Goal: Task Accomplishment & Management: Use online tool/utility

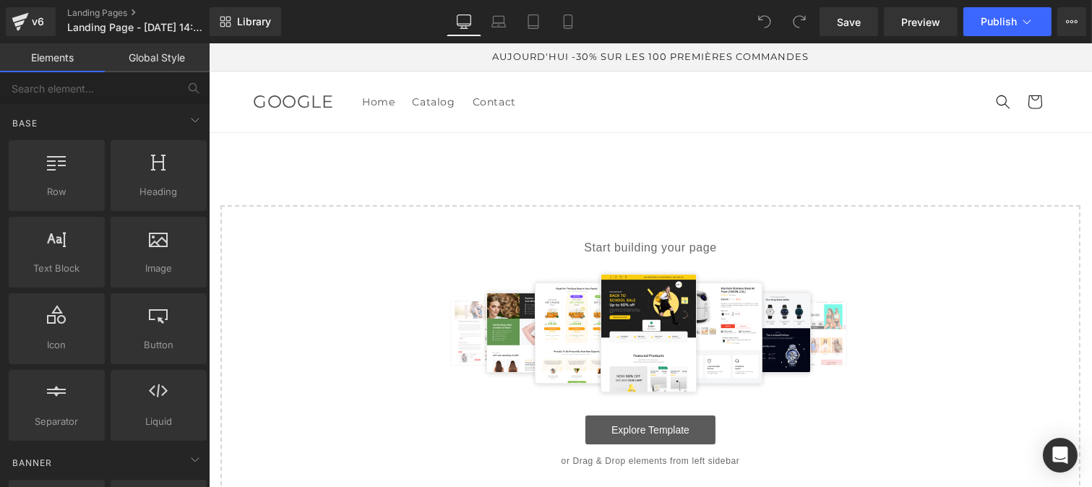
click at [621, 425] on link "Explore Template" at bounding box center [650, 430] width 130 height 29
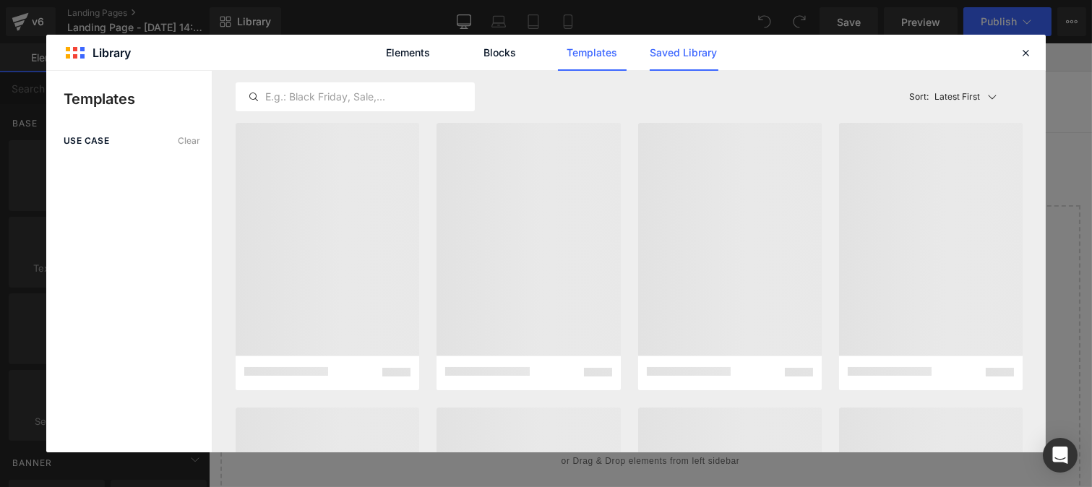
click at [682, 48] on link "Saved Library" at bounding box center [684, 53] width 69 height 36
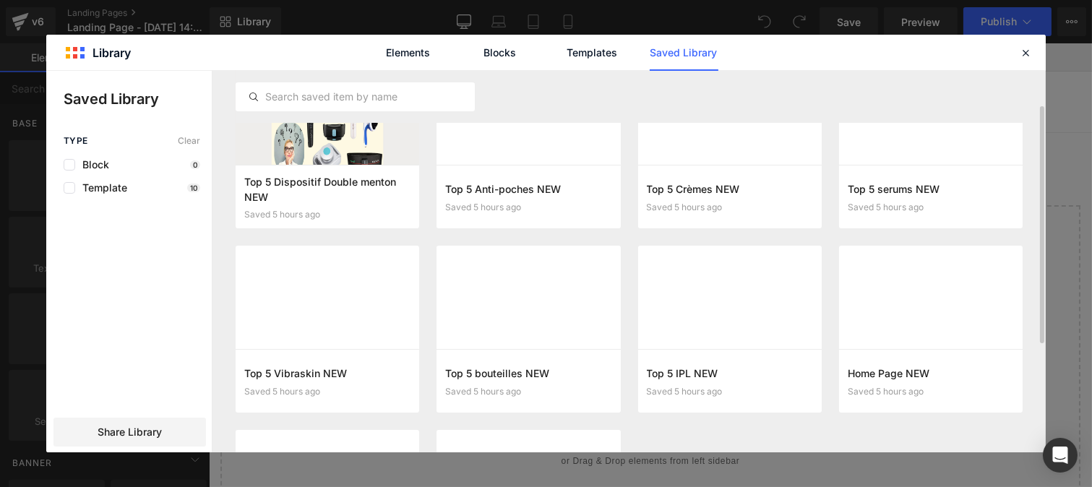
scroll to position [62, 0]
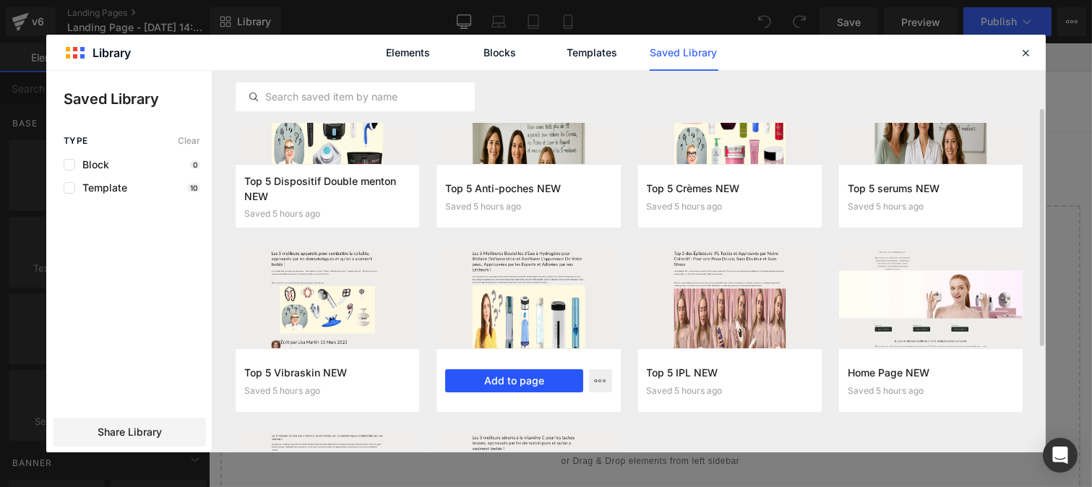
click at [514, 380] on button "Add to page" at bounding box center [513, 380] width 137 height 23
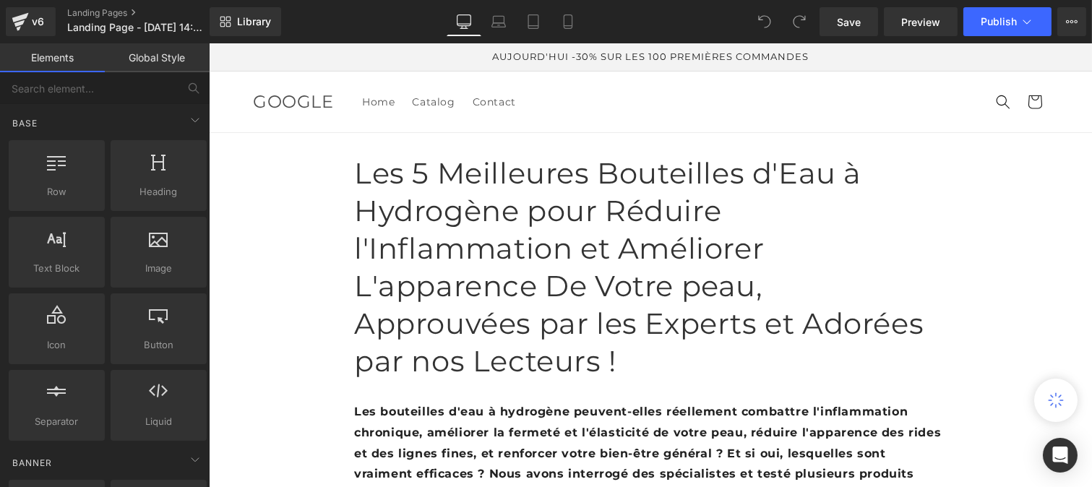
click at [444, 269] on h1 "Les 5 Meilleures Bouteilles d'Eau à Hydrogène pour Réduire l'Inflammation et Am…" at bounding box center [650, 268] width 593 height 226
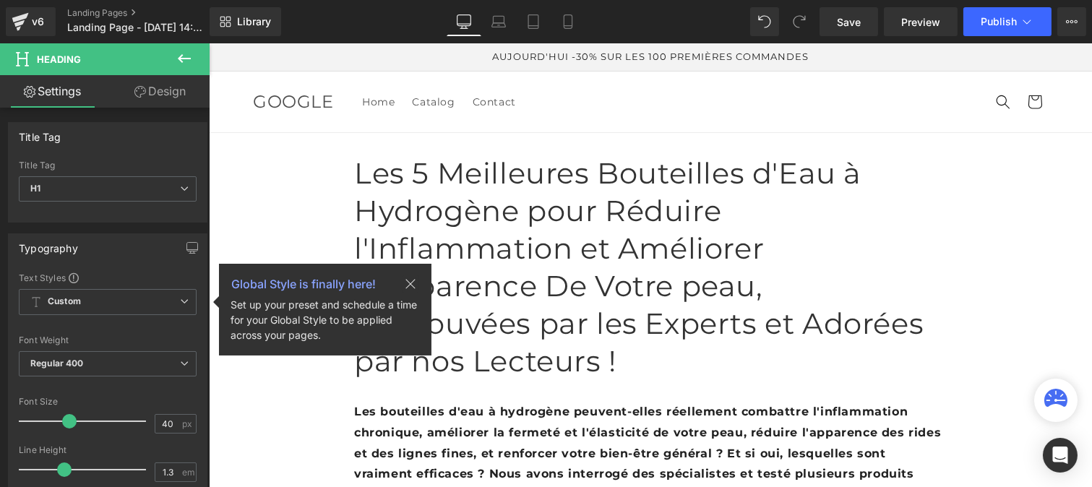
click at [186, 61] on icon at bounding box center [184, 58] width 17 height 17
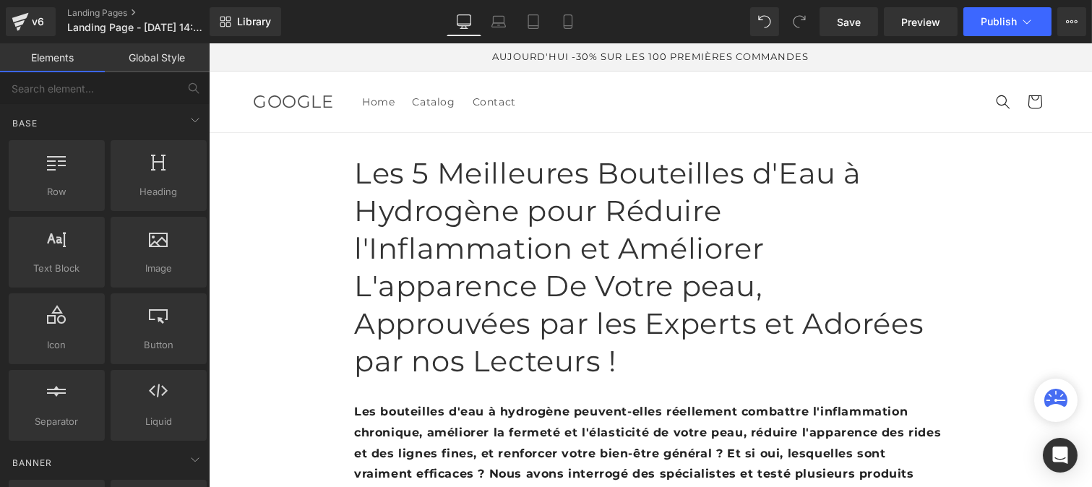
click at [153, 60] on link "Global Style" at bounding box center [157, 57] width 105 height 29
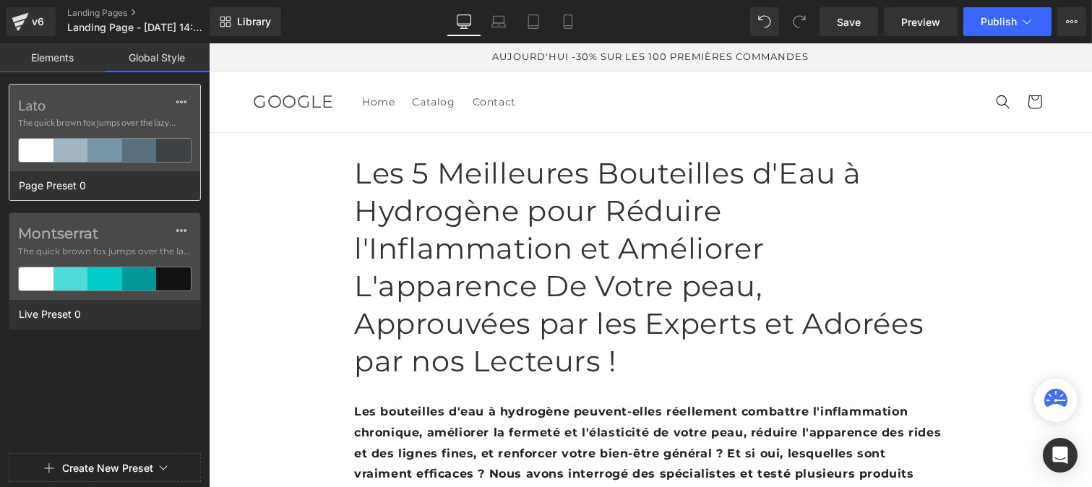
click at [73, 124] on span "The quick brown fox jumps over the lazy..." at bounding box center [104, 122] width 173 height 13
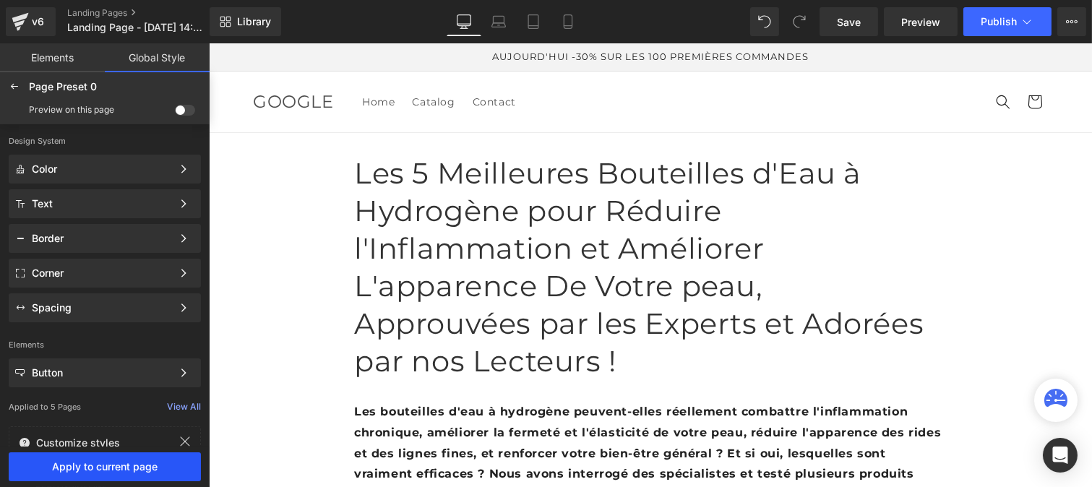
click at [66, 454] on button "Apply to current page" at bounding box center [105, 467] width 192 height 29
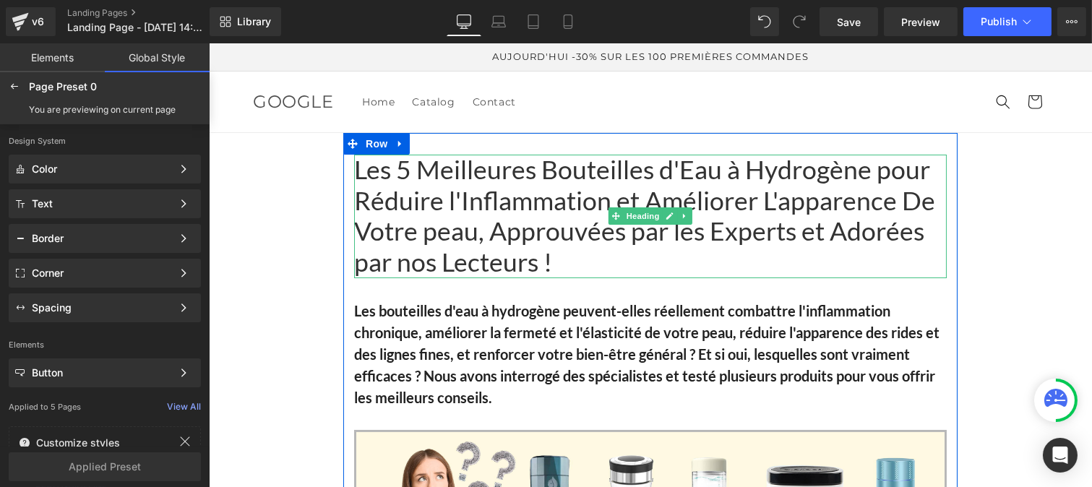
click at [445, 218] on h1 "Les 5 Meilleures Bouteilles d'Eau à Hydrogène pour Réduire l'Inflammation et Am…" at bounding box center [650, 217] width 593 height 124
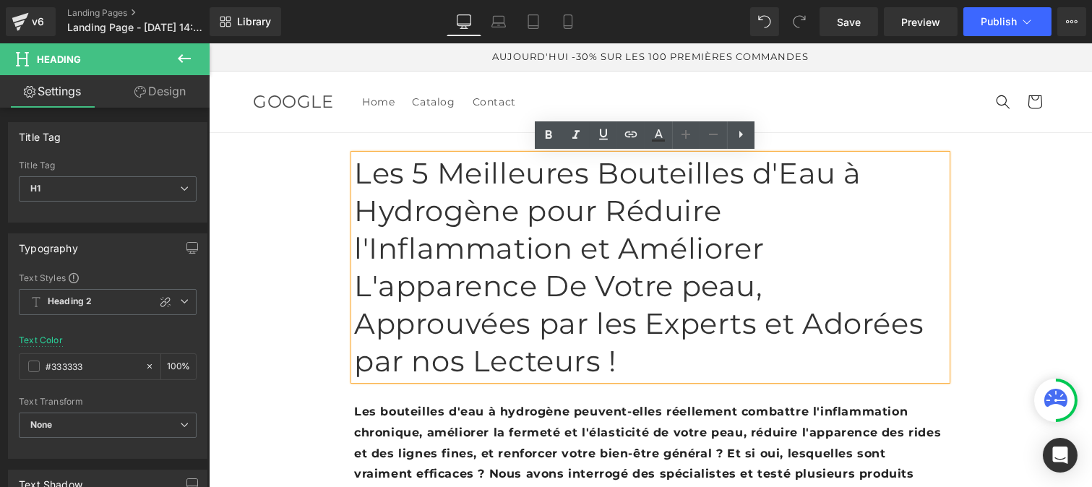
click at [440, 208] on h1 "Les 5 Meilleures Bouteilles d'Eau à Hydrogène pour Réduire l'Inflammation et Am…" at bounding box center [650, 268] width 593 height 226
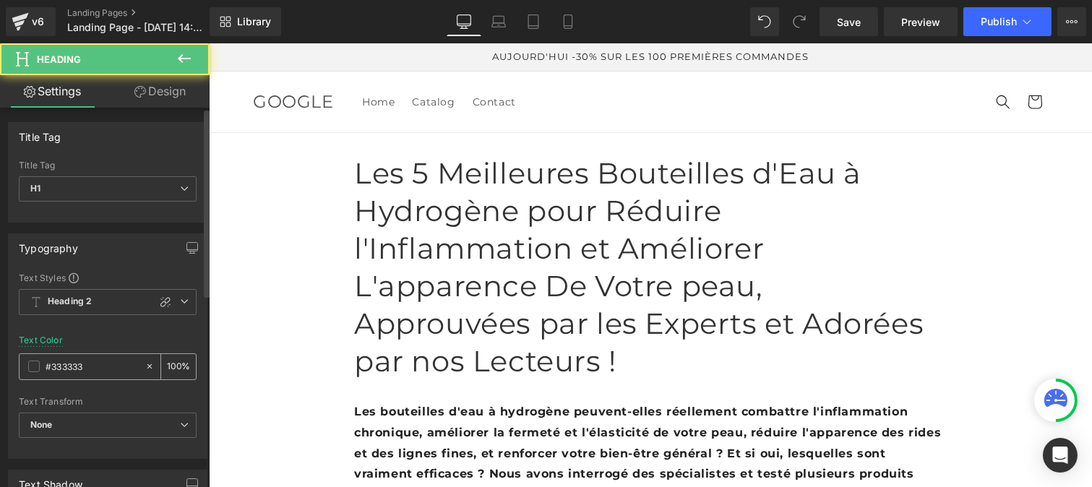
click at [91, 370] on input "#333333" at bounding box center [92, 367] width 93 height 16
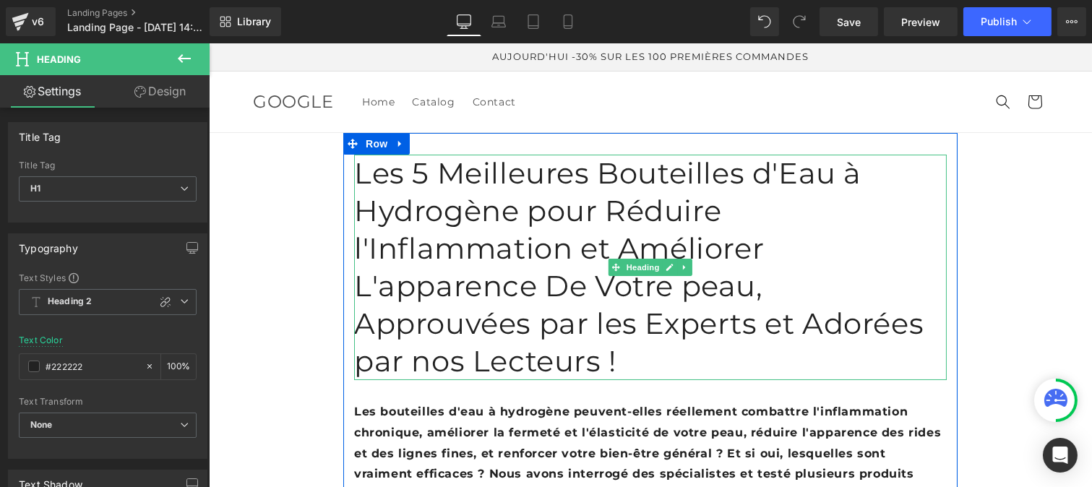
type input "#222222"
click at [471, 247] on h1 "Les 5 Meilleures Bouteilles d'Eau à Hydrogène pour Réduire l'Inflammation et Am…" at bounding box center [650, 268] width 593 height 226
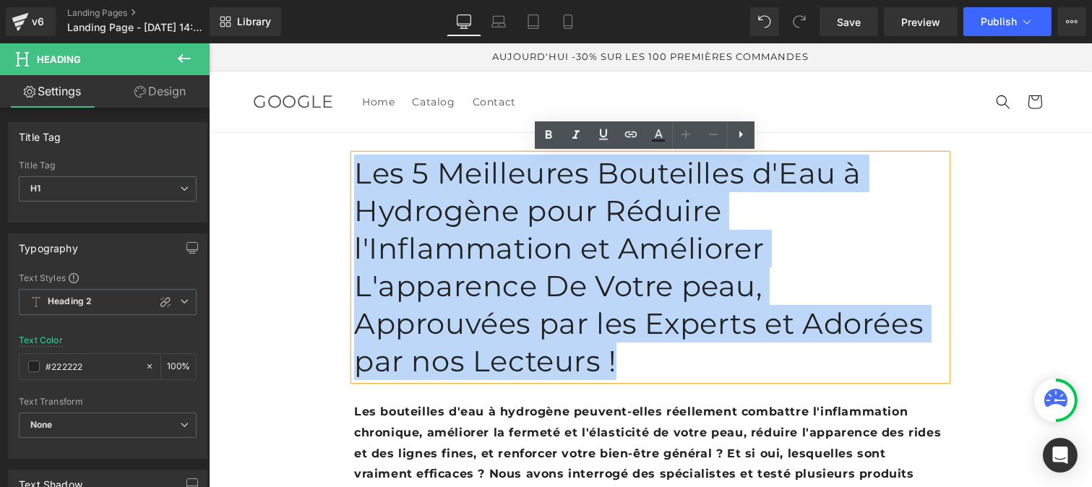
drag, startPoint x: 567, startPoint y: 265, endPoint x: 333, endPoint y: 168, distance: 252.8
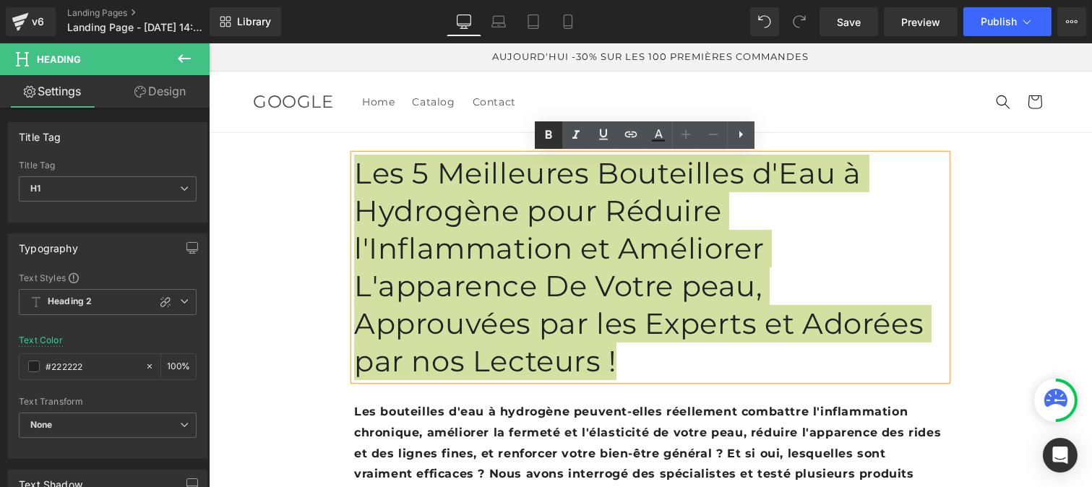
click at [550, 133] on icon at bounding box center [549, 135] width 7 height 9
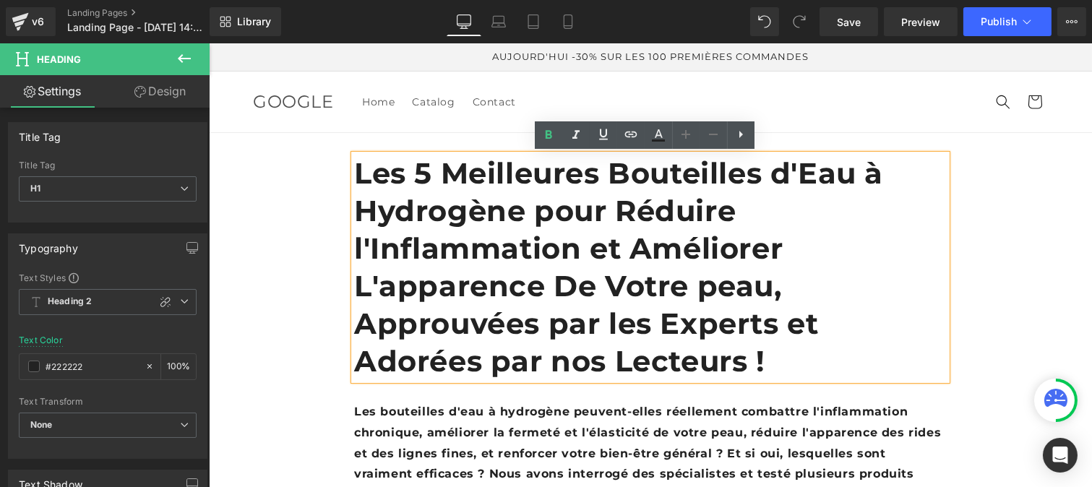
click at [481, 250] on strong "Les 5 Meilleures Bouteilles d'Eau à Hydrogène pour Réduire l'Inflammation et Am…" at bounding box center [618, 266] width 529 height 223
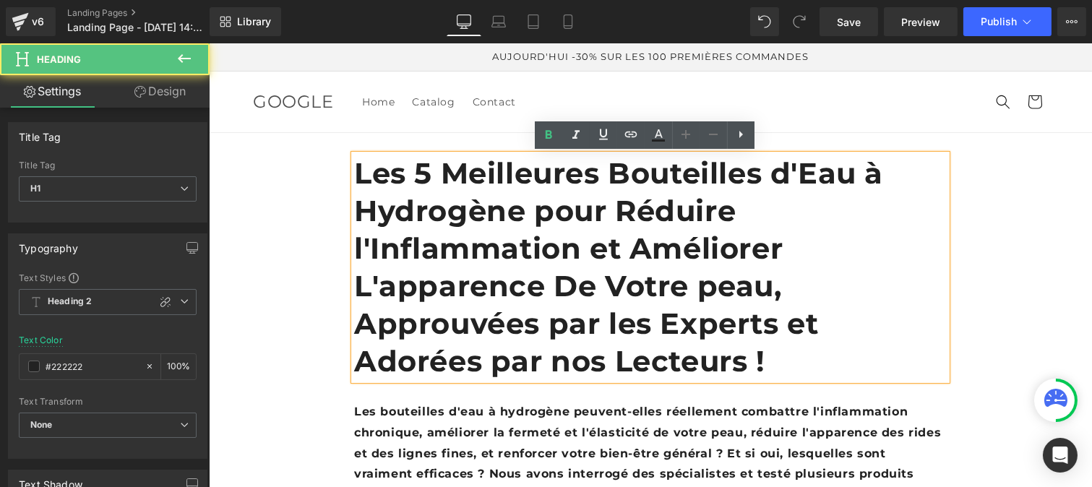
click at [443, 405] on b "Les bouteilles d'eau à hydrogène peuvent-elles réellement combattre l'inflammat…" at bounding box center [647, 453] width 587 height 97
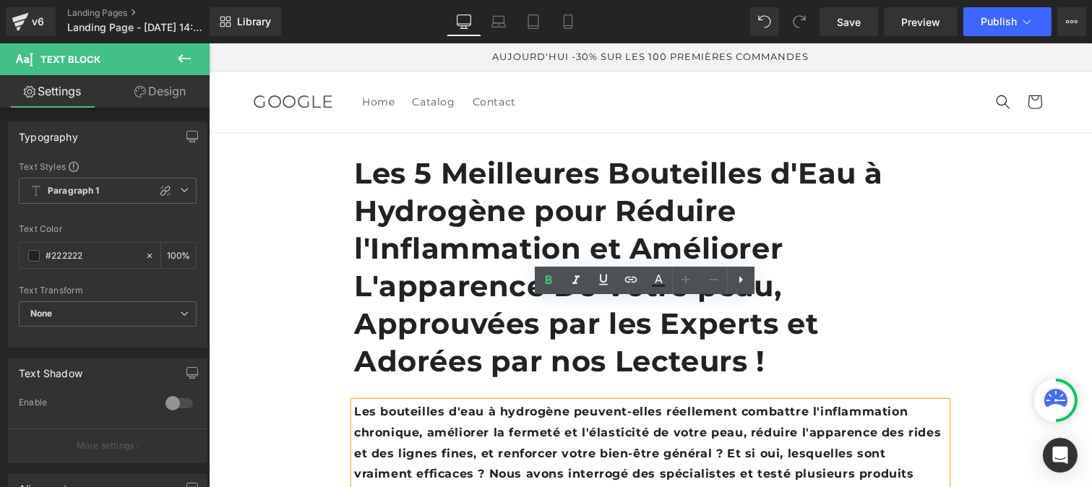
click at [429, 405] on b "Les bouteilles d'eau à hydrogène peuvent-elles réellement combattre l'inflammat…" at bounding box center [647, 453] width 587 height 97
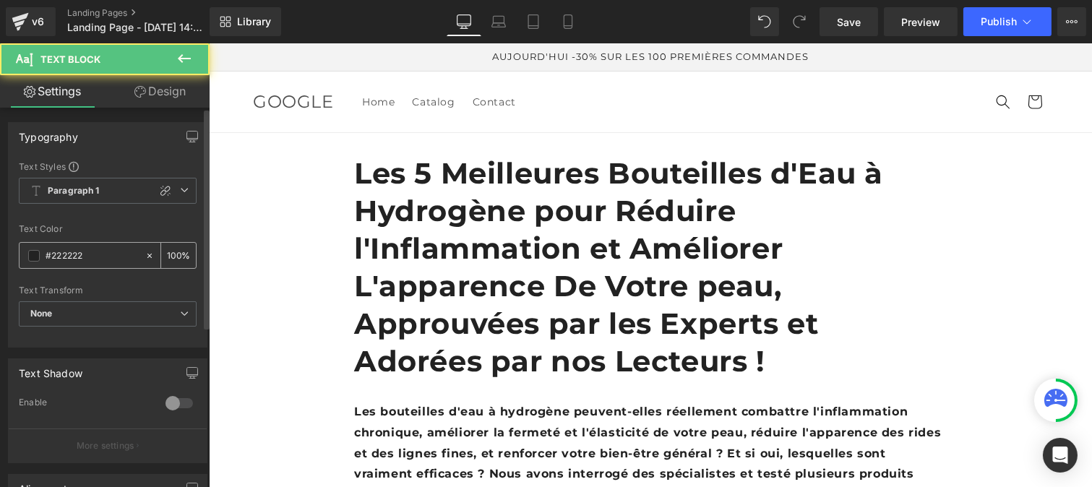
click at [87, 262] on input "#222222" at bounding box center [92, 256] width 93 height 16
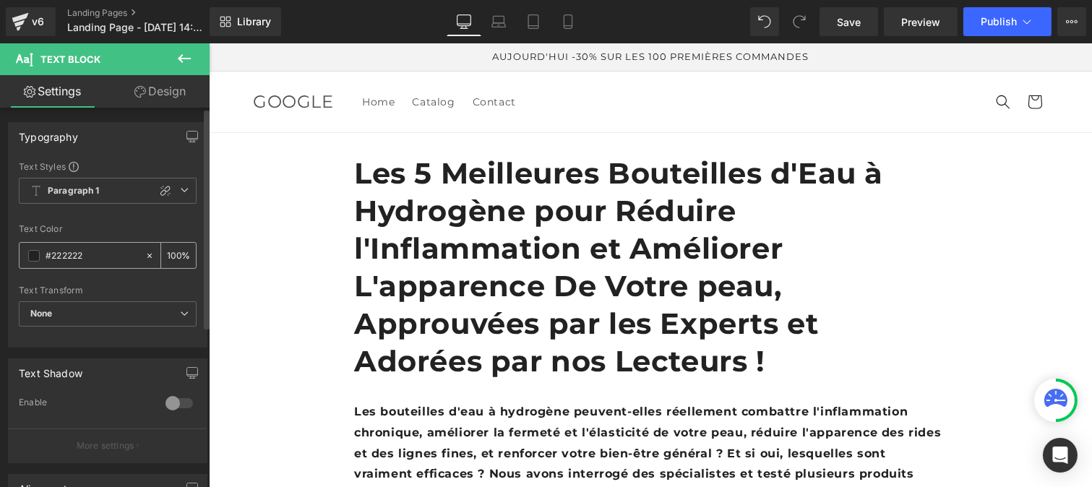
paste input "12121"
type input "#121212"
click at [174, 252] on input "100" at bounding box center [174, 255] width 14 height 16
type input "1"
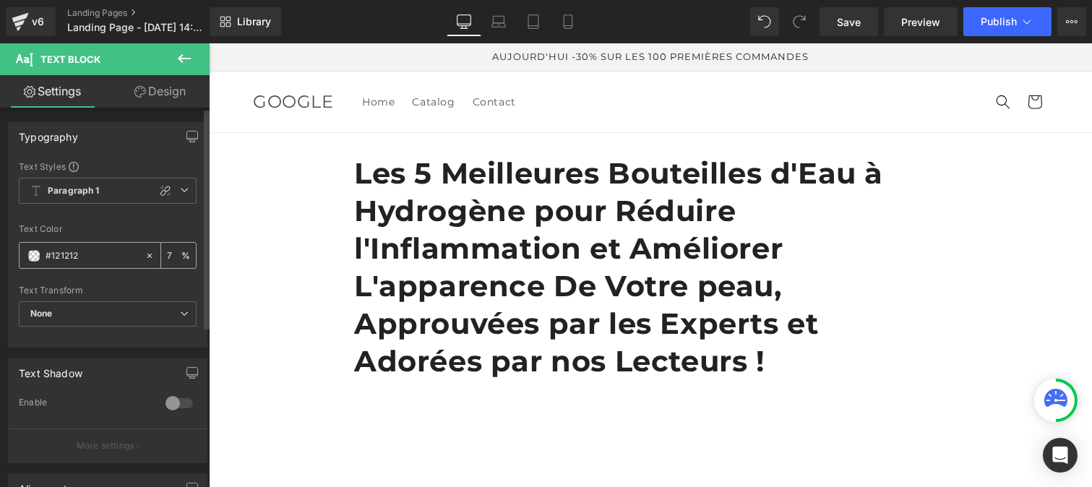
type input "75"
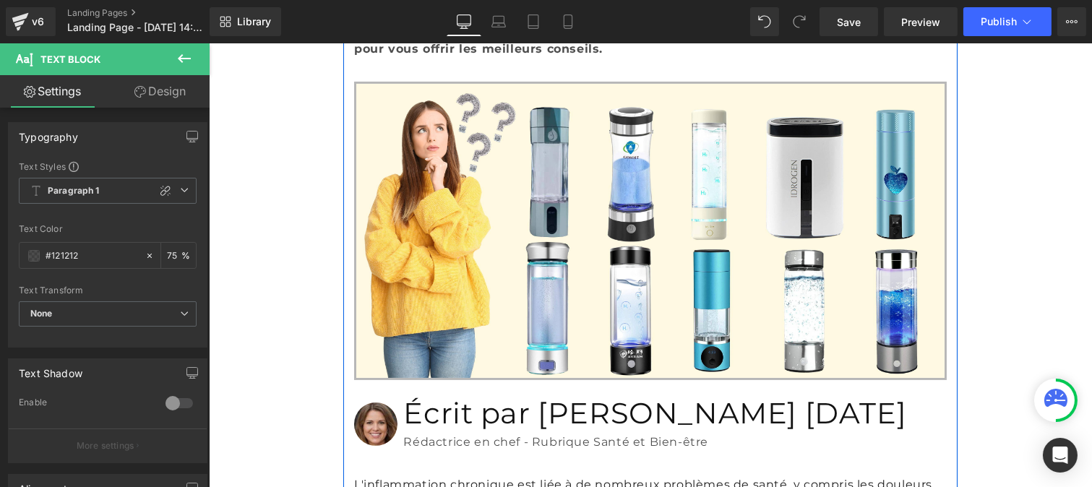
scroll to position [447, 0]
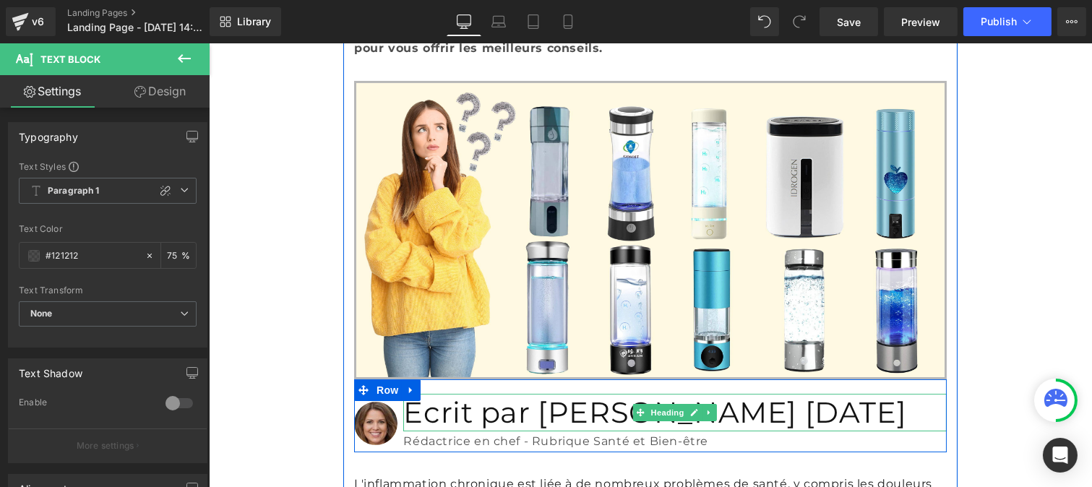
click at [452, 394] on h1 "Écrit par [PERSON_NAME] [DATE]" at bounding box center [675, 413] width 544 height 38
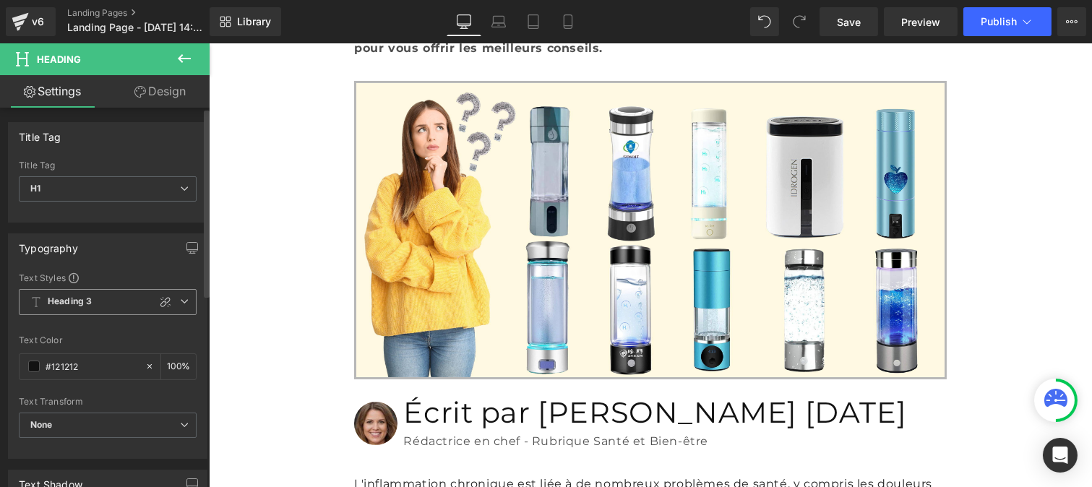
click at [105, 299] on span "Heading 3" at bounding box center [108, 302] width 178 height 26
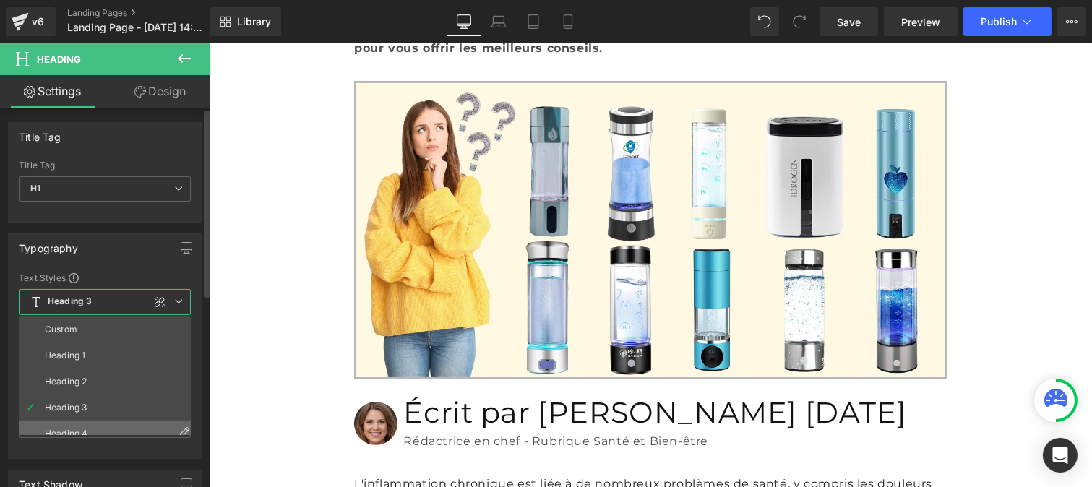
click at [87, 427] on li "Heading 4" at bounding box center [108, 434] width 179 height 26
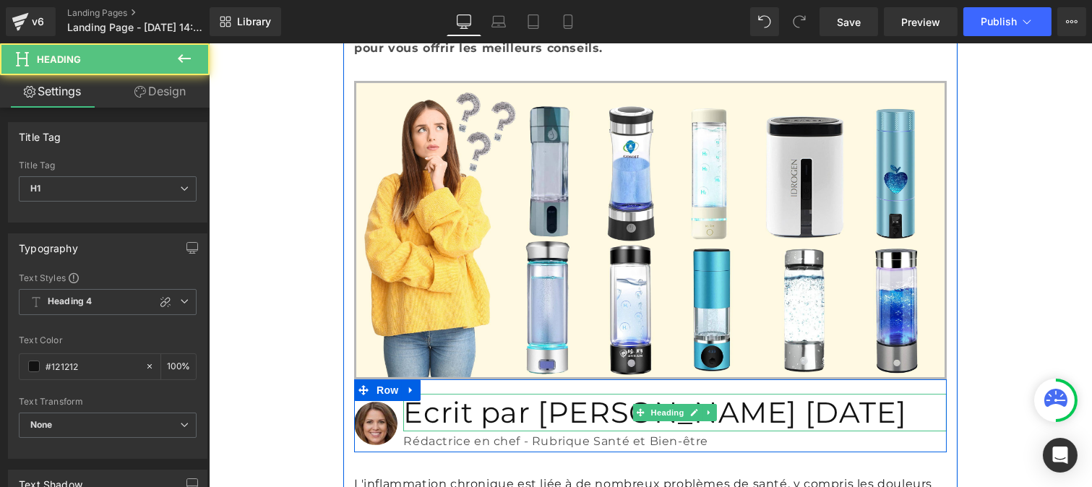
drag, startPoint x: 588, startPoint y: 311, endPoint x: 546, endPoint y: 309, distance: 42.0
click at [546, 394] on h1 "Écrit par [PERSON_NAME] [DATE]" at bounding box center [675, 413] width 544 height 38
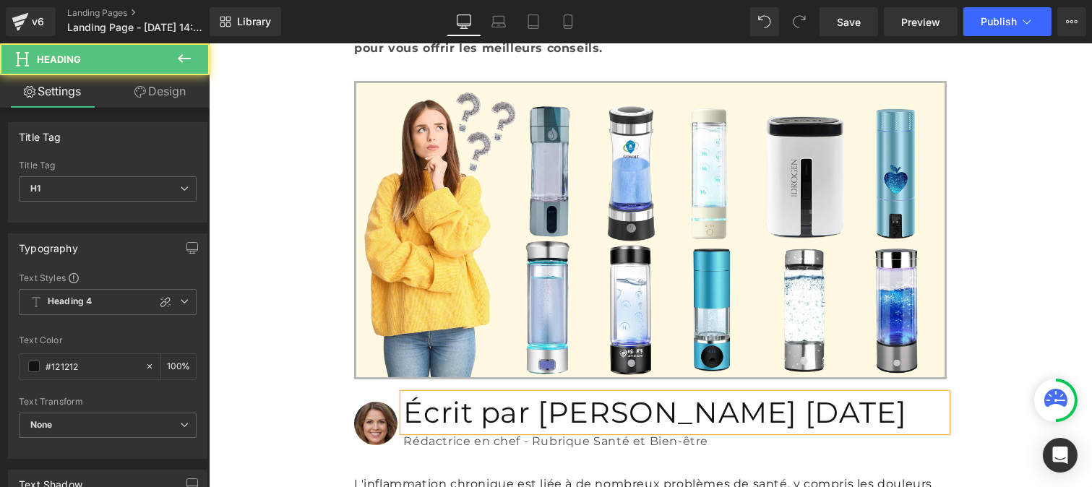
drag, startPoint x: 544, startPoint y: 304, endPoint x: 398, endPoint y: 304, distance: 145.3
click at [403, 394] on h1 "Écrit par [PERSON_NAME] [DATE]" at bounding box center [675, 413] width 544 height 38
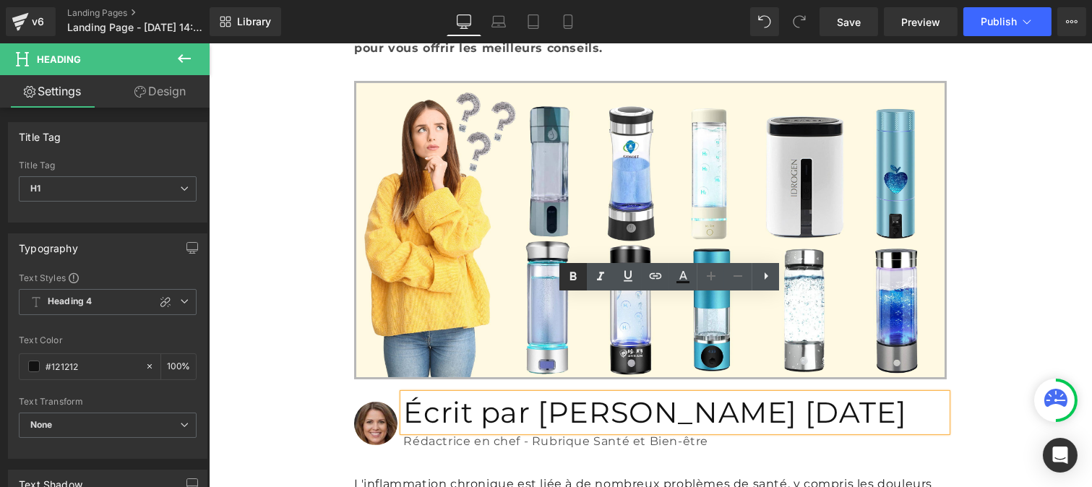
click at [573, 283] on icon at bounding box center [573, 276] width 17 height 17
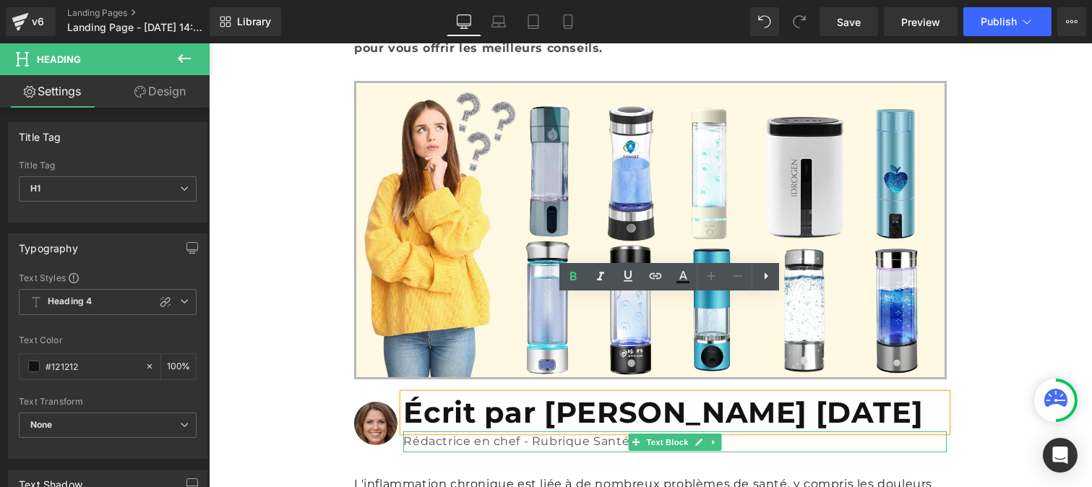
click at [483, 432] on p "Rédactrice en chef - Rubrique Santé et Bien-être" at bounding box center [675, 442] width 544 height 21
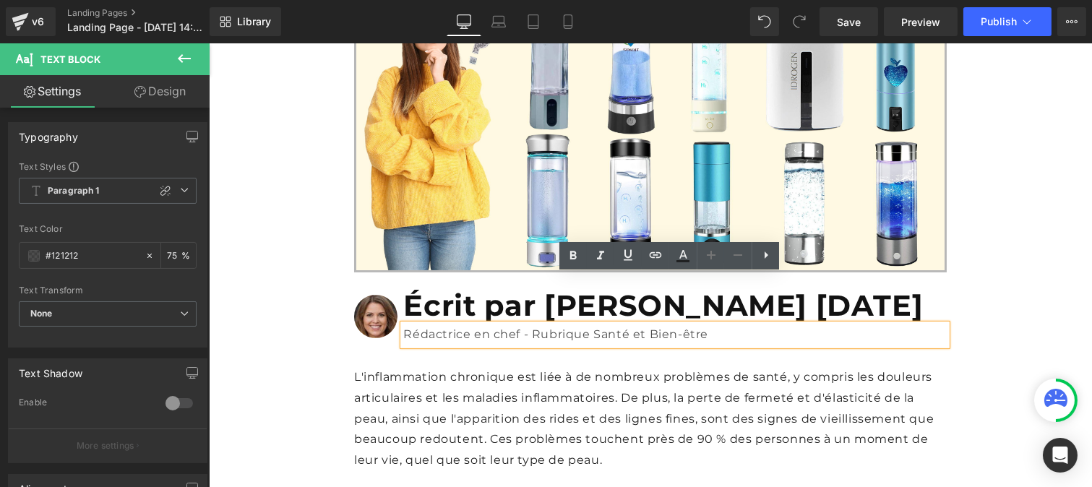
scroll to position [554, 0]
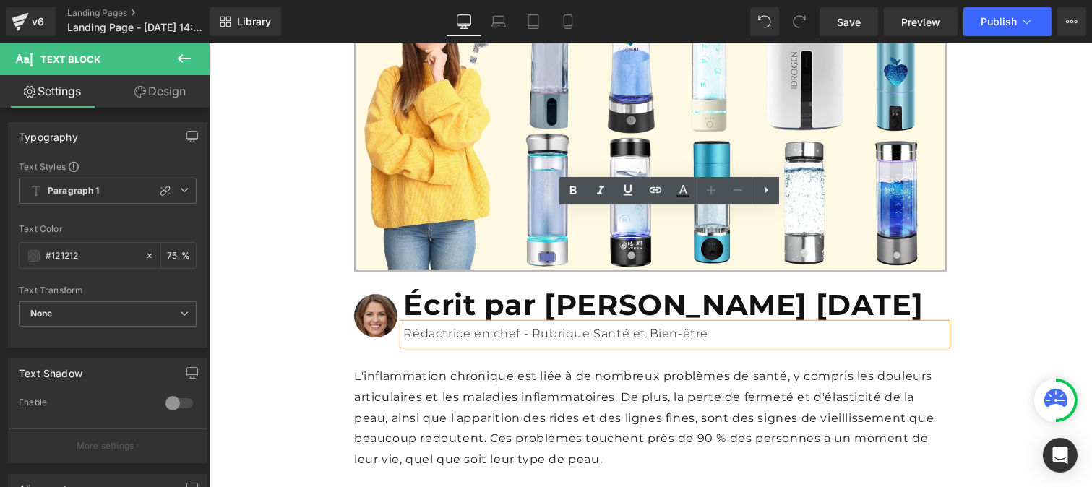
click at [442, 367] on p "L'inflammation chronique est liée à de nombreux problèmes de santé, y compris l…" at bounding box center [650, 419] width 593 height 104
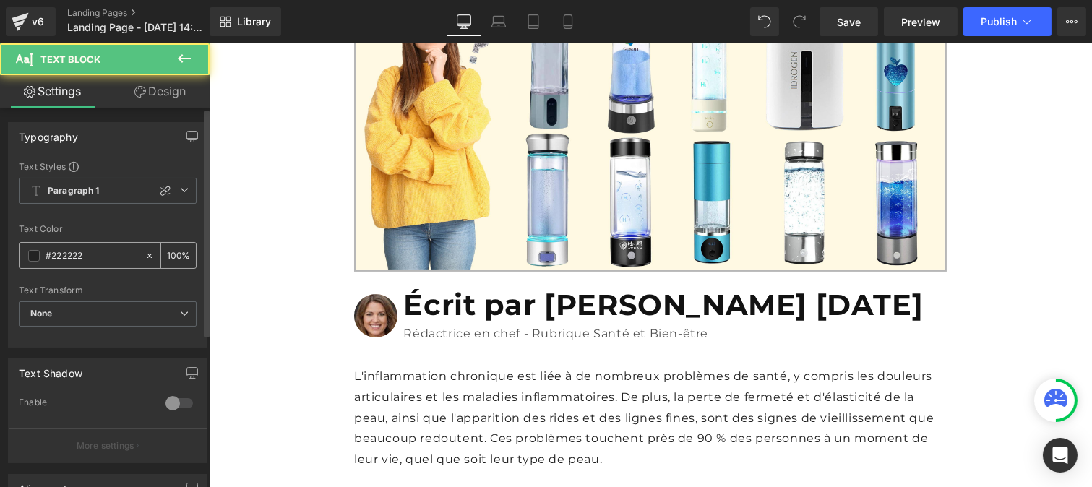
click at [95, 261] on input "#222222" at bounding box center [92, 256] width 93 height 16
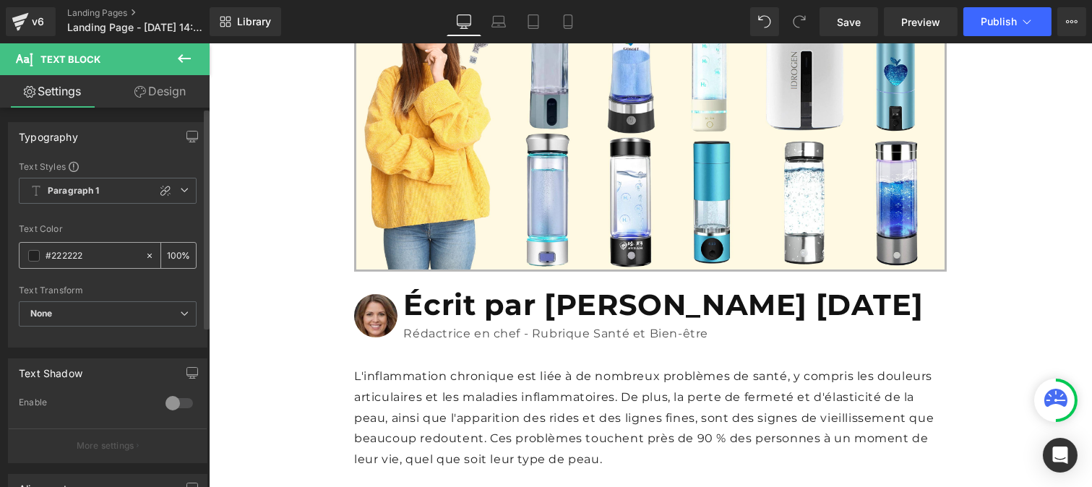
paste input "12121"
type input "#121212"
click at [175, 253] on div "100 %" at bounding box center [178, 255] width 35 height 25
click at [174, 247] on input "100" at bounding box center [174, 255] width 14 height 16
type input "1"
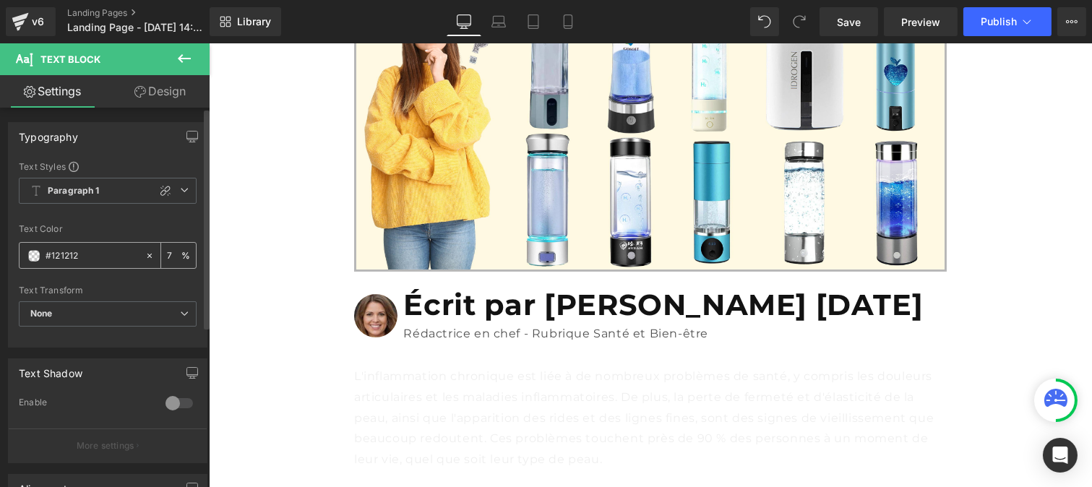
type input "75"
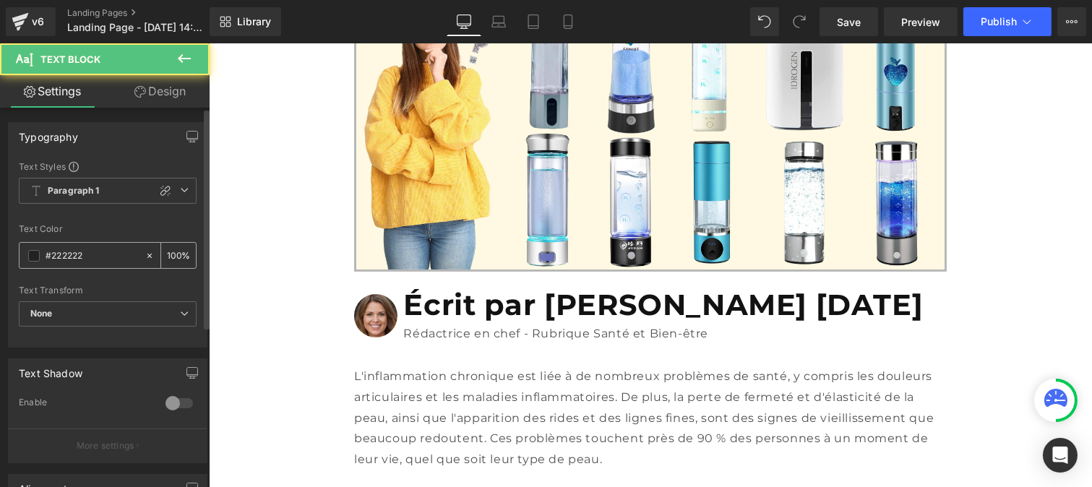
click at [88, 262] on input "#222222" at bounding box center [92, 256] width 93 height 16
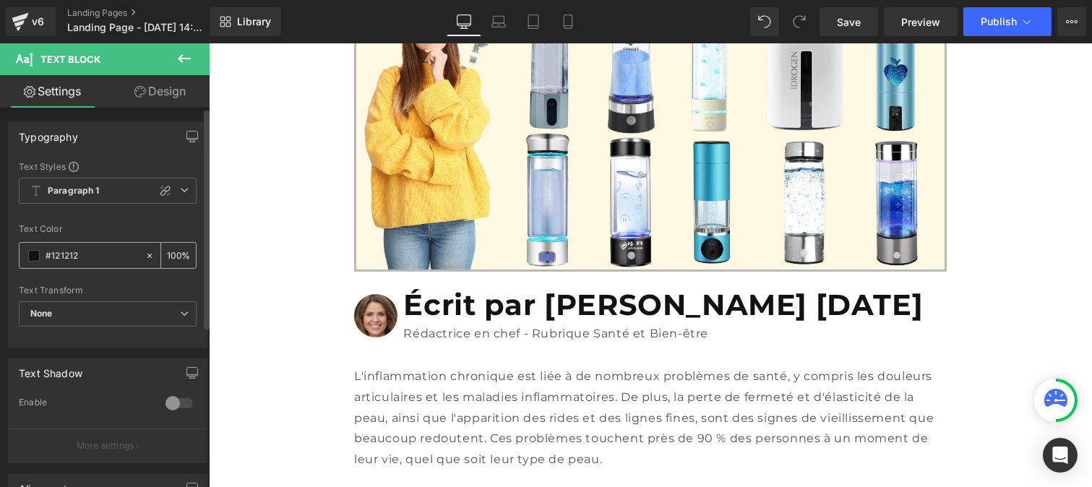
type input "#121212"
click at [177, 254] on div "100 %" at bounding box center [178, 255] width 35 height 25
click at [173, 252] on input "100" at bounding box center [174, 255] width 14 height 16
type input "1"
type input "75"
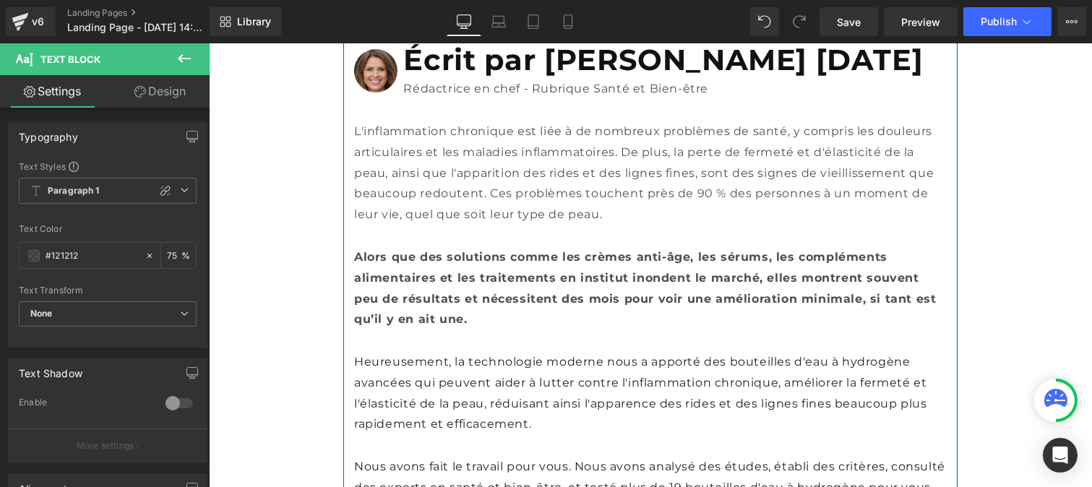
scroll to position [800, 0]
click at [410, 351] on p "Heureusement, la technologie moderne nous a apporté des bouteilles d'eau à hydr…" at bounding box center [650, 392] width 593 height 83
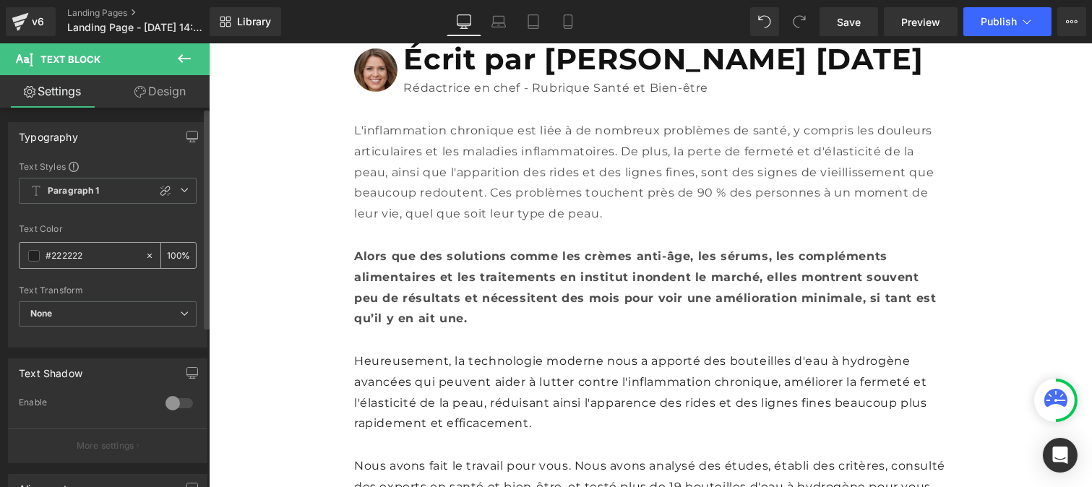
click at [97, 252] on input "#222222" at bounding box center [92, 256] width 93 height 16
paste input "12121"
type input "#121212"
click at [172, 249] on input "100" at bounding box center [174, 255] width 14 height 16
type input "0"
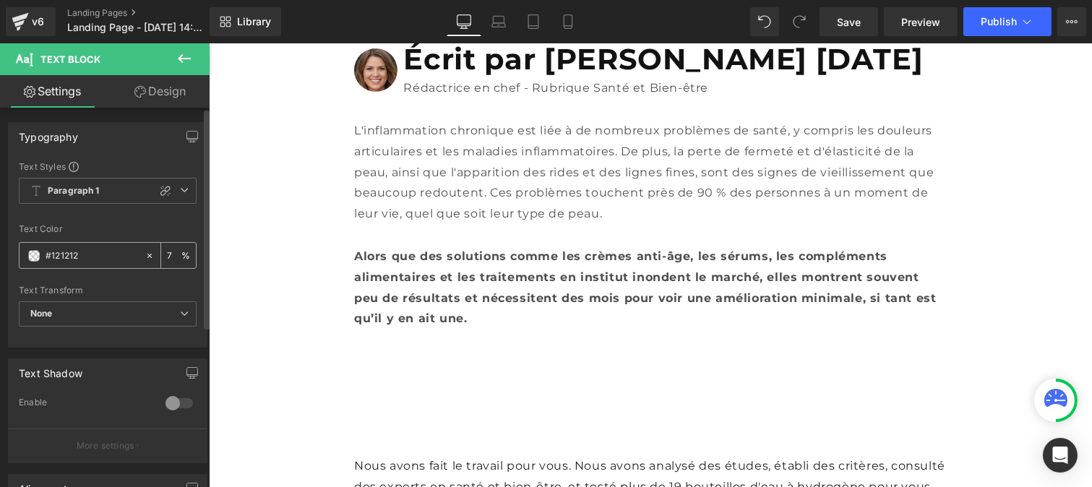
type input "75"
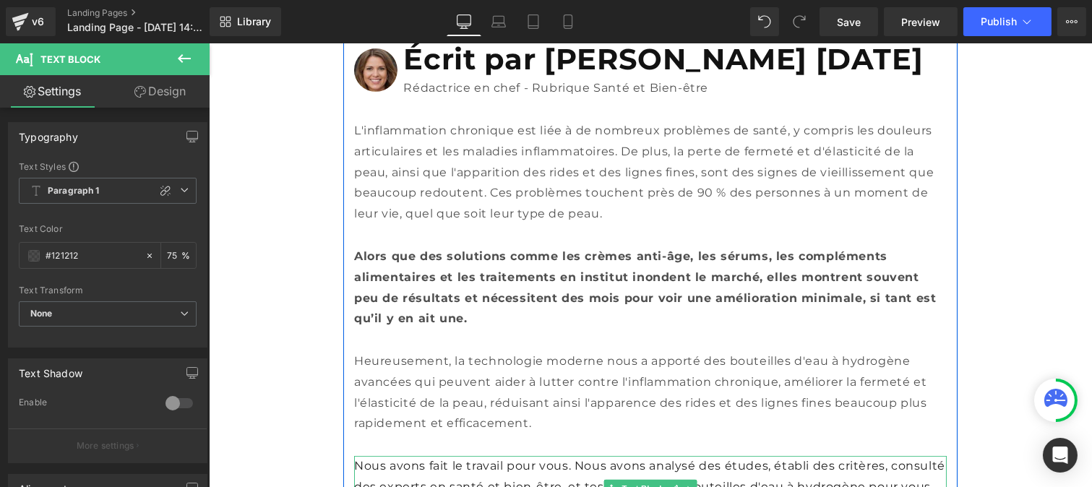
click at [460, 456] on p "Nous avons fait le travail pour vous. Nous avons analysé des études, établi des…" at bounding box center [650, 487] width 593 height 62
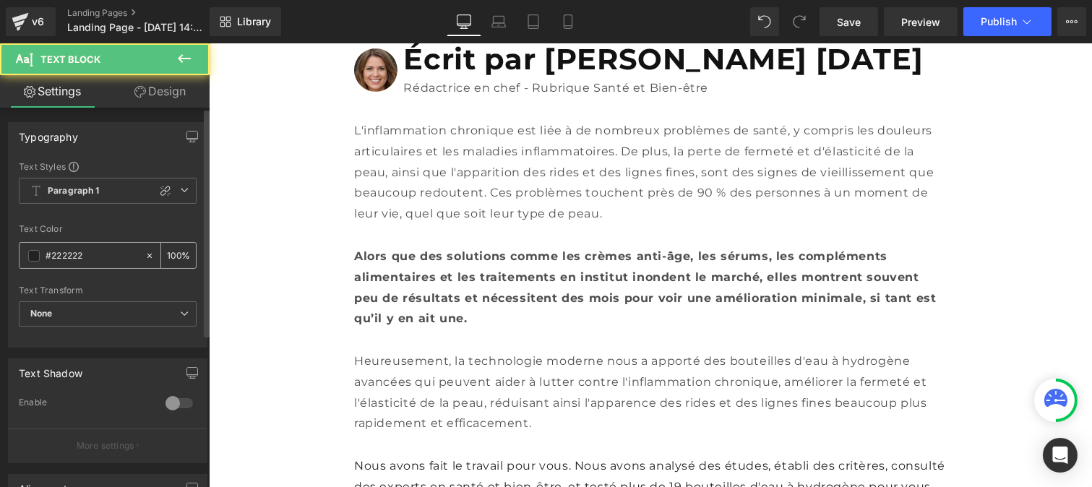
click at [91, 262] on input "#222222" at bounding box center [92, 256] width 93 height 16
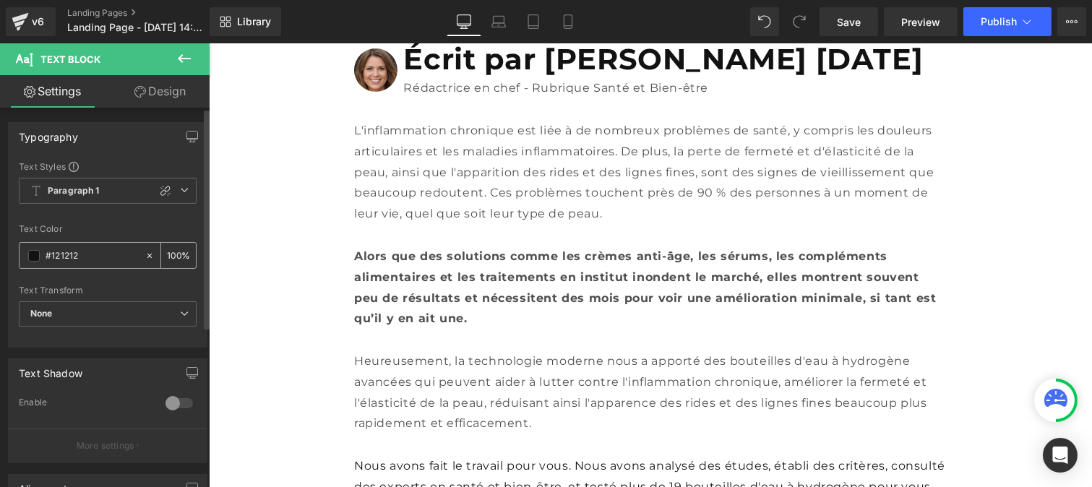
type input "#121212"
click at [174, 256] on input "100" at bounding box center [174, 255] width 14 height 16
type input "1"
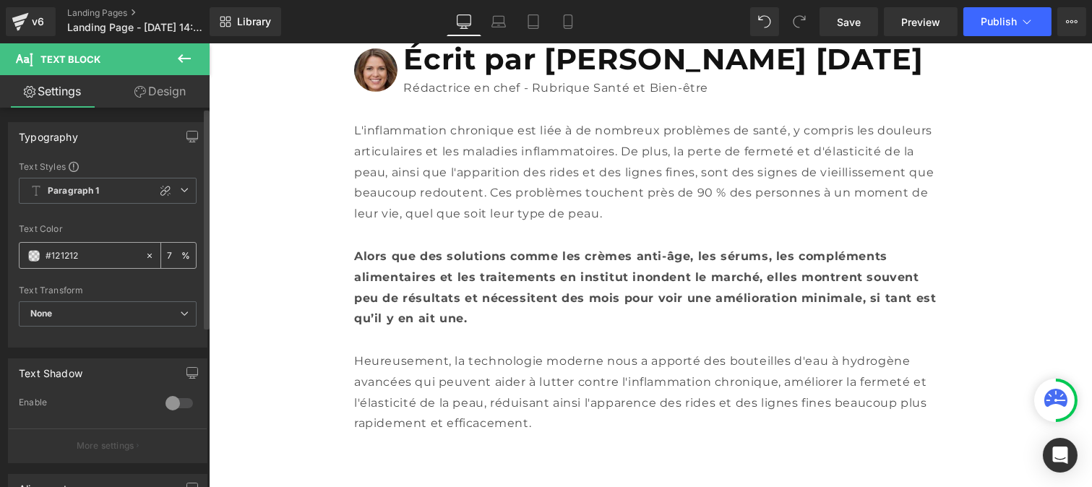
type input "75"
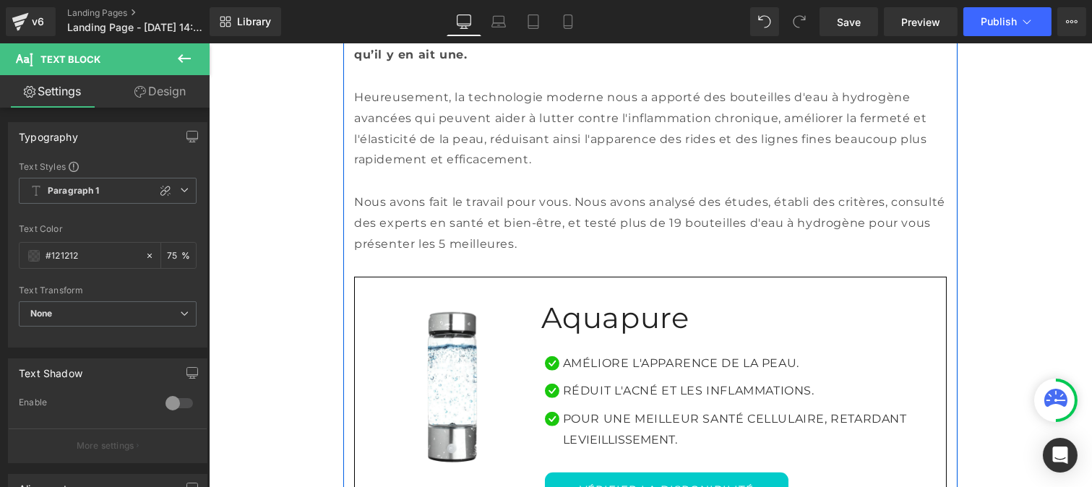
scroll to position [1066, 0]
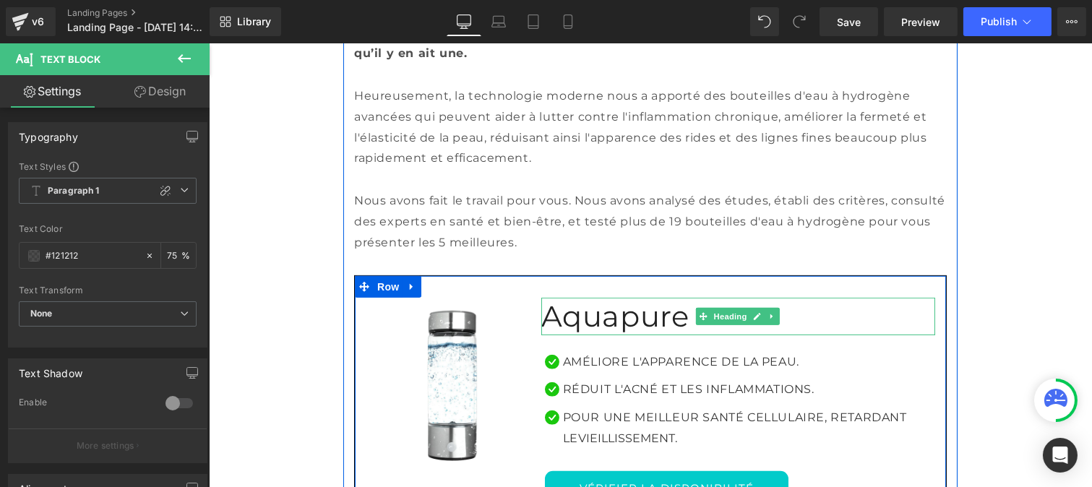
click at [576, 298] on h1 "Aquapure" at bounding box center [738, 317] width 394 height 38
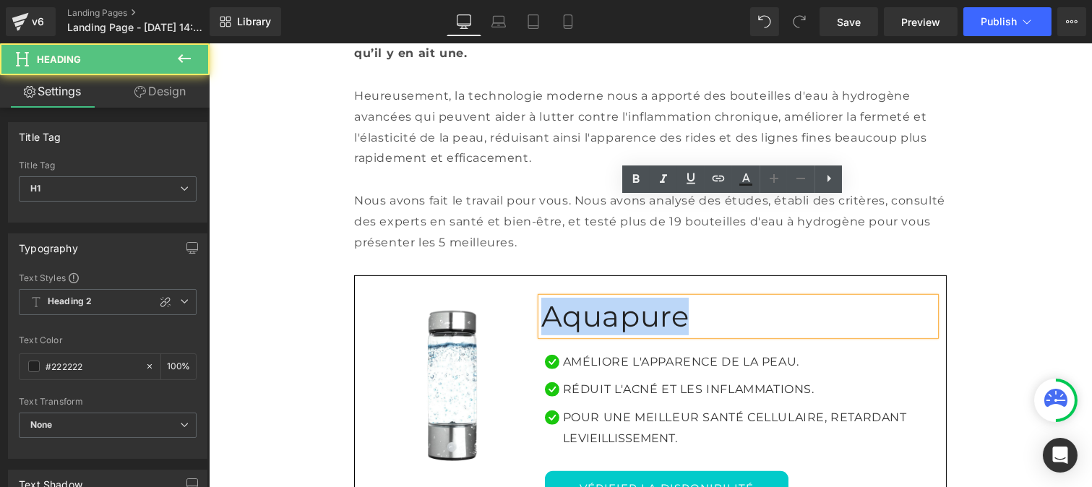
drag, startPoint x: 666, startPoint y: 220, endPoint x: 534, endPoint y: 215, distance: 132.4
click at [529, 275] on div "Image Aquapure Heading Icon Améliore l'apparence de la peau. Text Block Icon RÉ…" at bounding box center [650, 417] width 593 height 285
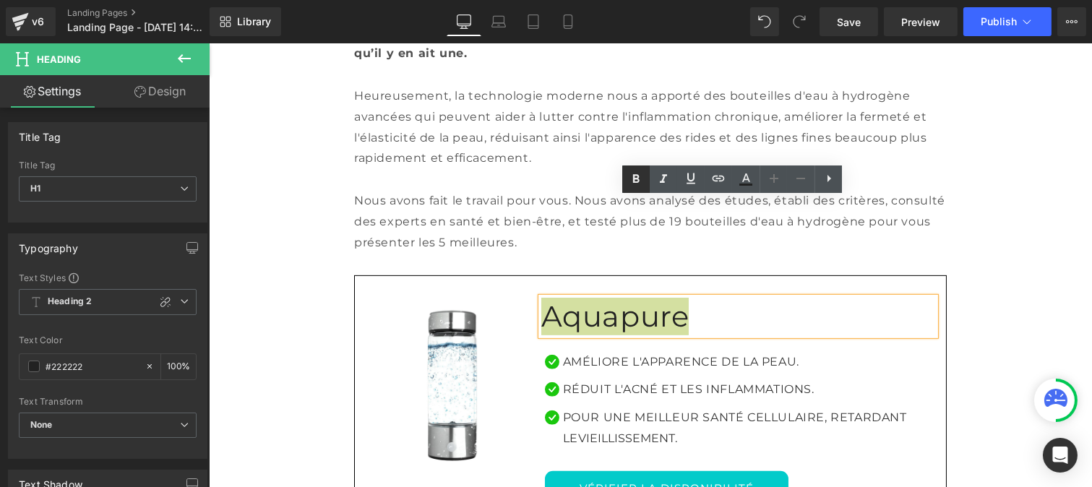
click at [636, 184] on icon at bounding box center [635, 179] width 17 height 17
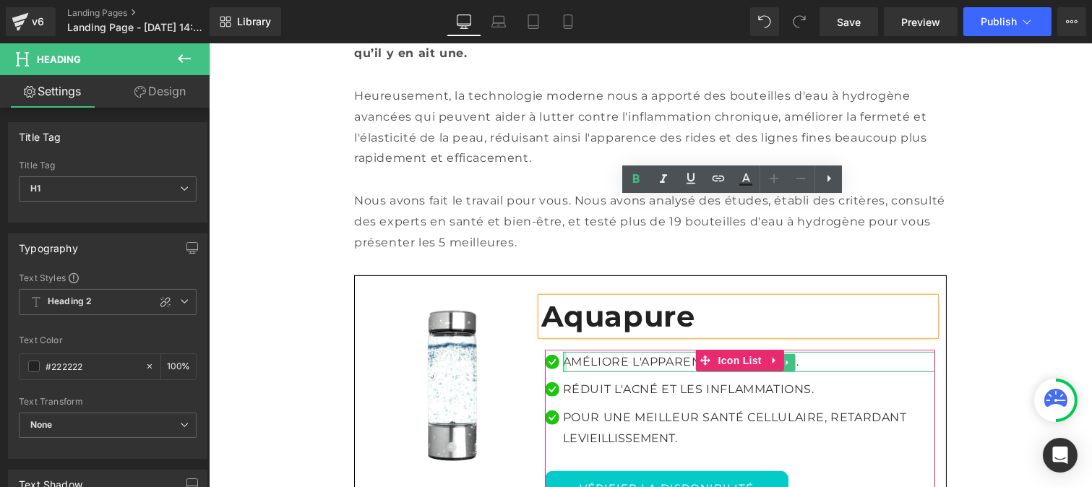
click at [562, 352] on div at bounding box center [564, 362] width 4 height 21
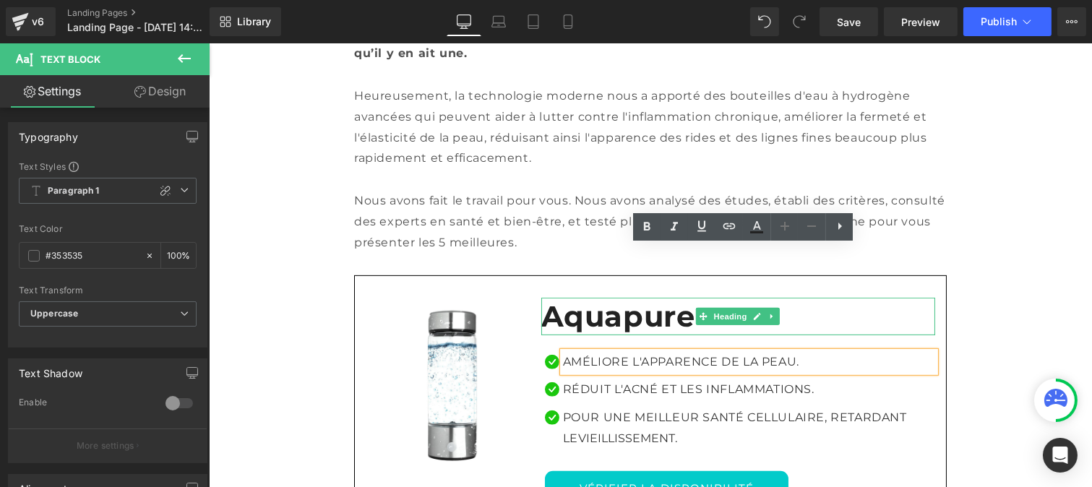
click at [562, 299] on strong "Aquapure" at bounding box center [618, 316] width 154 height 35
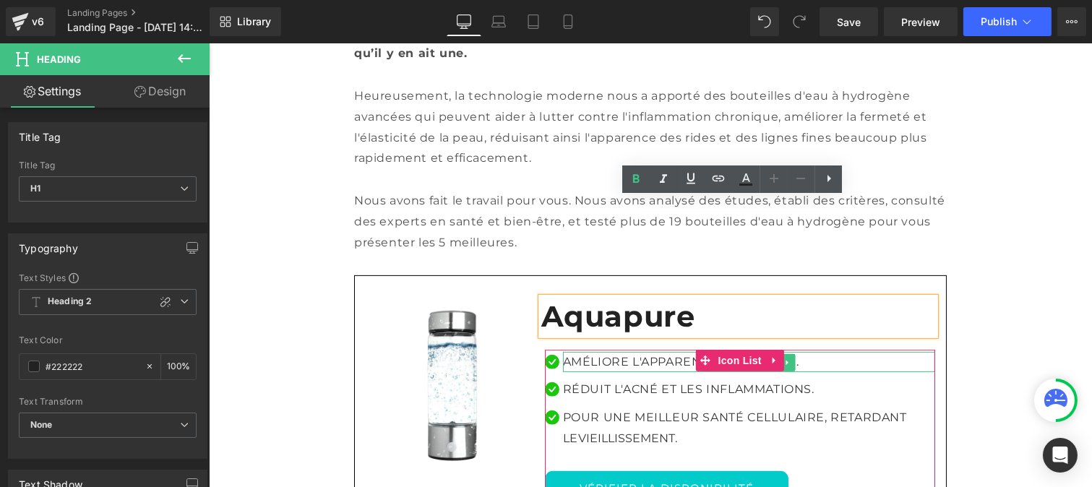
click at [573, 352] on p "Améliore l'apparence de la peau." at bounding box center [748, 362] width 372 height 21
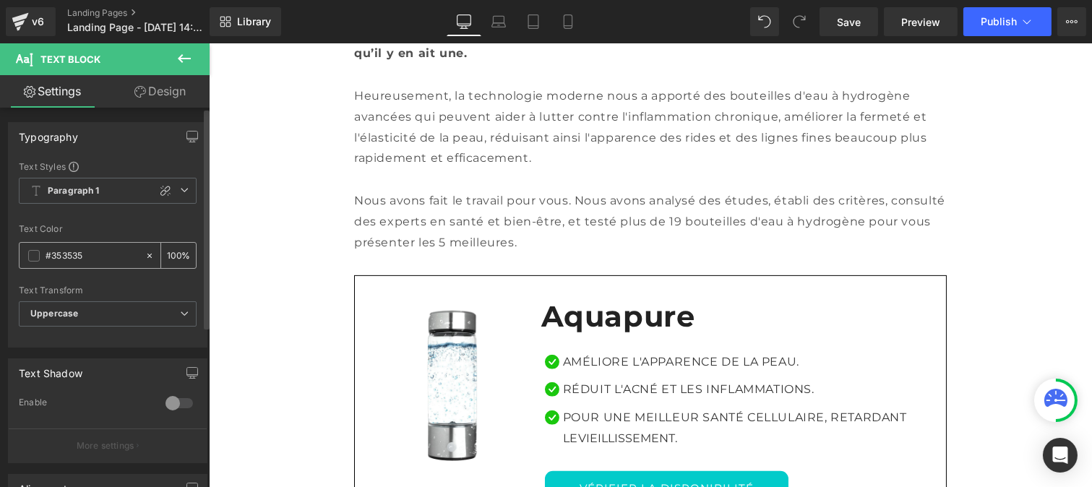
click at [95, 262] on input "#353535" at bounding box center [92, 256] width 93 height 16
type input "#121212"
click at [173, 249] on input "100" at bounding box center [174, 255] width 14 height 16
type input "1"
type input "75"
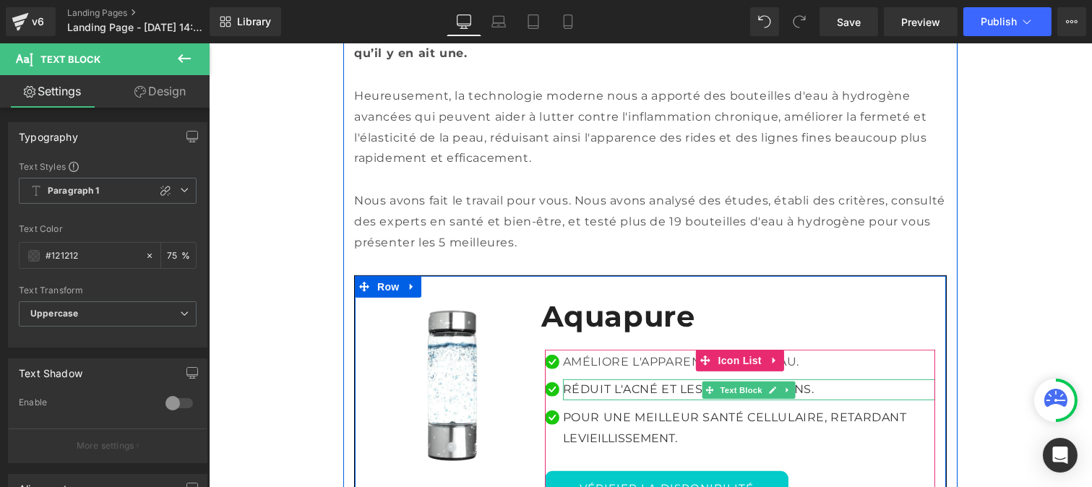
click at [579, 380] on p "RÉDUIT L'ACNÉ ET LES INFLAMMATIONS." at bounding box center [748, 390] width 372 height 21
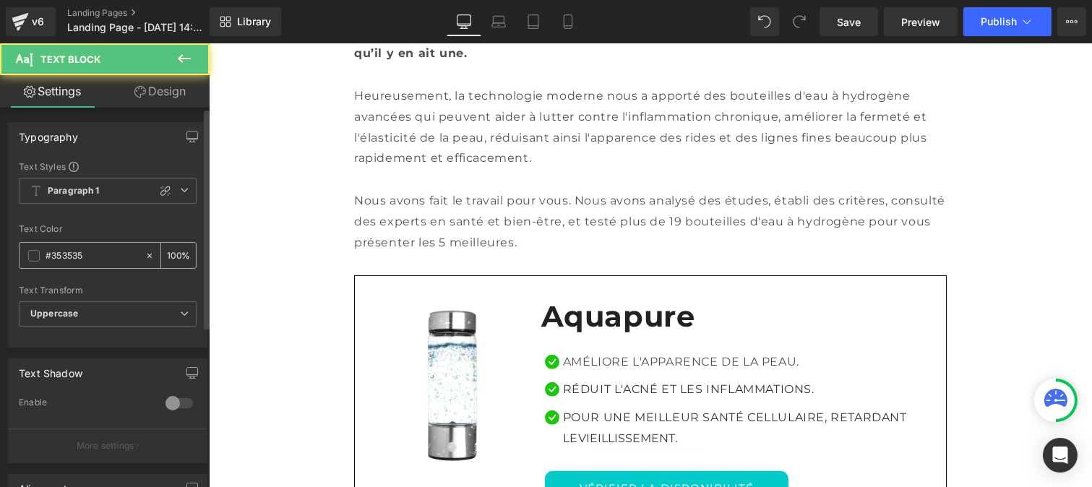
click at [111, 257] on input "#353535" at bounding box center [92, 256] width 93 height 16
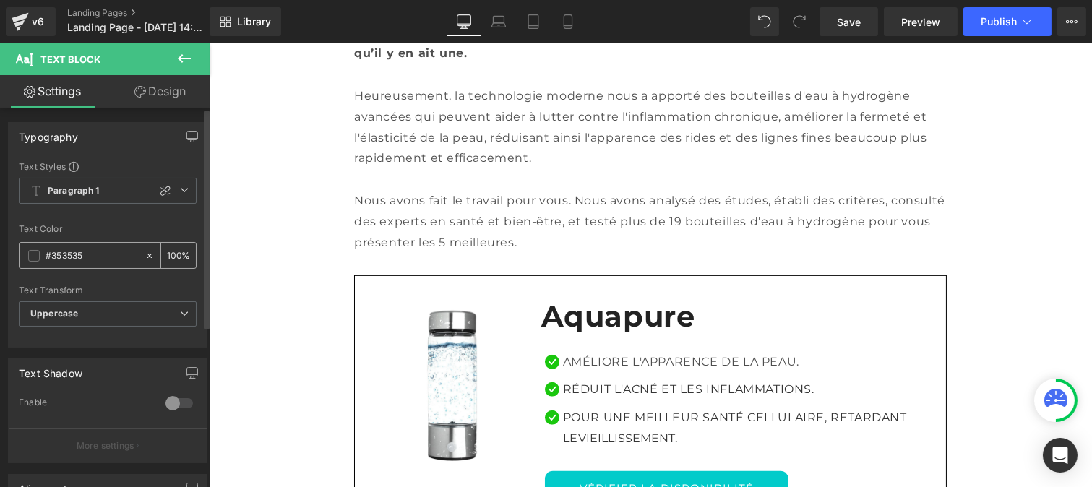
paste input "121212"
type input "#121212"
click at [173, 249] on input "100" at bounding box center [174, 255] width 14 height 16
type input "1"
type input "75"
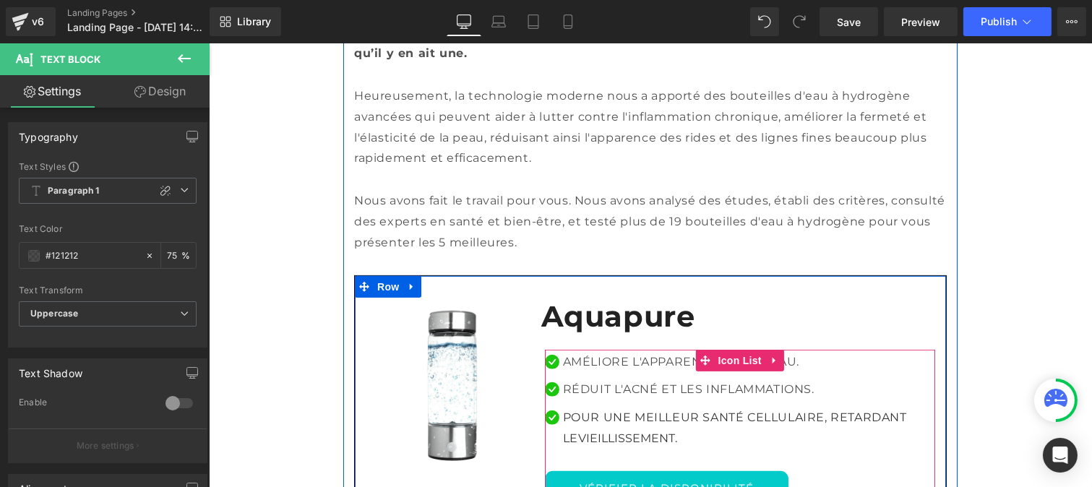
click at [581, 408] on p "POUR UNE MEILLEUR SANTÉ CELLULAIRE, RETARDANT LE VIEILLISSEMENT." at bounding box center [748, 429] width 372 height 42
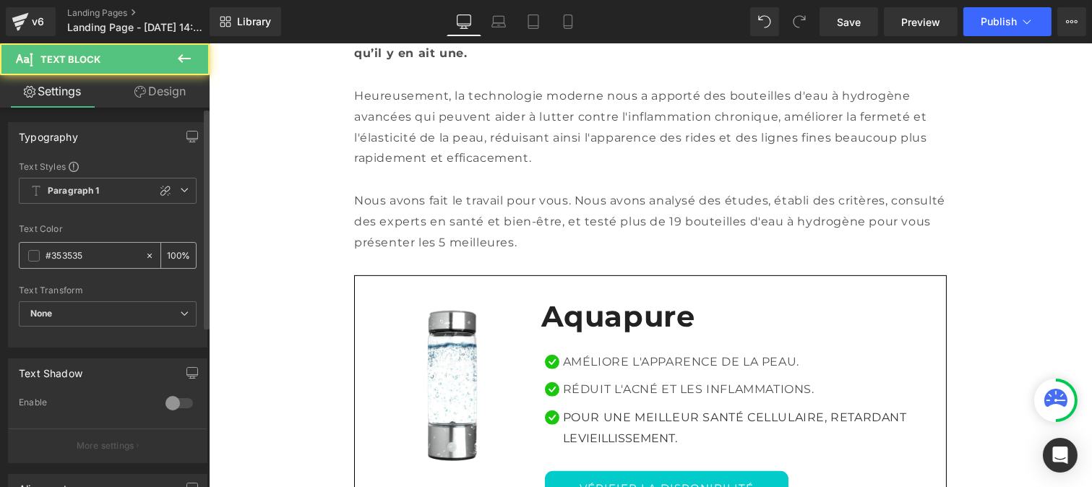
click at [91, 267] on div "#353535" at bounding box center [82, 255] width 125 height 25
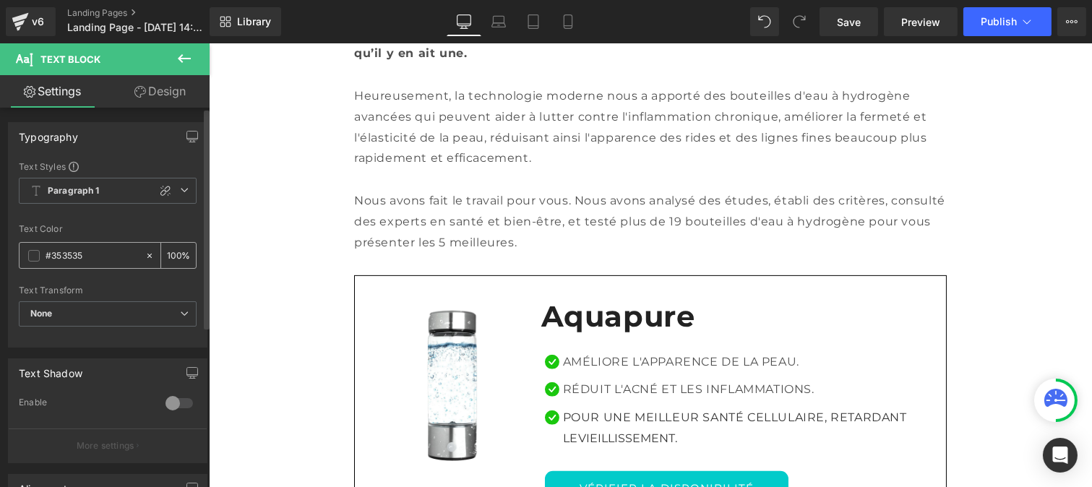
click at [88, 259] on input "#353535" at bounding box center [92, 256] width 93 height 16
paste input "121212"
type input "#121212"
click at [176, 255] on div "100 %" at bounding box center [178, 255] width 35 height 25
click at [176, 252] on div "100 %" at bounding box center [178, 255] width 35 height 25
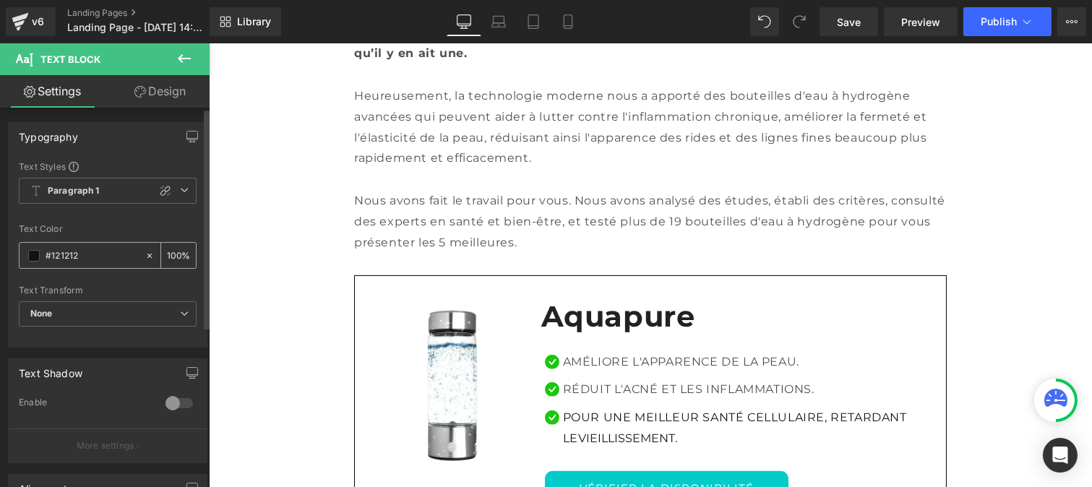
click at [173, 250] on input "100" at bounding box center [174, 255] width 14 height 16
type input "1"
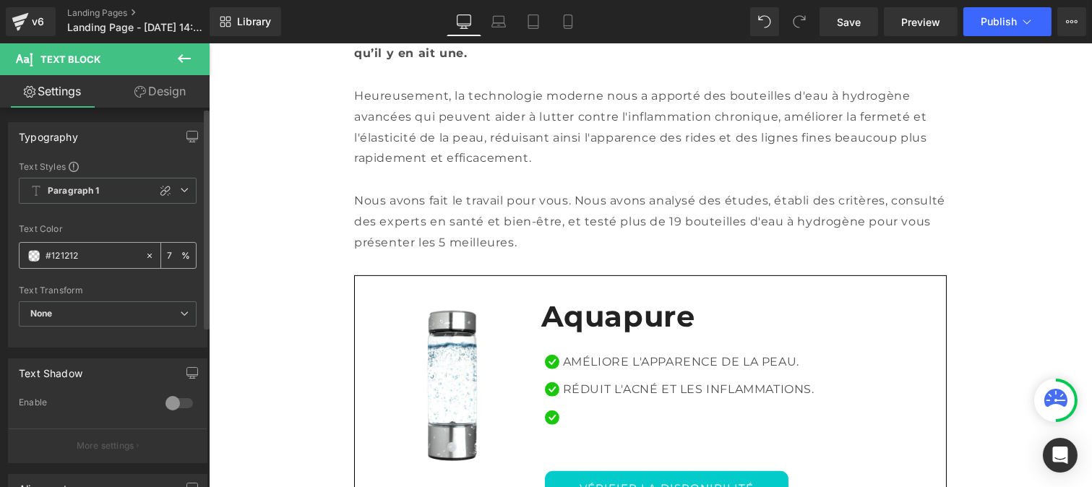
type input "75"
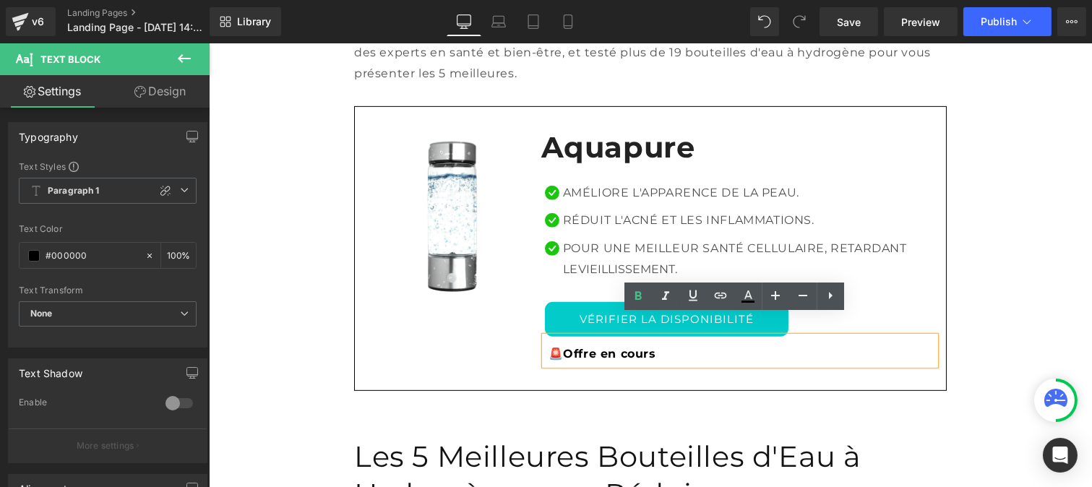
scroll to position [1238, 0]
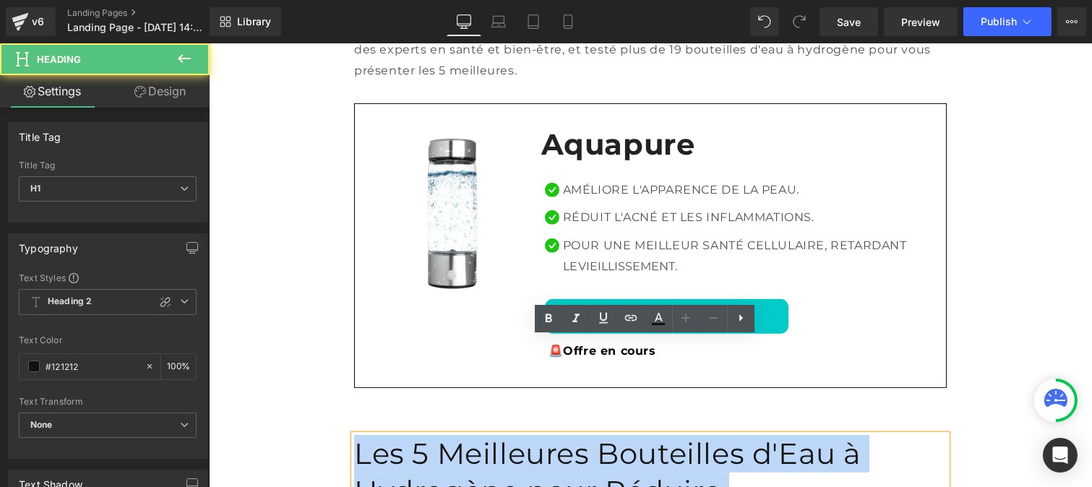
drag, startPoint x: 699, startPoint y: 415, endPoint x: 346, endPoint y: 346, distance: 359.5
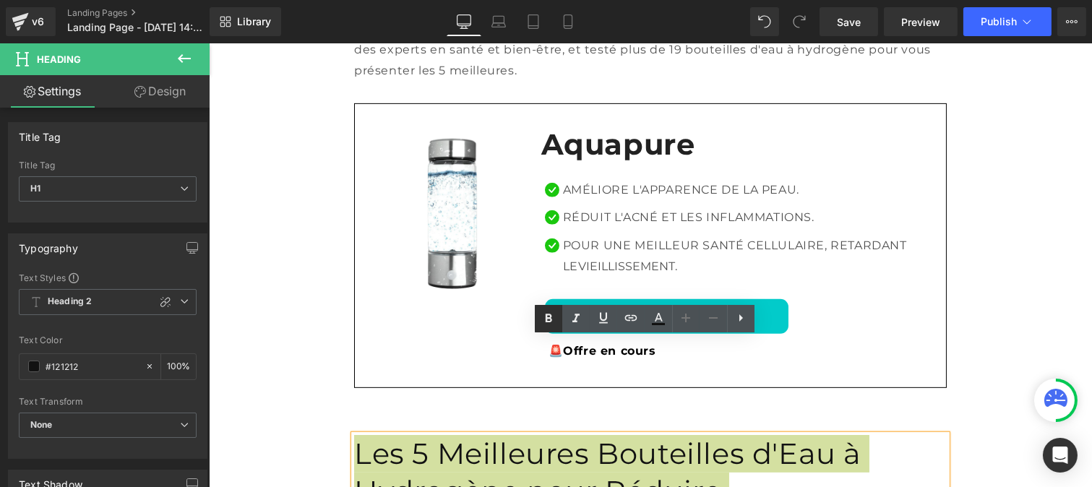
click at [547, 324] on icon at bounding box center [548, 318] width 17 height 17
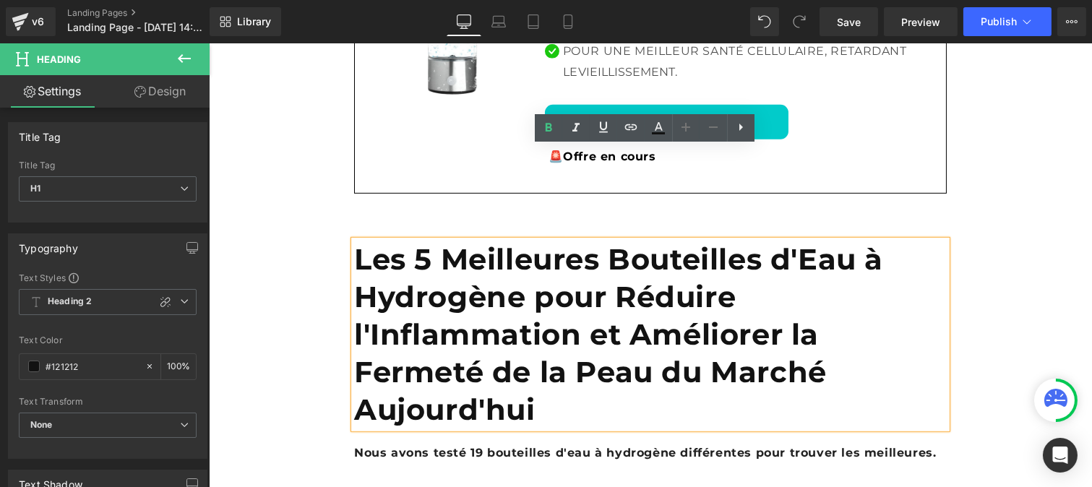
scroll to position [1434, 0]
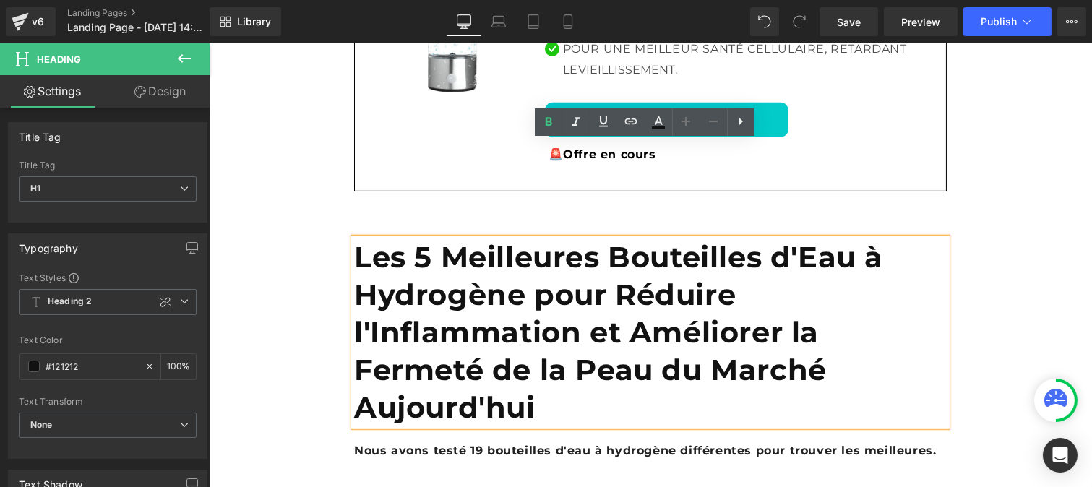
click at [409, 444] on b "Nous avons testé 19 bouteilles d'eau à hydrogène différentes pour trouver les m…" at bounding box center [645, 451] width 582 height 14
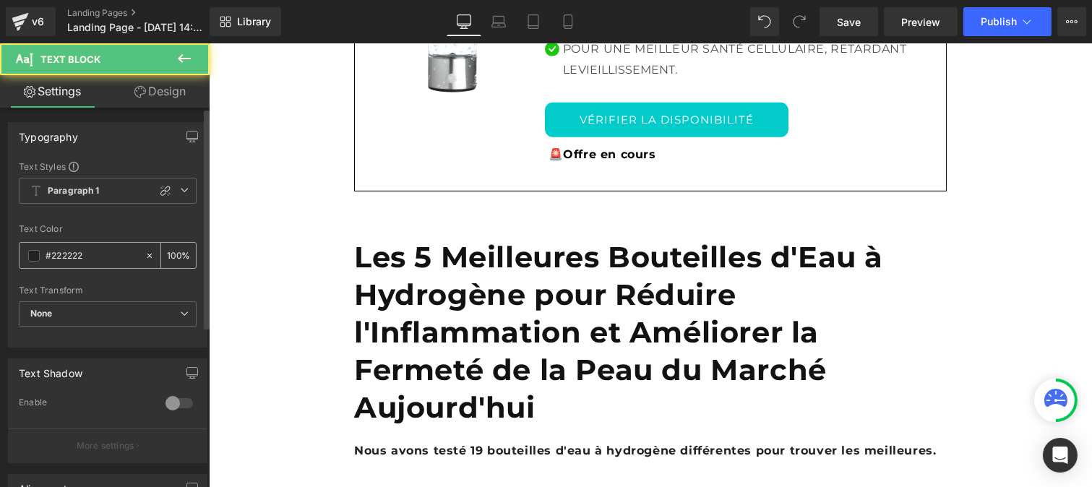
click at [91, 257] on input "#222222" at bounding box center [92, 256] width 93 height 16
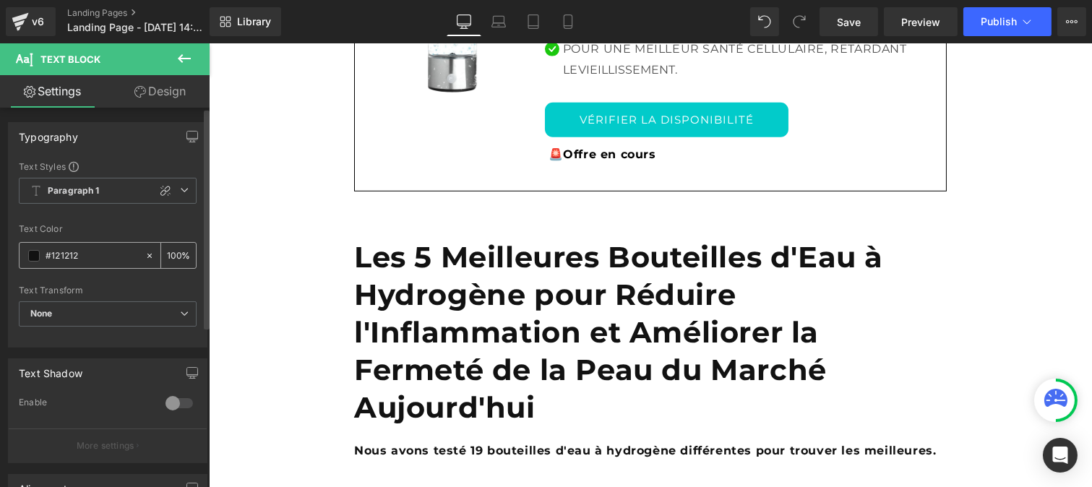
type input "#121212"
click at [171, 253] on input "100" at bounding box center [174, 255] width 14 height 16
type input "0"
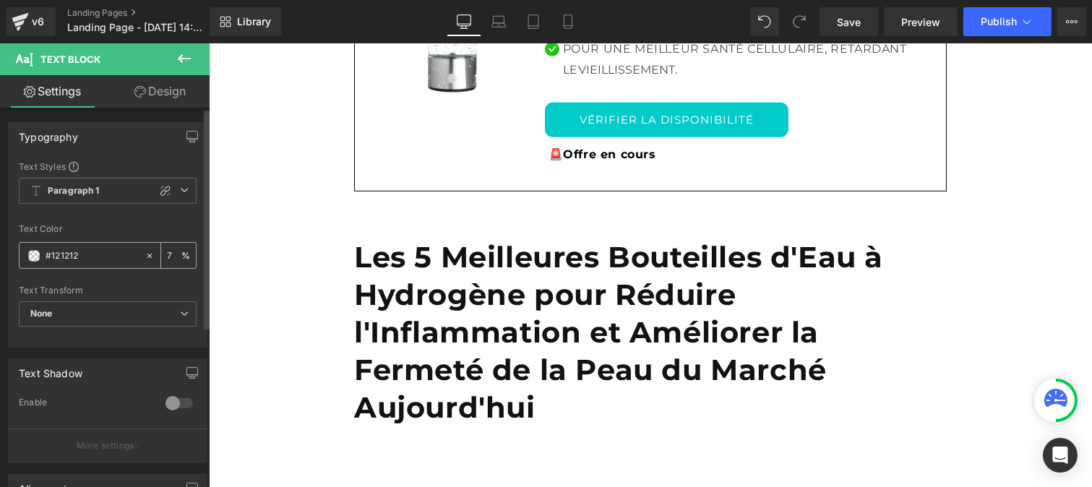
type input "75"
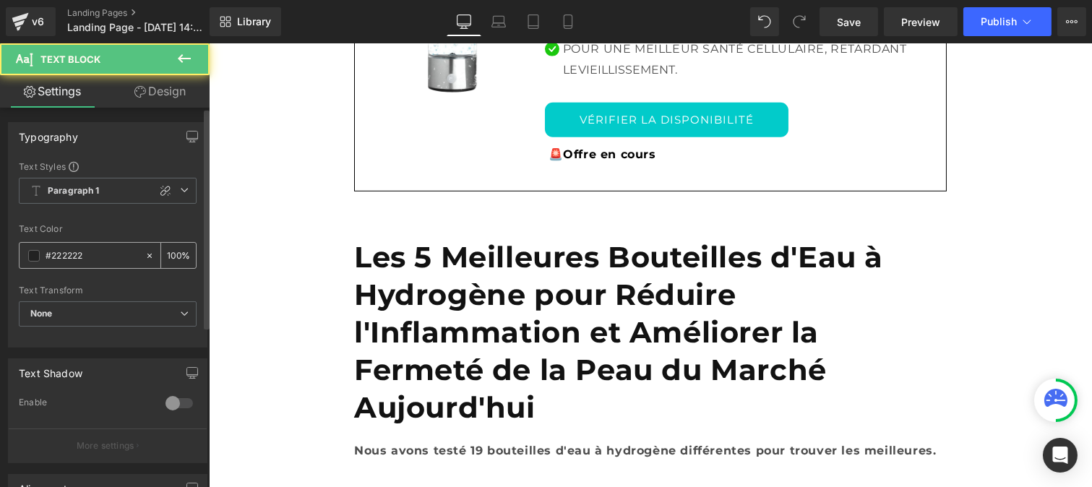
click at [98, 257] on input "#222222" at bounding box center [92, 256] width 93 height 16
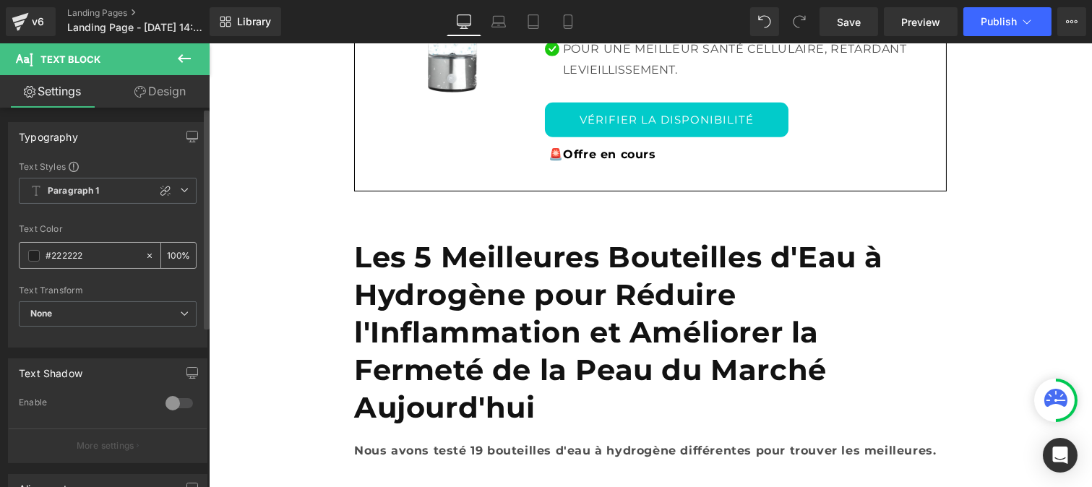
paste input "12121"
type input "#121212"
click at [176, 252] on div "100 %" at bounding box center [178, 255] width 35 height 25
click at [174, 249] on input "100" at bounding box center [174, 255] width 14 height 16
type input "1"
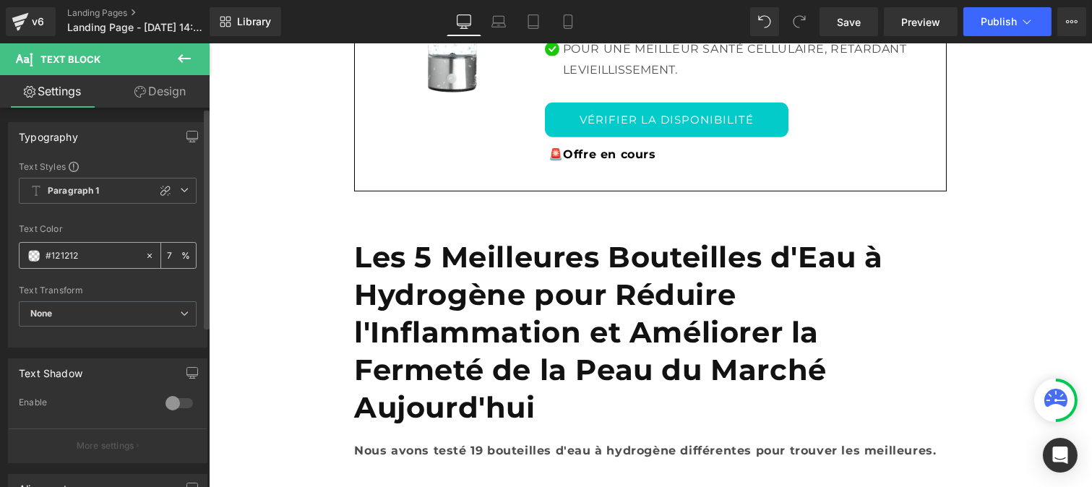
type input "75"
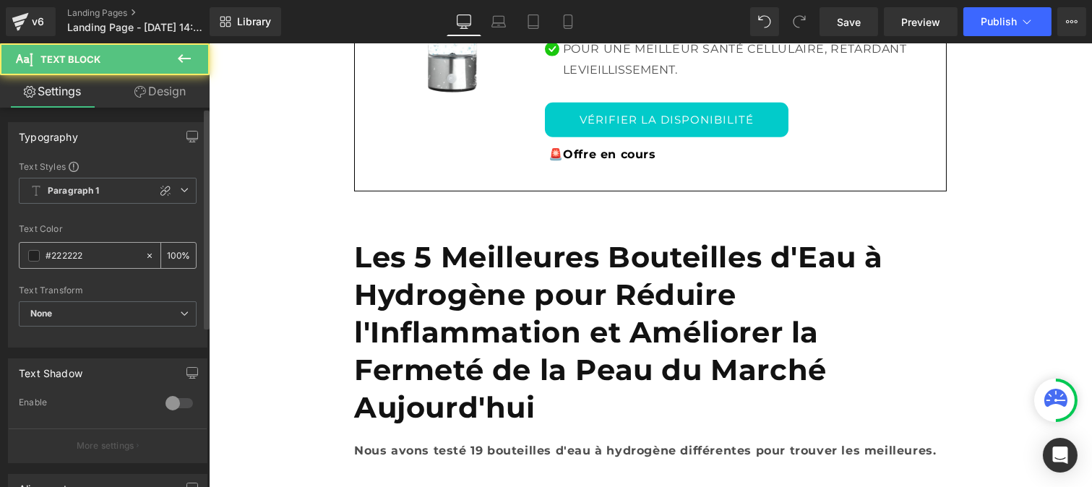
click at [85, 252] on input "#222222" at bounding box center [92, 256] width 93 height 16
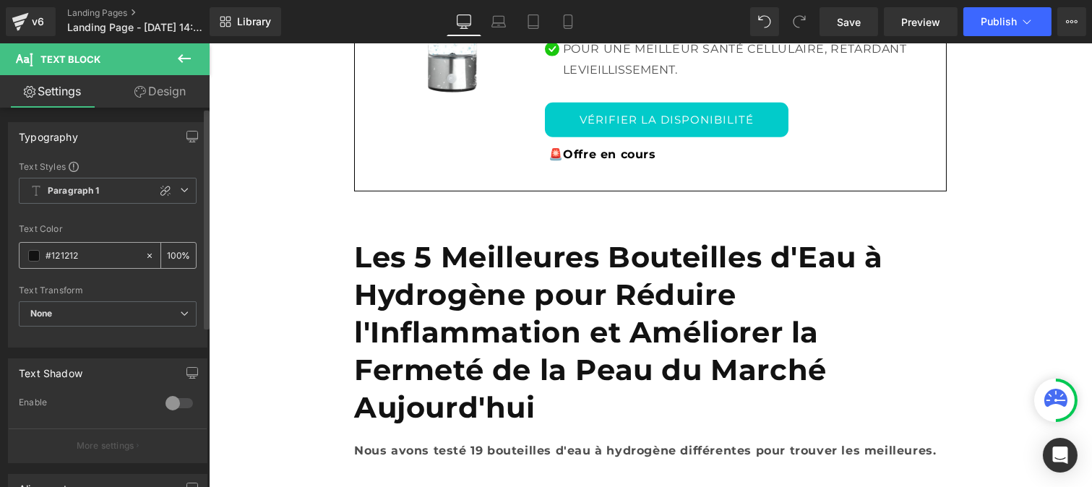
type input "#121212"
click at [175, 252] on div "100 %" at bounding box center [178, 255] width 35 height 25
click at [174, 250] on input "100" at bounding box center [174, 255] width 14 height 16
type input "1"
type input "75"
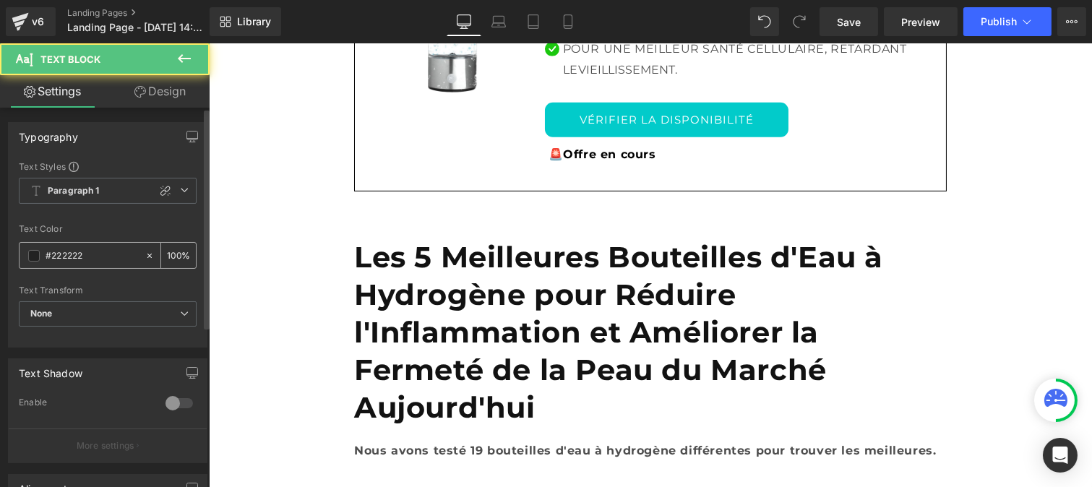
click at [98, 259] on input "#222222" at bounding box center [92, 256] width 93 height 16
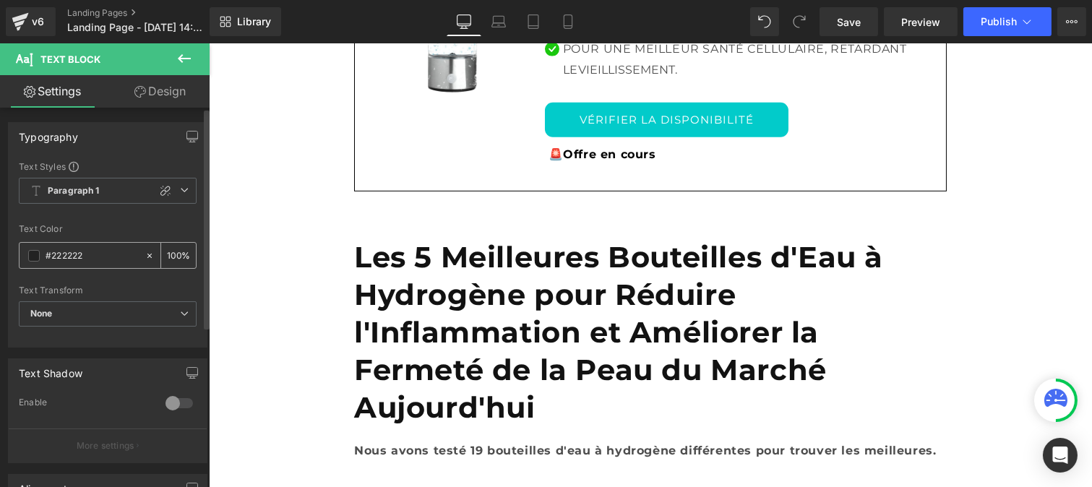
paste input "12121"
type input "#121212"
click at [174, 257] on input "100" at bounding box center [174, 255] width 14 height 16
type input "1"
type input "75"
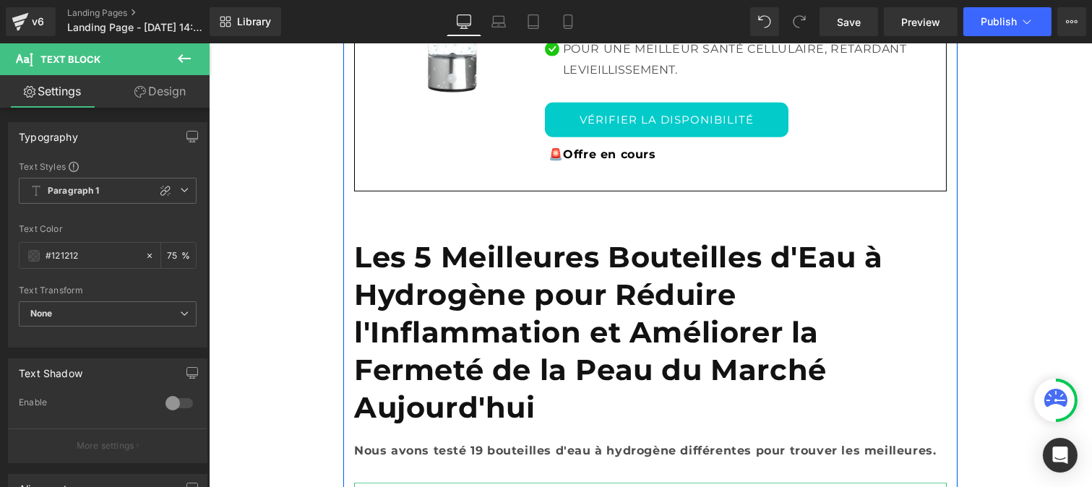
scroll to position [1717, 0]
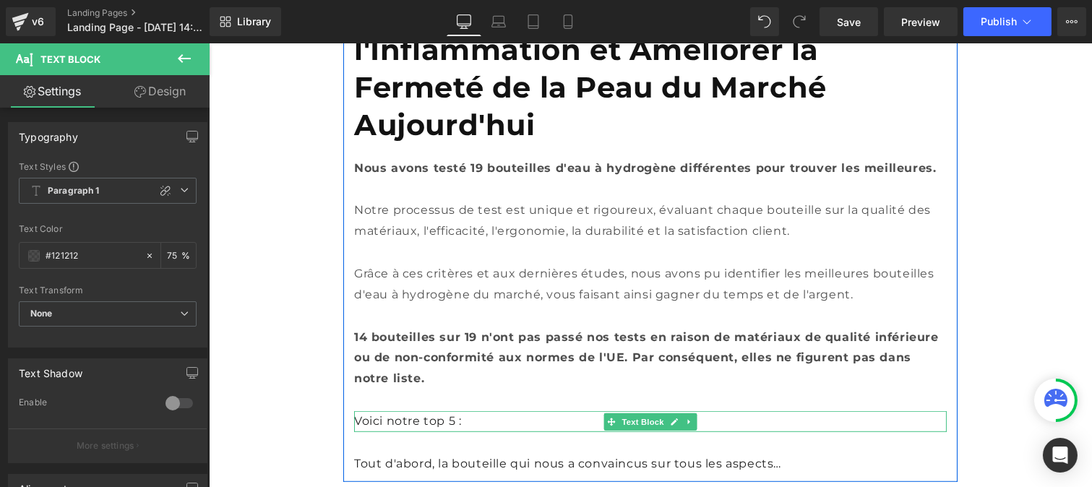
click at [393, 411] on p "Voici notre top 5 :" at bounding box center [650, 421] width 593 height 21
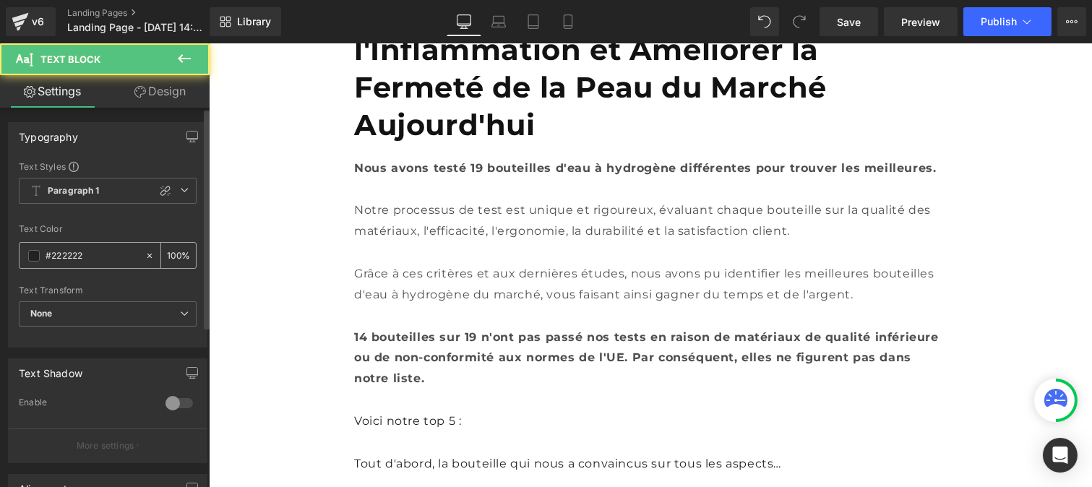
click at [97, 251] on input "#222222" at bounding box center [92, 256] width 93 height 16
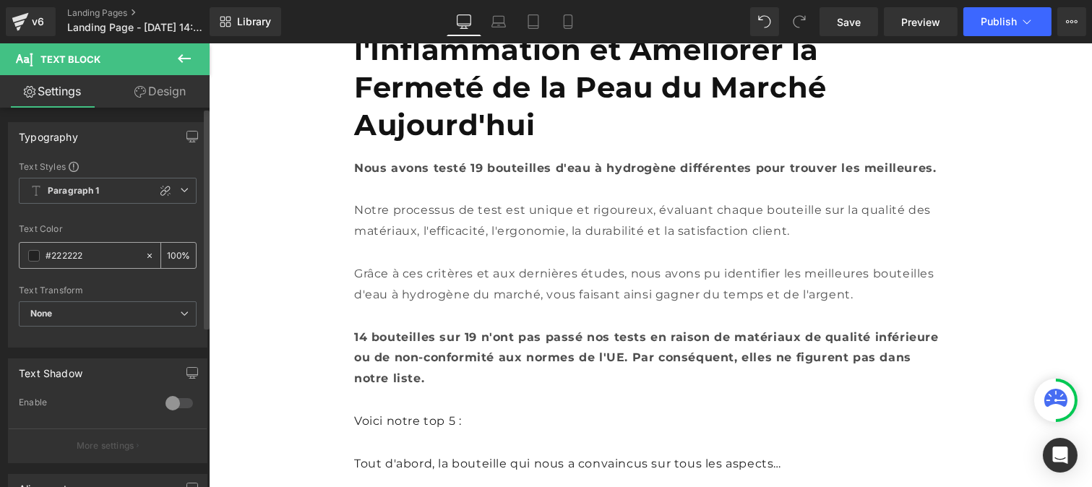
paste input "12121"
type input "#121212"
click at [176, 250] on div "100 %" at bounding box center [178, 255] width 35 height 25
click at [172, 249] on input "100" at bounding box center [174, 255] width 14 height 16
type input "0"
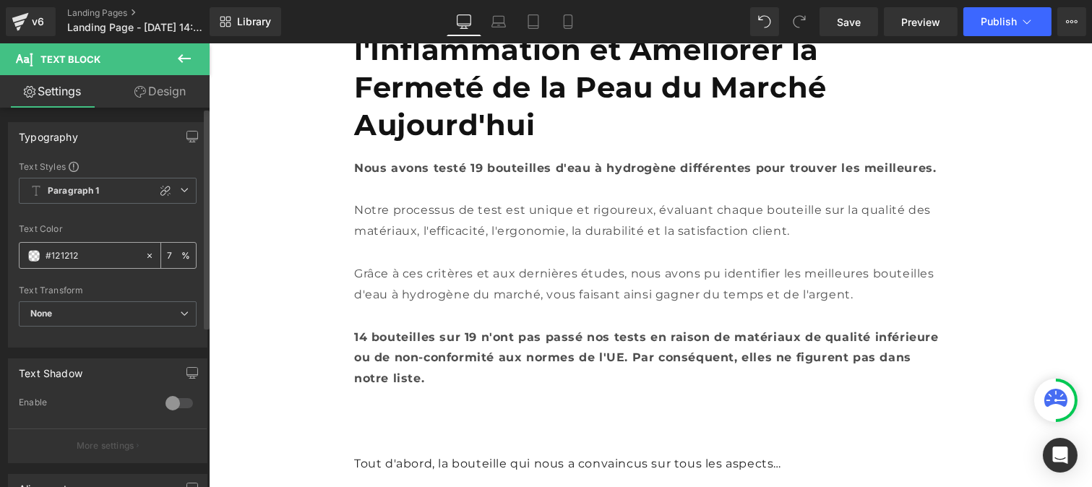
type input "75"
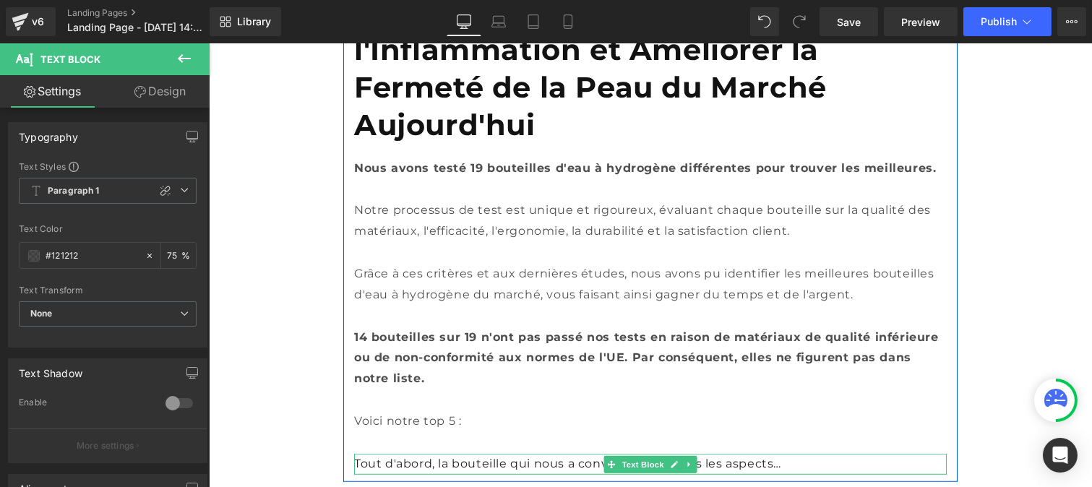
click at [453, 454] on p "Tout d'abord, la bouteille qui nous a convaincus sur tous les aspects…" at bounding box center [650, 464] width 593 height 21
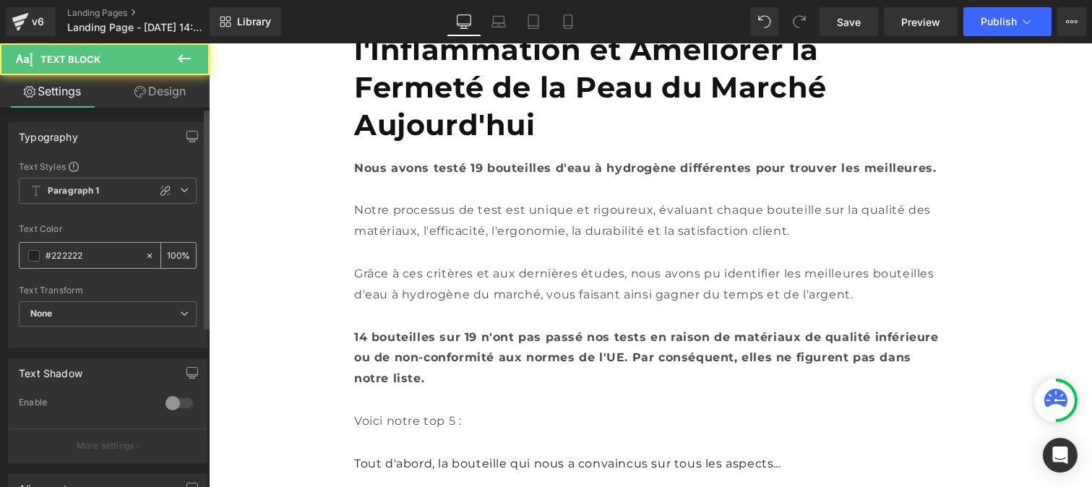
click at [104, 249] on input "#222222" at bounding box center [92, 256] width 93 height 16
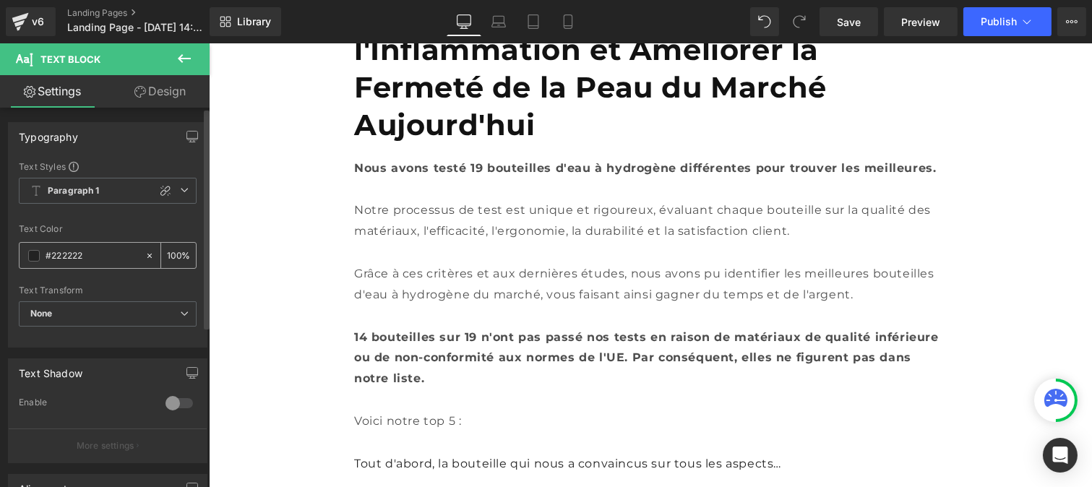
paste input "12121"
type input "#121212"
click at [175, 252] on div "100 %" at bounding box center [178, 255] width 35 height 25
click at [173, 250] on input "100" at bounding box center [174, 255] width 14 height 16
type input "1"
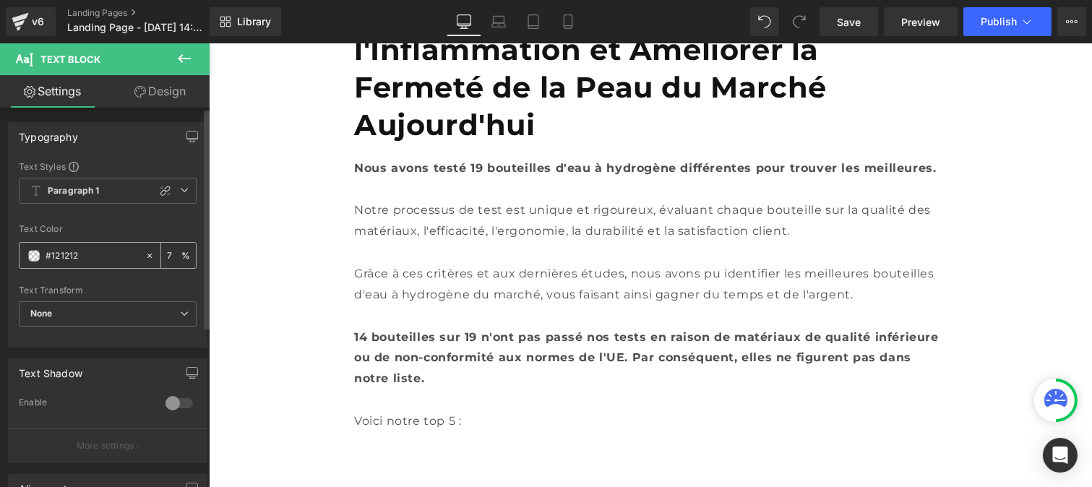
type input "75"
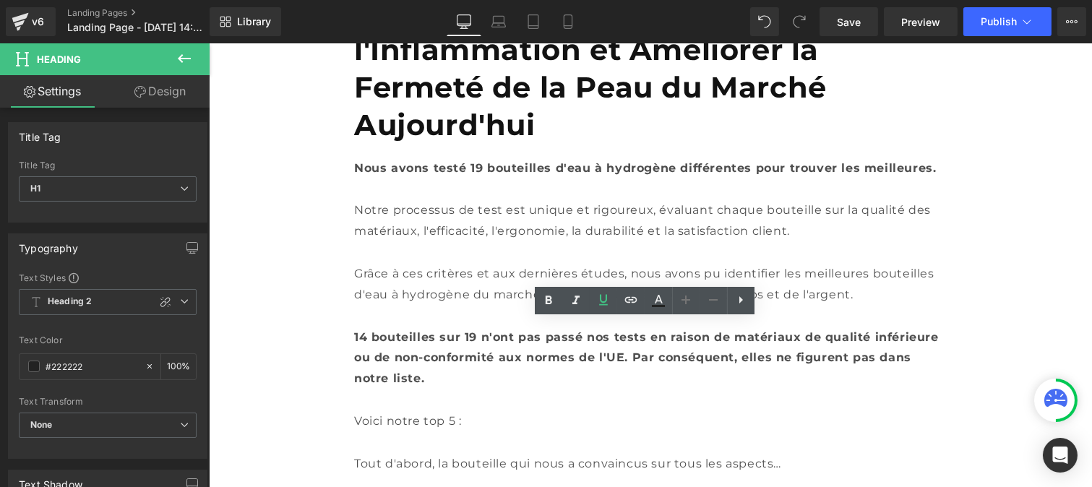
drag, startPoint x: 952, startPoint y: 343, endPoint x: 330, endPoint y: 338, distance: 621.7
click at [545, 307] on icon at bounding box center [548, 300] width 17 height 17
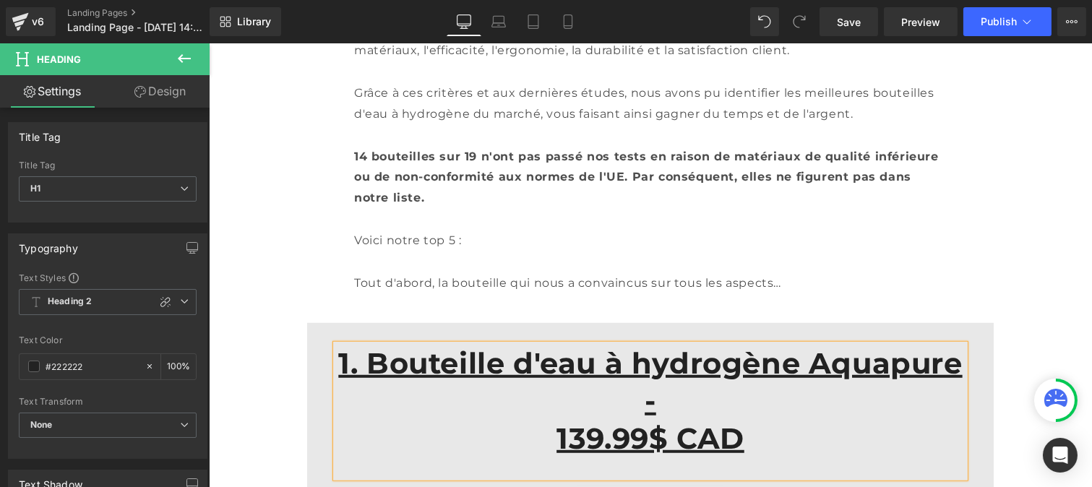
scroll to position [1898, 0]
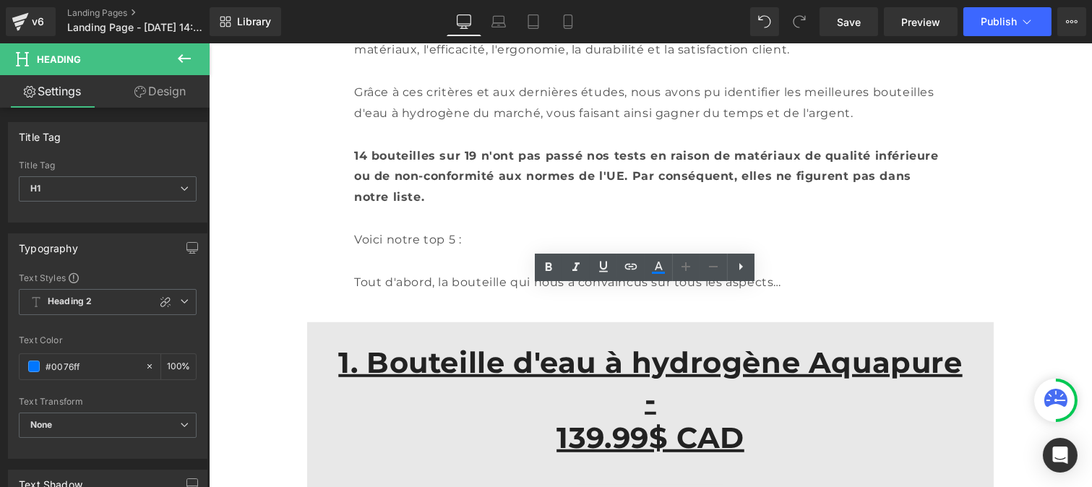
drag, startPoint x: 575, startPoint y: 301, endPoint x: 718, endPoint y: 307, distance: 142.5
click at [538, 269] on link at bounding box center [548, 267] width 27 height 27
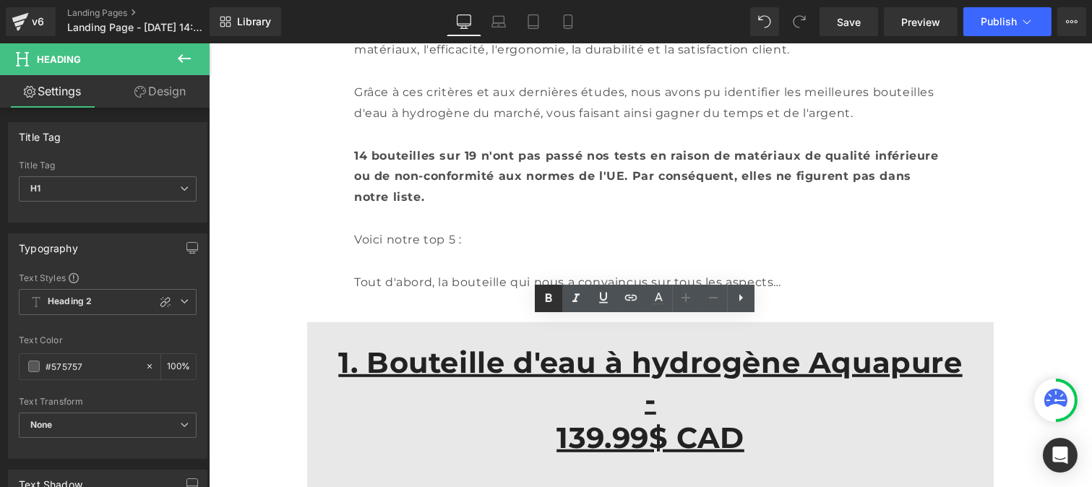
click at [557, 298] on link at bounding box center [548, 298] width 27 height 27
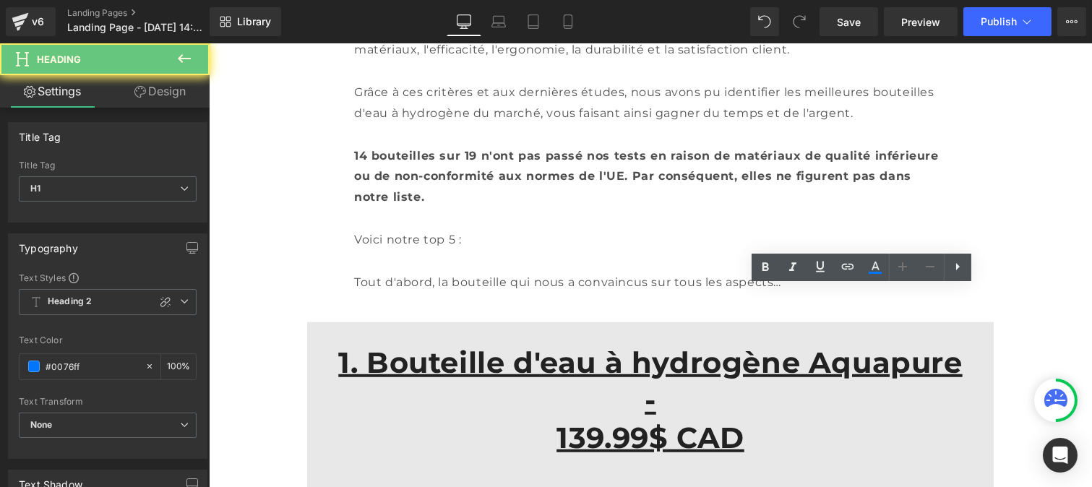
drag, startPoint x: 812, startPoint y: 301, endPoint x: 904, endPoint y: 301, distance: 92.5
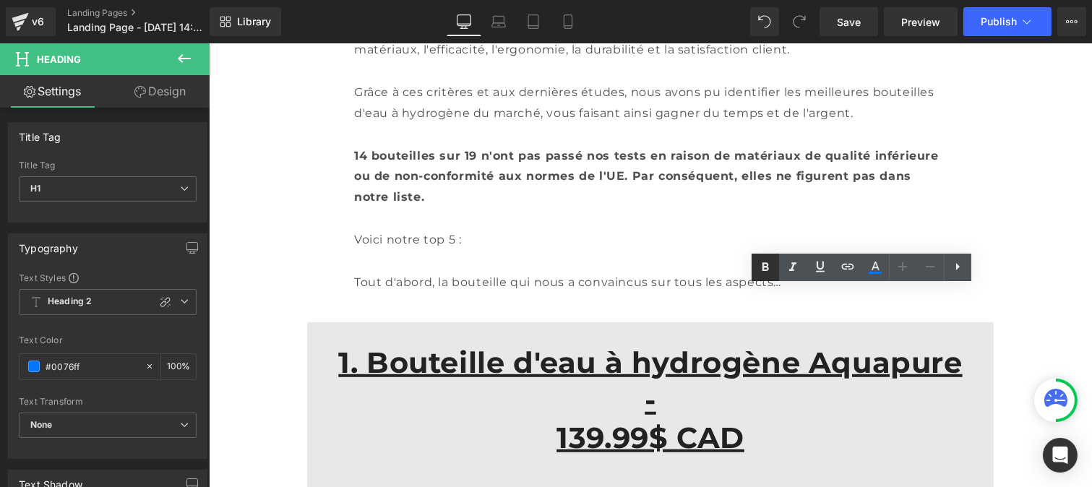
click at [764, 275] on icon at bounding box center [765, 267] width 17 height 17
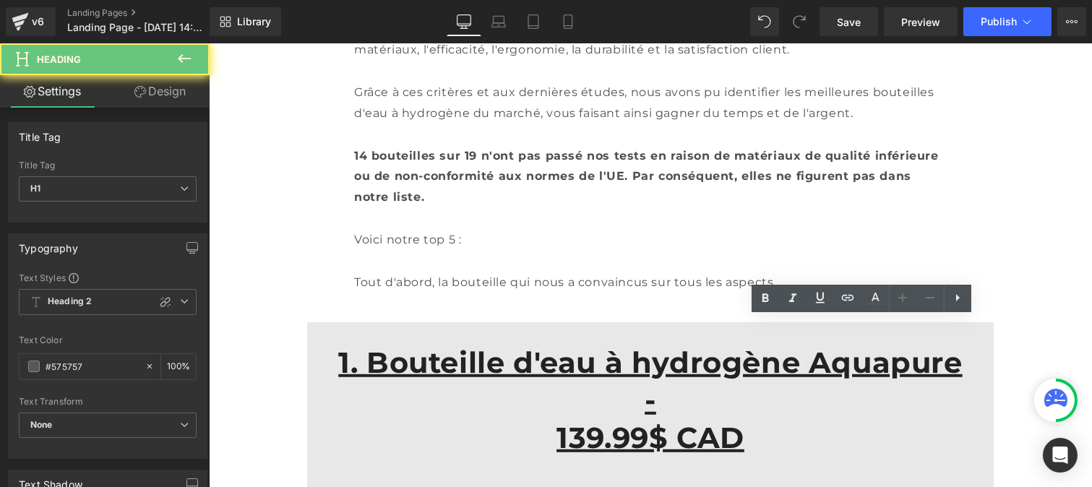
drag, startPoint x: 811, startPoint y: 335, endPoint x: 901, endPoint y: 333, distance: 90.4
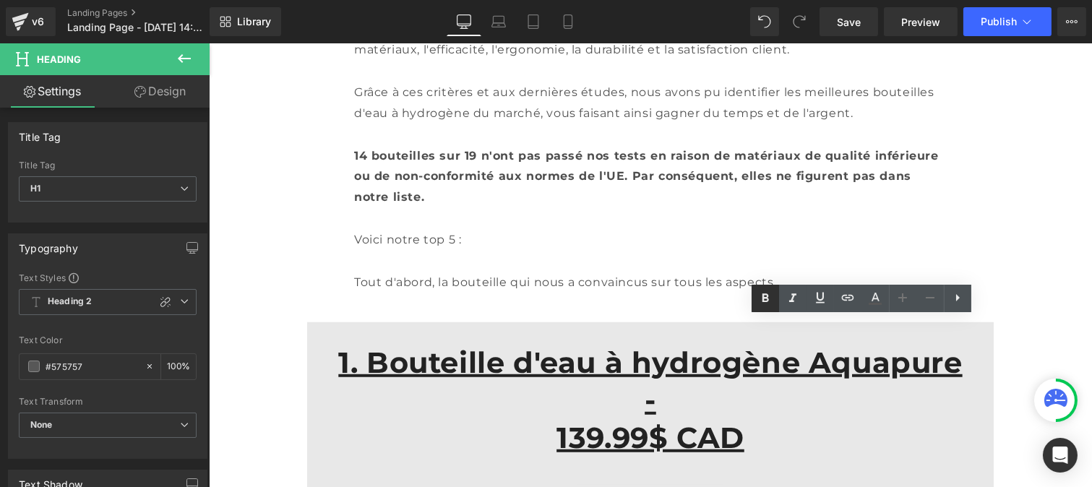
click at [765, 295] on icon at bounding box center [765, 298] width 17 height 17
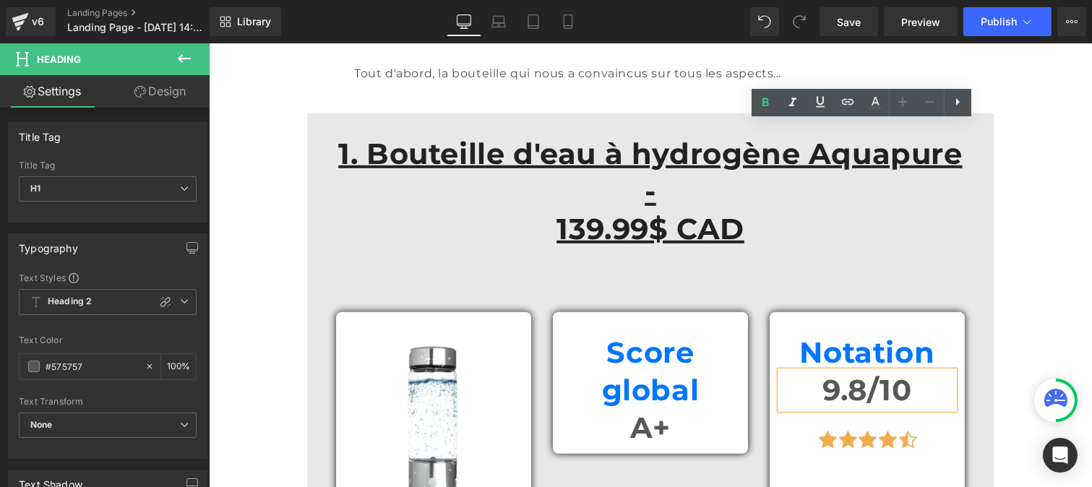
scroll to position [2109, 0]
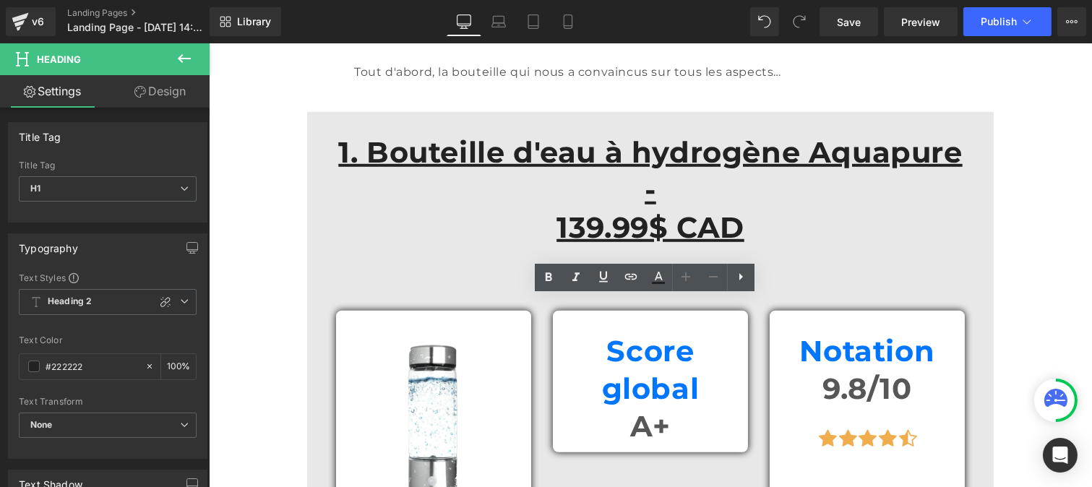
drag, startPoint x: 620, startPoint y: 312, endPoint x: 312, endPoint y: 280, distance: 308.9
click at [571, 279] on icon at bounding box center [575, 277] width 17 height 17
click at [568, 279] on icon at bounding box center [575, 277] width 17 height 17
click at [554, 278] on icon at bounding box center [548, 277] width 17 height 17
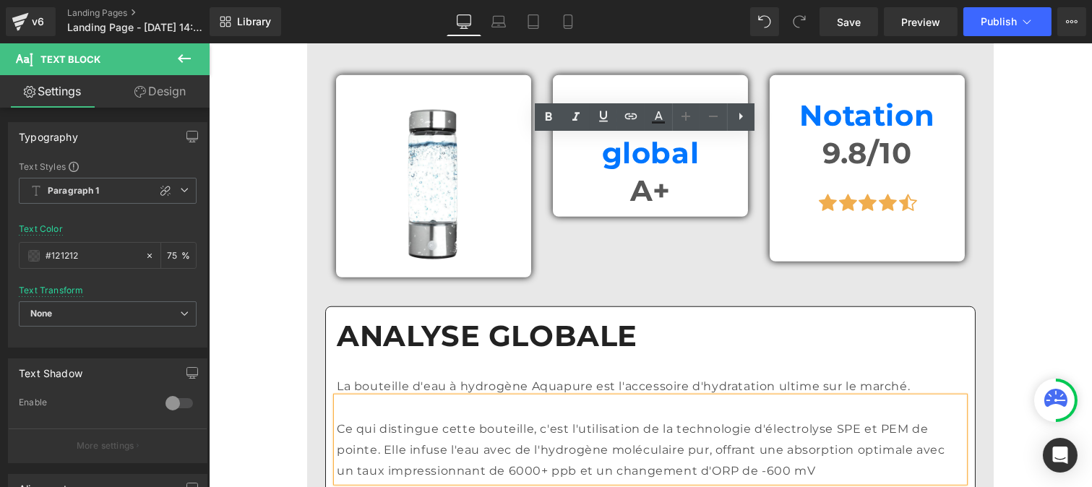
scroll to position [2355, 0]
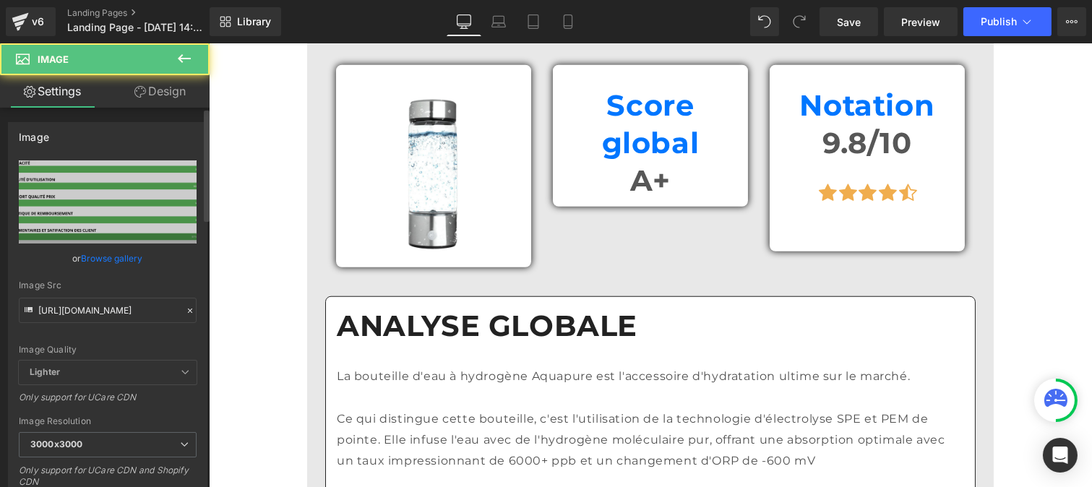
click at [185, 311] on icon at bounding box center [190, 311] width 10 height 10
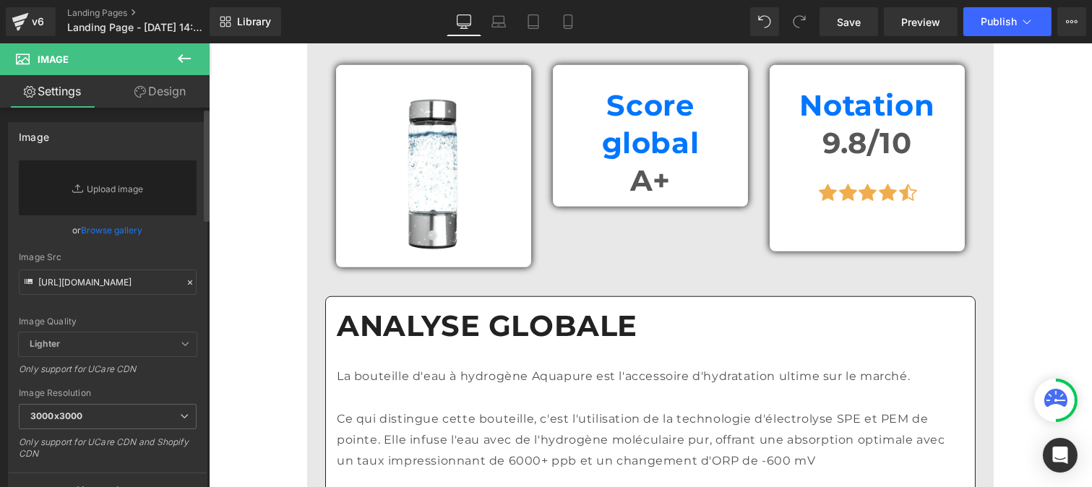
click at [136, 305] on div "Image Quality Lighter Lightest Lighter Lighter Lightest Only support for UCare …" at bounding box center [108, 246] width 178 height 172
click at [111, 283] on input "text" at bounding box center [108, 282] width 178 height 25
paste input "[URL][DOMAIN_NAME]"
type input "[URL][DOMAIN_NAME]"
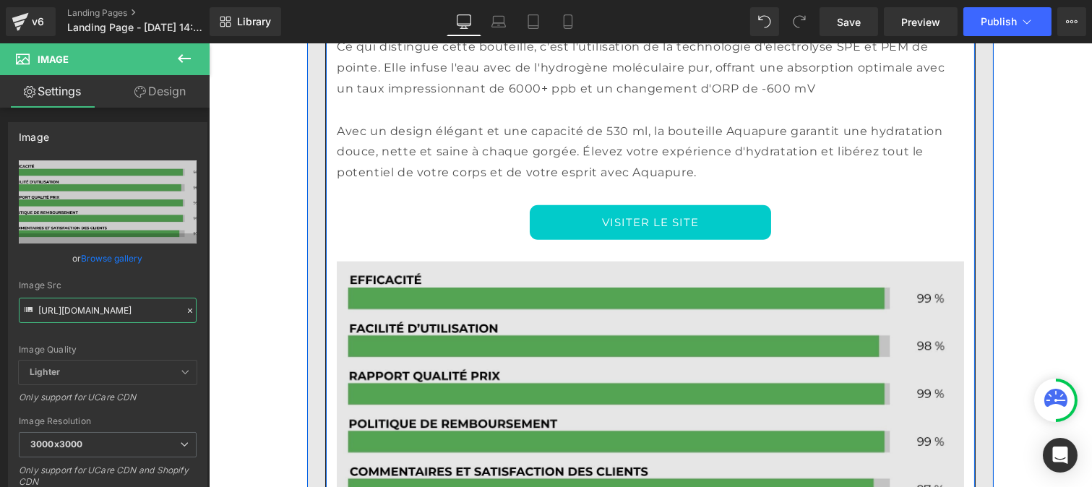
scroll to position [2728, 0]
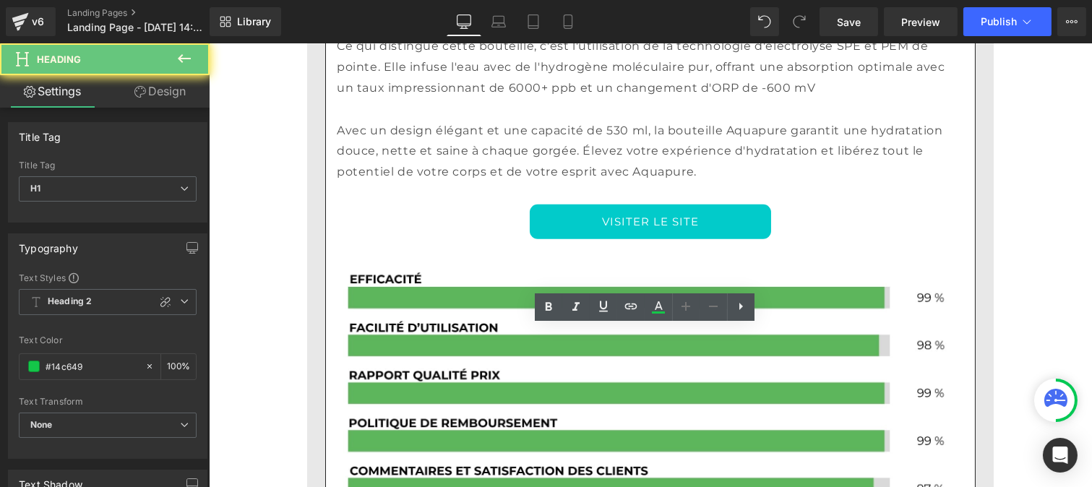
drag, startPoint x: 351, startPoint y: 331, endPoint x: 426, endPoint y: 299, distance: 81.9
click at [317, 334] on div "1. Bouteille d'eau à hydrogène Aquapure - 139.99$ CAD Heading Separator Row Ima…" at bounding box center [650, 422] width 672 height 1814
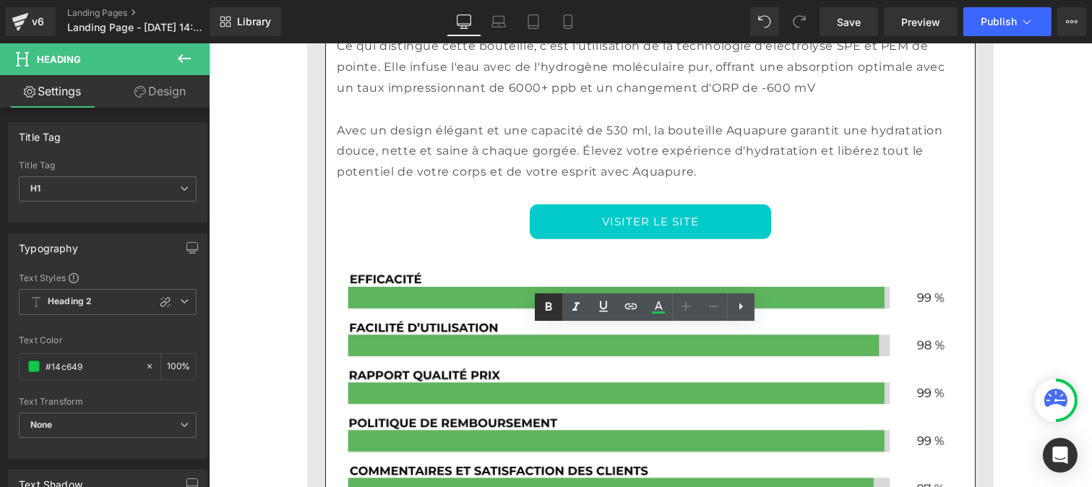
click at [549, 305] on icon at bounding box center [548, 307] width 17 height 17
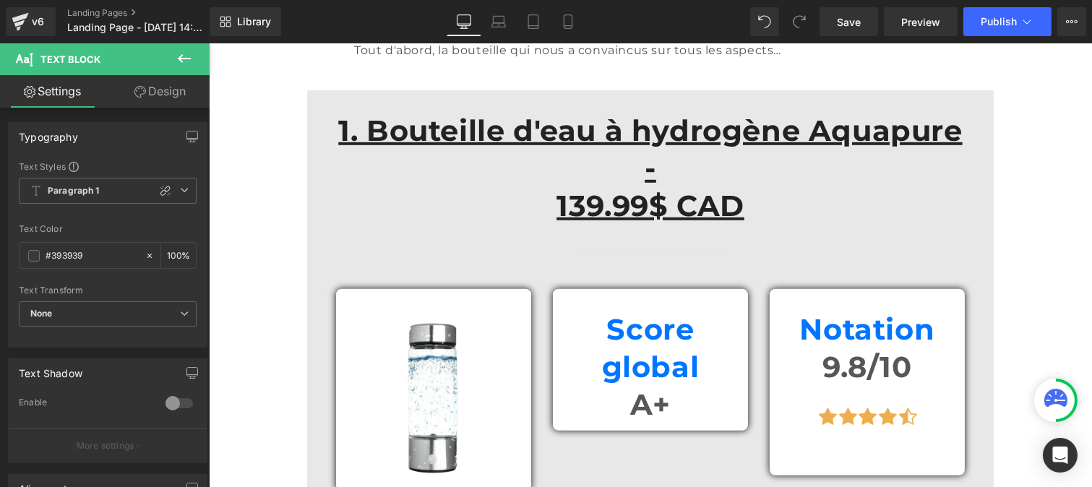
scroll to position [2078, 0]
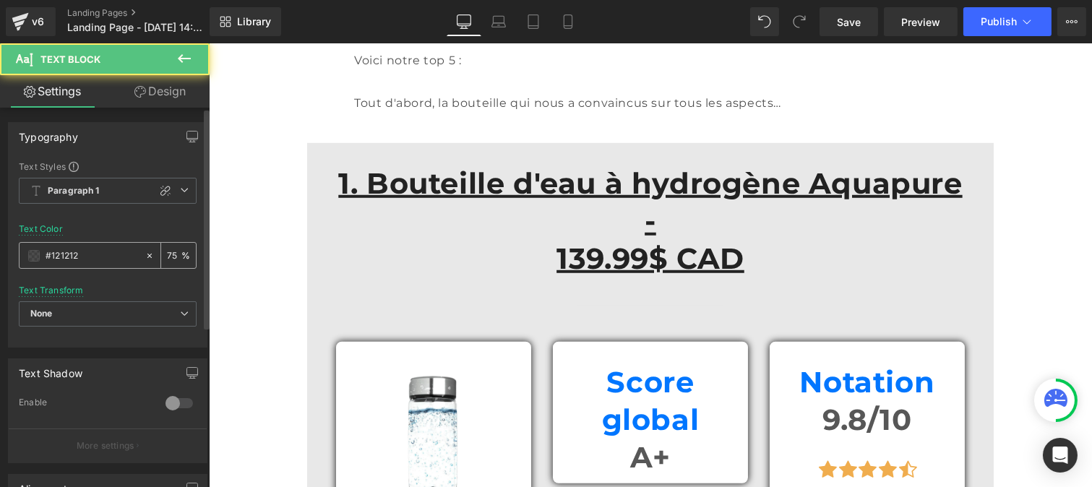
click at [80, 248] on input "#121212" at bounding box center [92, 256] width 93 height 16
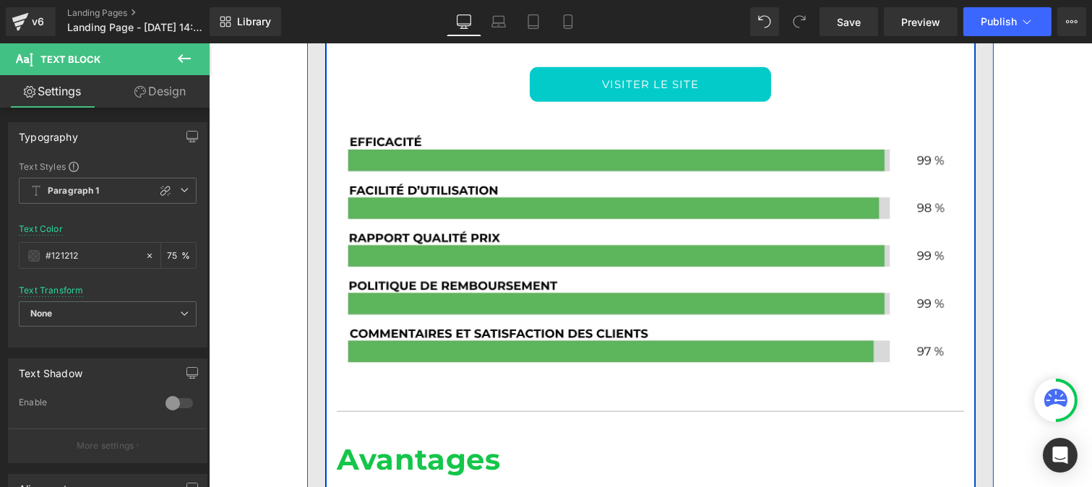
scroll to position [2897, 0]
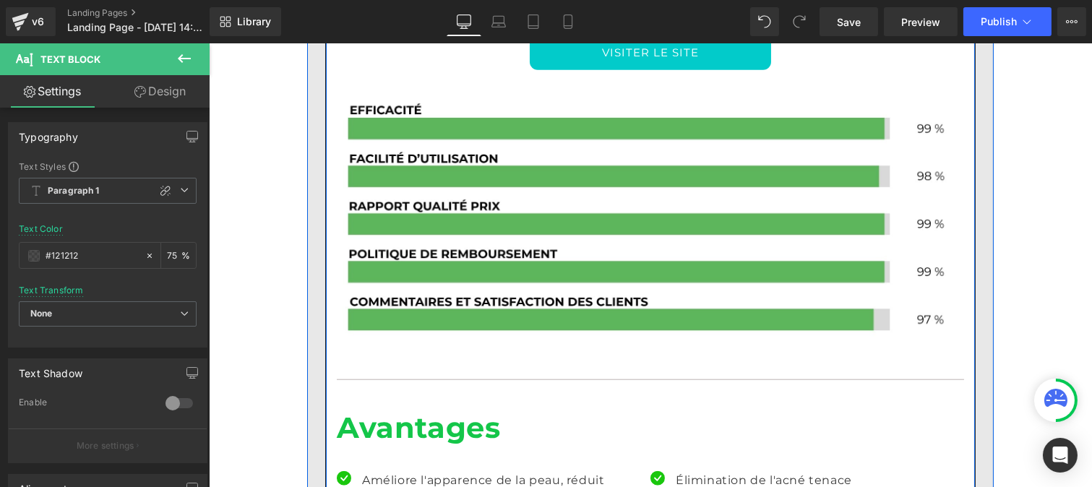
click at [393, 471] on p "Améliore l'apparence de la peau, réduit l'acné et les inflammations." at bounding box center [500, 492] width 278 height 42
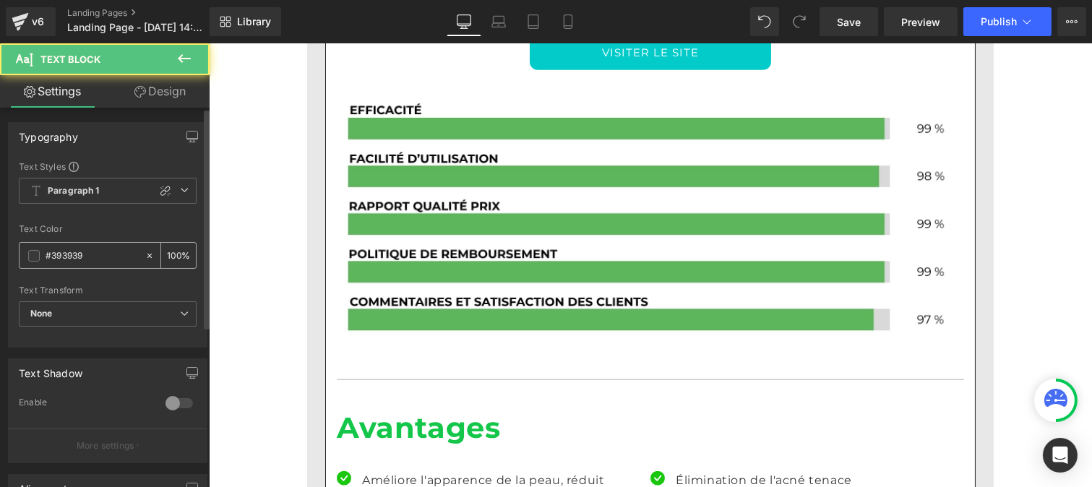
click at [85, 248] on input "#393939" at bounding box center [92, 256] width 93 height 16
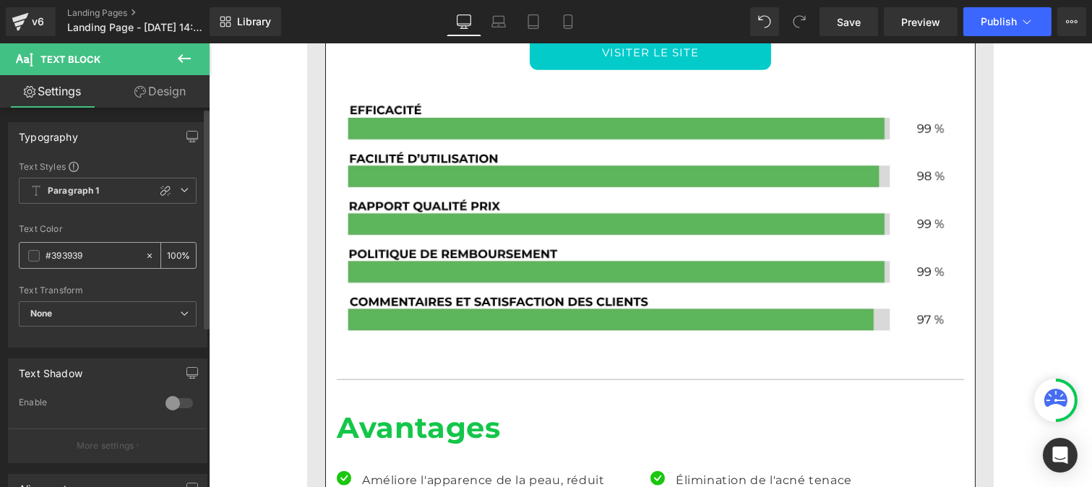
paste input "121212"
type input "#121212"
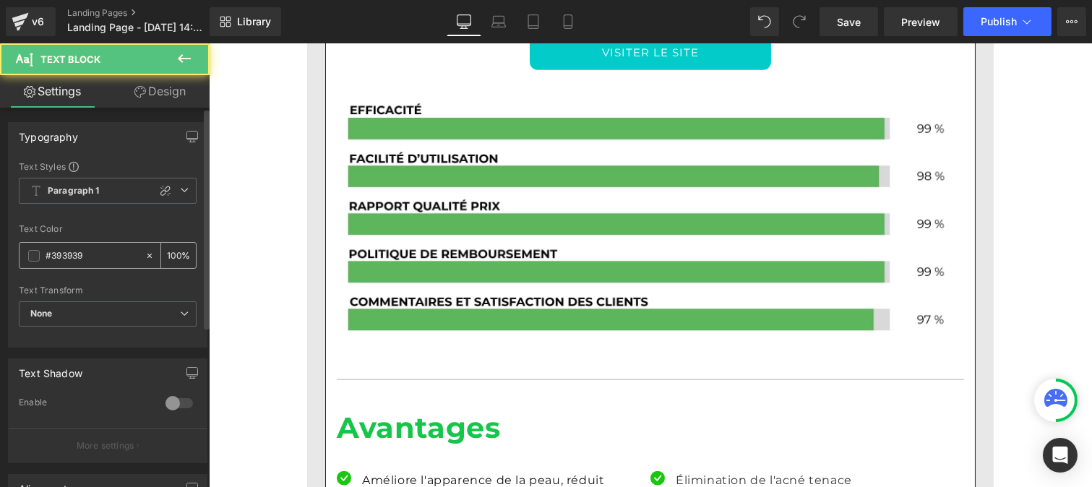
click at [98, 253] on input "#393939" at bounding box center [92, 256] width 93 height 16
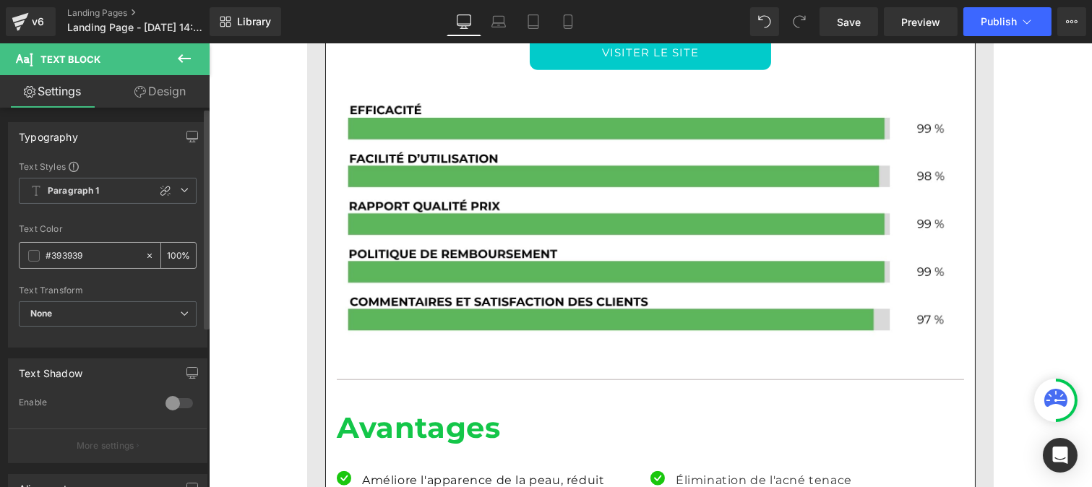
paste input "121212"
type input "#121212"
click at [172, 250] on input "100" at bounding box center [174, 255] width 14 height 16
type input "0"
type input "8"
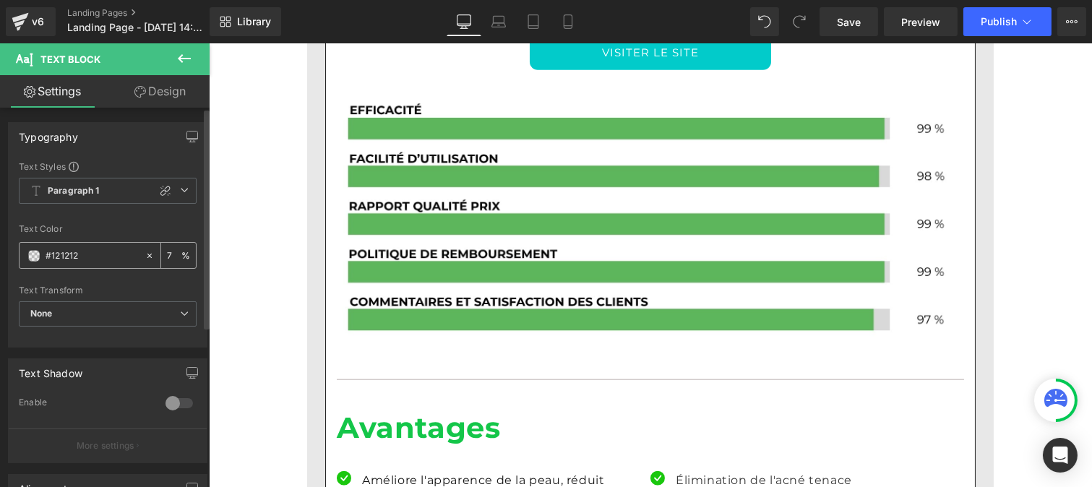
type input "75"
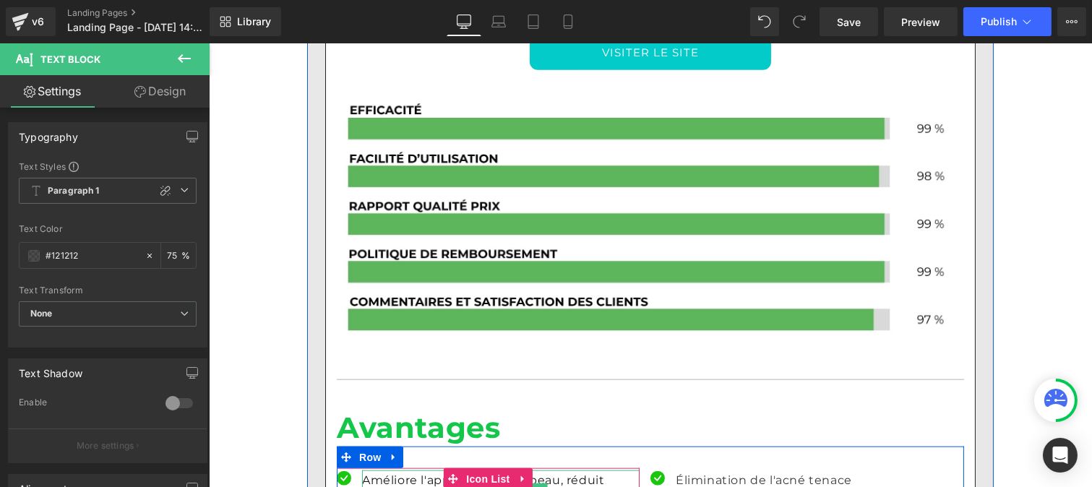
click at [400, 471] on p "Améliore l'apparence de la peau, réduit l'acné et les inflammations." at bounding box center [500, 492] width 278 height 42
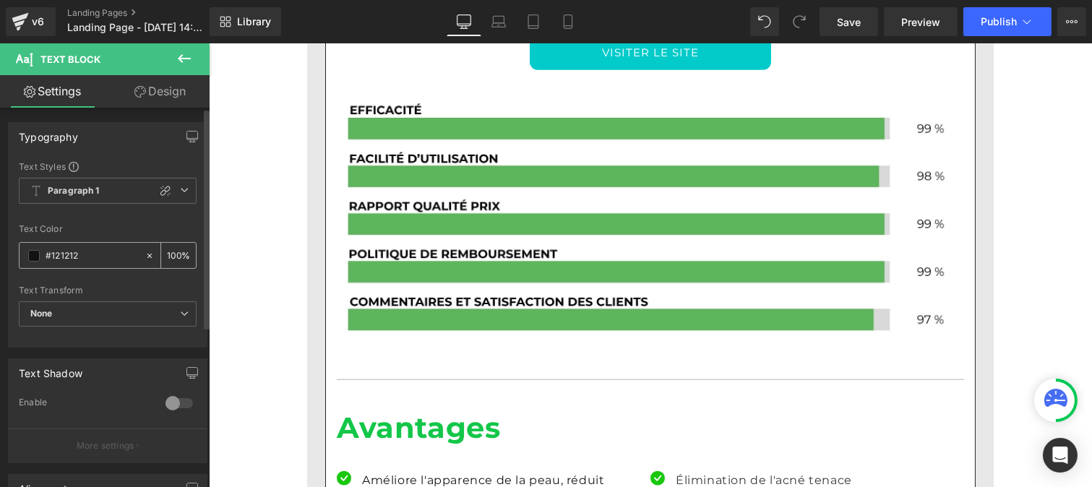
click at [170, 257] on input "100" at bounding box center [174, 255] width 14 height 16
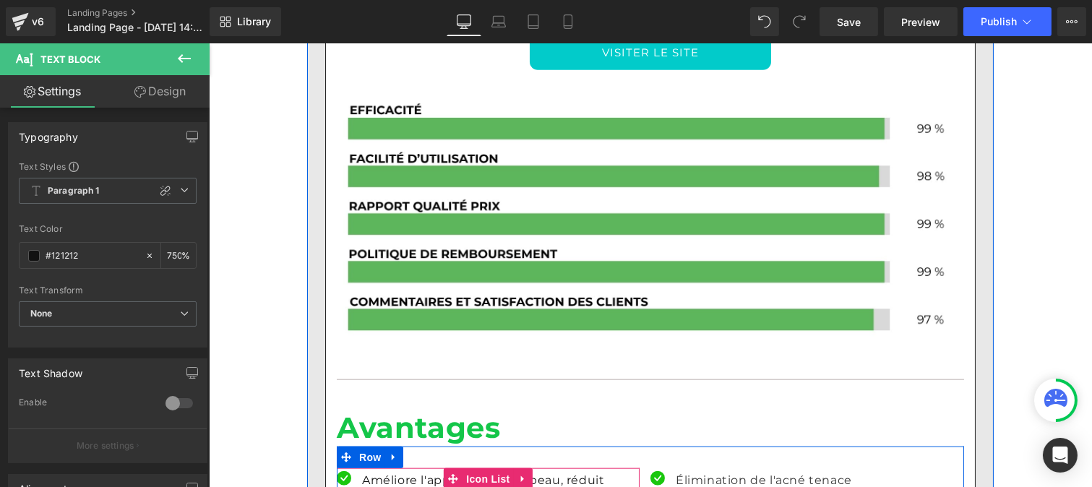
scroll to position [0, 1]
type input "75"
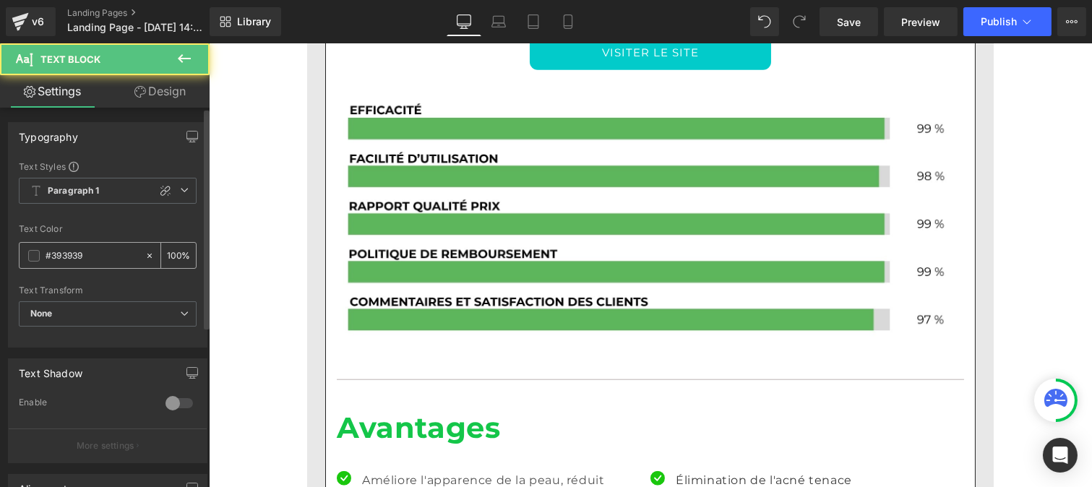
click at [106, 259] on input "#393939" at bounding box center [92, 256] width 93 height 16
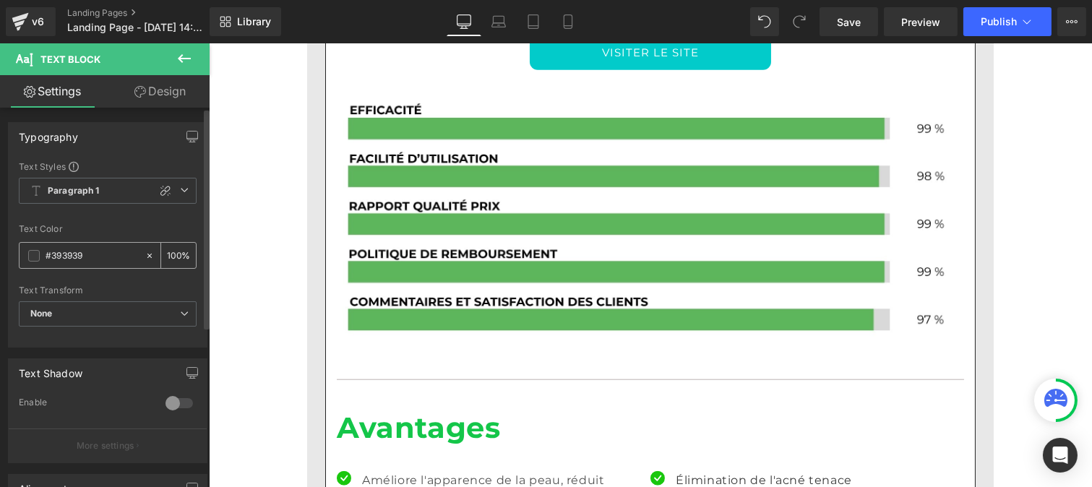
paste input "121212"
type input "#121212"
click at [171, 249] on input "100" at bounding box center [174, 255] width 14 height 16
type input "75"
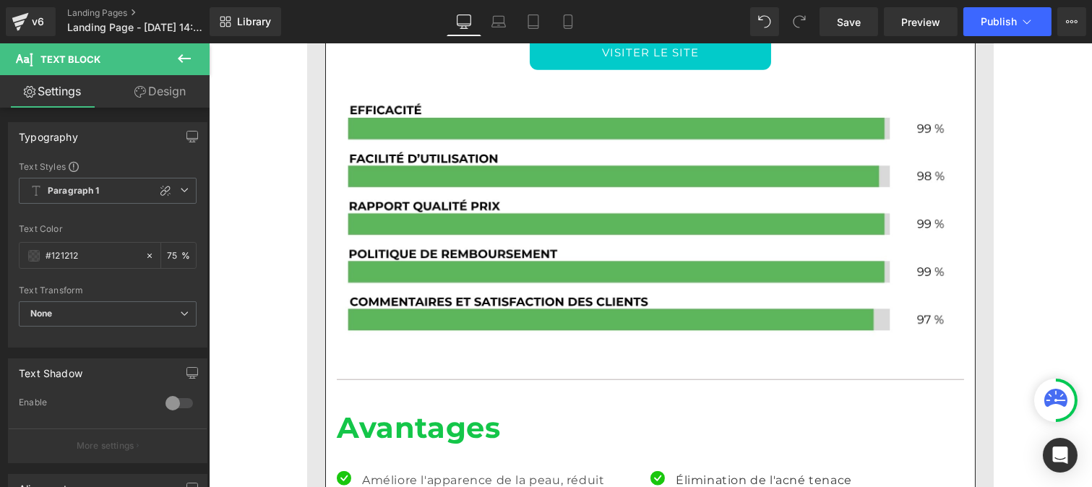
scroll to position [0, 0]
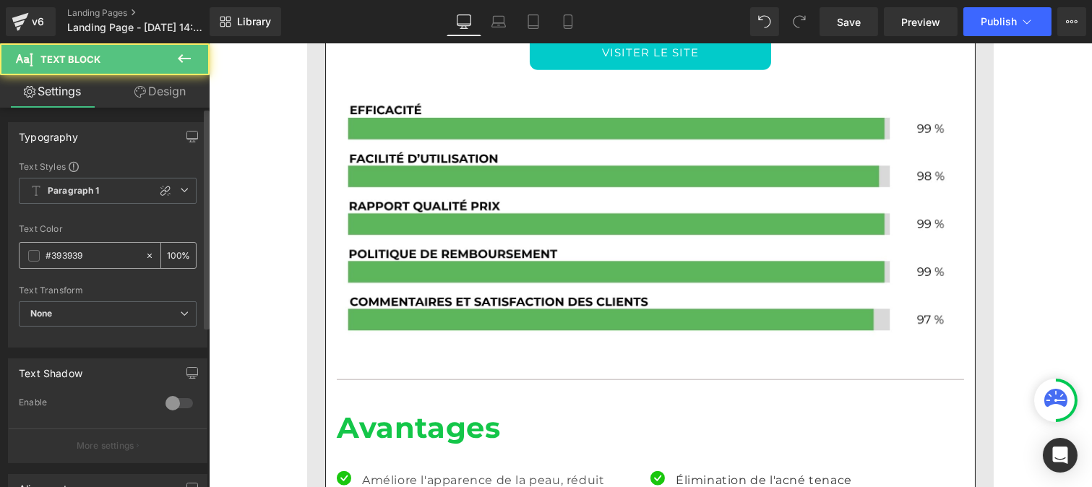
click at [95, 259] on input "#393939" at bounding box center [92, 256] width 93 height 16
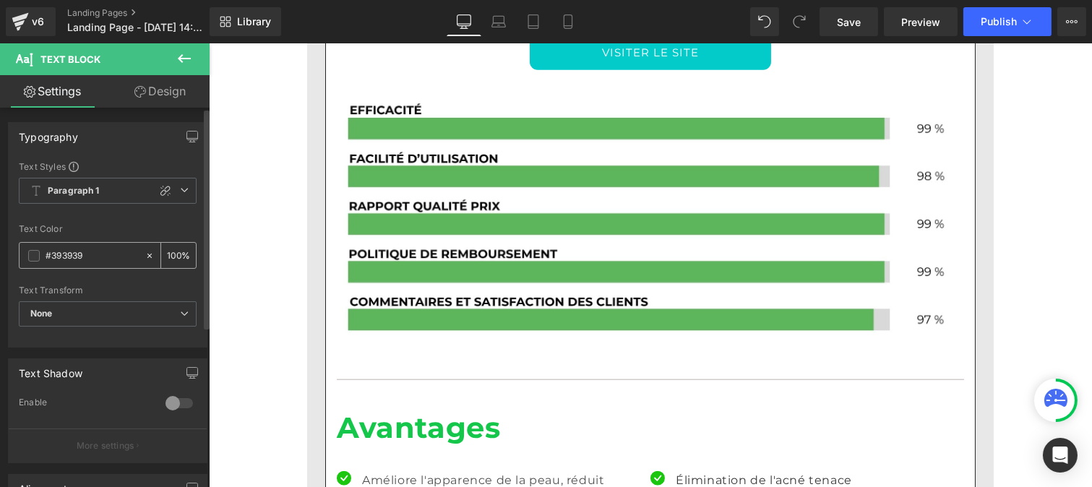
paste input "121212"
type input "#121212"
click at [173, 250] on input "100" at bounding box center [174, 255] width 14 height 16
type input "1"
type input "75"
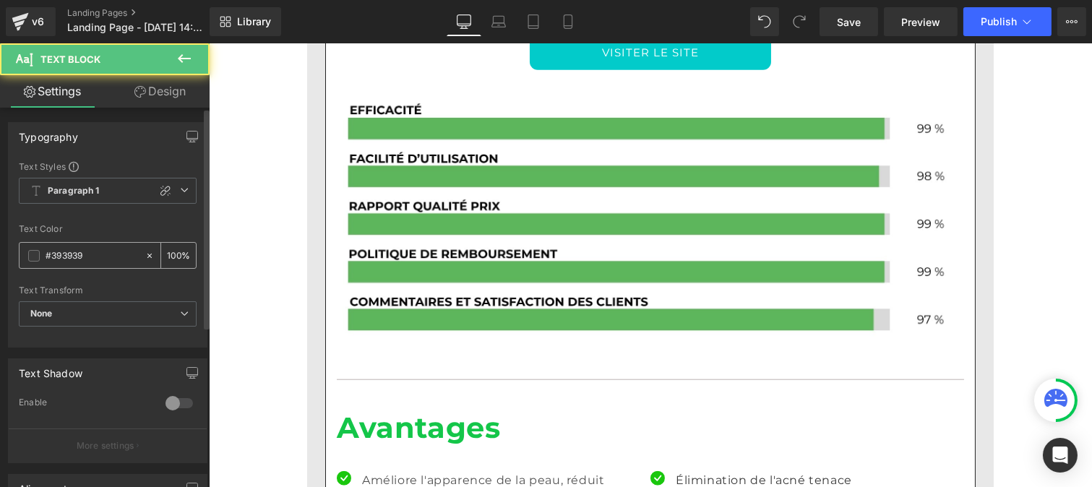
click at [97, 256] on input "#393939" at bounding box center [92, 256] width 93 height 16
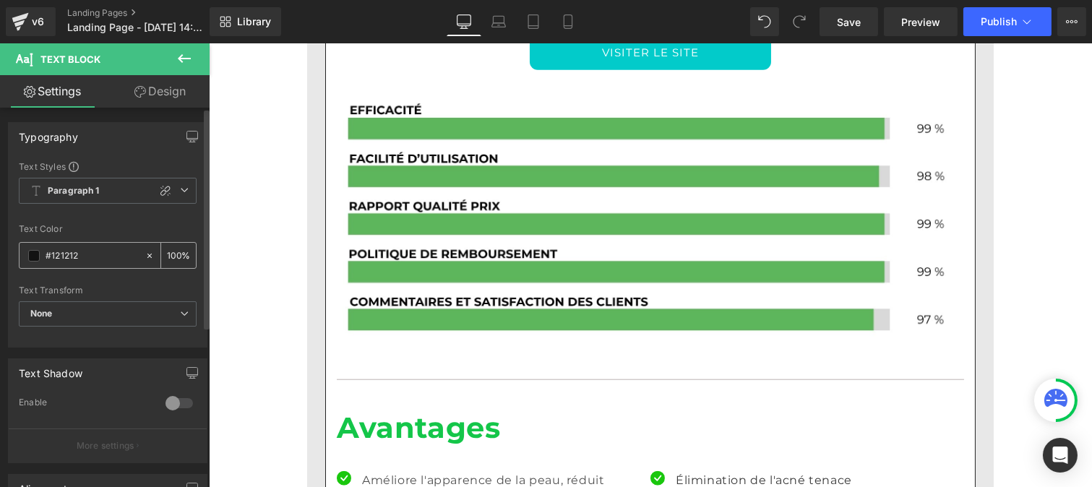
type input "#121212"
click at [175, 250] on div "100 %" at bounding box center [178, 255] width 35 height 25
click at [172, 250] on input "100" at bounding box center [174, 255] width 14 height 16
type input "0"
type input "75"
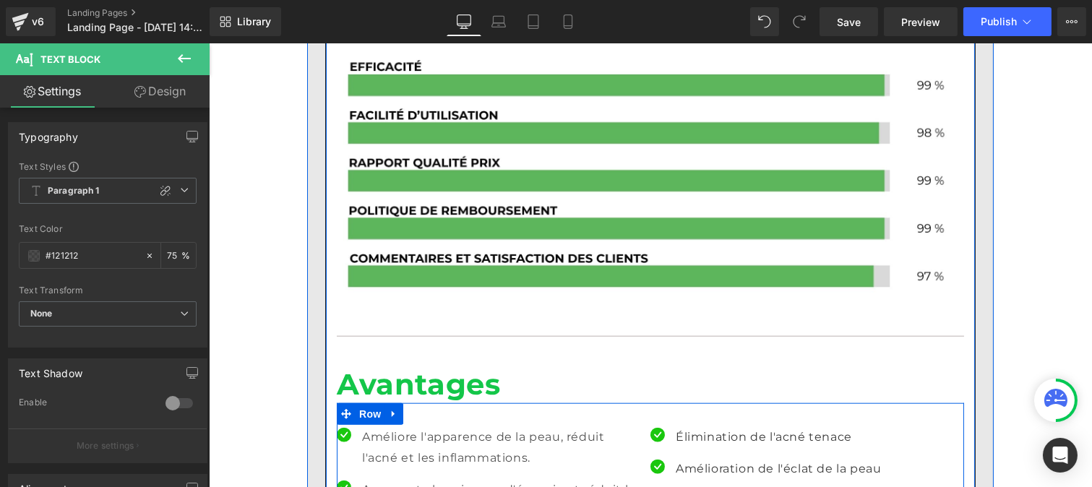
scroll to position [2941, 0]
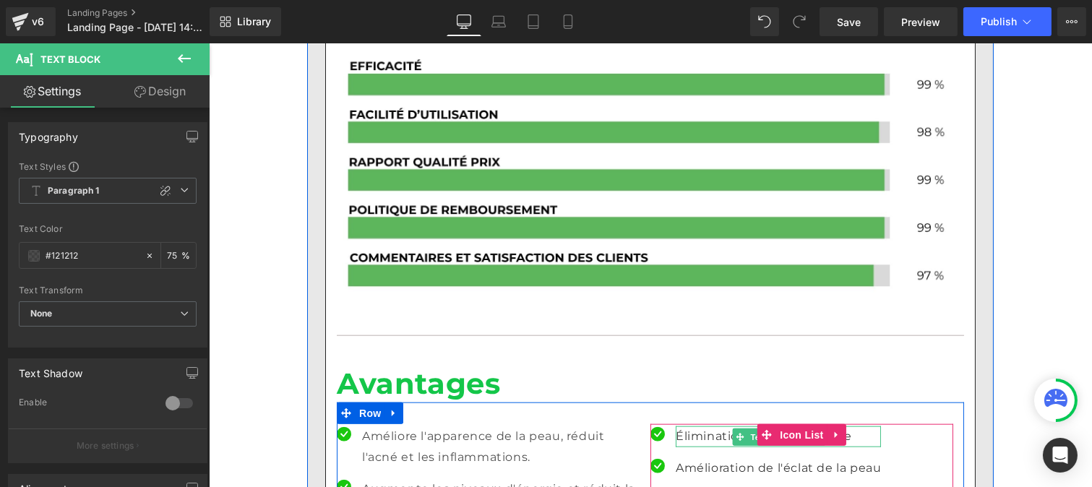
click at [690, 427] on p "Élimination de l'acné tenace" at bounding box center [777, 437] width 205 height 21
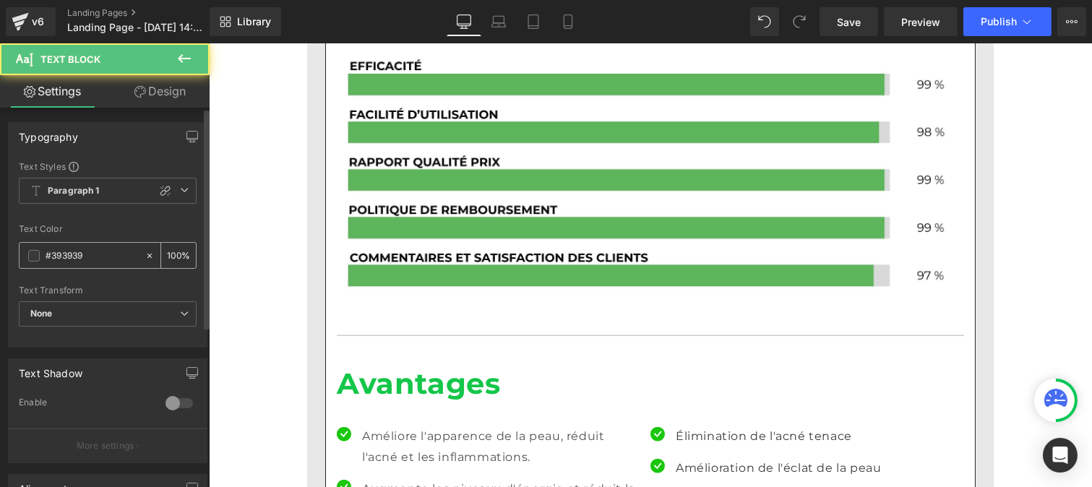
click at [105, 255] on input "#393939" at bounding box center [92, 256] width 93 height 16
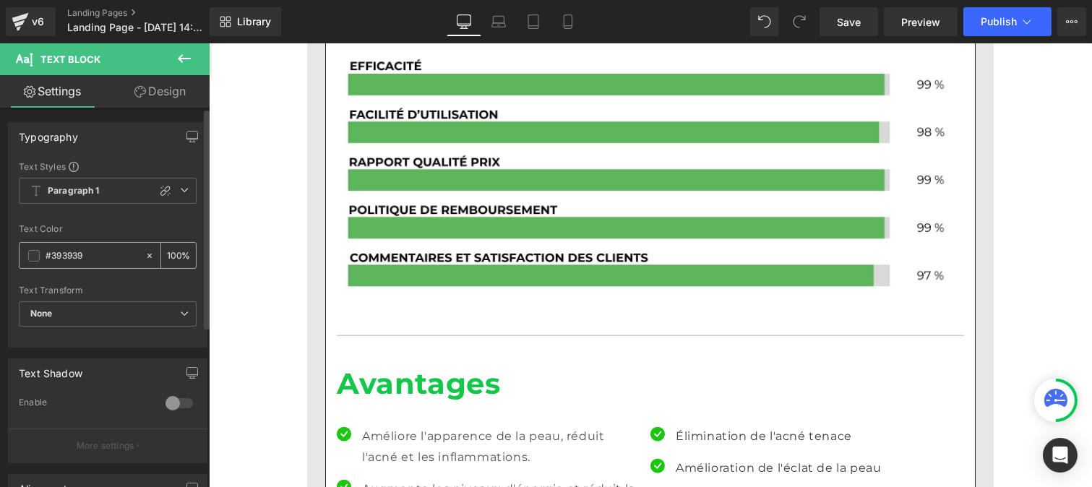
paste input "121212"
type input "#121212"
click at [173, 254] on input "100" at bounding box center [174, 255] width 14 height 16
type input "1"
type input "75"
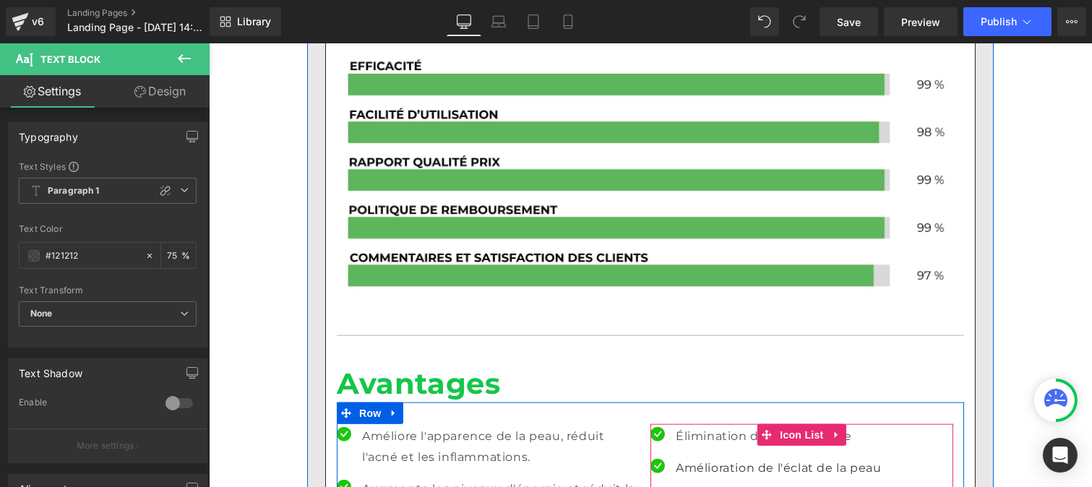
click at [689, 458] on p "Amélioration de l'éclat de la peau" at bounding box center [777, 468] width 205 height 21
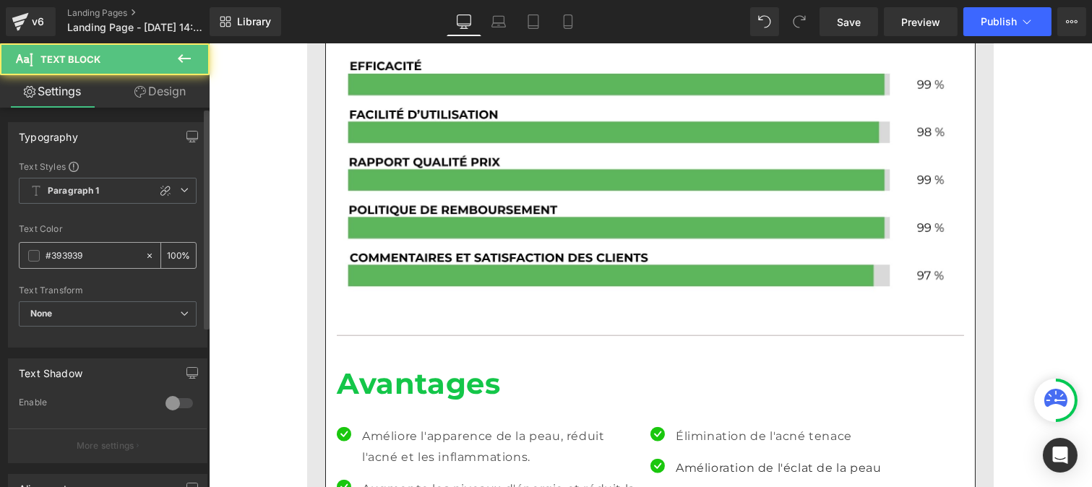
click at [108, 253] on input "#393939" at bounding box center [92, 256] width 93 height 16
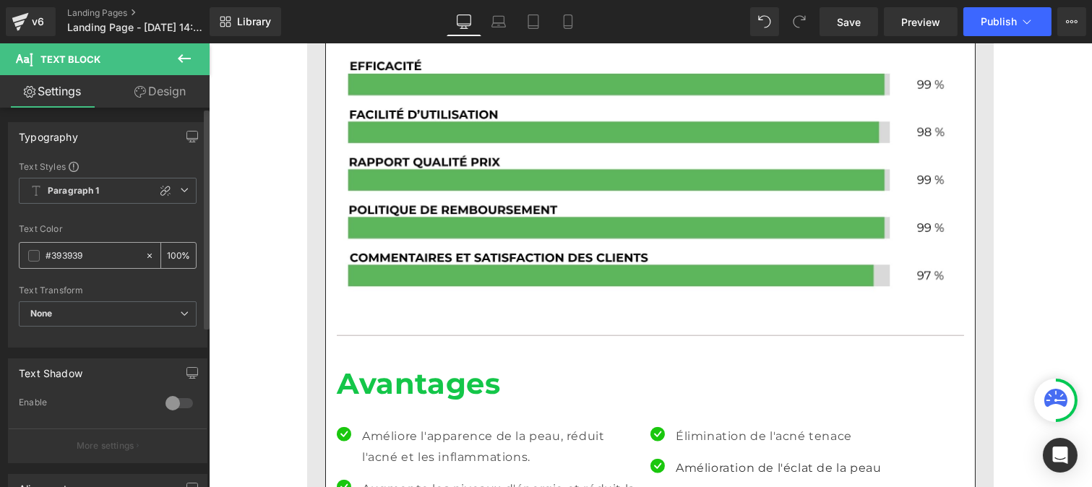
paste input "121212"
type input "#121212"
click at [174, 251] on input "100" at bounding box center [174, 255] width 14 height 16
type input "1"
type input "75"
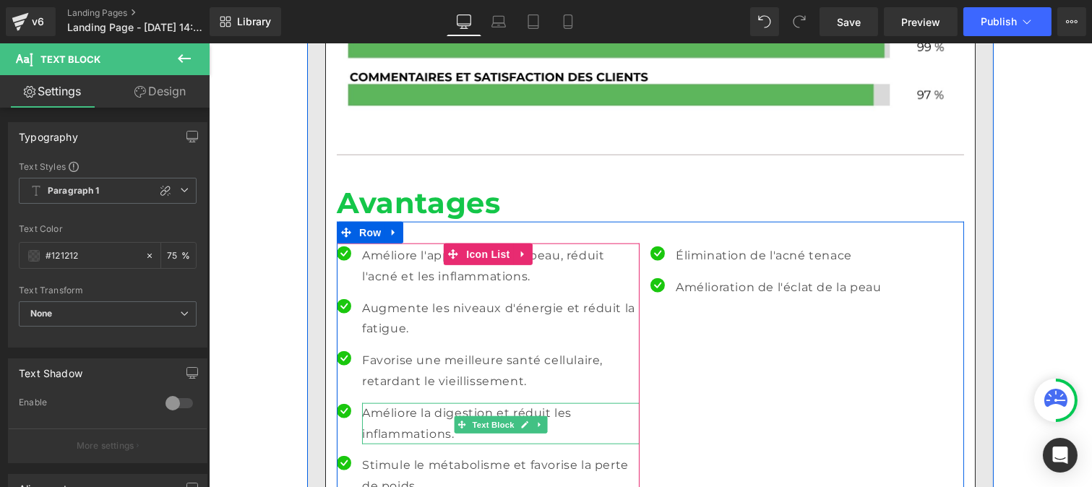
scroll to position [3123, 0]
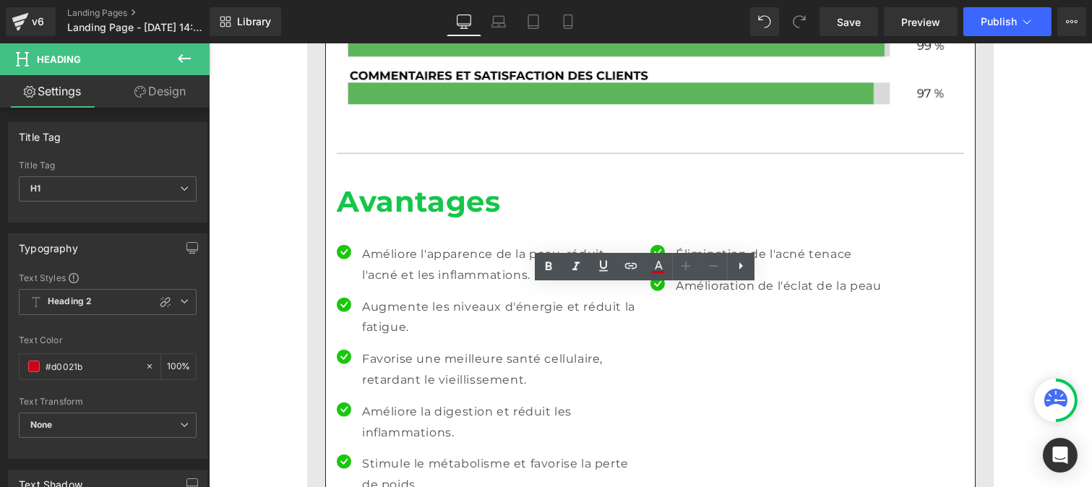
drag, startPoint x: 481, startPoint y: 301, endPoint x: 322, endPoint y: 305, distance: 158.4
click at [325, 305] on div "ANALYSE GLOBALE Heading La bouteille d'eau à hydrogène Aquapure est l'accessoir…" at bounding box center [649, 228] width 649 height 1379
click at [543, 271] on icon at bounding box center [548, 266] width 17 height 17
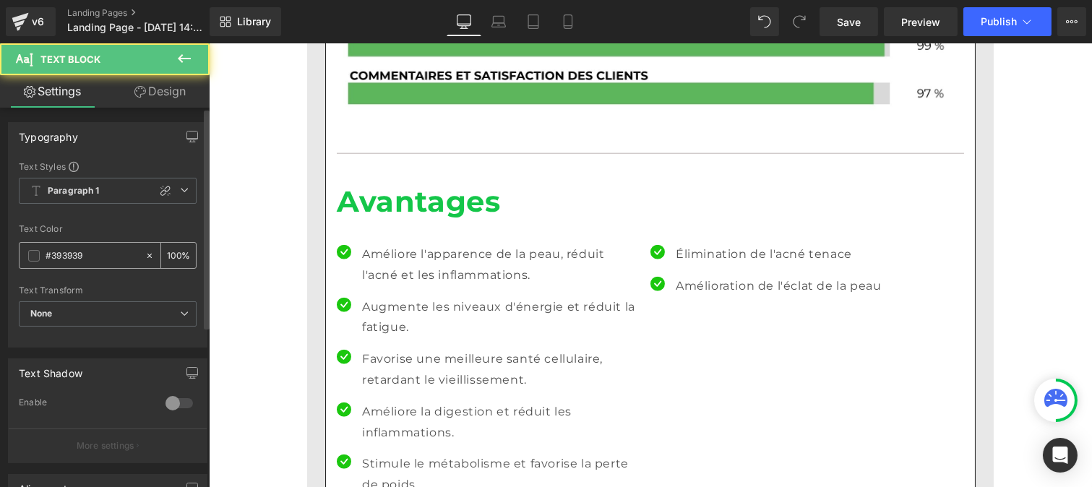
click at [104, 262] on input "#393939" at bounding box center [92, 256] width 93 height 16
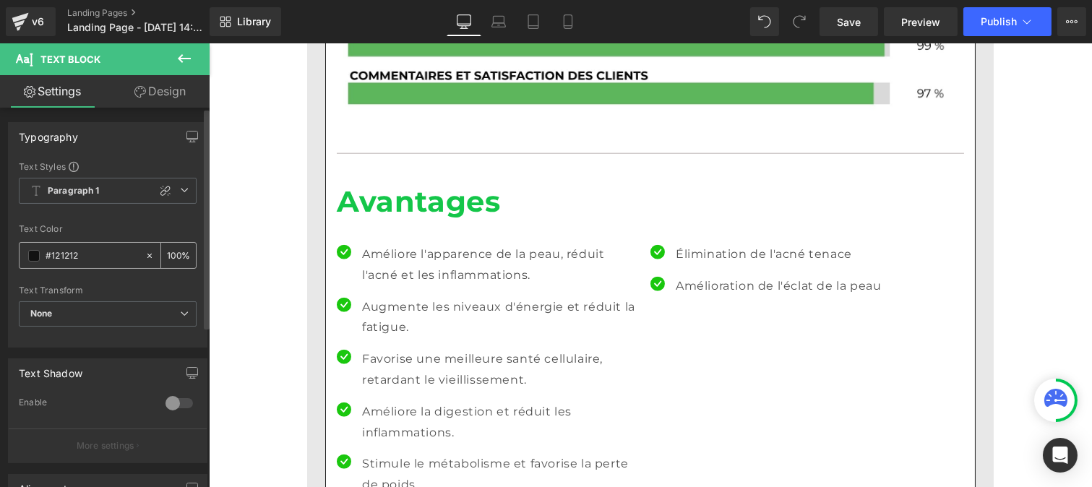
type input "#121212"
click at [171, 254] on input "100" at bounding box center [174, 255] width 14 height 16
type input "0"
type input "75"
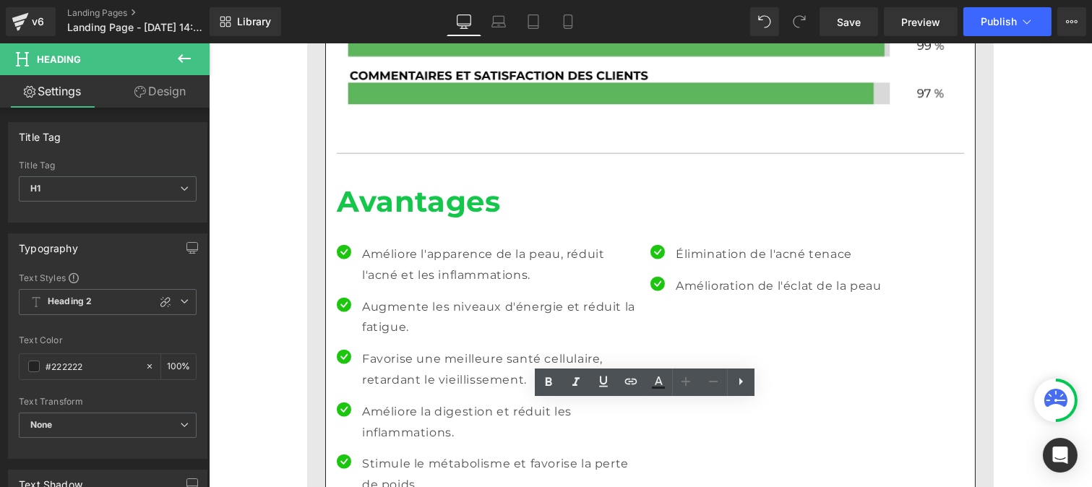
drag, startPoint x: 526, startPoint y: 416, endPoint x: 327, endPoint y: 414, distance: 199.5
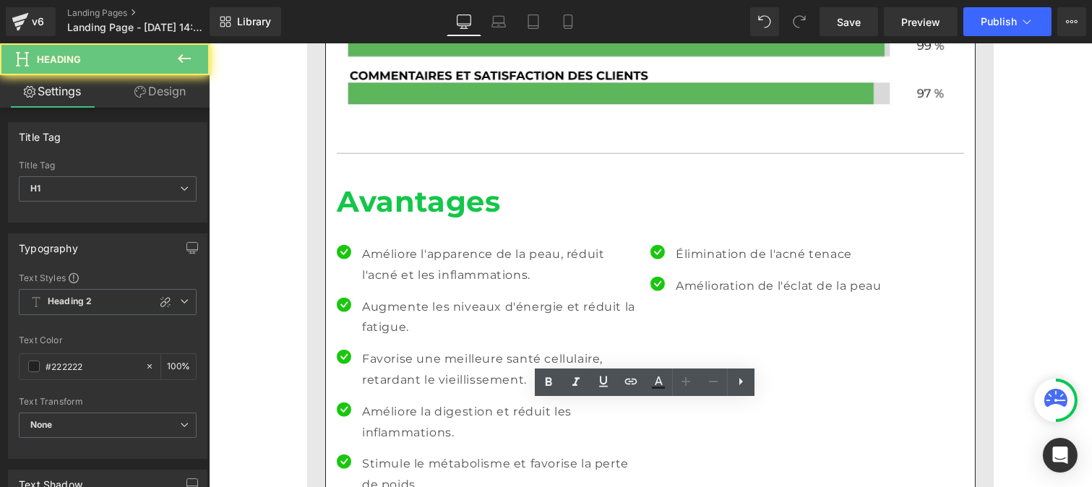
drag, startPoint x: 547, startPoint y: 415, endPoint x: 576, endPoint y: 416, distance: 29.6
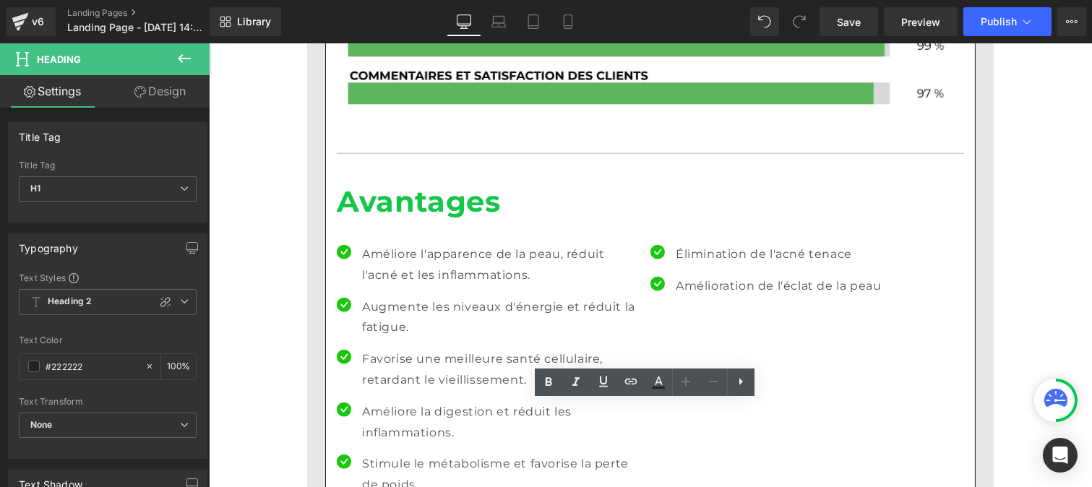
click at [506, 423] on div "Rendering Content" at bounding box center [546, 430] width 89 height 16
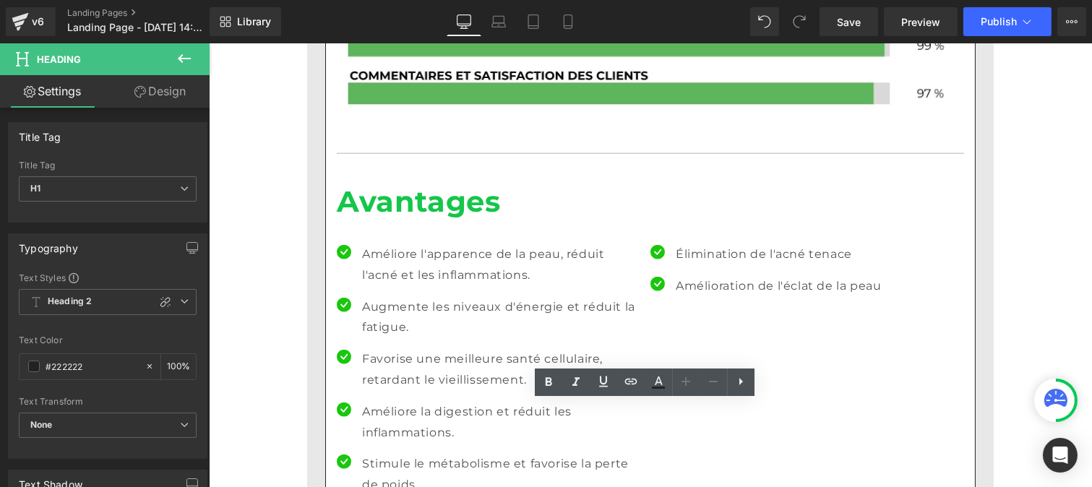
drag, startPoint x: 331, startPoint y: 418, endPoint x: 515, endPoint y: 417, distance: 184.3
click at [547, 381] on icon at bounding box center [549, 382] width 7 height 9
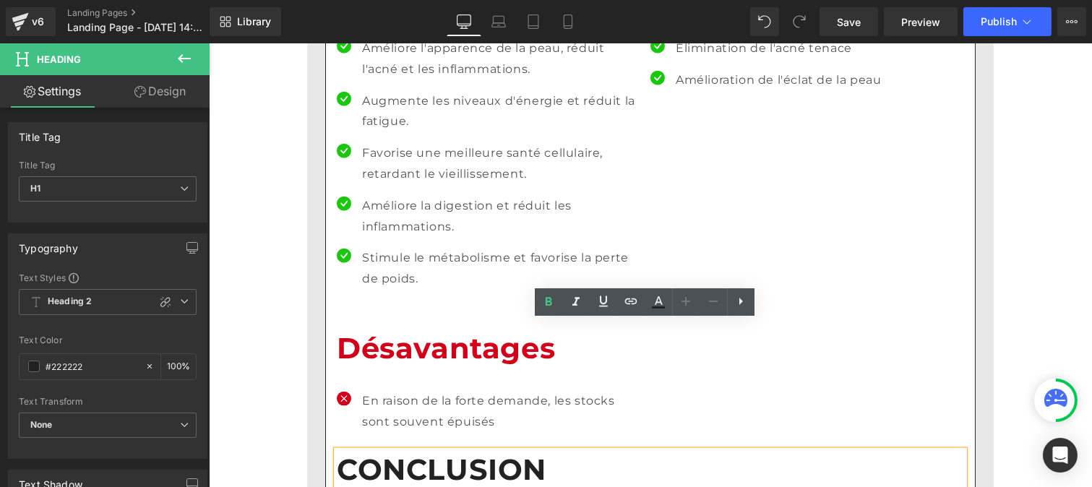
scroll to position [3337, 0]
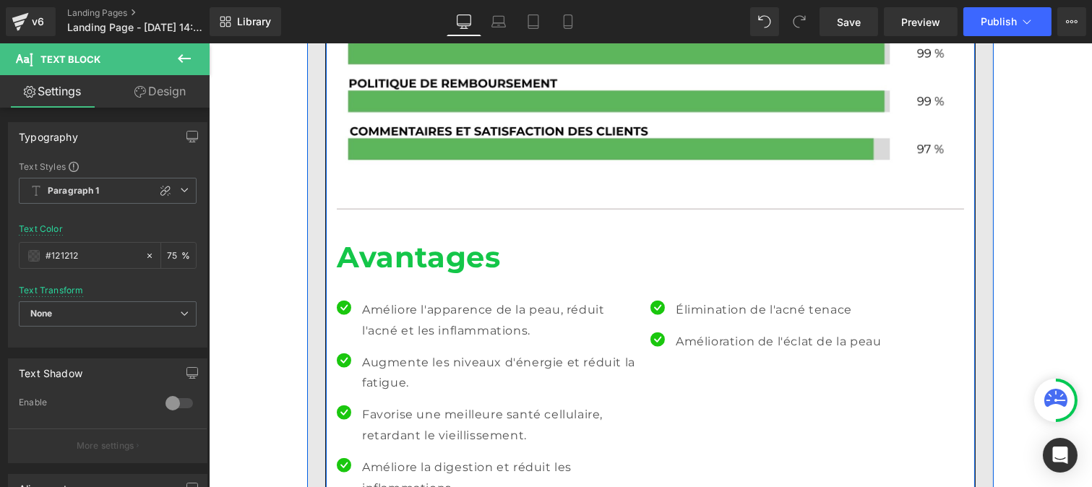
scroll to position [3067, 0]
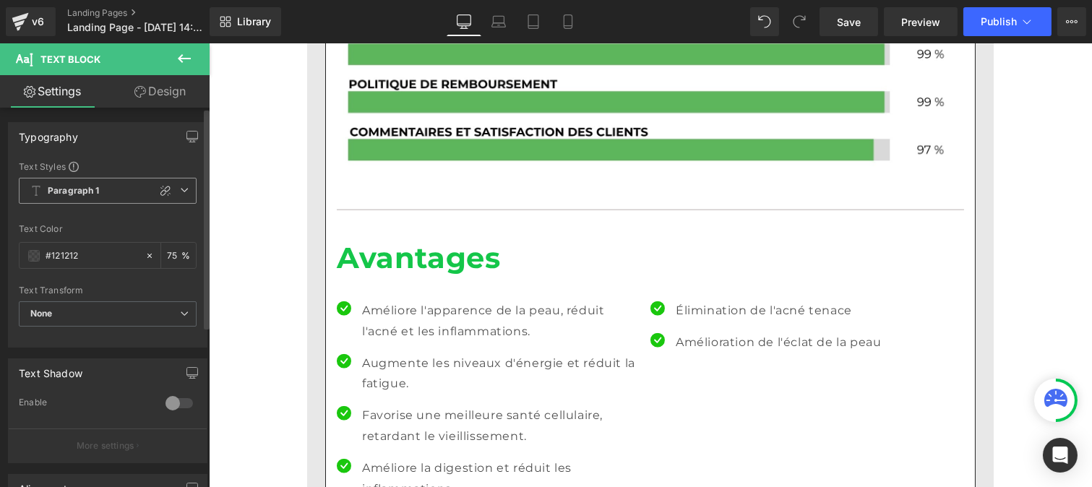
click at [97, 189] on b "Paragraph 1" at bounding box center [74, 191] width 52 height 12
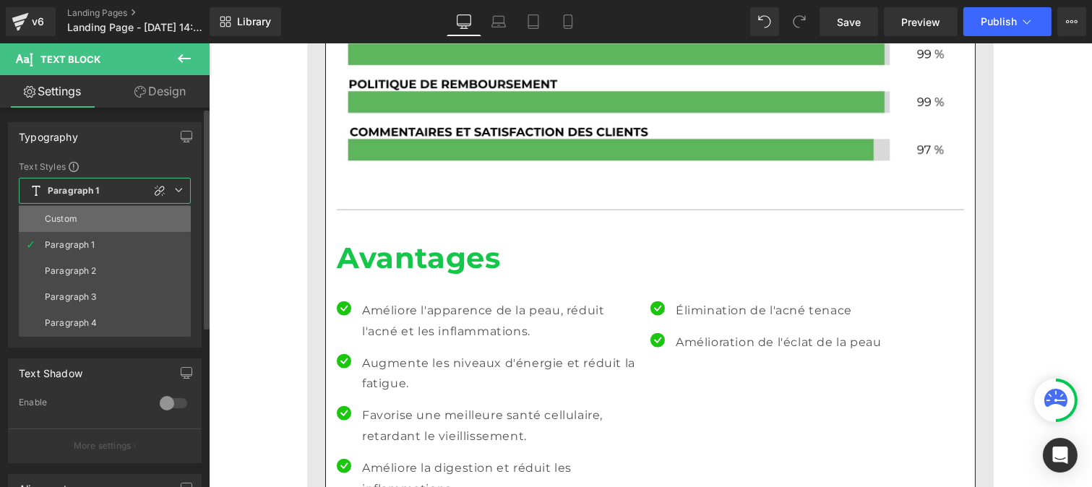
click at [73, 218] on div "Custom" at bounding box center [61, 219] width 33 height 10
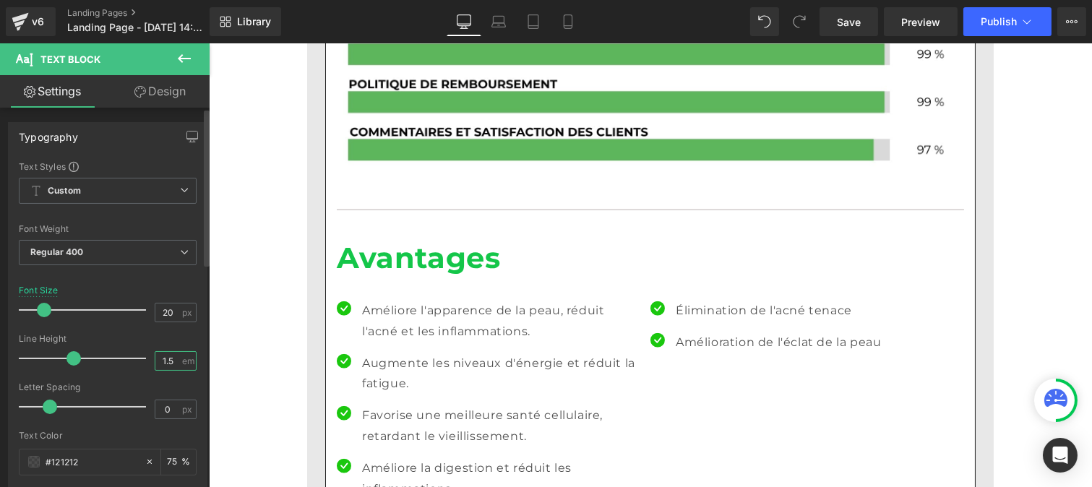
click at [172, 359] on input "1.5" at bounding box center [167, 361] width 25 height 18
type input "1"
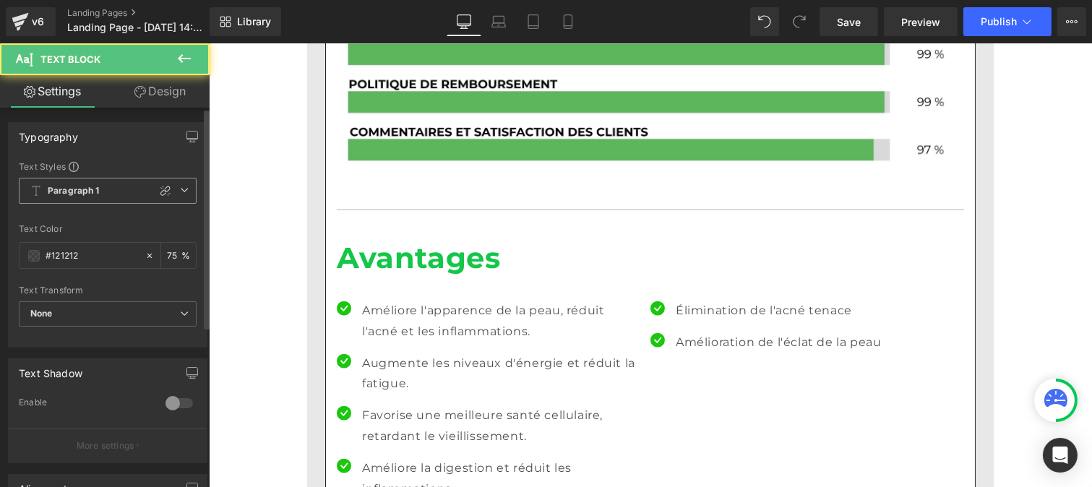
click at [85, 188] on b "Paragraph 1" at bounding box center [74, 191] width 52 height 12
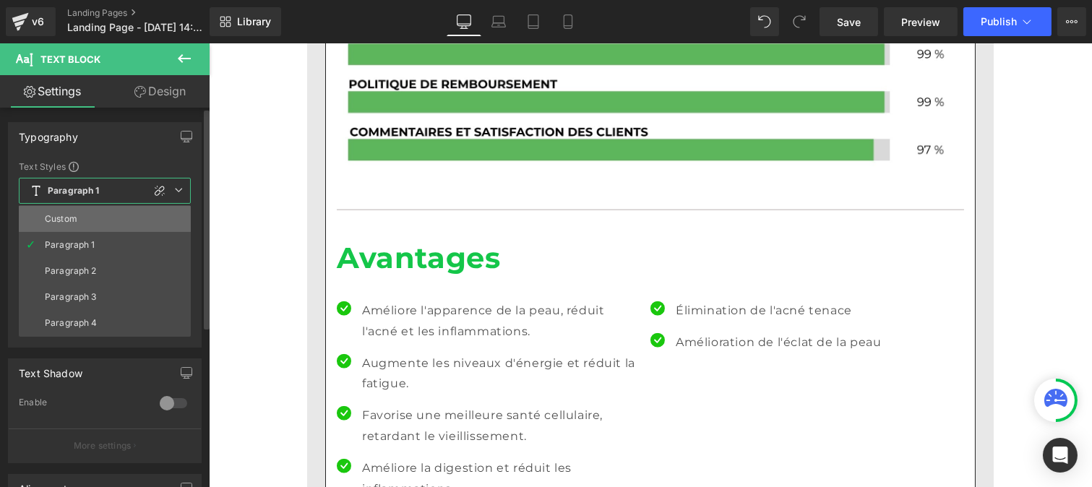
click at [82, 213] on li "Custom" at bounding box center [105, 219] width 172 height 26
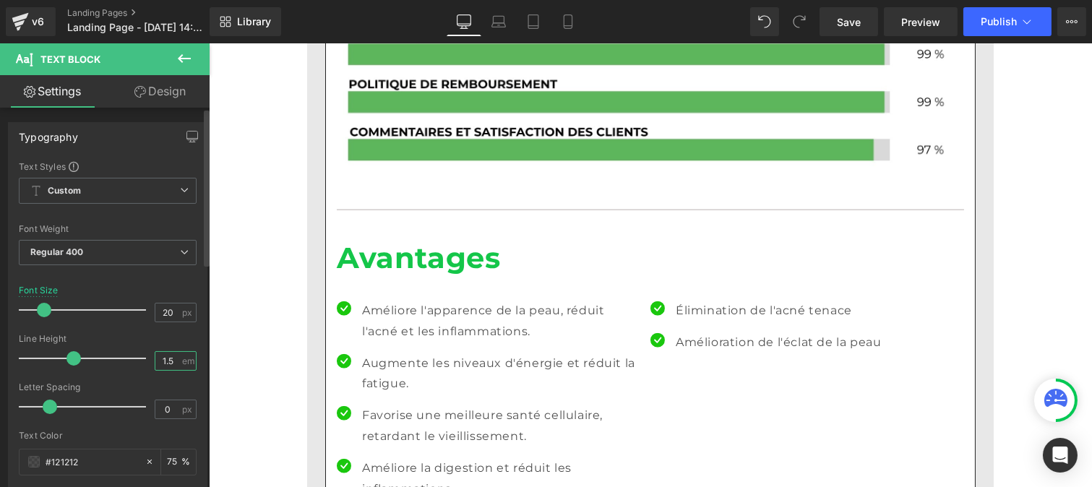
click at [171, 363] on input "1.5" at bounding box center [167, 361] width 25 height 18
type input "1"
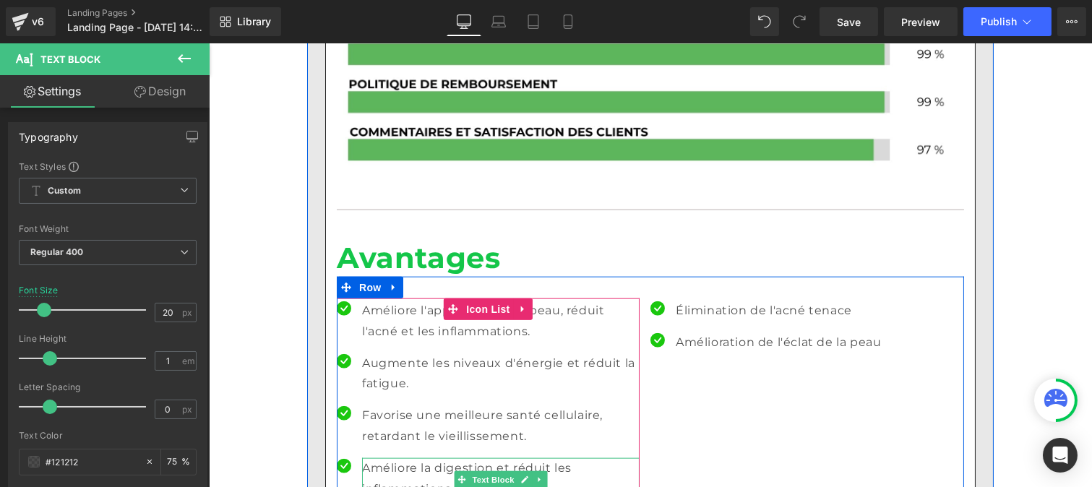
click at [400, 458] on p "Améliore la digestion et réduit les inflammations." at bounding box center [500, 479] width 278 height 42
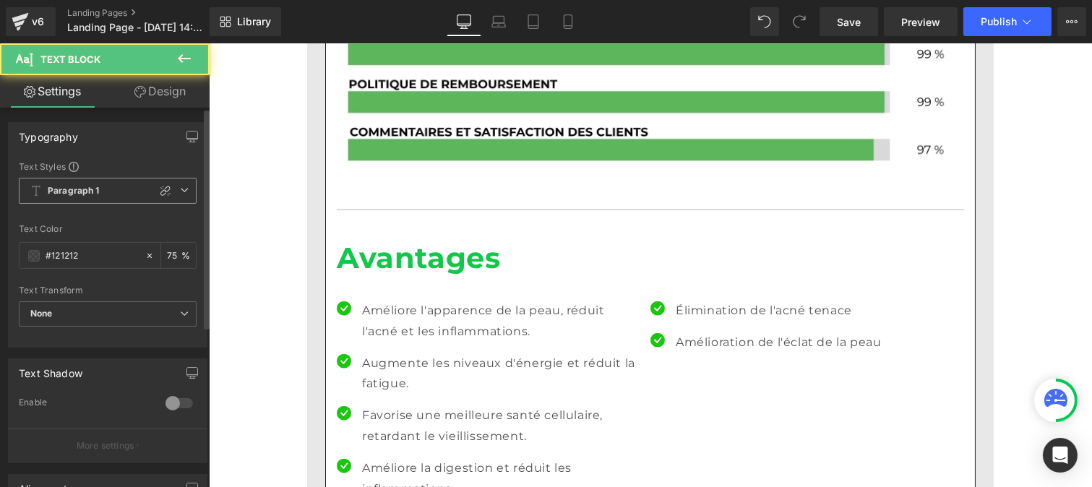
click at [78, 194] on b "Paragraph 1" at bounding box center [74, 191] width 52 height 12
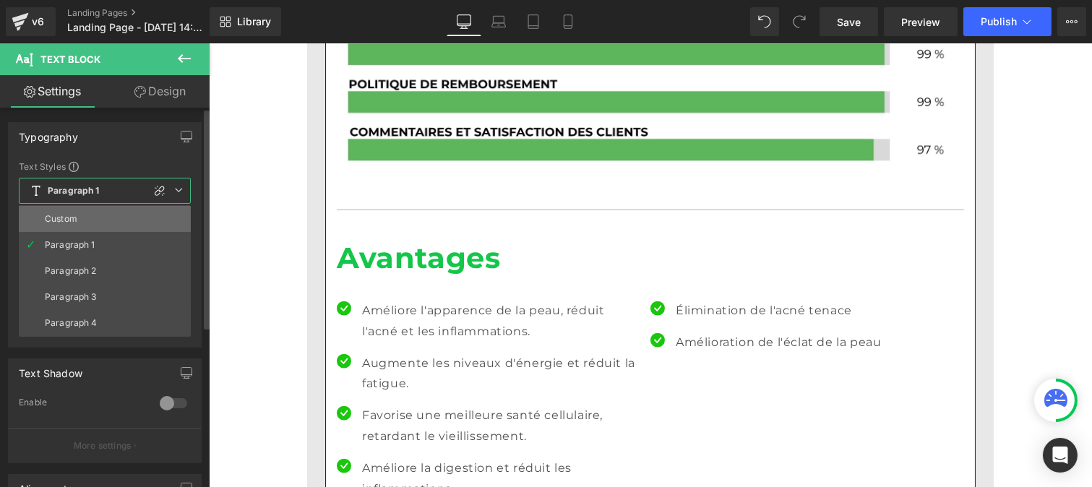
click at [81, 207] on li "Custom" at bounding box center [105, 219] width 172 height 26
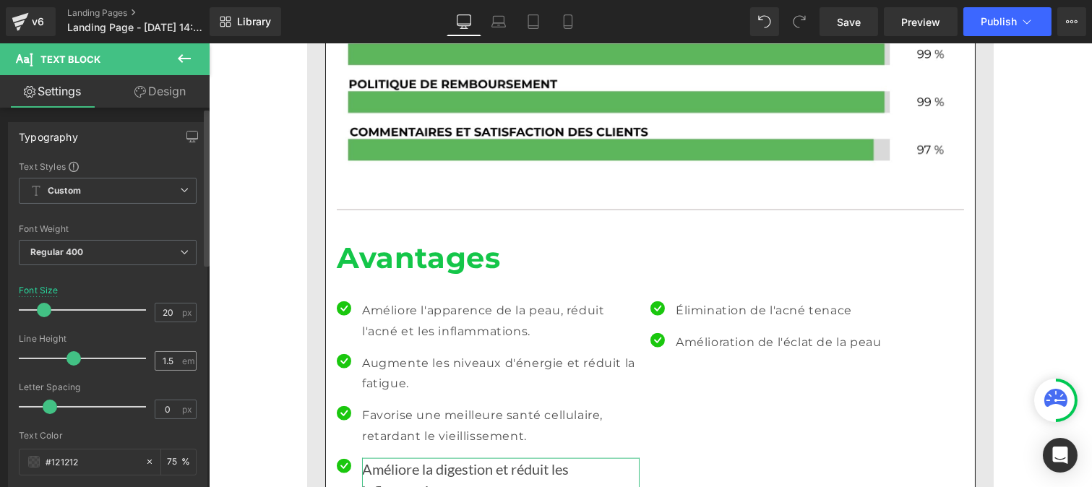
click at [176, 362] on div "1.5 em" at bounding box center [176, 361] width 42 height 20
click at [173, 359] on input "1.5" at bounding box center [167, 361] width 25 height 18
type input "1"
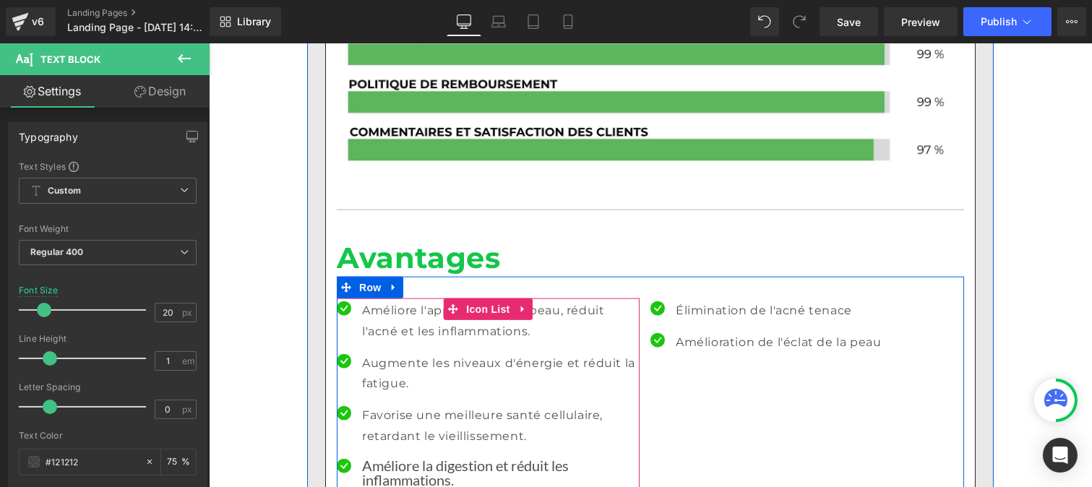
click at [375, 406] on p "Favorise une meilleure santé cellulaire, retardant le vieillissement." at bounding box center [500, 427] width 278 height 42
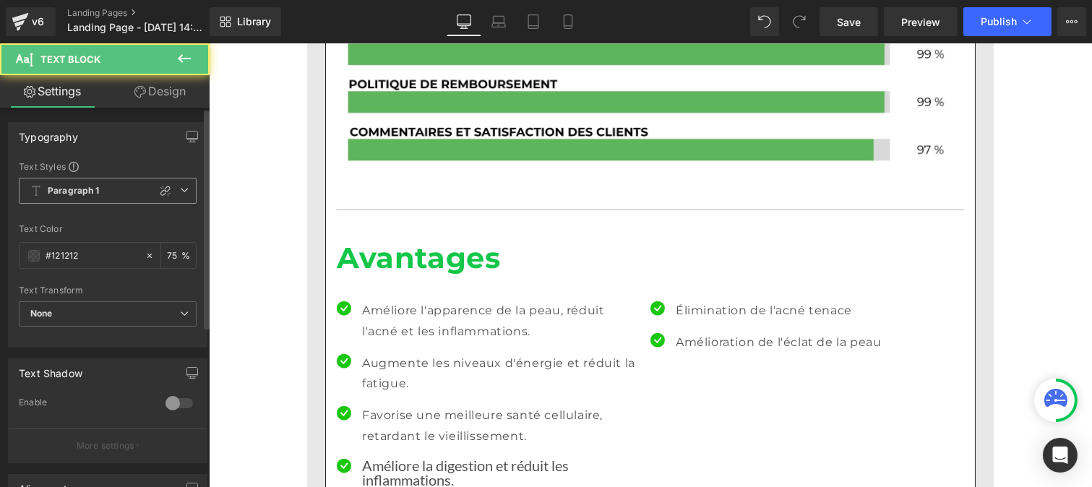
click at [90, 200] on span "Paragraph 1" at bounding box center [108, 191] width 178 height 26
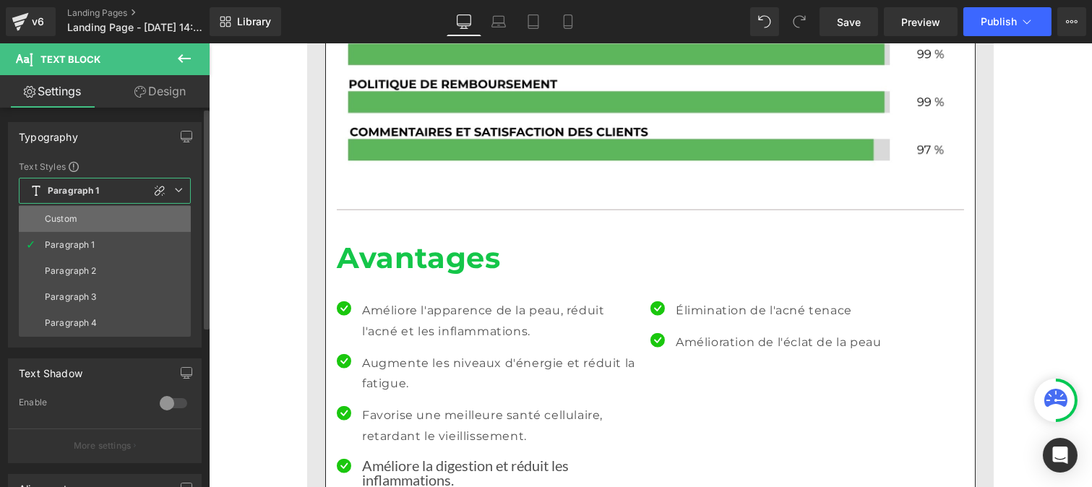
click at [87, 218] on li "Custom" at bounding box center [105, 219] width 172 height 26
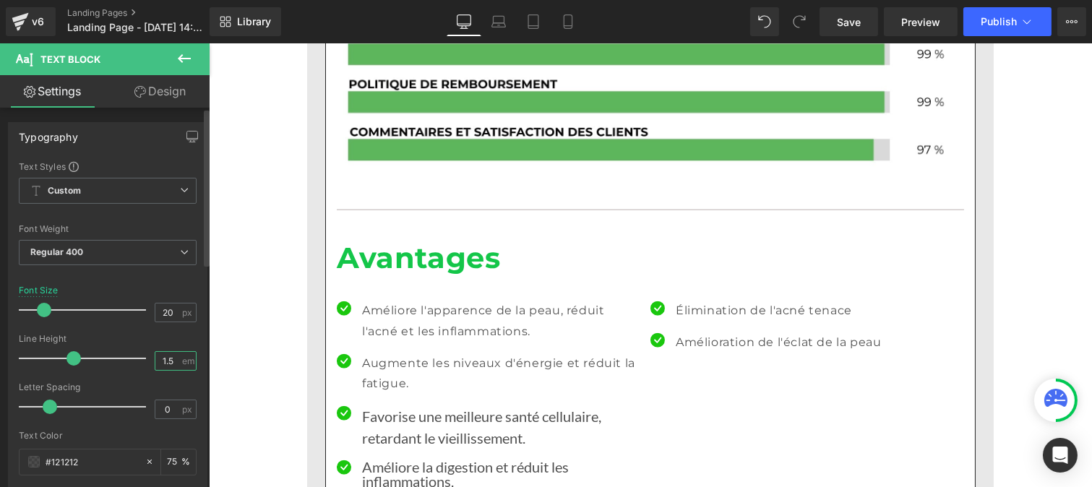
click at [173, 360] on input "1.5" at bounding box center [167, 361] width 25 height 18
type input "1"
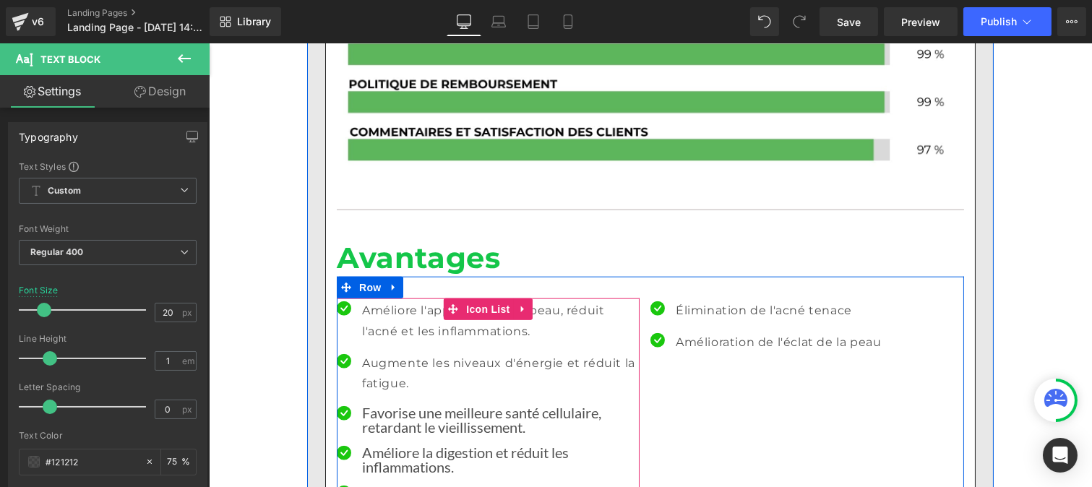
click at [367, 354] on p "Augmente les niveaux d'énergie et réduit la fatigue." at bounding box center [500, 375] width 278 height 42
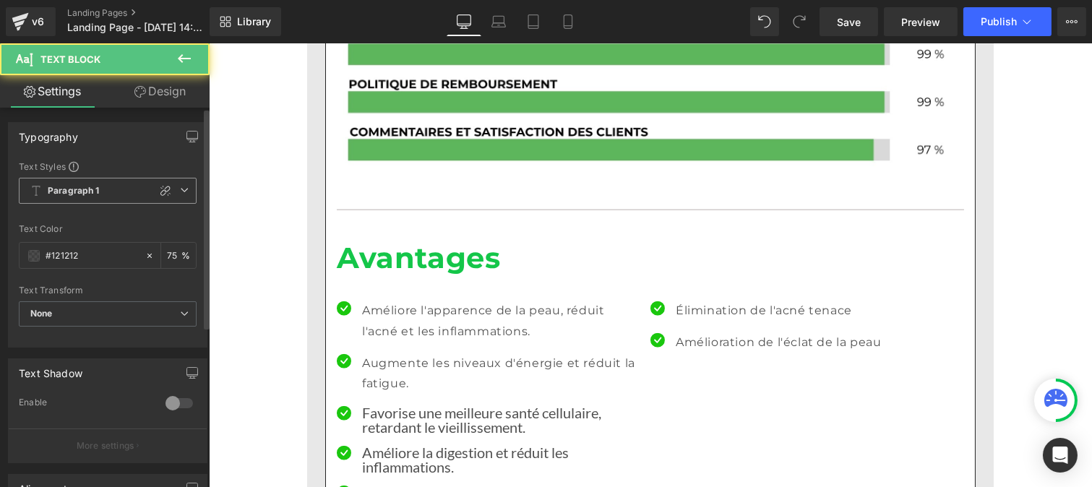
click at [96, 181] on span "Paragraph 1" at bounding box center [108, 191] width 178 height 26
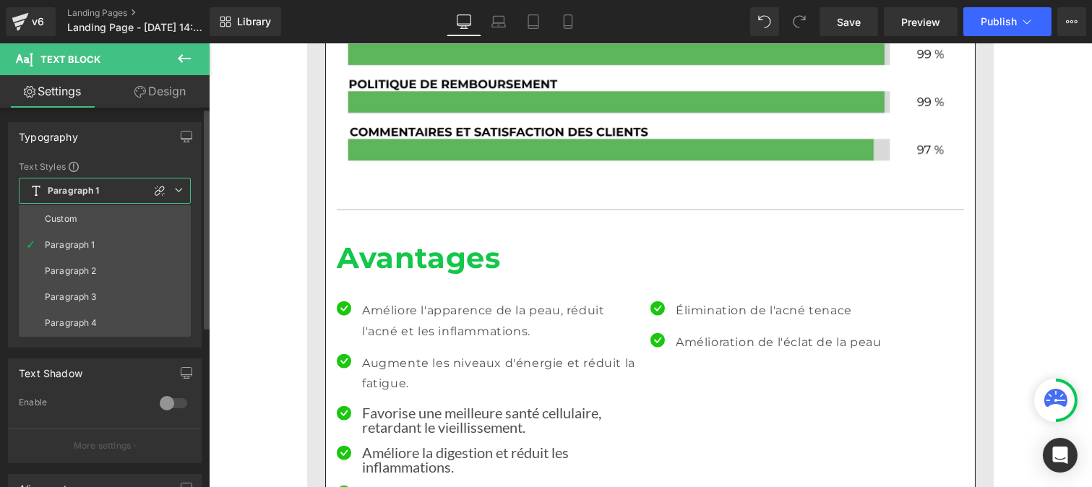
click at [62, 222] on div "Custom" at bounding box center [61, 219] width 33 height 10
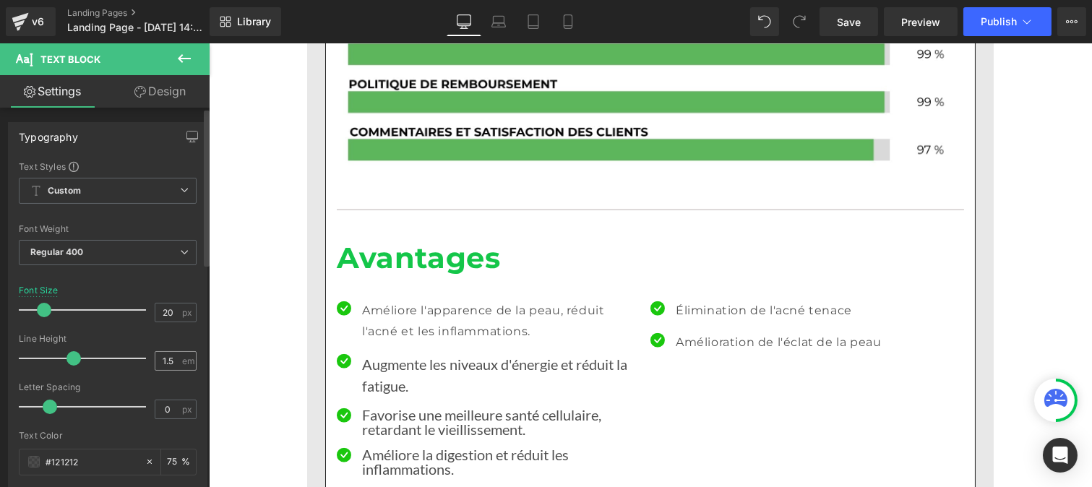
click at [176, 356] on div "1.5 em" at bounding box center [176, 361] width 42 height 20
click at [169, 358] on input "1.5" at bounding box center [167, 361] width 25 height 18
type input "1"
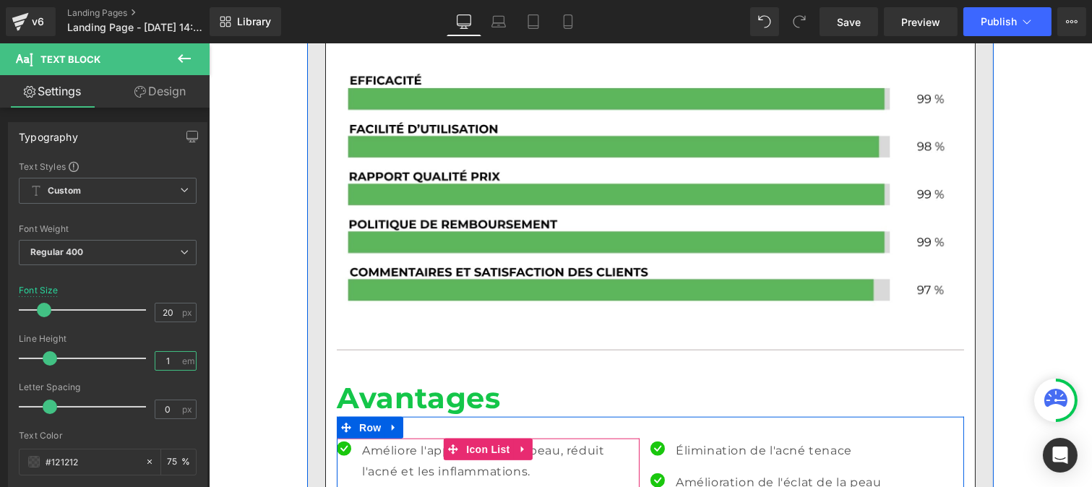
scroll to position [2924, 0]
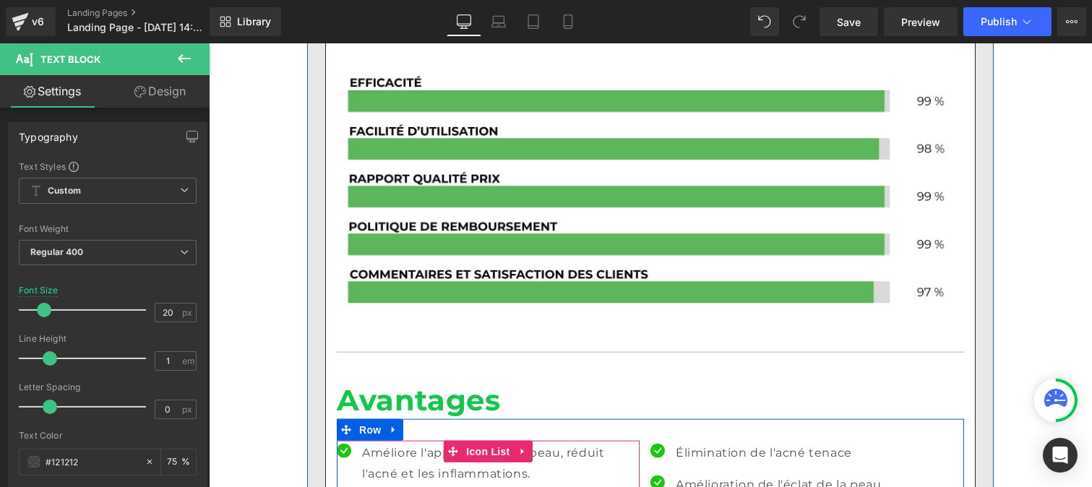
click at [384, 443] on p "Améliore l'apparence de la peau, réduit l'acné et les inflammations." at bounding box center [500, 464] width 278 height 42
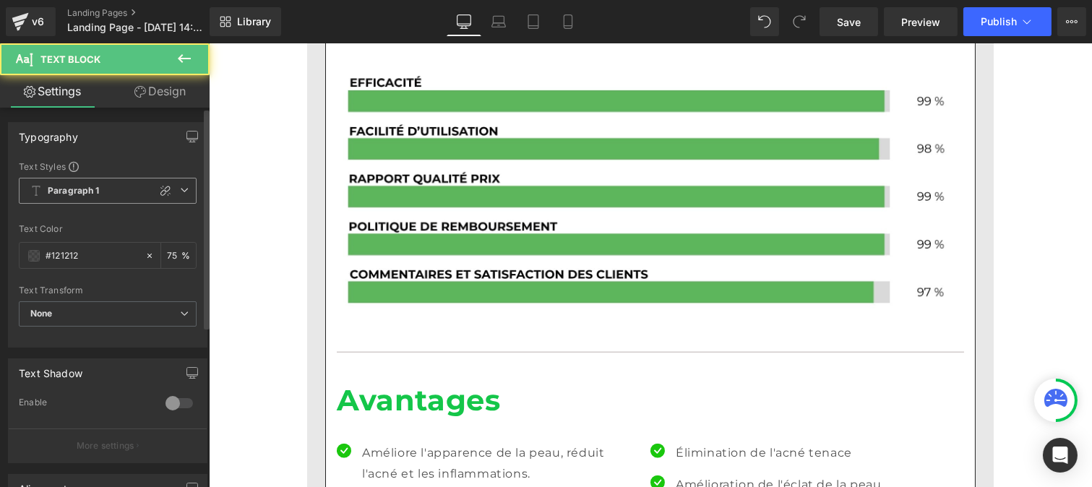
click at [77, 186] on b "Paragraph 1" at bounding box center [74, 191] width 52 height 12
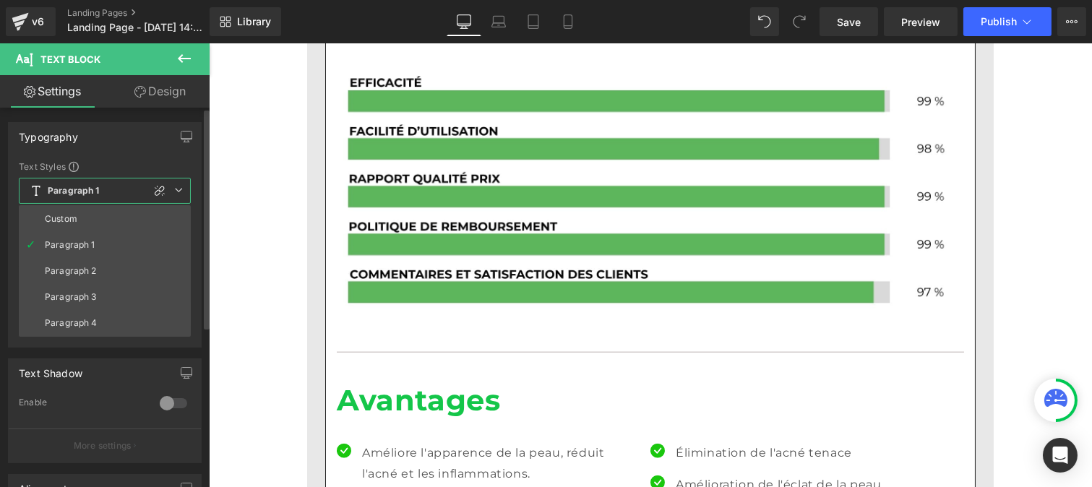
click at [74, 211] on li "Custom" at bounding box center [105, 219] width 172 height 26
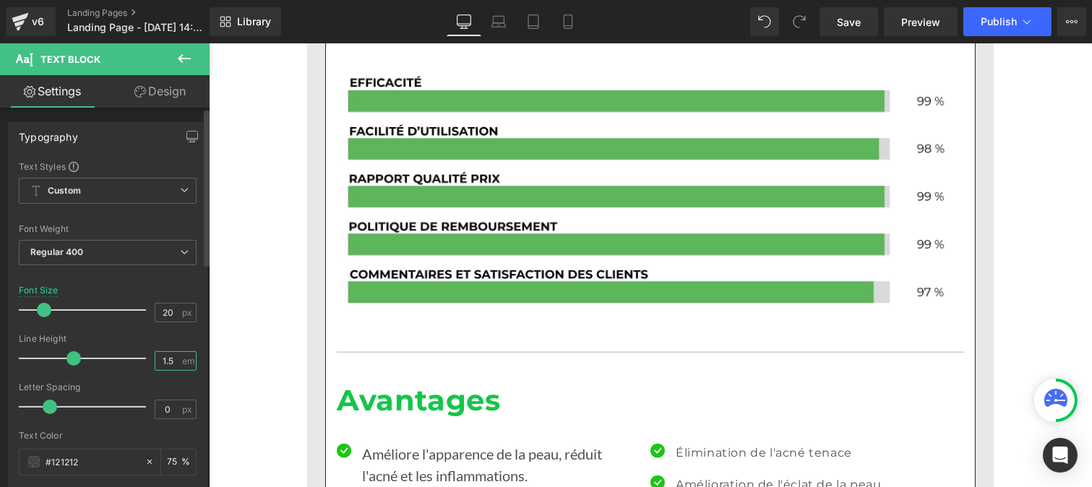
click at [171, 366] on input "1.5" at bounding box center [167, 361] width 25 height 18
type input "1"
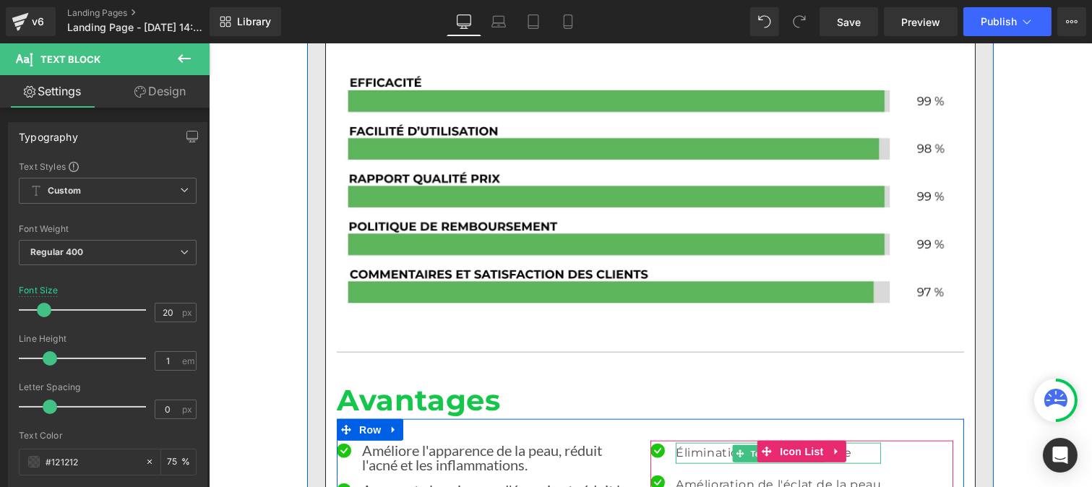
click at [690, 443] on p "Élimination de l'acné tenace" at bounding box center [777, 453] width 205 height 21
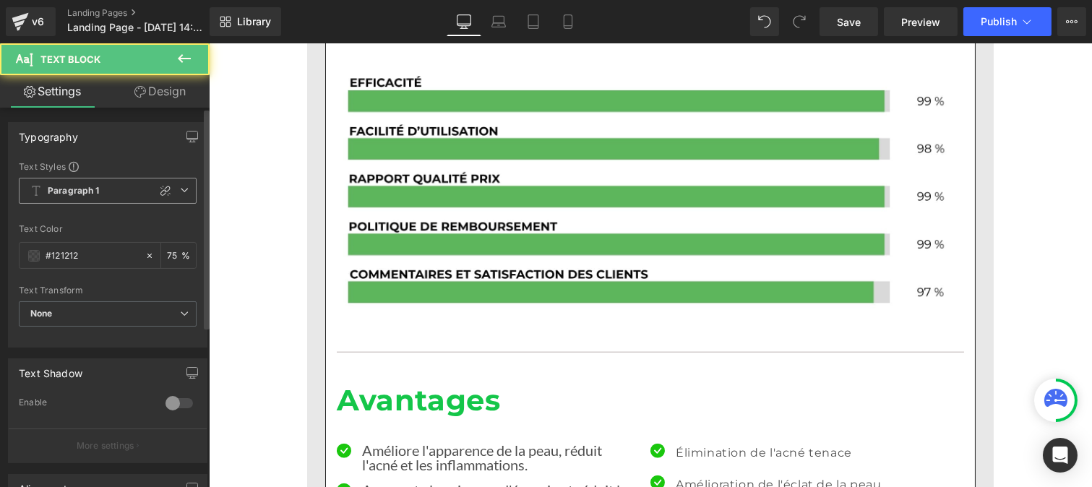
click at [95, 189] on b "Paragraph 1" at bounding box center [74, 191] width 52 height 12
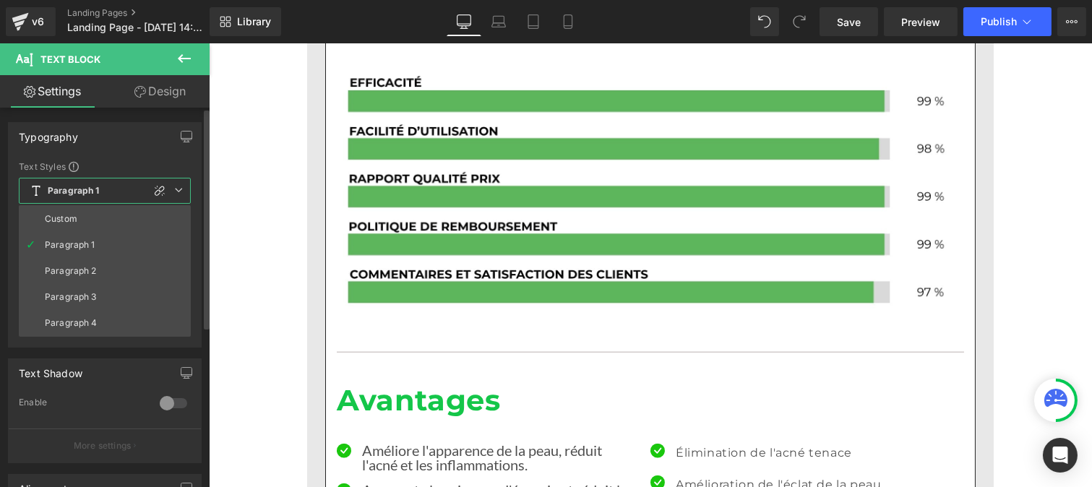
click at [78, 210] on li "Custom" at bounding box center [105, 219] width 172 height 26
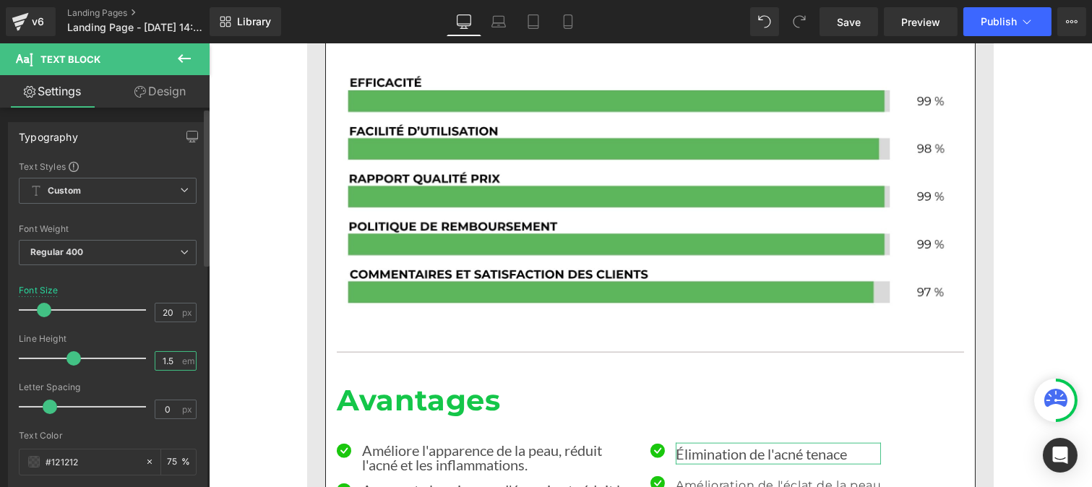
click at [171, 362] on input "1.5" at bounding box center [167, 361] width 25 height 18
type input "1"
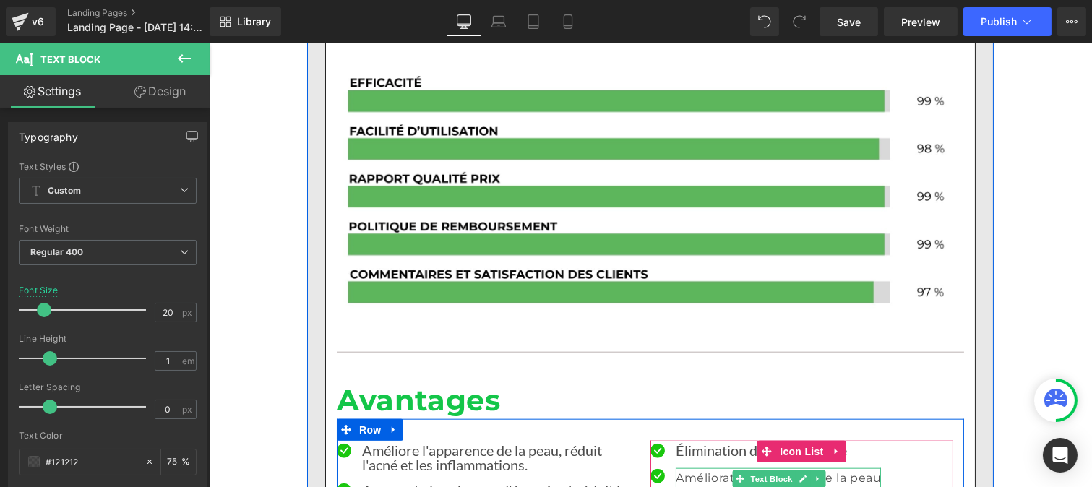
click at [698, 468] on p "Amélioration de l'éclat de la peau" at bounding box center [777, 478] width 205 height 21
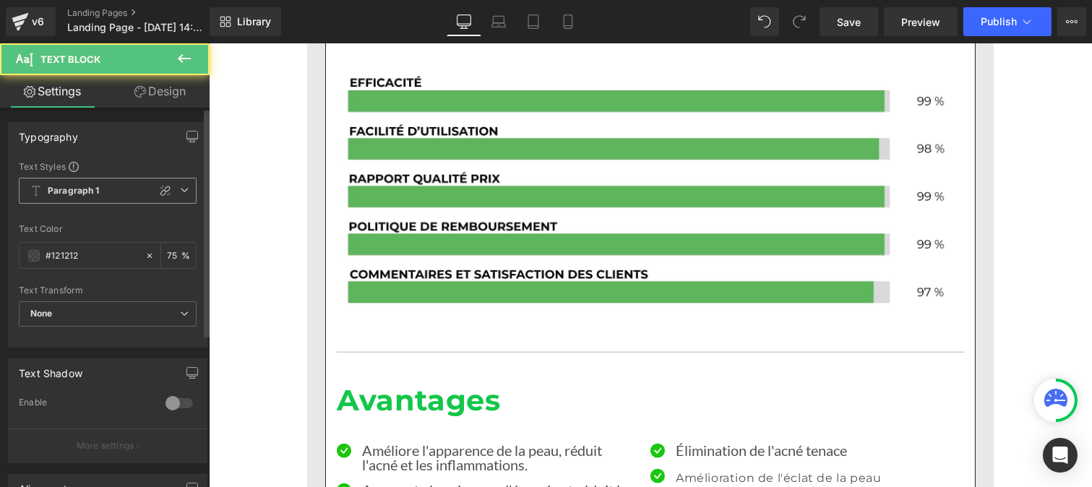
click at [78, 193] on b "Paragraph 1" at bounding box center [74, 191] width 52 height 12
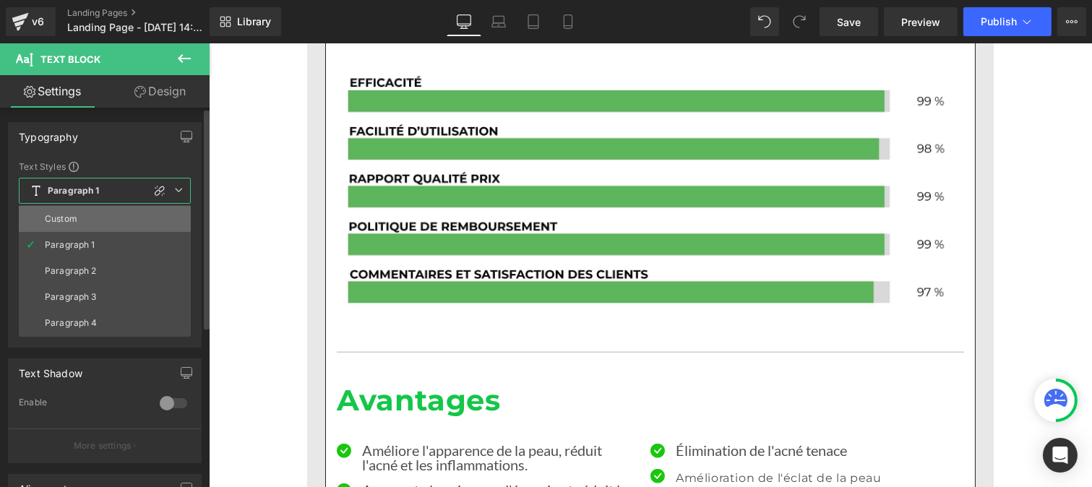
click at [78, 213] on li "Custom" at bounding box center [105, 219] width 172 height 26
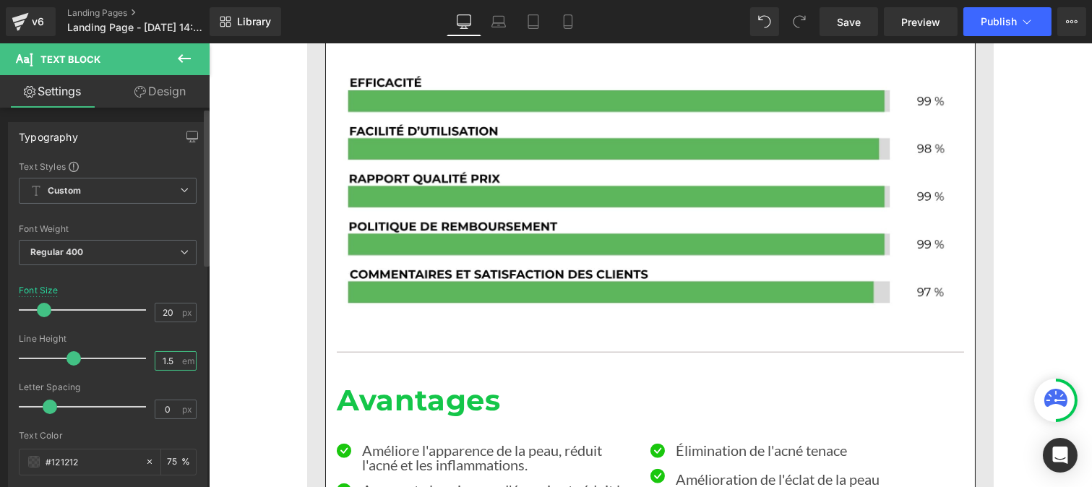
click at [173, 361] on input "1.5" at bounding box center [167, 361] width 25 height 18
type input "1"
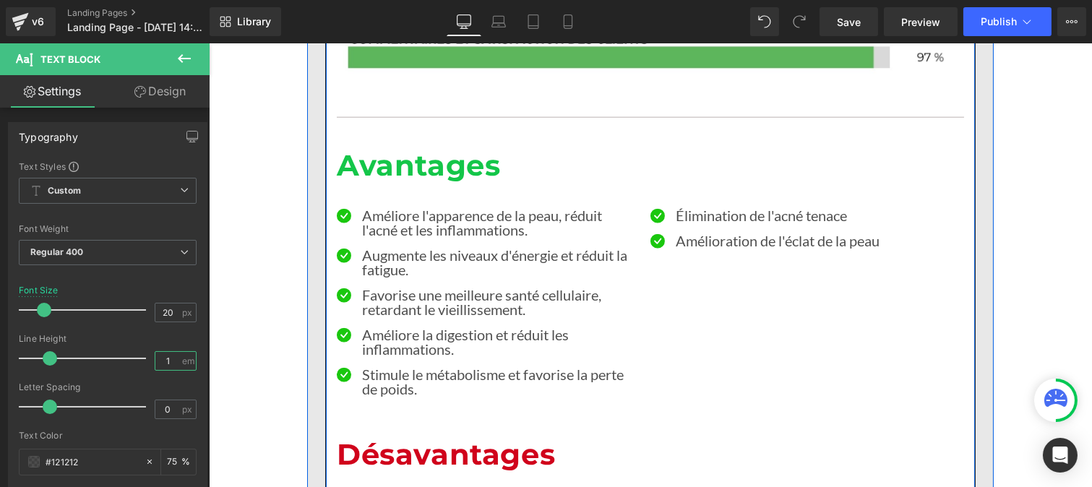
scroll to position [3160, 0]
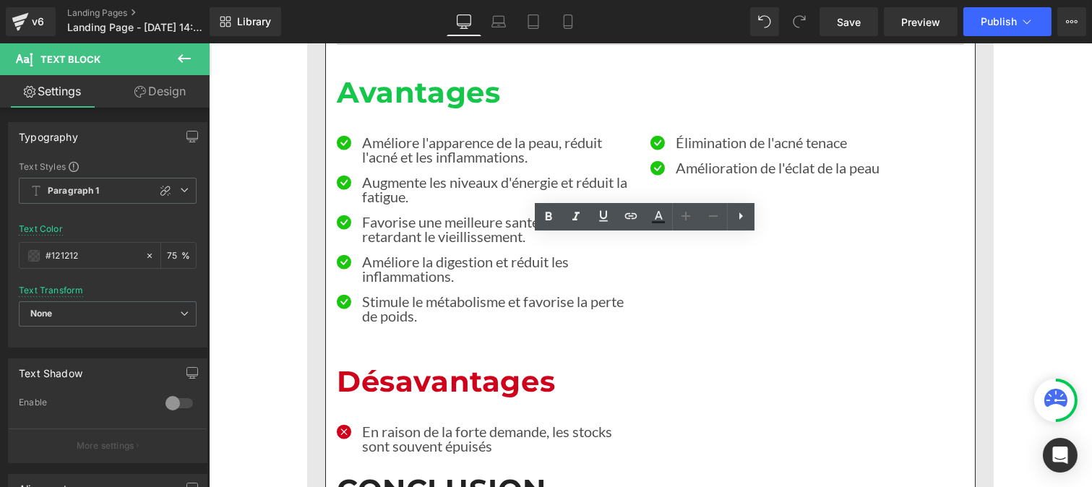
scroll to position [3231, 0]
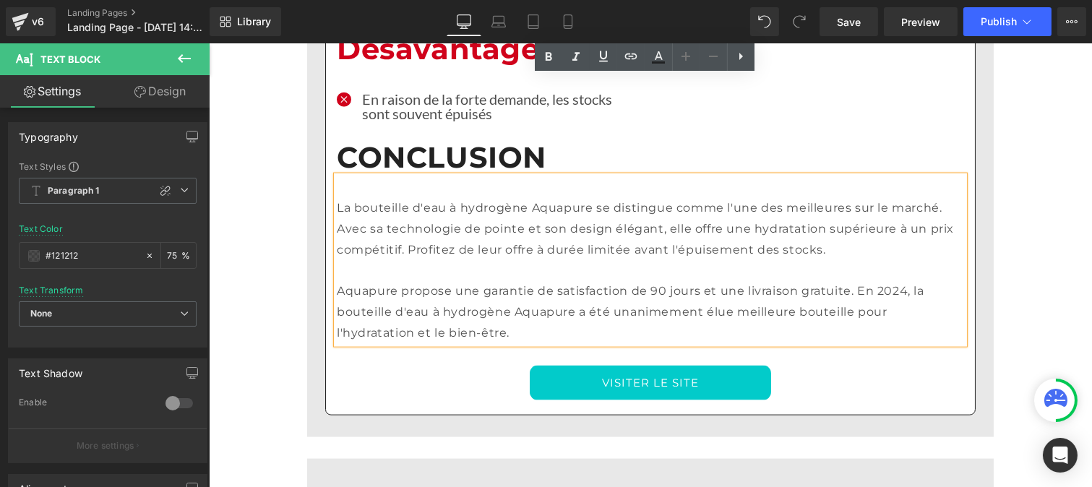
scroll to position [3579, 0]
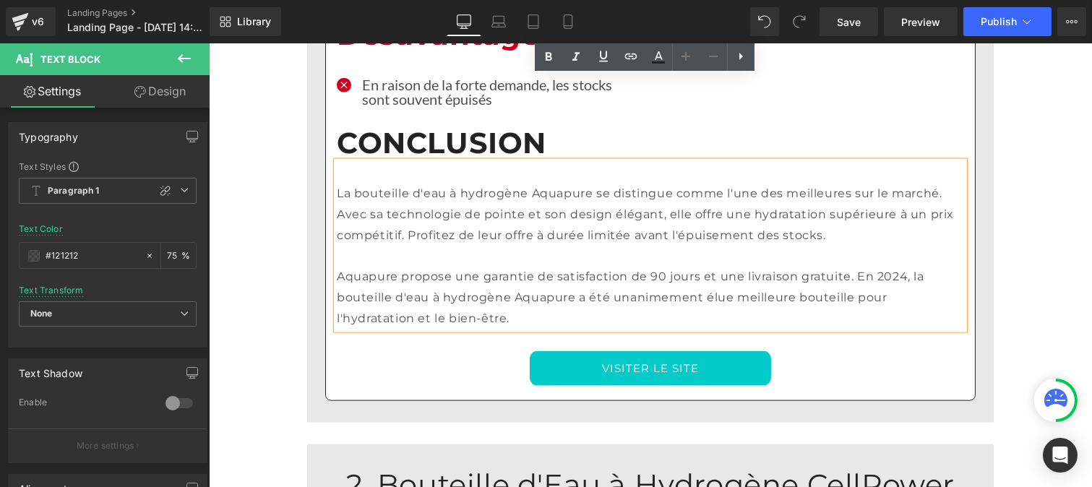
click at [346, 468] on span "Row" at bounding box center [357, 476] width 23 height 17
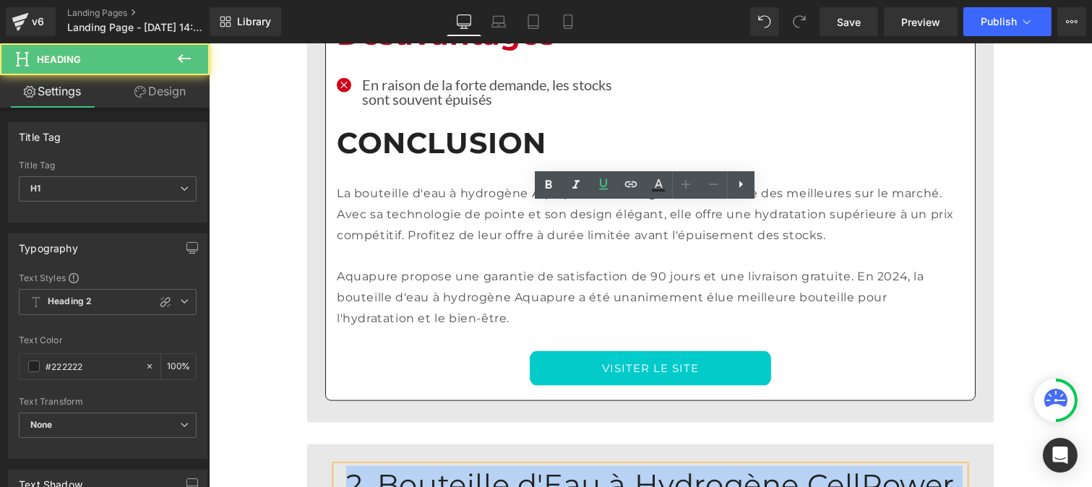
drag, startPoint x: 720, startPoint y: 254, endPoint x: 322, endPoint y: 217, distance: 399.3
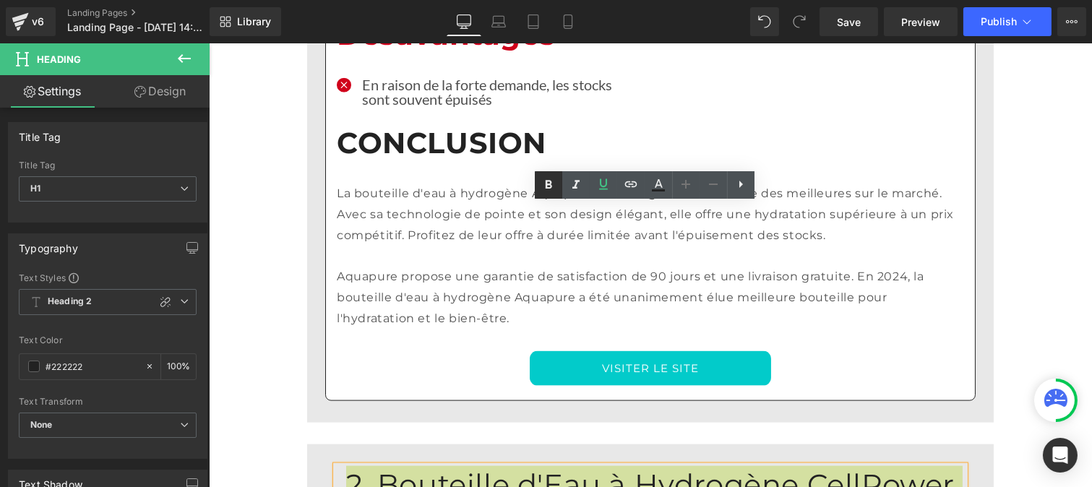
click at [550, 183] on icon at bounding box center [549, 184] width 7 height 9
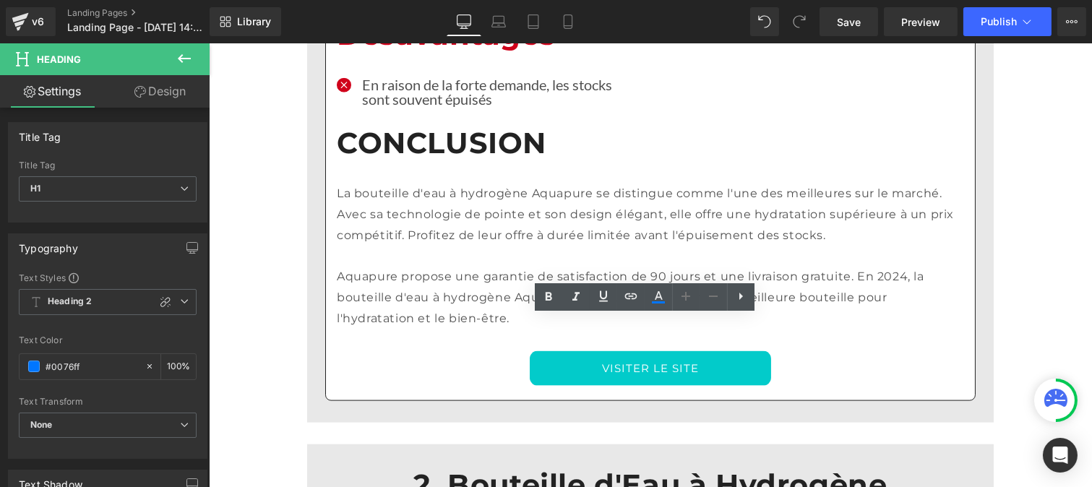
drag, startPoint x: 574, startPoint y: 335, endPoint x: 711, endPoint y: 340, distance: 137.4
click at [544, 298] on icon at bounding box center [548, 296] width 17 height 17
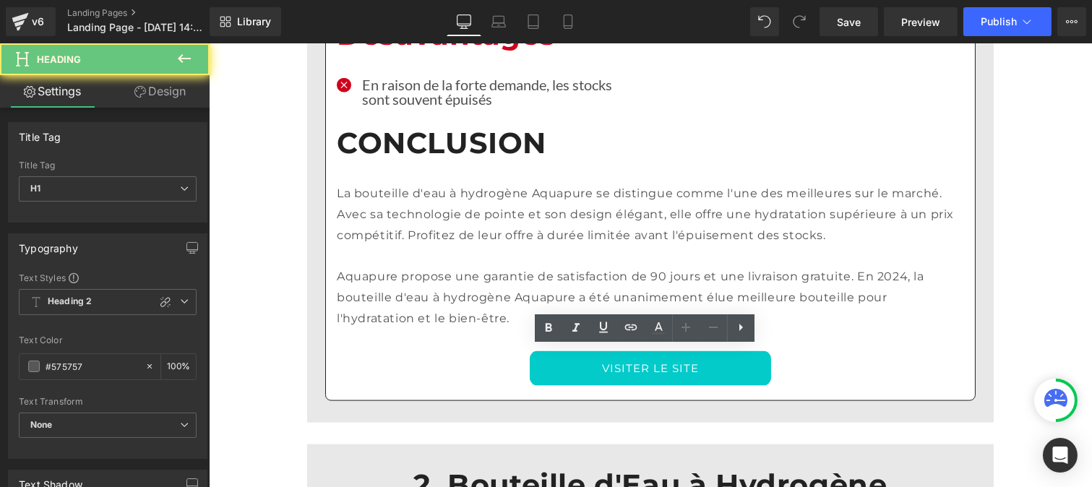
drag, startPoint x: 596, startPoint y: 362, endPoint x: 668, endPoint y: 365, distance: 72.3
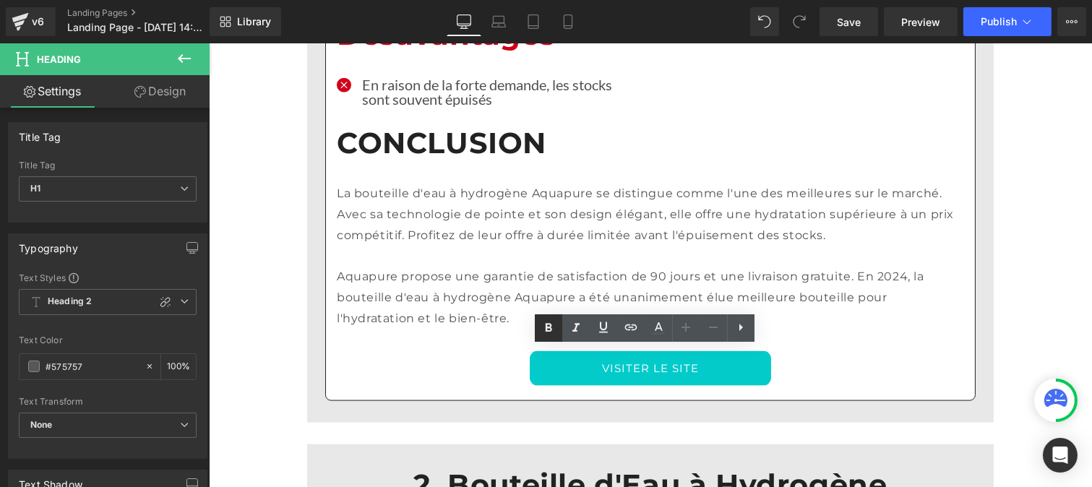
click at [546, 333] on icon at bounding box center [548, 328] width 17 height 17
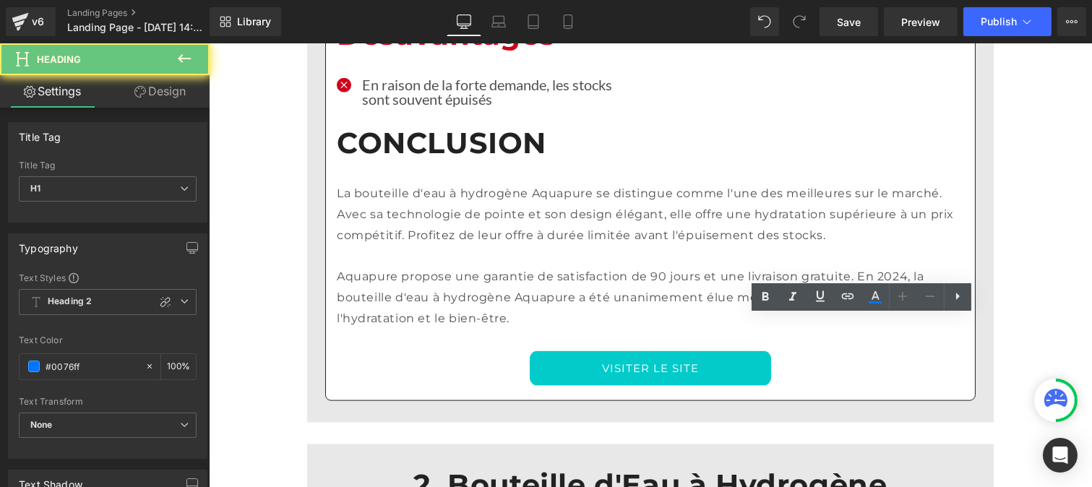
drag, startPoint x: 801, startPoint y: 335, endPoint x: 952, endPoint y: 333, distance: 151.1
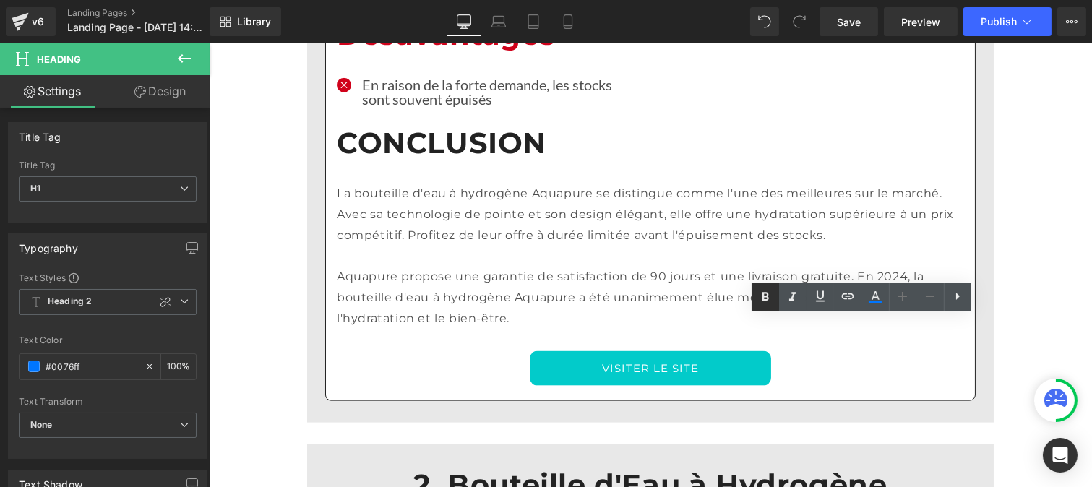
click at [767, 298] on icon at bounding box center [766, 297] width 7 height 9
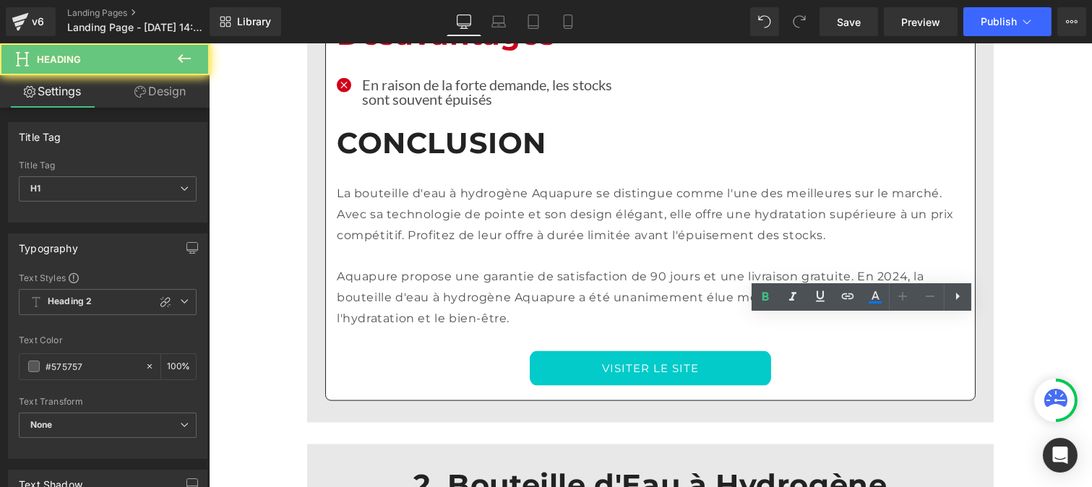
drag, startPoint x: 789, startPoint y: 361, endPoint x: 798, endPoint y: 362, distance: 9.4
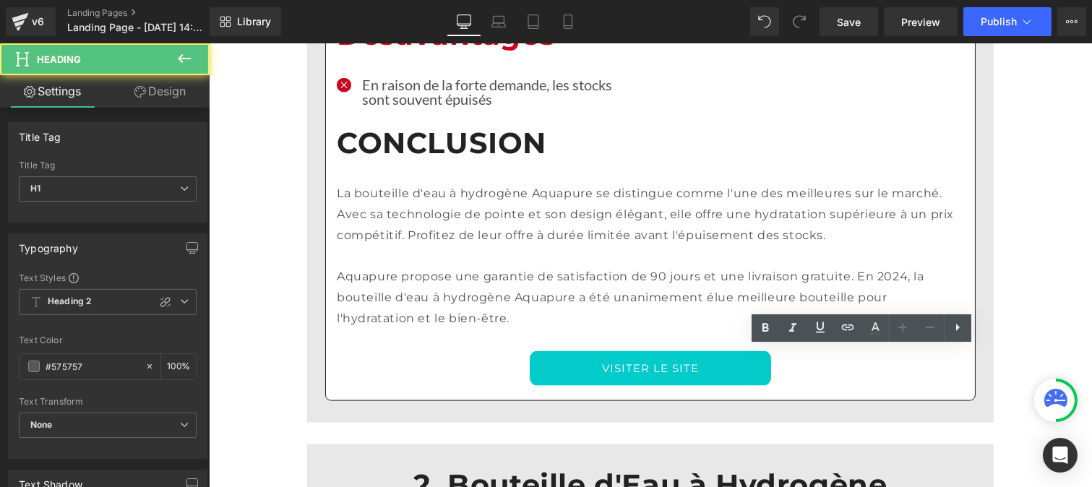
drag, startPoint x: 798, startPoint y: 362, endPoint x: 923, endPoint y: 362, distance: 125.1
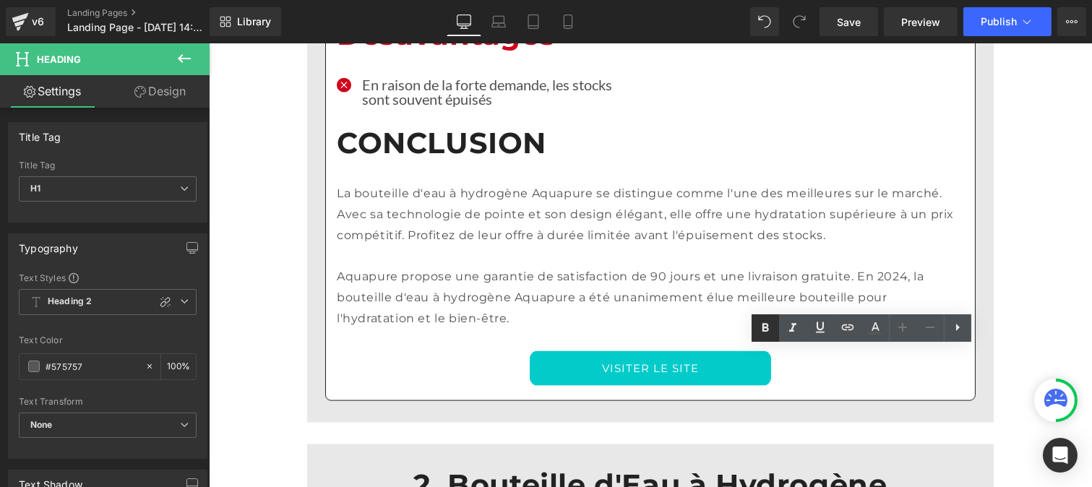
click at [757, 324] on icon at bounding box center [765, 328] width 17 height 17
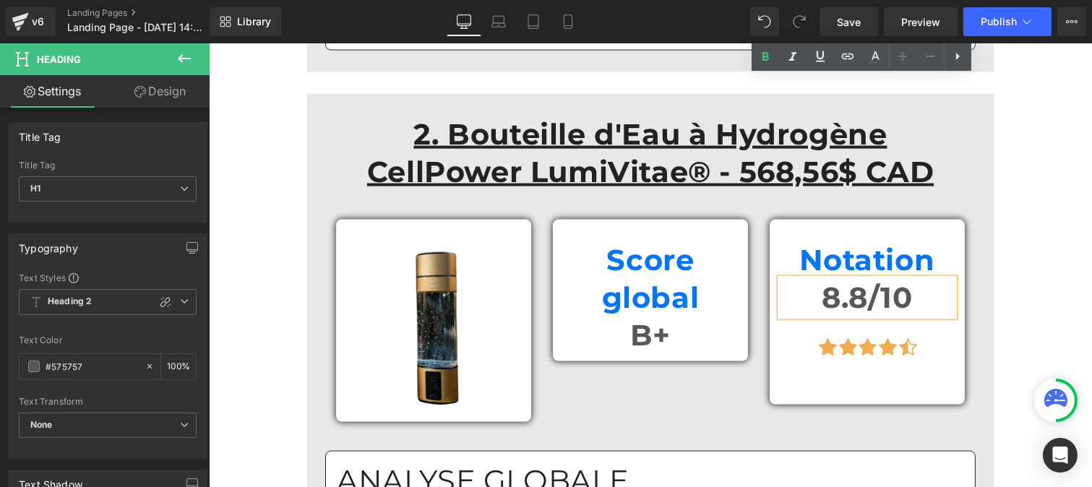
scroll to position [3933, 0]
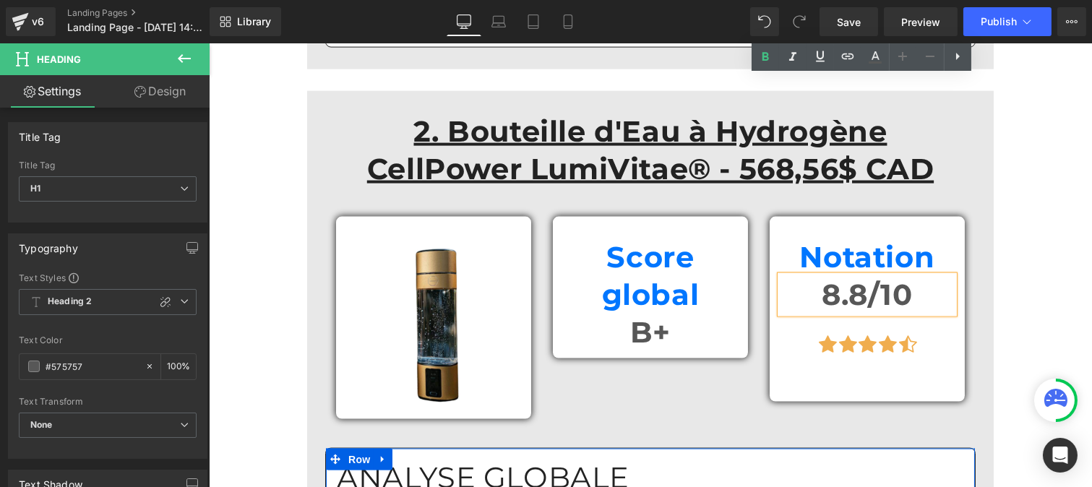
click at [513, 459] on h1 "ANALYSE GLOBALE" at bounding box center [649, 478] width 627 height 38
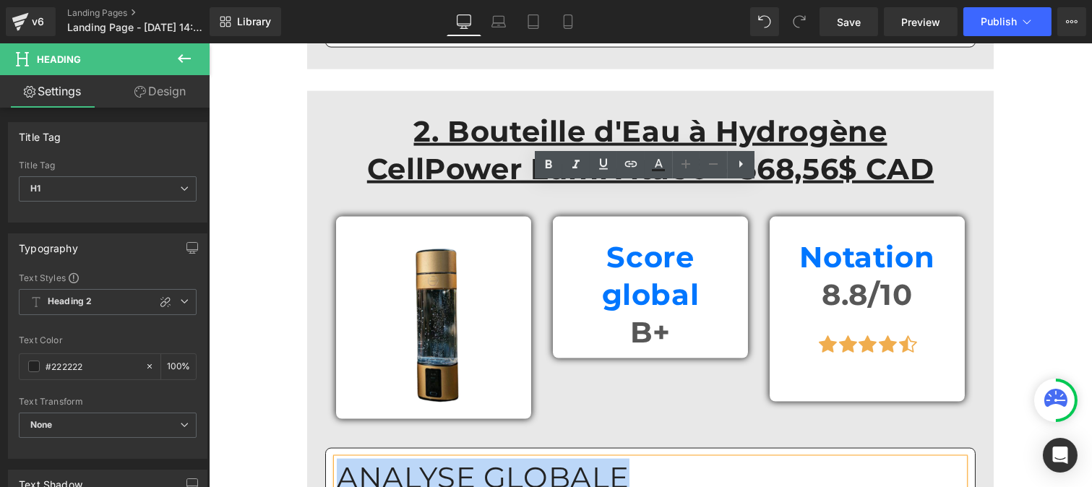
drag, startPoint x: 585, startPoint y: 199, endPoint x: 333, endPoint y: 188, distance: 251.8
click at [336, 459] on h1 "ANALYSE GLOBALE" at bounding box center [649, 478] width 627 height 38
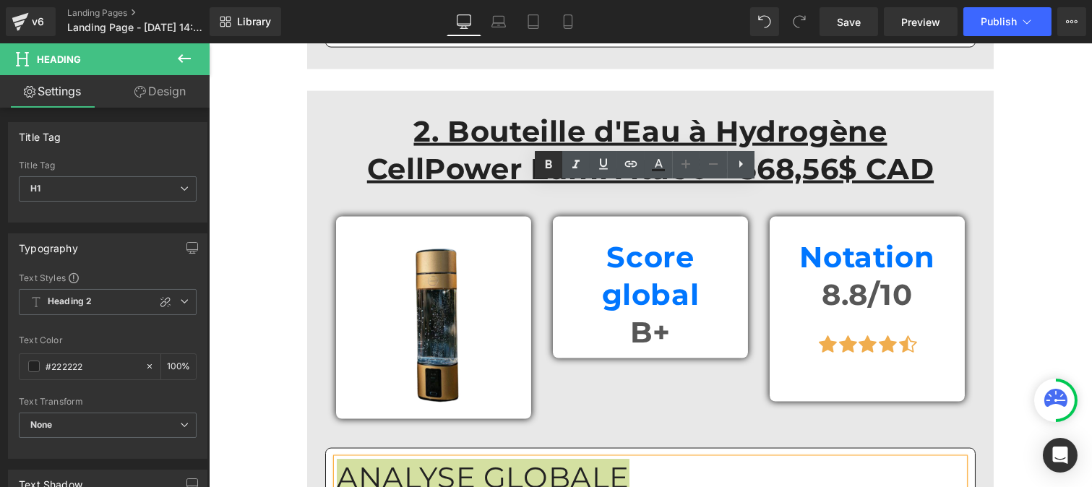
click at [552, 155] on link at bounding box center [548, 164] width 27 height 27
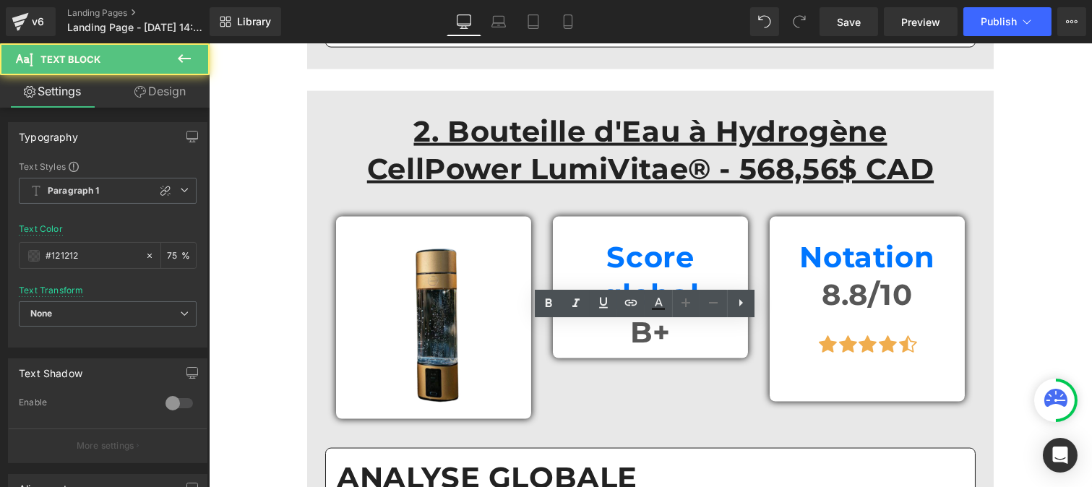
scroll to position [4159, 0]
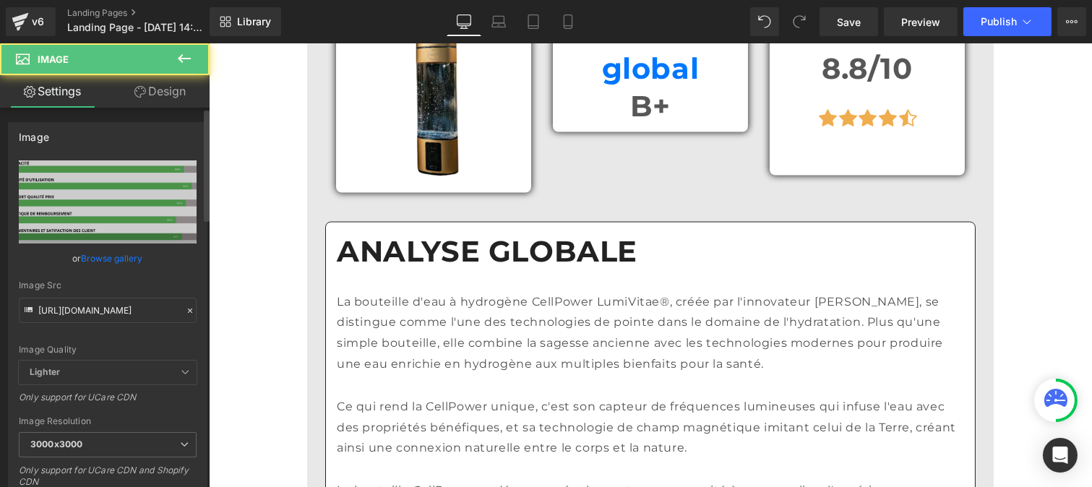
click at [185, 306] on icon at bounding box center [190, 311] width 10 height 10
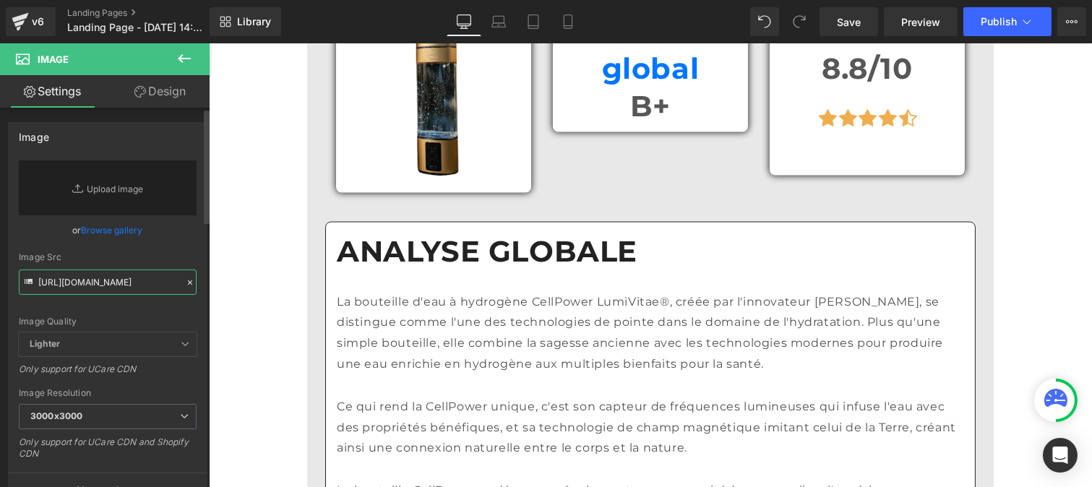
click at [111, 280] on input "[URL][DOMAIN_NAME]" at bounding box center [108, 282] width 178 height 25
paste input "[URL][DOMAIN_NAME]"
type input "[URL][DOMAIN_NAME]"
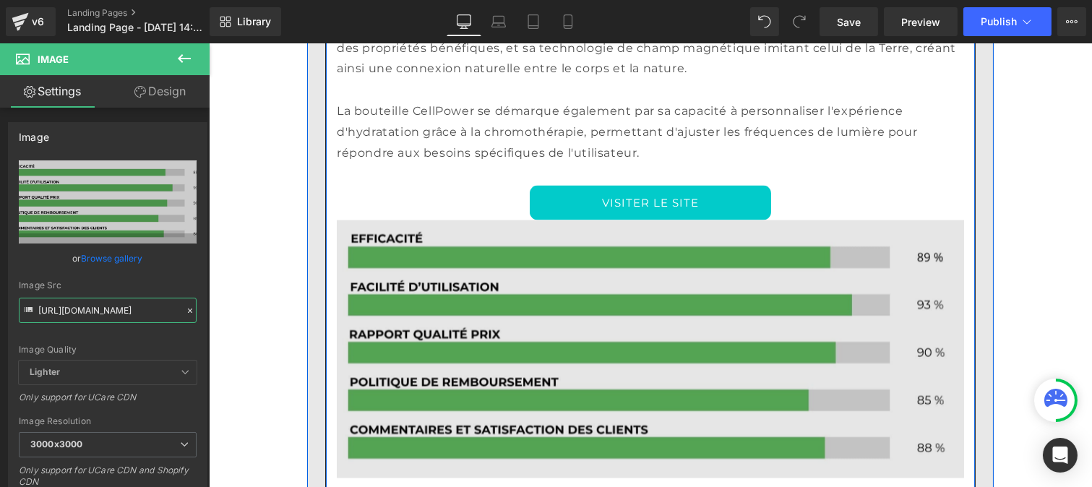
scroll to position [4540, 0]
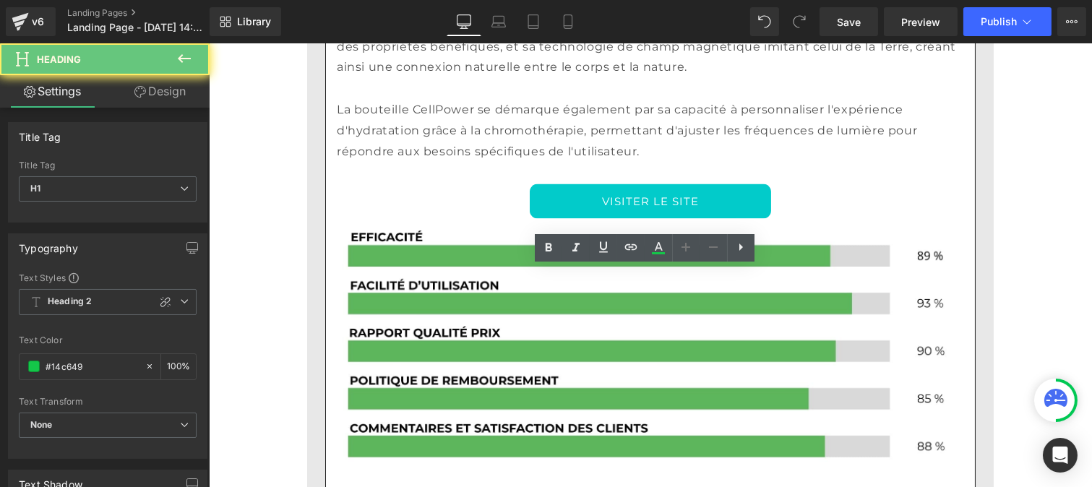
drag, startPoint x: 462, startPoint y: 286, endPoint x: 306, endPoint y: 293, distance: 156.3
click at [307, 293] on div "2. Bouteille d'Eau à Hydrogène CellPower LumiVitae® - 568,56$ CAD Heading Row I…" at bounding box center [650, 278] width 687 height 1588
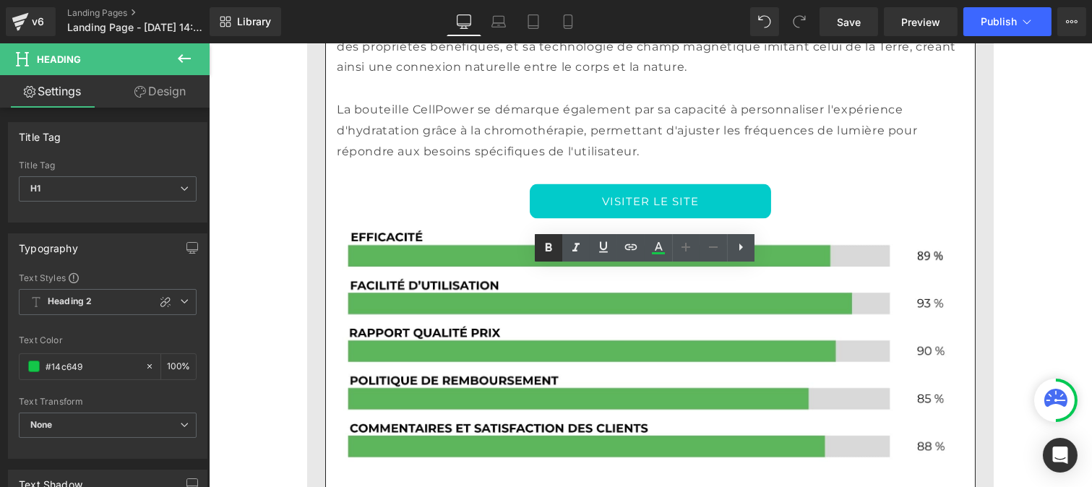
click at [542, 247] on icon at bounding box center [548, 247] width 17 height 17
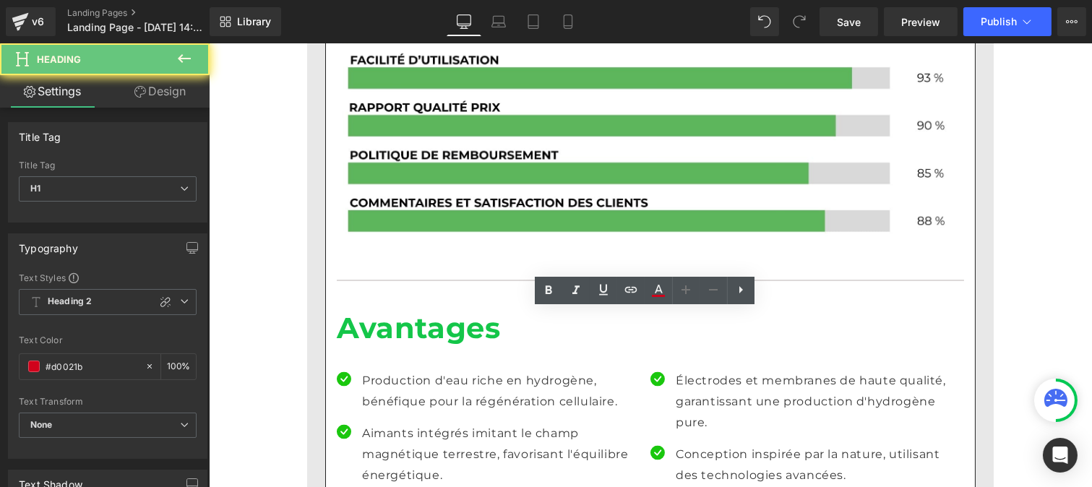
drag, startPoint x: 485, startPoint y: 330, endPoint x: 331, endPoint y: 331, distance: 154.0
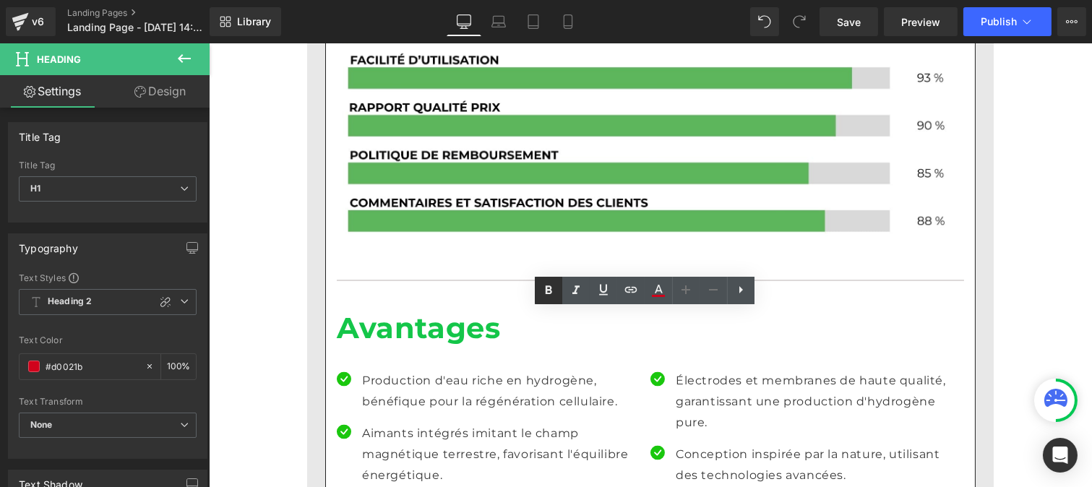
click at [549, 286] on icon at bounding box center [549, 290] width 7 height 9
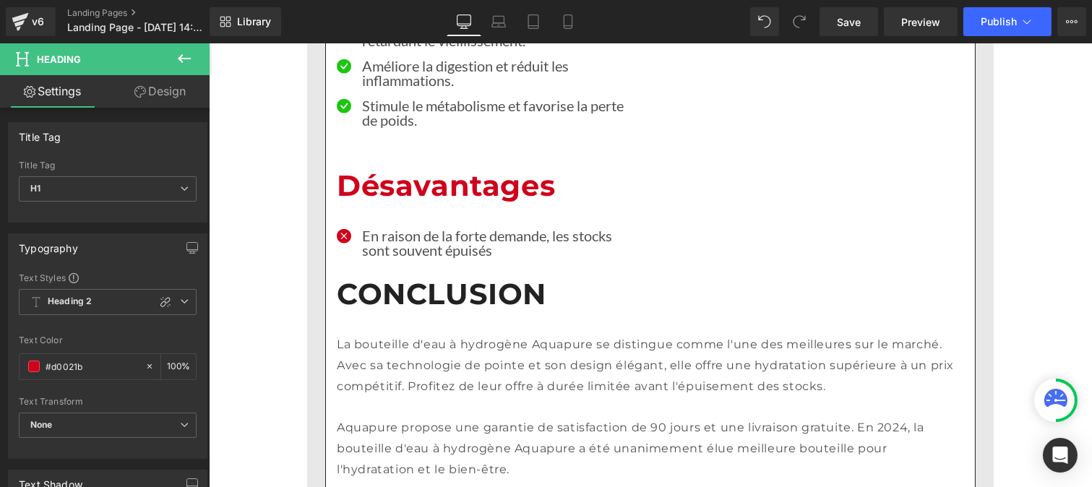
scroll to position [3427, 0]
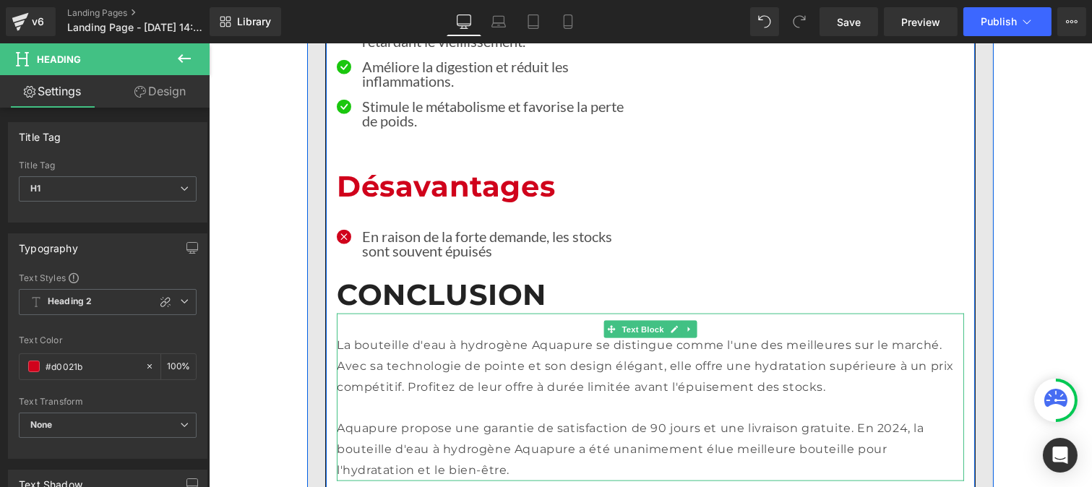
click at [387, 419] on p "Aquapure propose une garantie de satisfaction de 90 jours et une livraison grat…" at bounding box center [649, 450] width 627 height 62
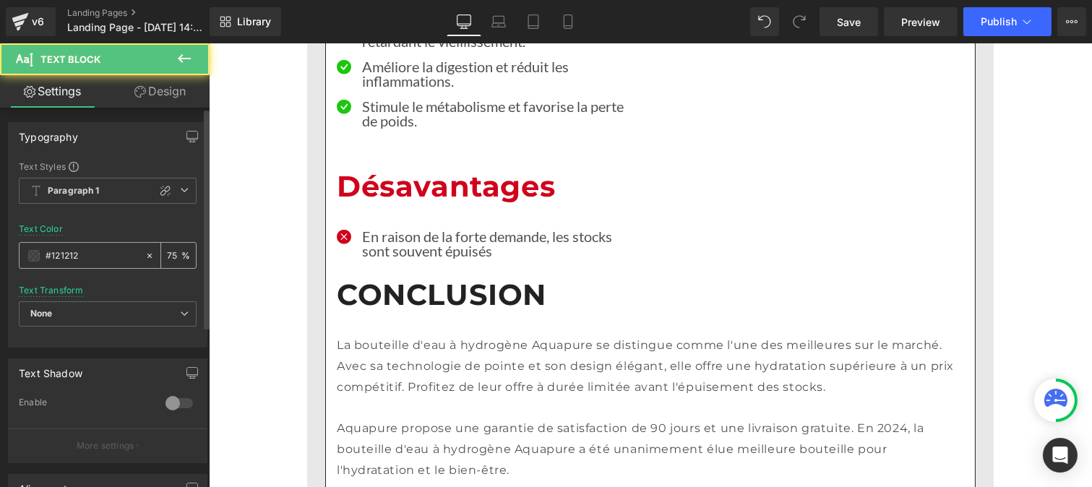
click at [94, 251] on input "#121212" at bounding box center [92, 256] width 93 height 16
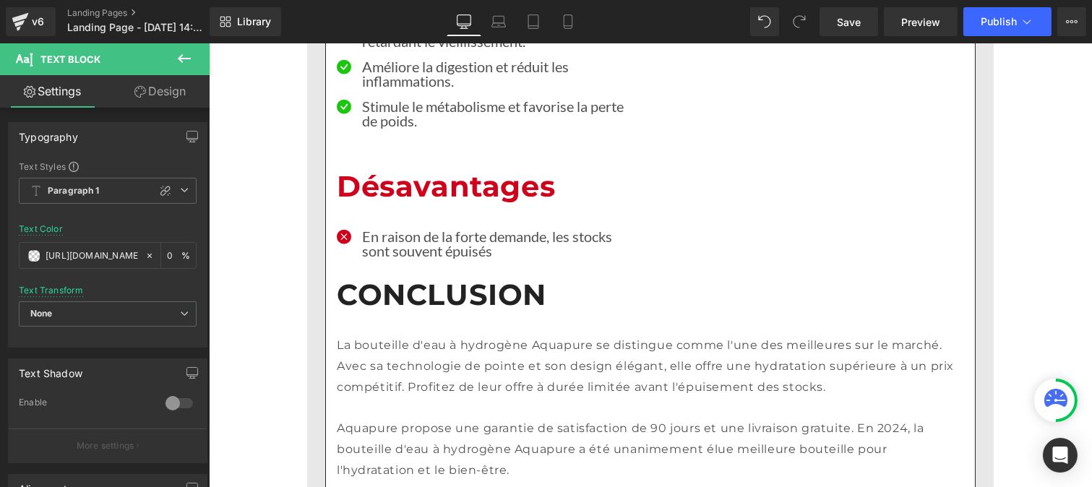
scroll to position [0, 325]
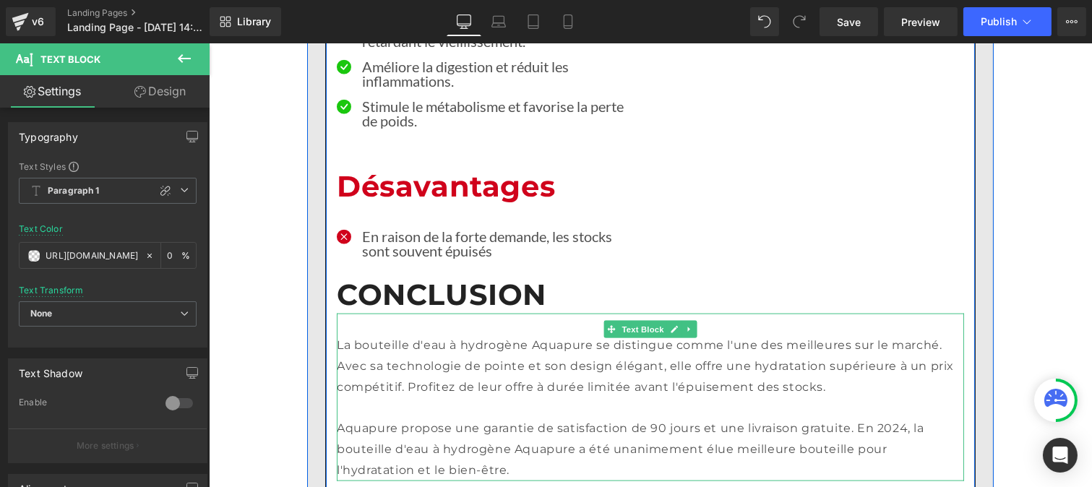
type input "[URL][DOMAIN_NAME]"
click at [438, 419] on p "Aquapure propose une garantie de satisfaction de 90 jours et une livraison grat…" at bounding box center [649, 450] width 627 height 62
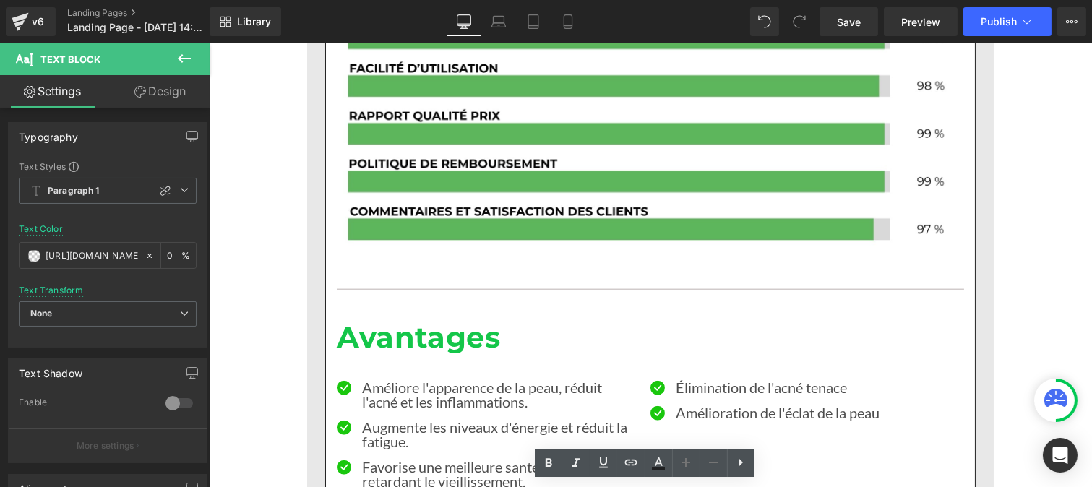
scroll to position [2986, 0]
click at [387, 421] on p "Augmente les niveaux d'énergie et réduit la fatigue." at bounding box center [500, 435] width 278 height 29
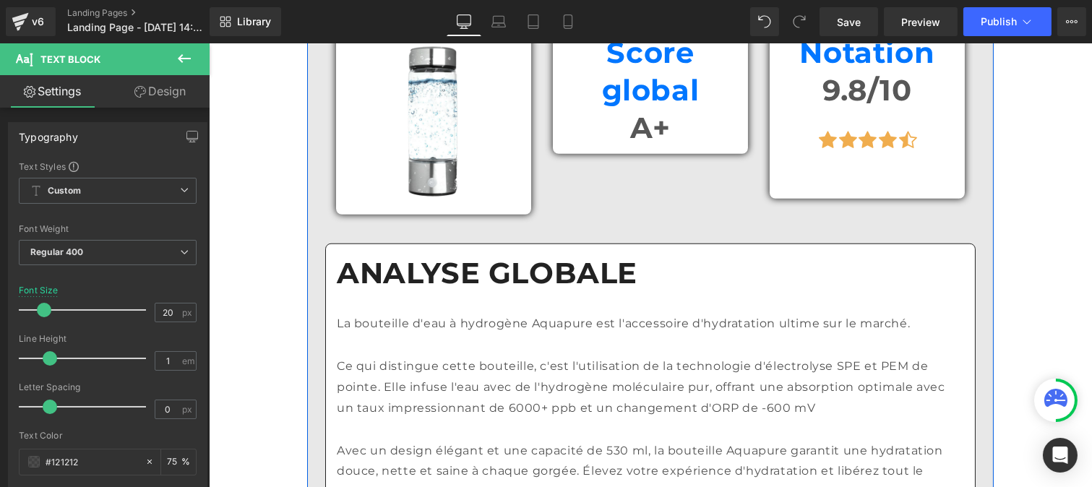
scroll to position [2403, 0]
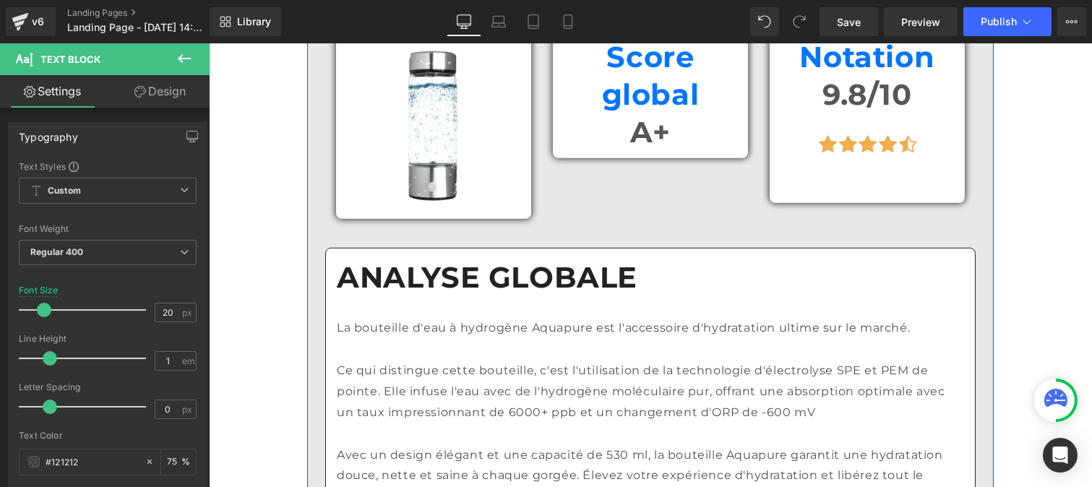
click at [430, 424] on div "Avec un design élégant et une capacité de 530 ml, la bouteille Aquapure garanti…" at bounding box center [649, 466] width 627 height 84
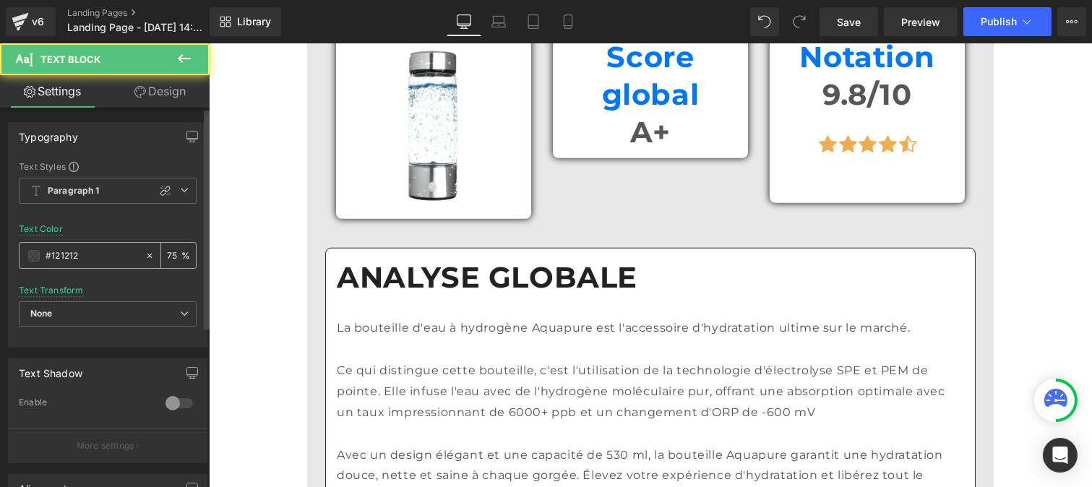
click at [99, 254] on input "#121212" at bounding box center [92, 256] width 93 height 16
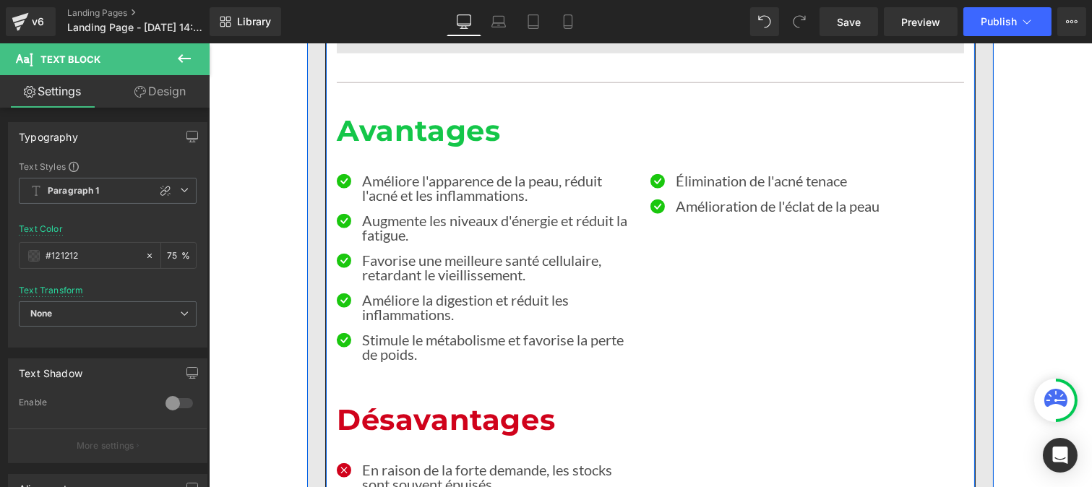
scroll to position [3195, 0]
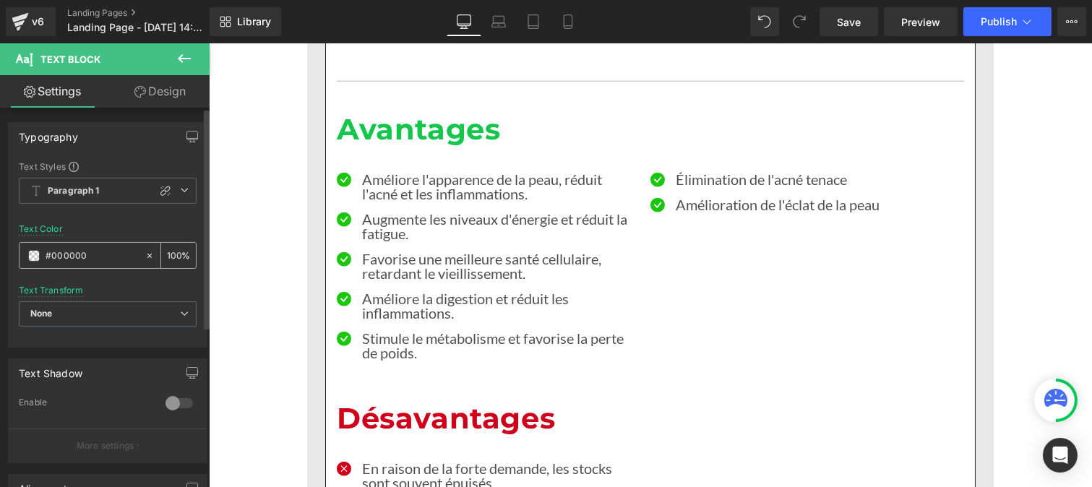
click at [99, 259] on input "#000000" at bounding box center [92, 256] width 93 height 16
paste input "121212"
type input "#121212"
click at [173, 253] on input "100" at bounding box center [174, 255] width 14 height 16
type input "1"
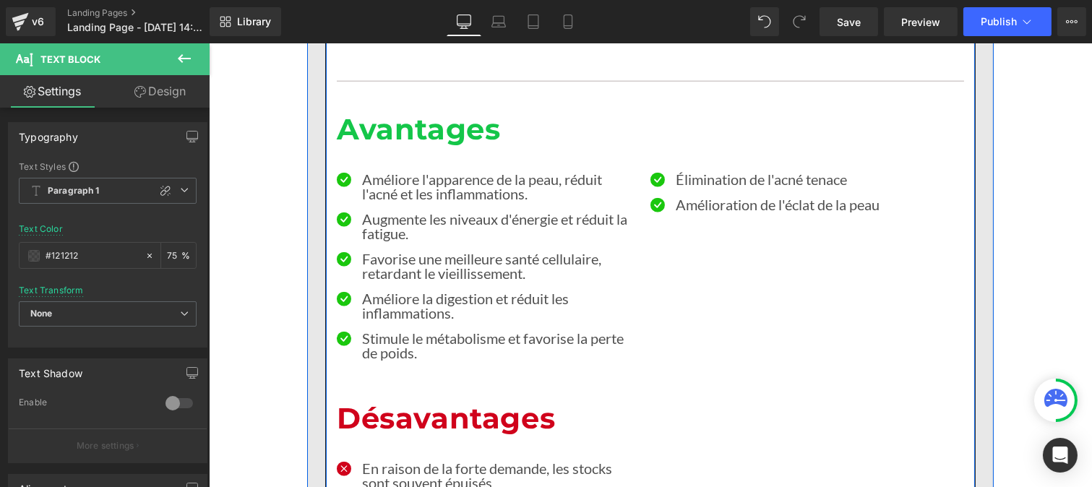
type input "75"
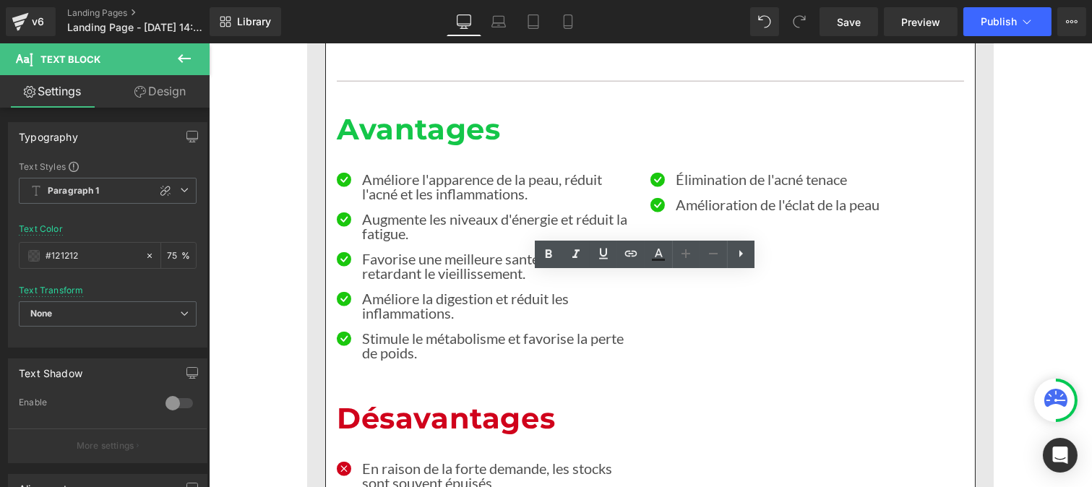
drag, startPoint x: 393, startPoint y: 395, endPoint x: 307, endPoint y: 393, distance: 86.1
click at [542, 262] on icon at bounding box center [548, 254] width 17 height 17
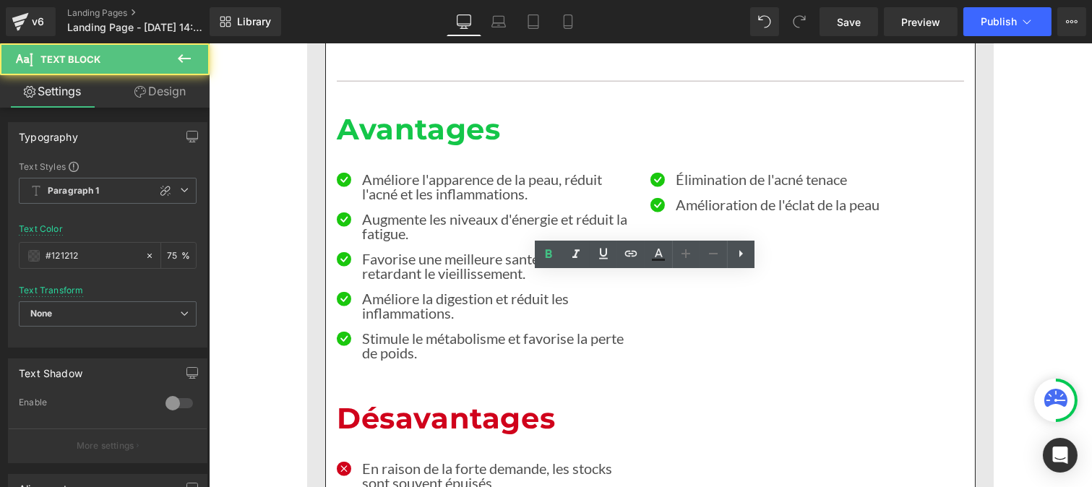
drag, startPoint x: 523, startPoint y: 297, endPoint x: 588, endPoint y: 300, distance: 65.1
click at [539, 254] on link at bounding box center [548, 254] width 27 height 27
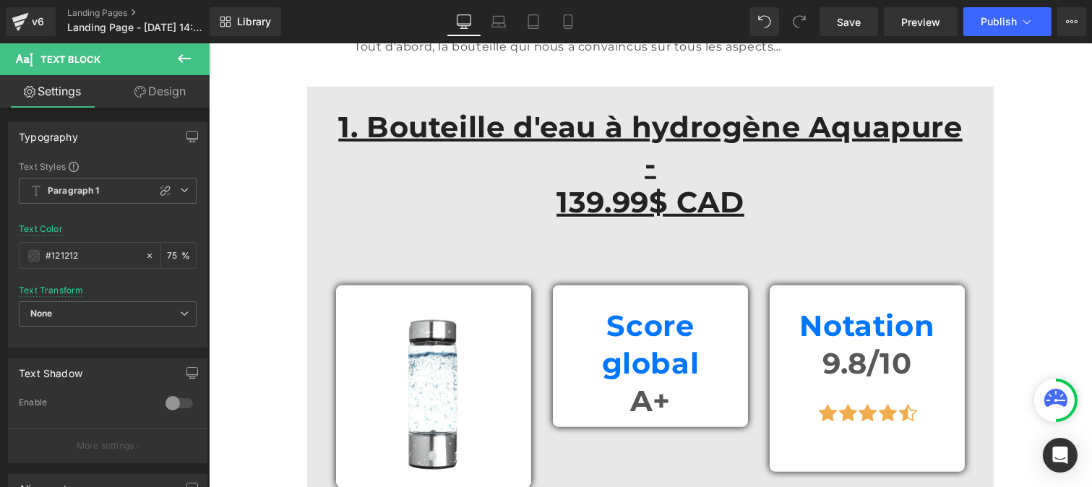
scroll to position [2135, 0]
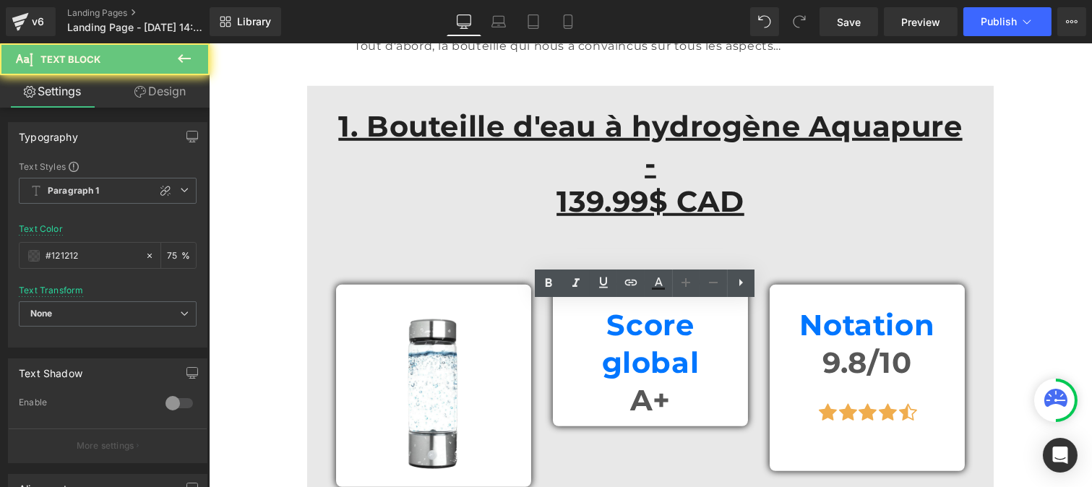
drag, startPoint x: 523, startPoint y: 337, endPoint x: 583, endPoint y: 338, distance: 59.3
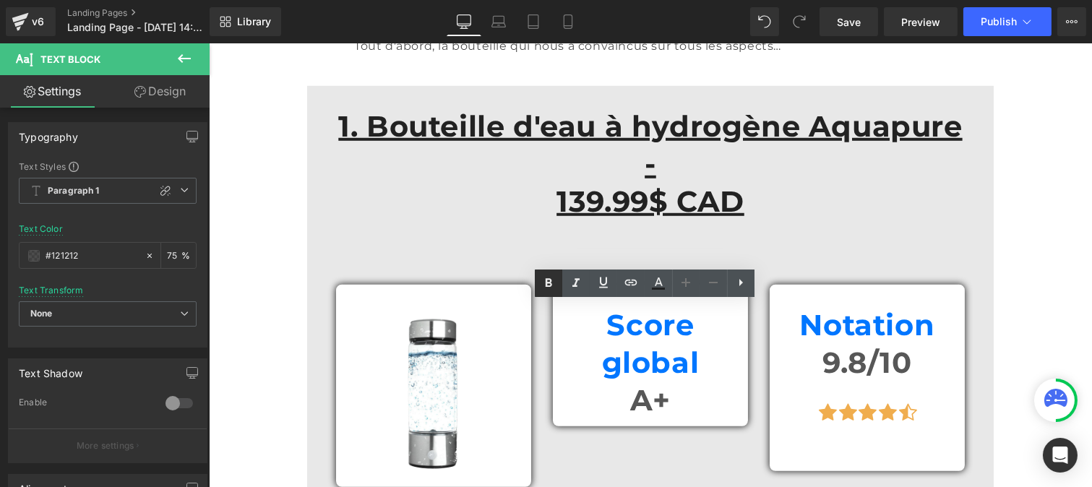
click at [542, 275] on icon at bounding box center [548, 283] width 17 height 17
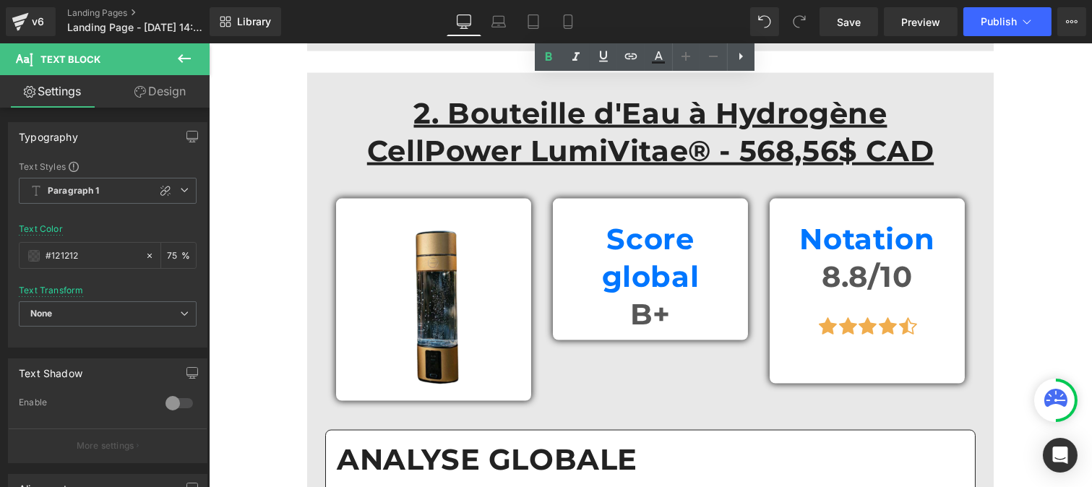
scroll to position [3951, 0]
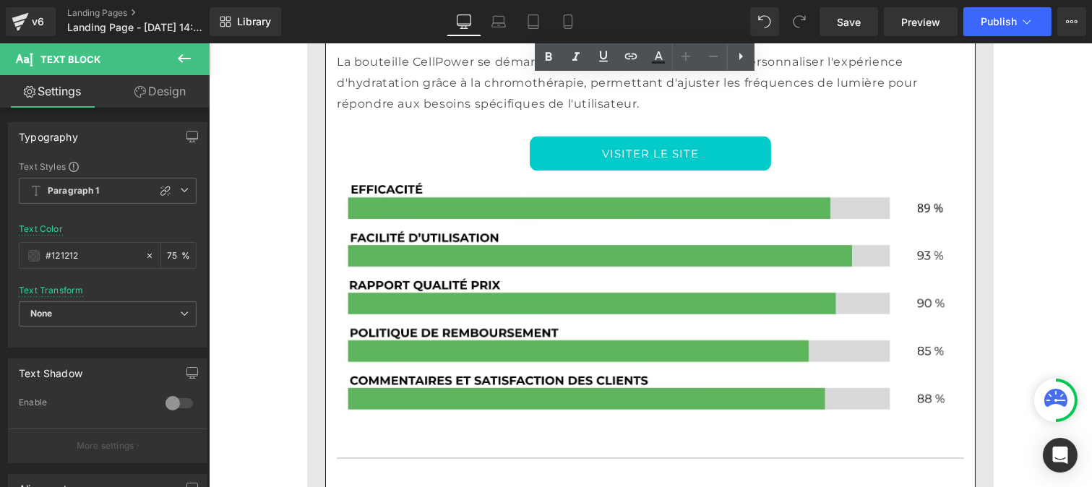
scroll to position [4588, 0]
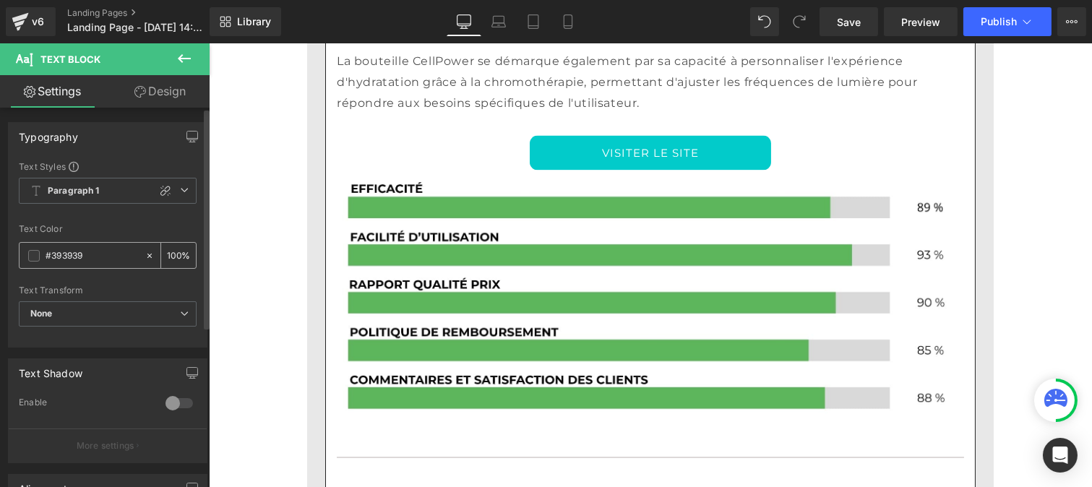
click at [95, 257] on input "#393939" at bounding box center [92, 256] width 93 height 16
paste input "121212"
type input "#121212"
click at [177, 255] on div "100 %" at bounding box center [178, 255] width 35 height 25
click at [175, 251] on div "100 %" at bounding box center [178, 255] width 35 height 25
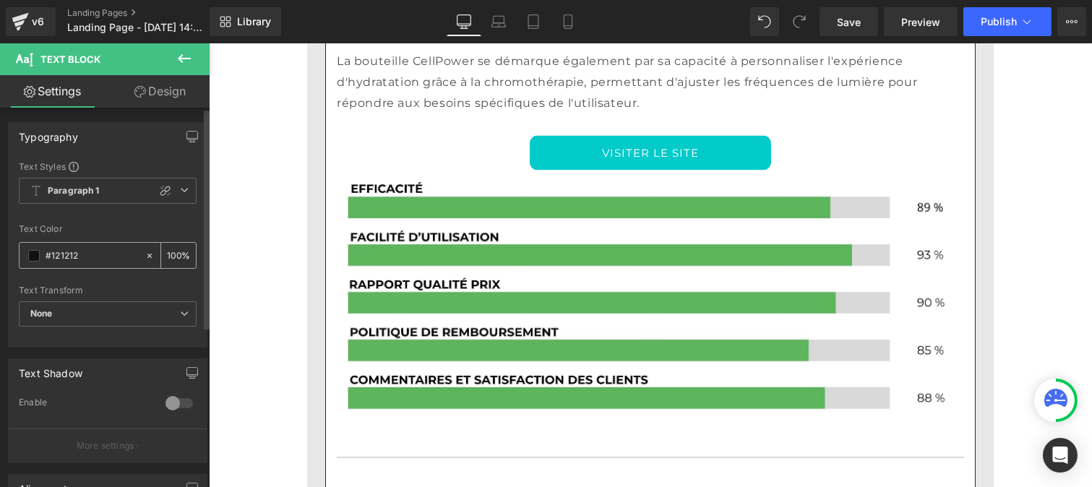
click at [173, 251] on input "100" at bounding box center [174, 255] width 14 height 16
type input "1"
type input "75"
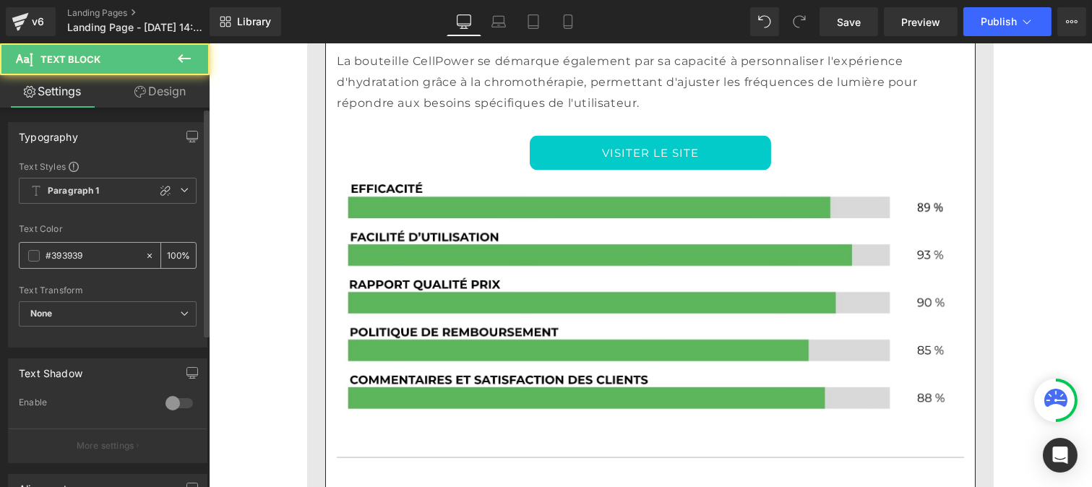
click at [91, 257] on input "#393939" at bounding box center [92, 256] width 93 height 16
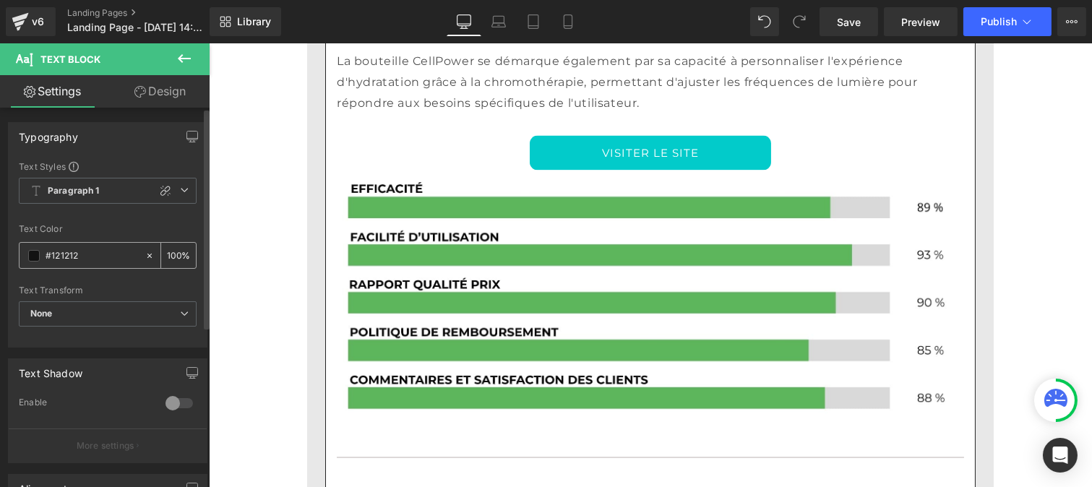
type input "#121212"
click at [176, 253] on div "100 %" at bounding box center [178, 255] width 35 height 25
click at [174, 249] on input "100" at bounding box center [174, 255] width 14 height 16
type input "1"
type input "75"
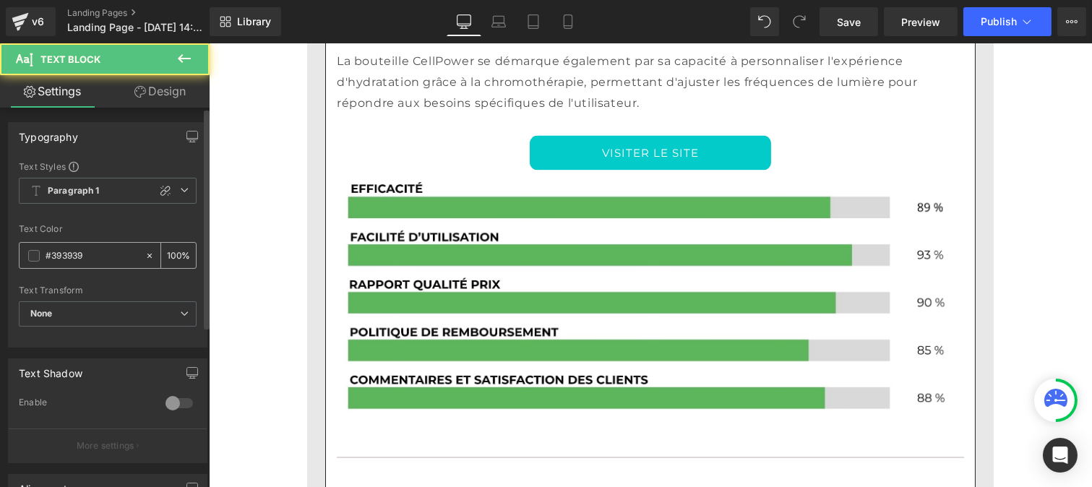
click at [82, 258] on input "#393939" at bounding box center [92, 256] width 93 height 16
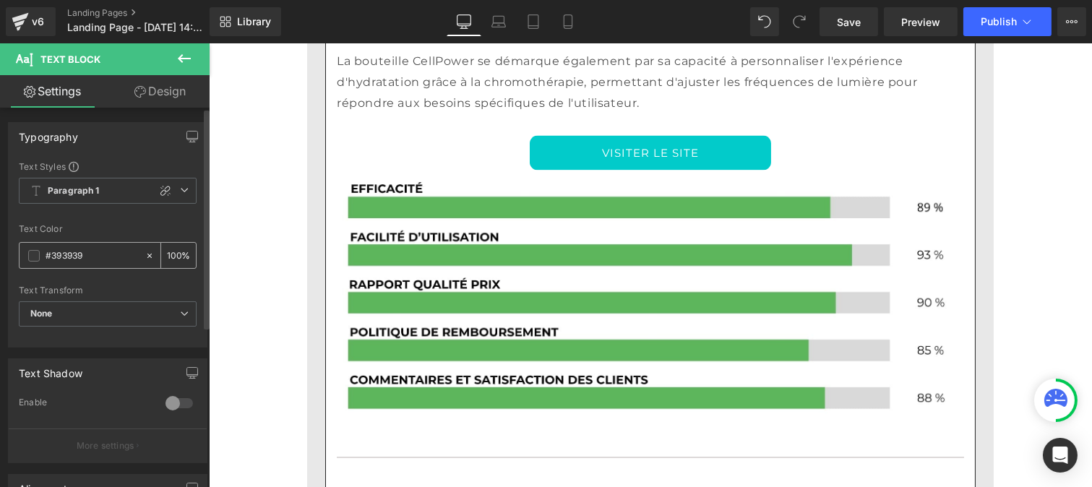
paste input "121212"
type input "#121212"
click at [173, 246] on div "100 %" at bounding box center [178, 255] width 35 height 25
click at [175, 249] on input "100" at bounding box center [174, 255] width 14 height 16
type input "1"
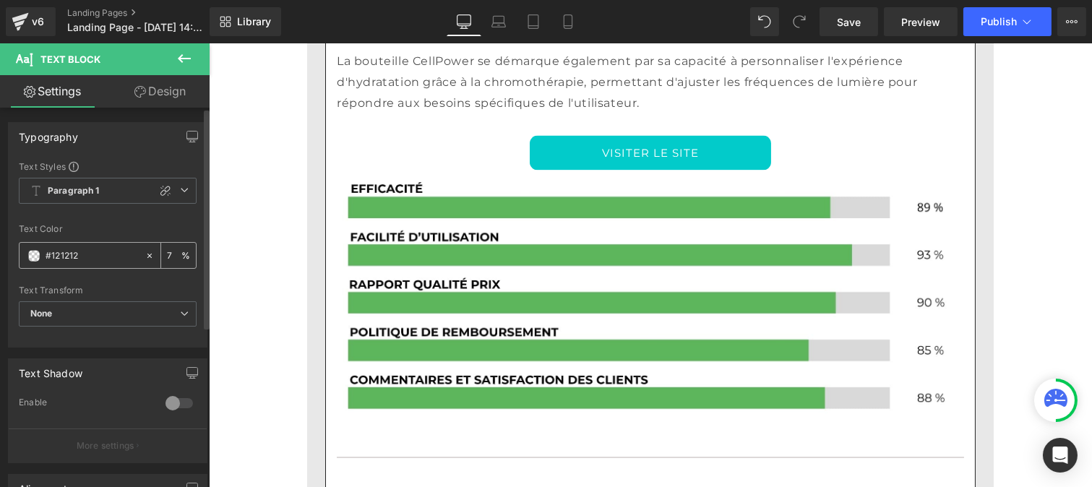
type input "75"
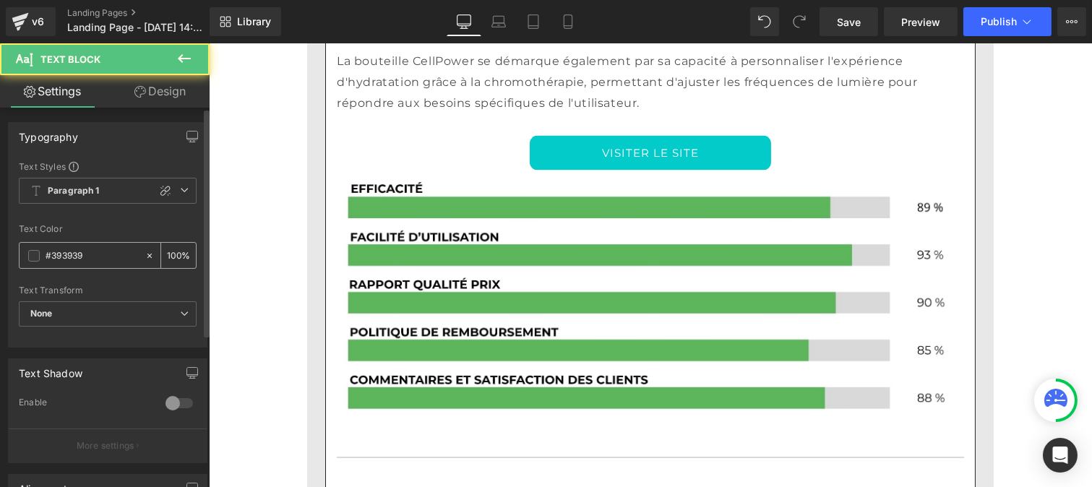
click at [97, 256] on input "#393939" at bounding box center [92, 256] width 93 height 16
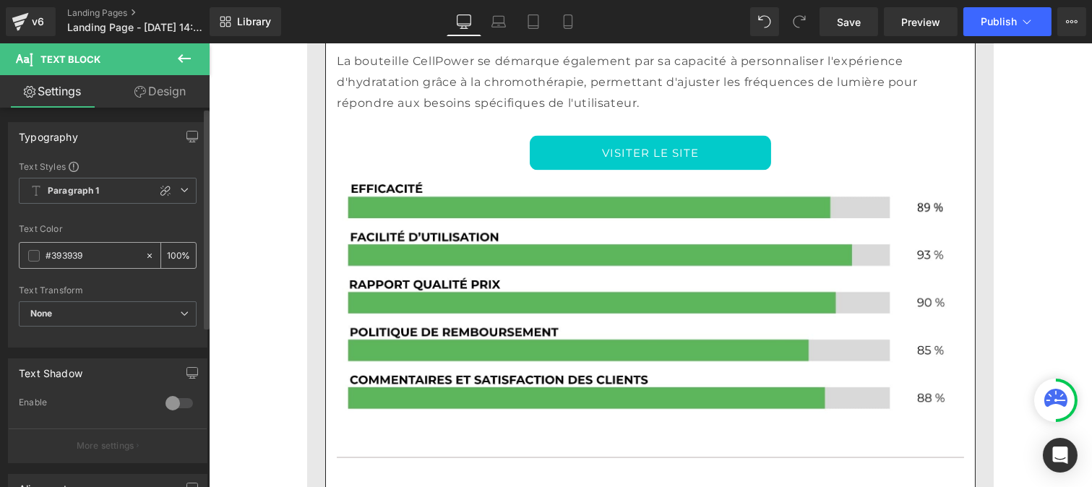
paste input "121212"
type input "#121212"
click at [176, 254] on div "100 %" at bounding box center [178, 255] width 35 height 25
click at [173, 251] on input "100" at bounding box center [174, 255] width 14 height 16
type input "1"
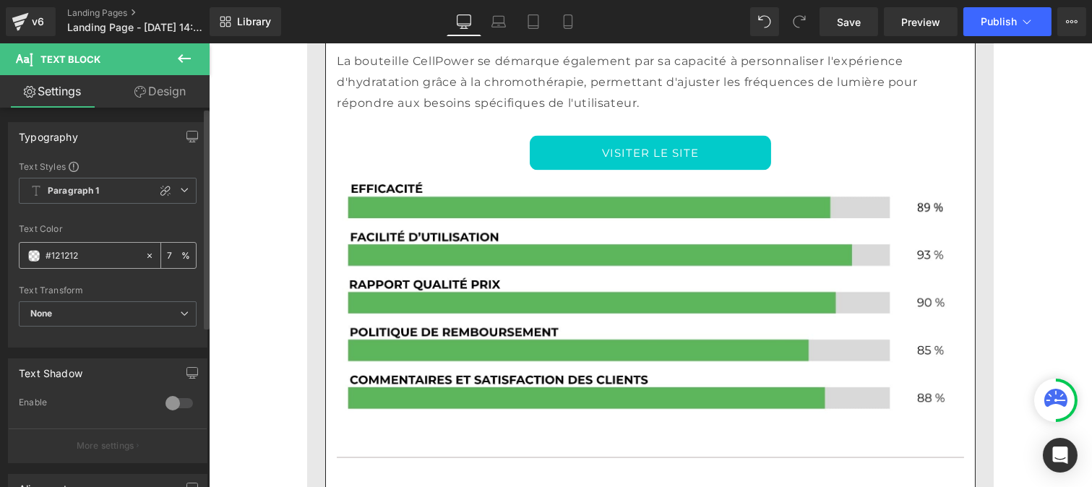
type input "75"
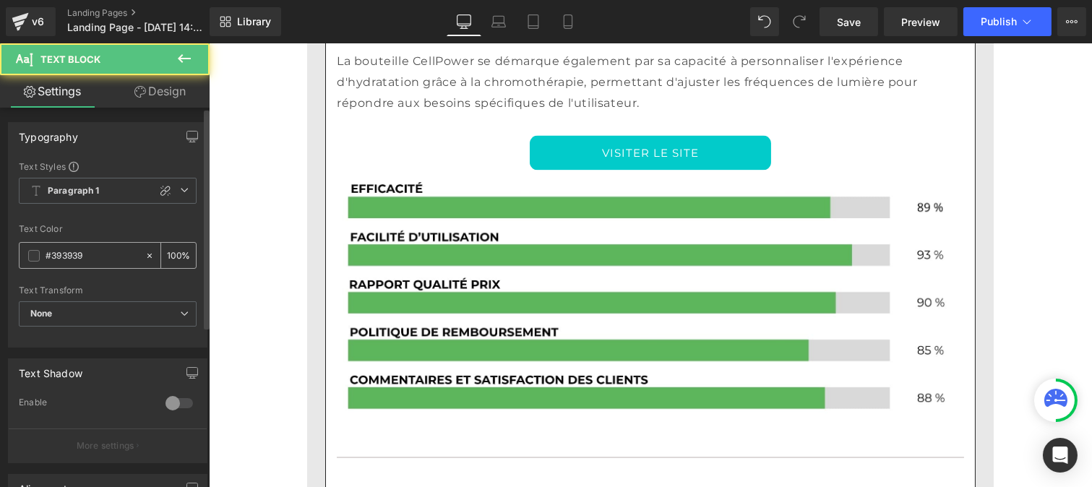
click at [89, 261] on input "#393939" at bounding box center [92, 256] width 93 height 16
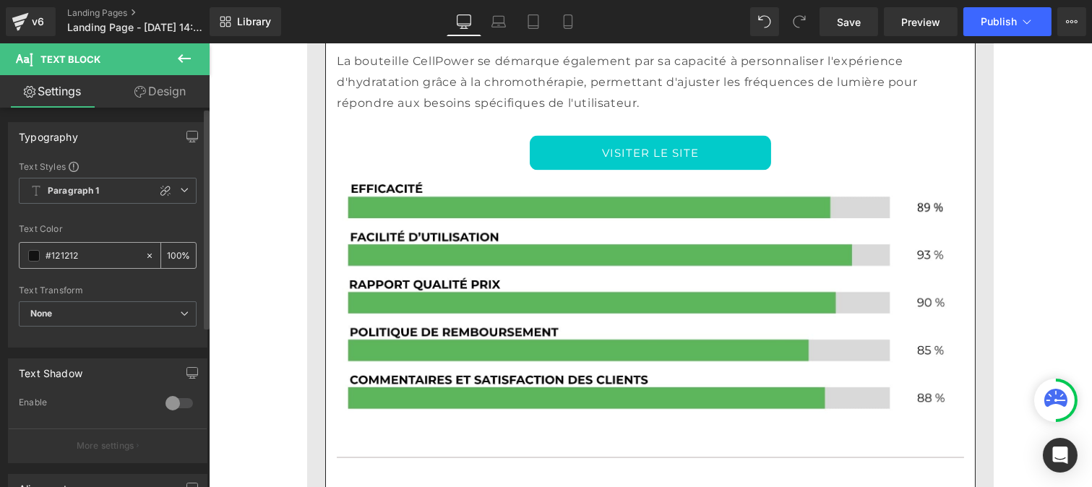
type input "#121212"
click at [174, 249] on input "100" at bounding box center [174, 255] width 14 height 16
type input "1"
type input "75"
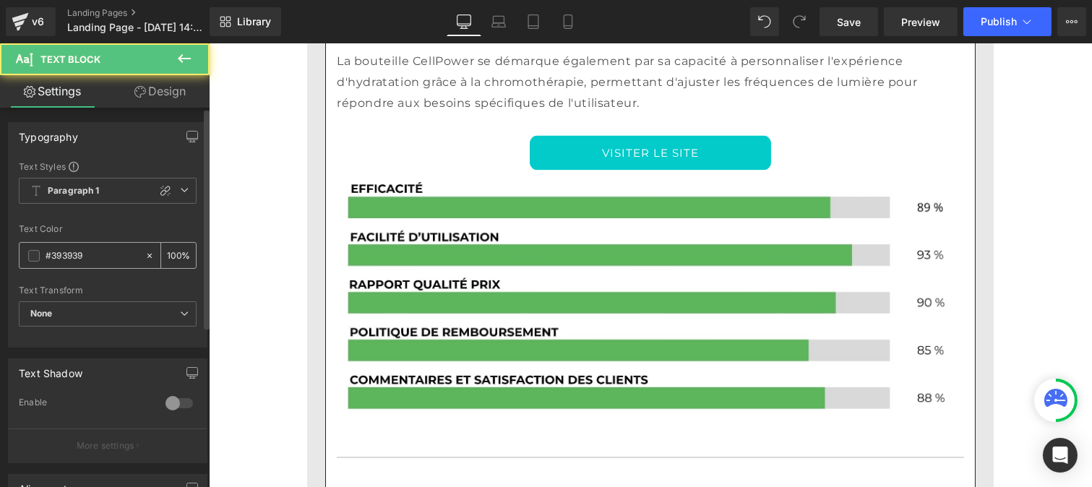
click at [89, 254] on input "#393939" at bounding box center [92, 256] width 93 height 16
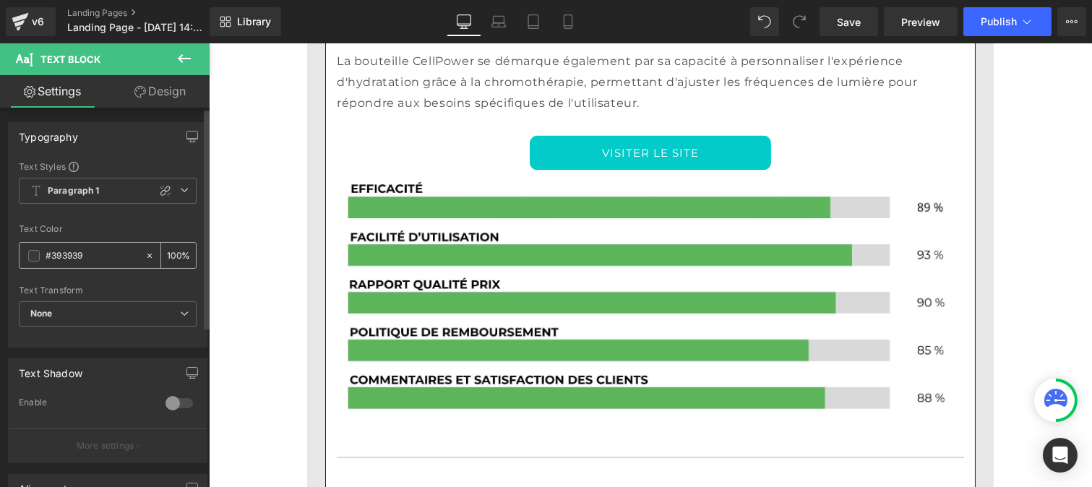
paste input "121212"
type input "#121212"
click at [175, 251] on div "100 %" at bounding box center [178, 255] width 35 height 25
click at [171, 249] on input "100" at bounding box center [174, 255] width 14 height 16
click at [177, 252] on div "100 %" at bounding box center [178, 255] width 35 height 25
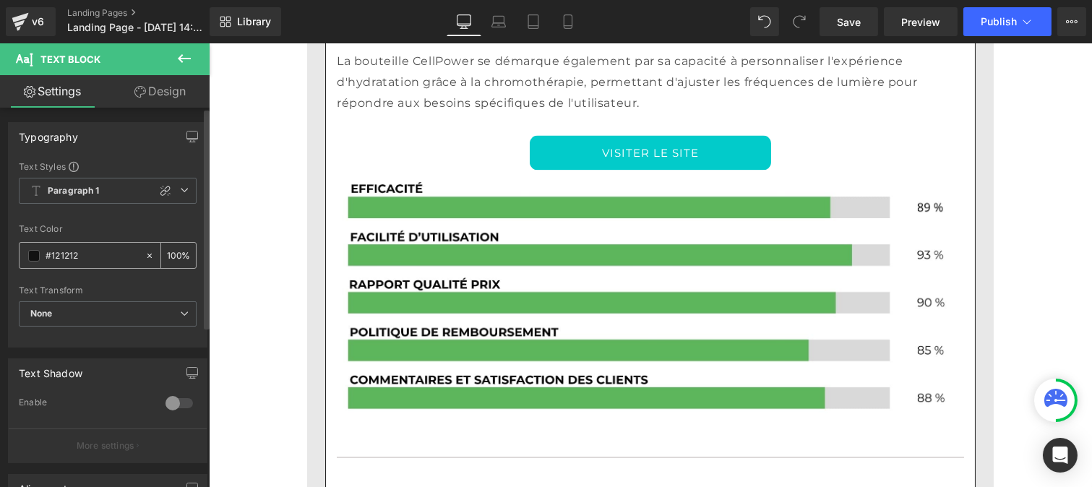
click at [171, 249] on input "100" at bounding box center [174, 255] width 14 height 16
type input "0"
type input "75"
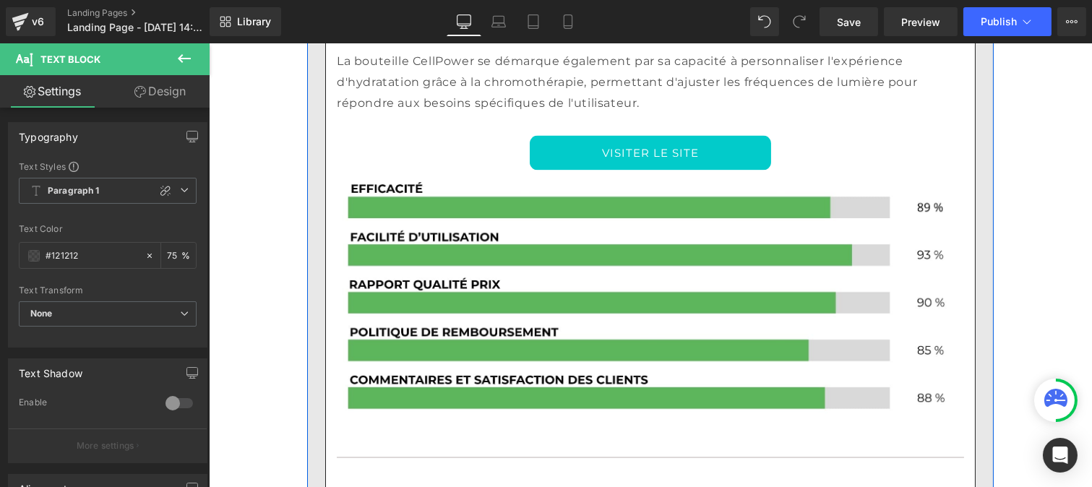
scroll to position [4818, 0]
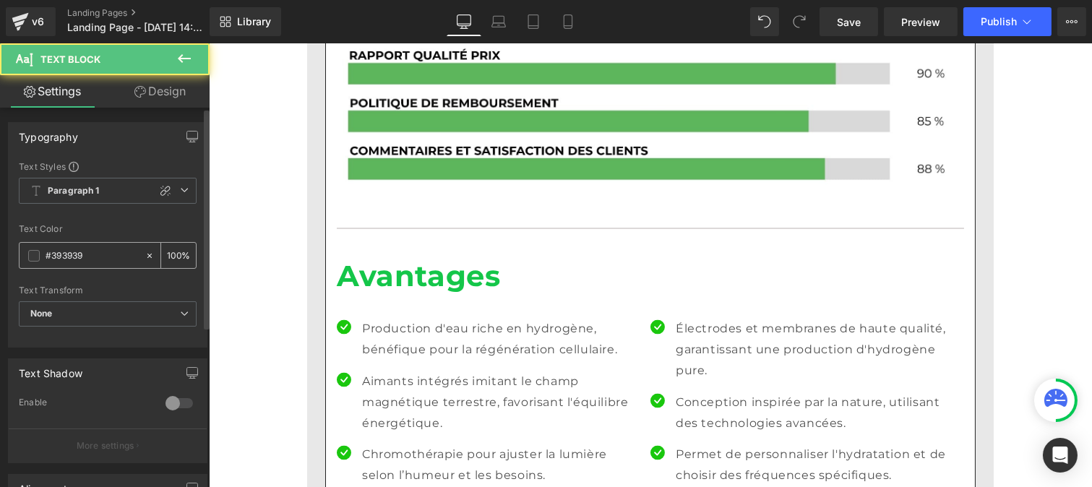
click at [96, 261] on input "#393939" at bounding box center [92, 256] width 93 height 16
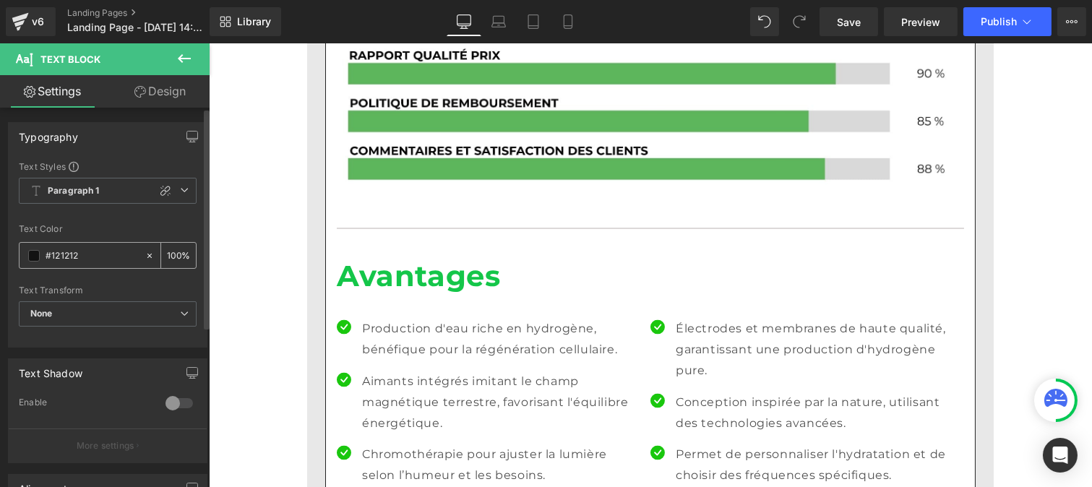
type input "#121212"
click at [176, 252] on div "100 %" at bounding box center [178, 255] width 35 height 25
click at [173, 252] on input "100" at bounding box center [174, 255] width 14 height 16
type input "1"
type input "75"
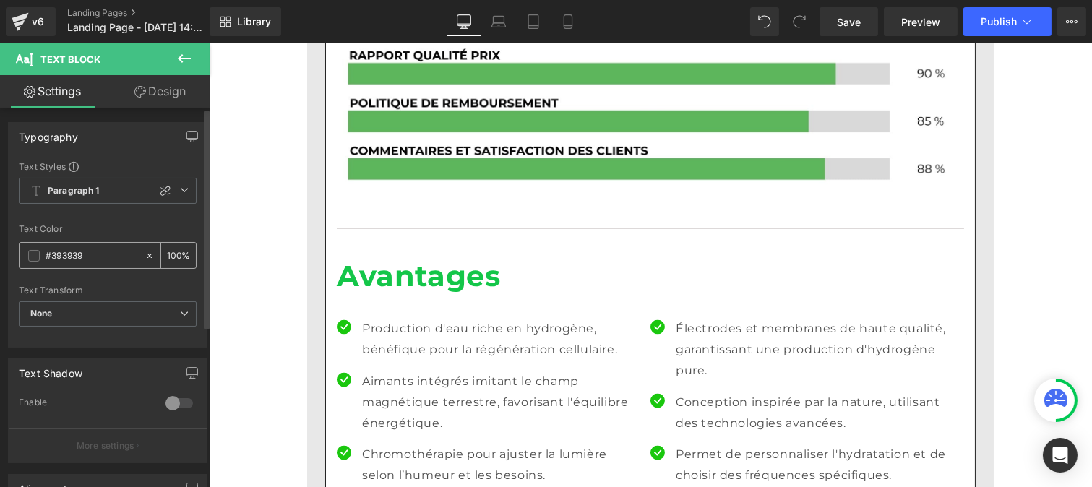
click at [103, 256] on input "#393939" at bounding box center [92, 256] width 93 height 16
type input "#121212"
click at [172, 250] on input "100" at bounding box center [174, 255] width 14 height 16
type input "0"
type input "75"
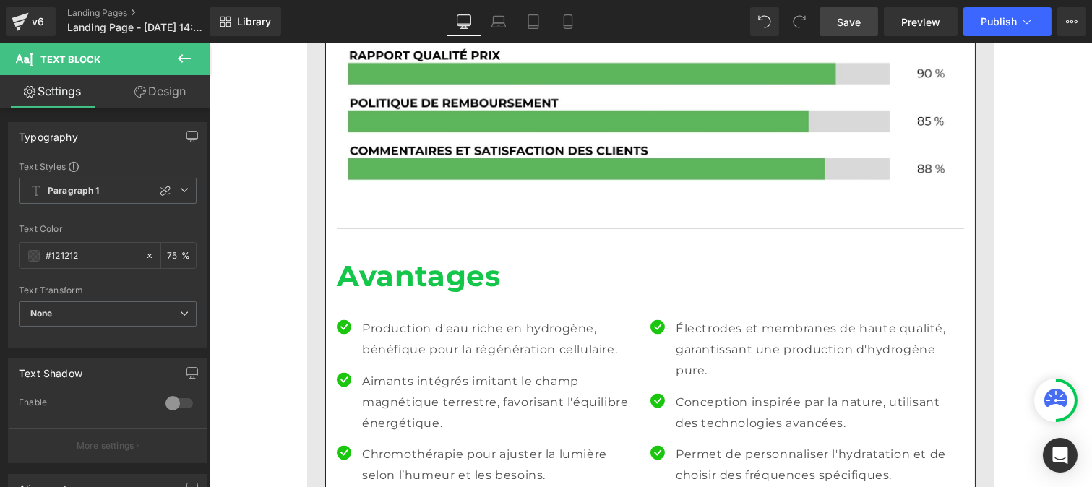
click at [850, 24] on span "Save" at bounding box center [849, 21] width 24 height 15
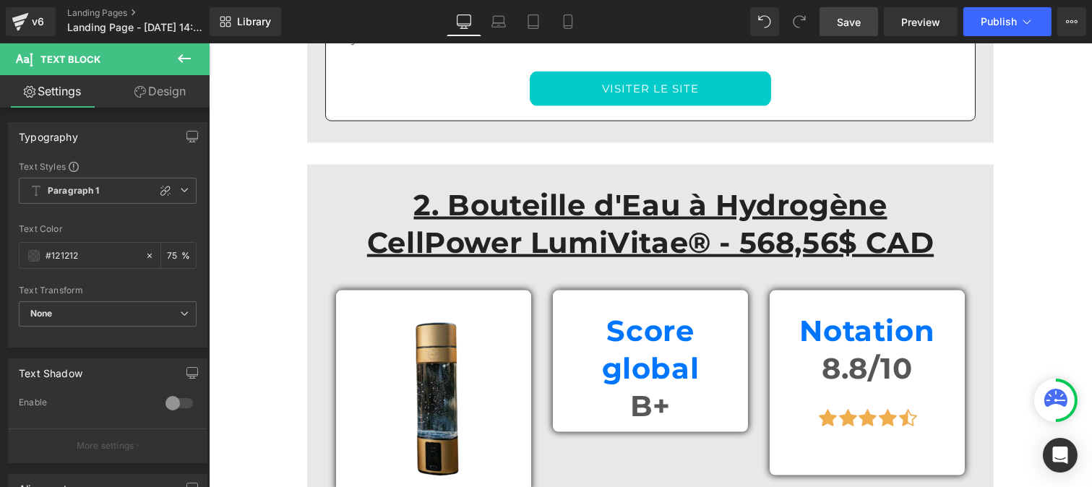
scroll to position [2169, 0]
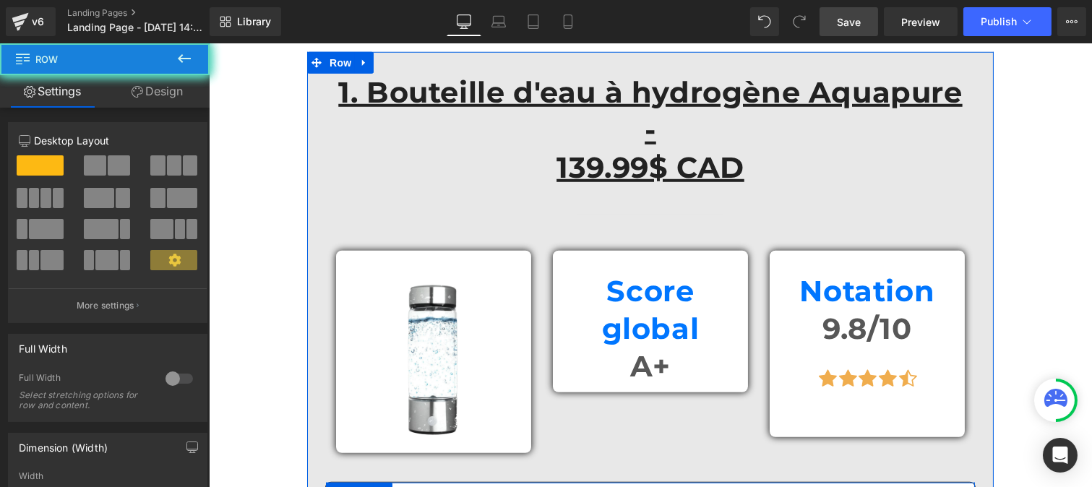
scroll to position [2219, 0]
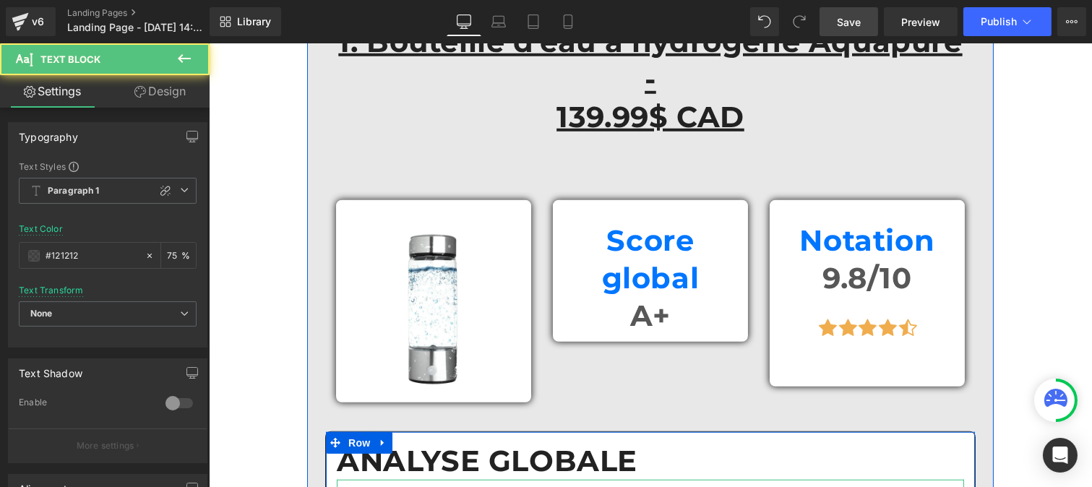
drag, startPoint x: 524, startPoint y: 250, endPoint x: 588, endPoint y: 251, distance: 63.6
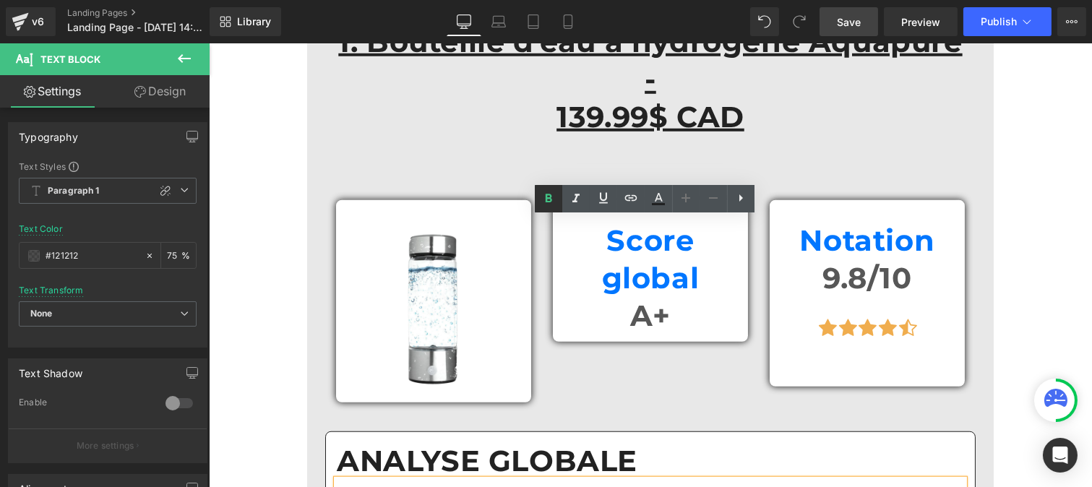
click at [547, 191] on icon at bounding box center [548, 198] width 17 height 17
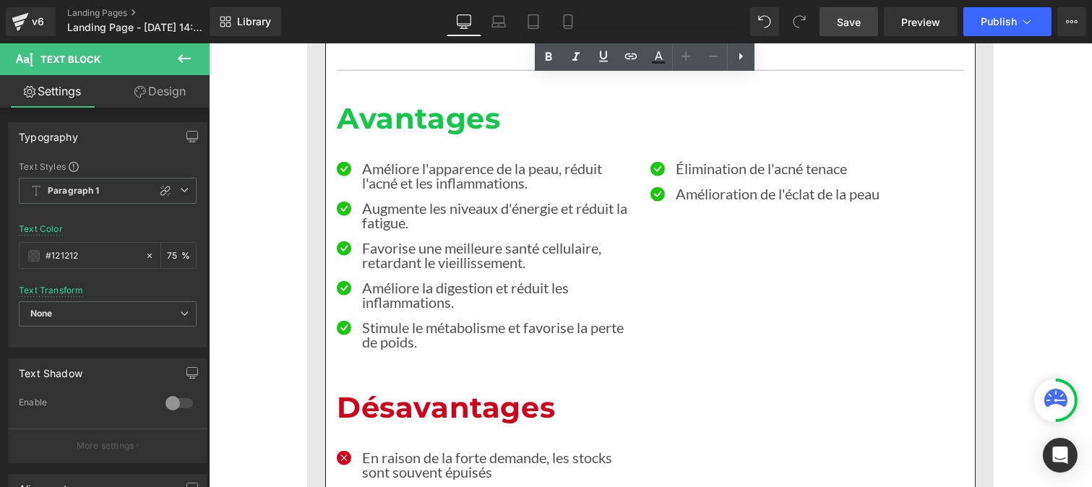
scroll to position [3207, 0]
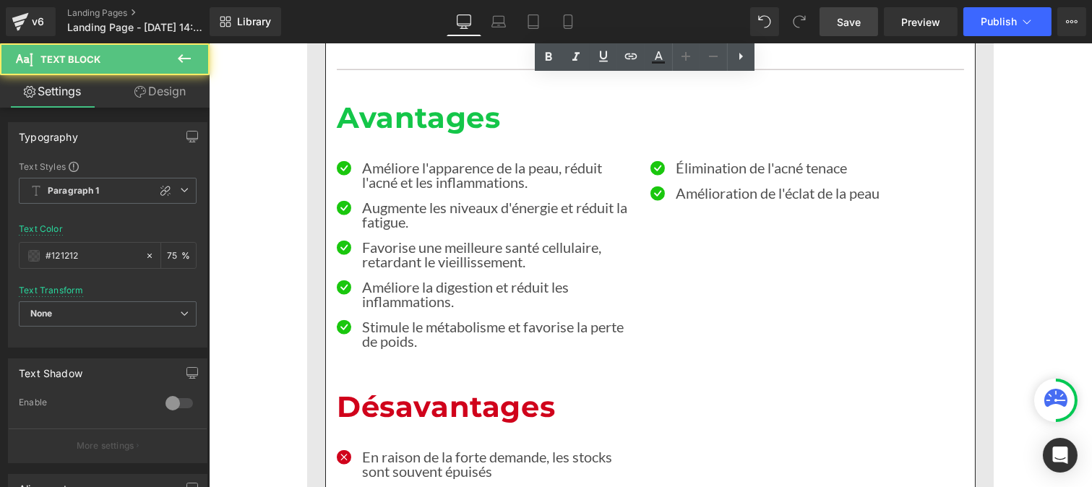
drag, startPoint x: 524, startPoint y: 293, endPoint x: 586, endPoint y: 294, distance: 62.2
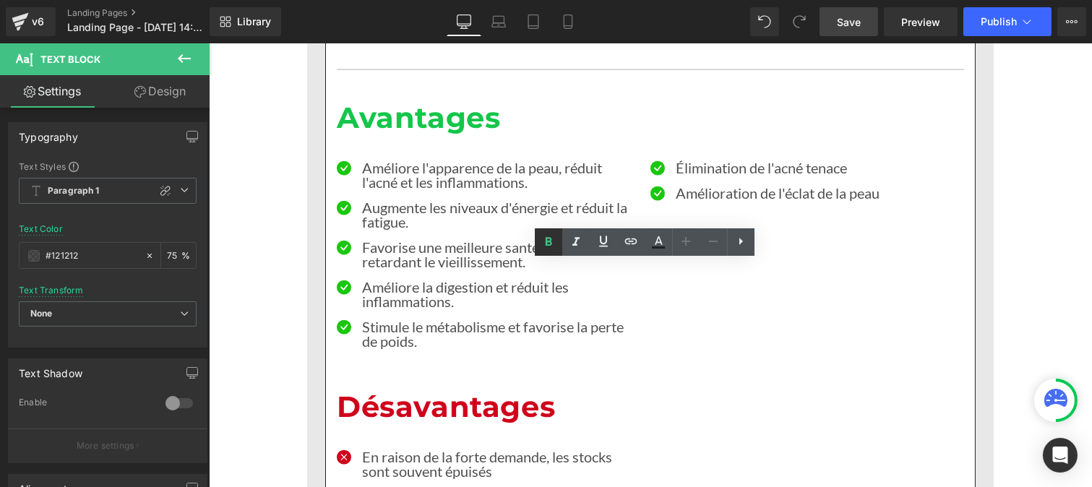
click at [551, 241] on icon at bounding box center [548, 242] width 17 height 17
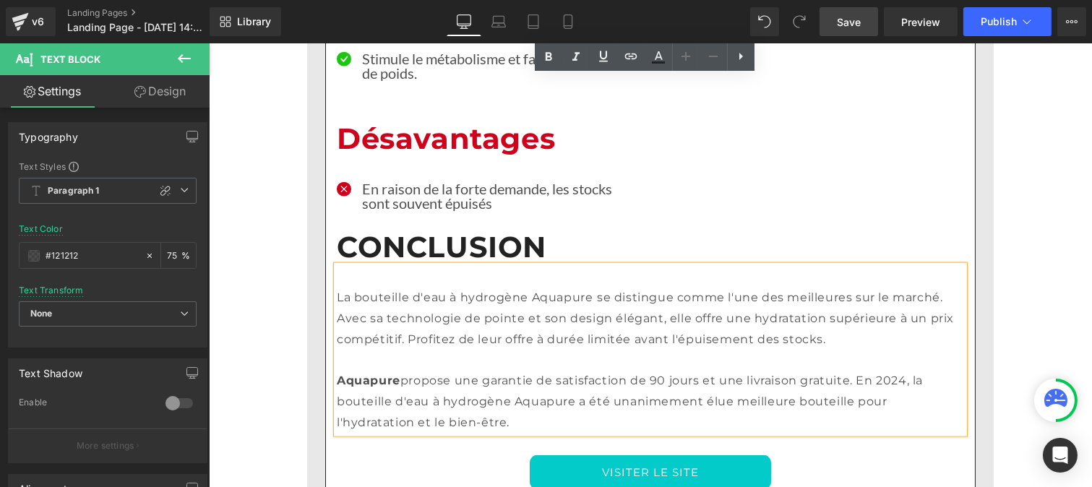
scroll to position [3476, 0]
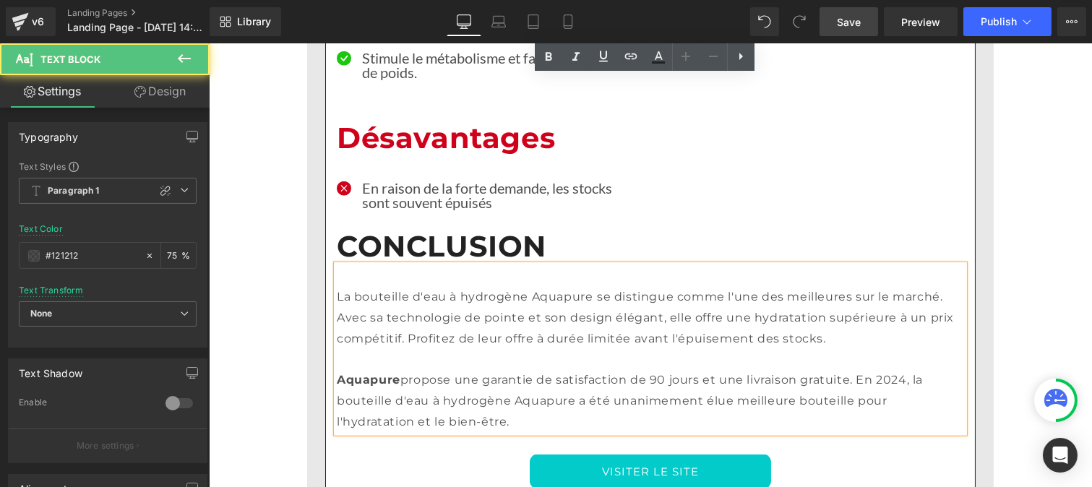
drag, startPoint x: 396, startPoint y: 116, endPoint x: 329, endPoint y: 114, distance: 67.2
click at [336, 265] on div "La bouteille d'eau à hydrogène Aquapure se distingue comme l'une des meilleures…" at bounding box center [649, 349] width 627 height 168
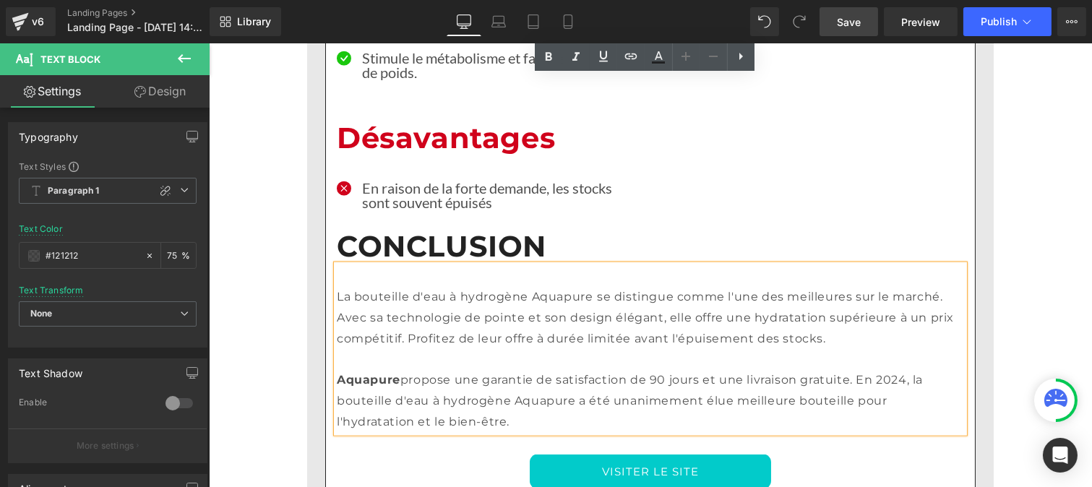
click at [363, 370] on p "Aquapure propose une garantie de satisfaction de 90 jours et une livraison grat…" at bounding box center [649, 401] width 627 height 62
drag, startPoint x: 391, startPoint y: 109, endPoint x: 329, endPoint y: 106, distance: 62.3
click at [336, 265] on div "La bouteille d'eau à hydrogène Aquapure se distingue comme l'une des meilleures…" at bounding box center [649, 349] width 627 height 168
click at [389, 373] on strong "Aquapure" at bounding box center [368, 380] width 64 height 14
drag, startPoint x: 394, startPoint y: 114, endPoint x: 334, endPoint y: 110, distance: 60.2
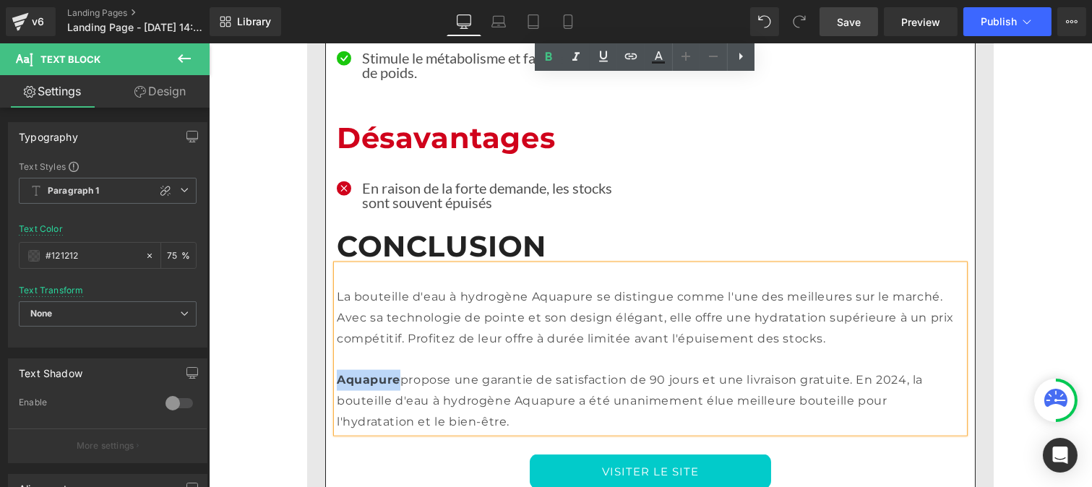
click at [336, 370] on p "Aquapure propose une garantie de satisfaction de 90 jours et une livraison grat…" at bounding box center [649, 401] width 627 height 62
click at [544, 63] on icon at bounding box center [548, 56] width 17 height 17
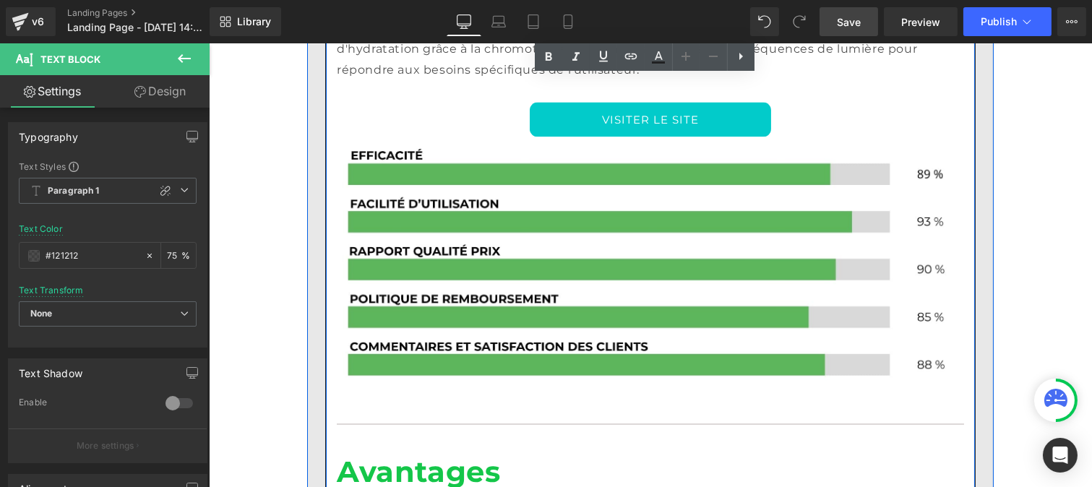
scroll to position [4618, 0]
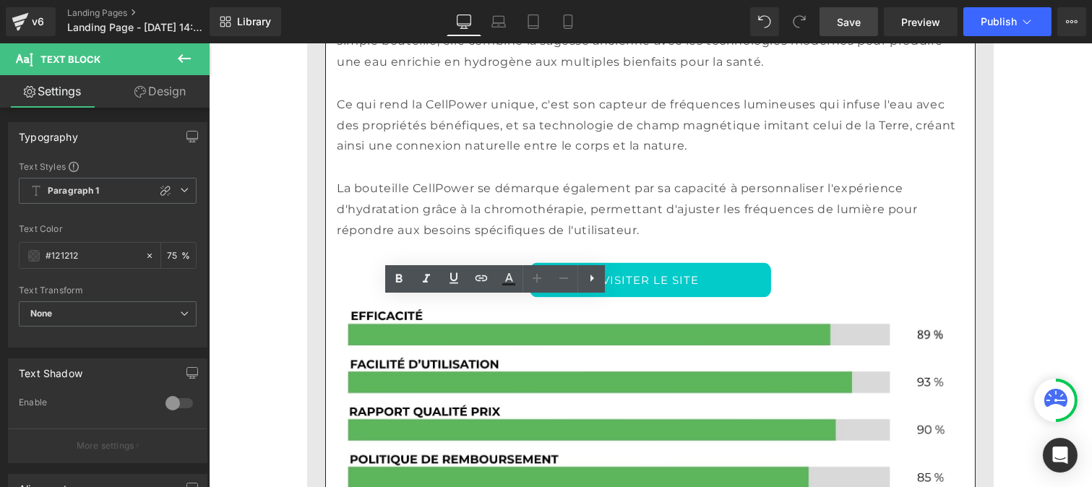
scroll to position [4572, 0]
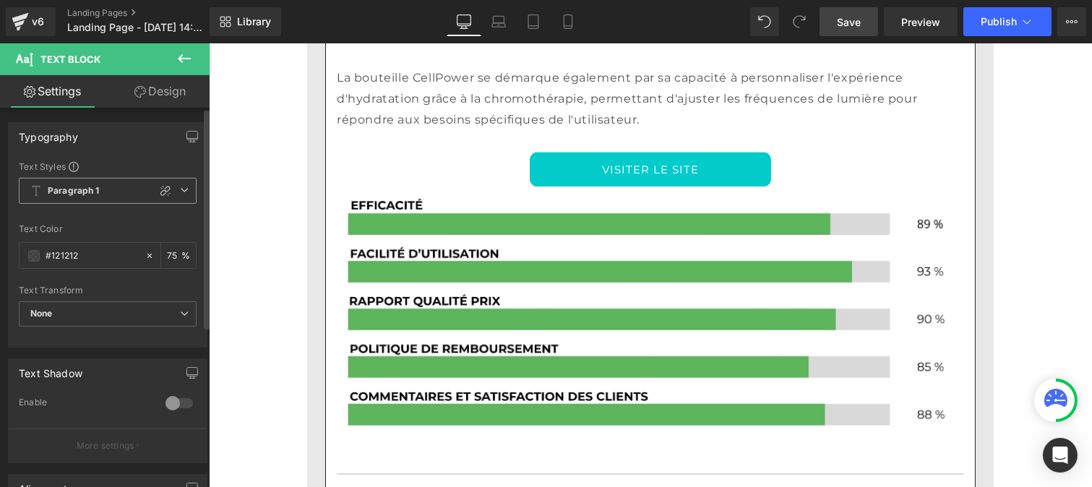
click at [56, 198] on span "Paragraph 1" at bounding box center [108, 191] width 178 height 26
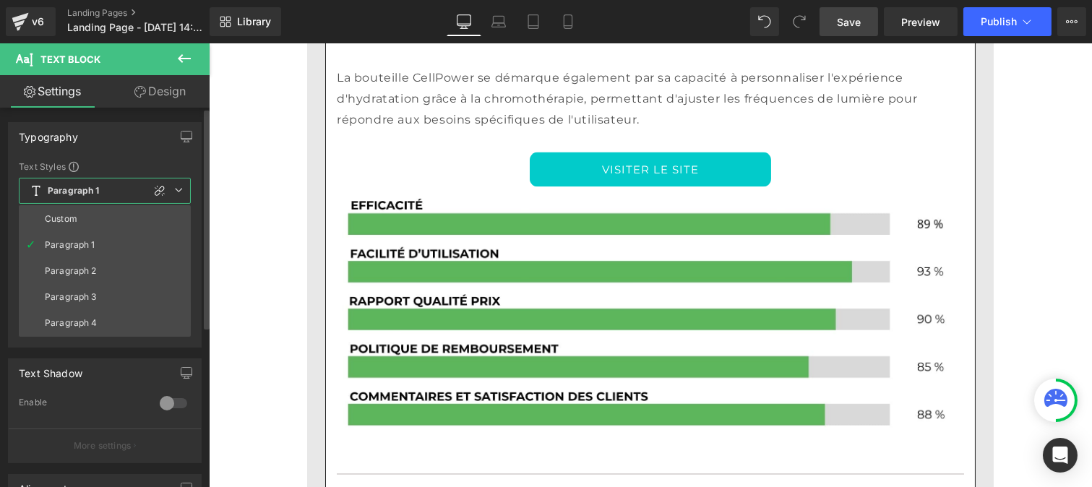
click at [59, 212] on li "Custom" at bounding box center [105, 219] width 172 height 26
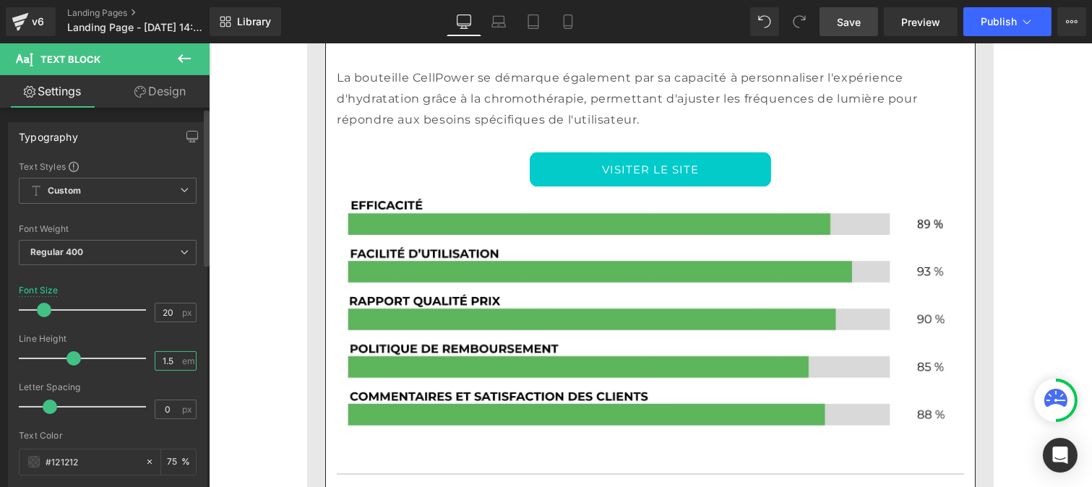
click at [172, 357] on input "1.5" at bounding box center [167, 361] width 25 height 18
type input "1"
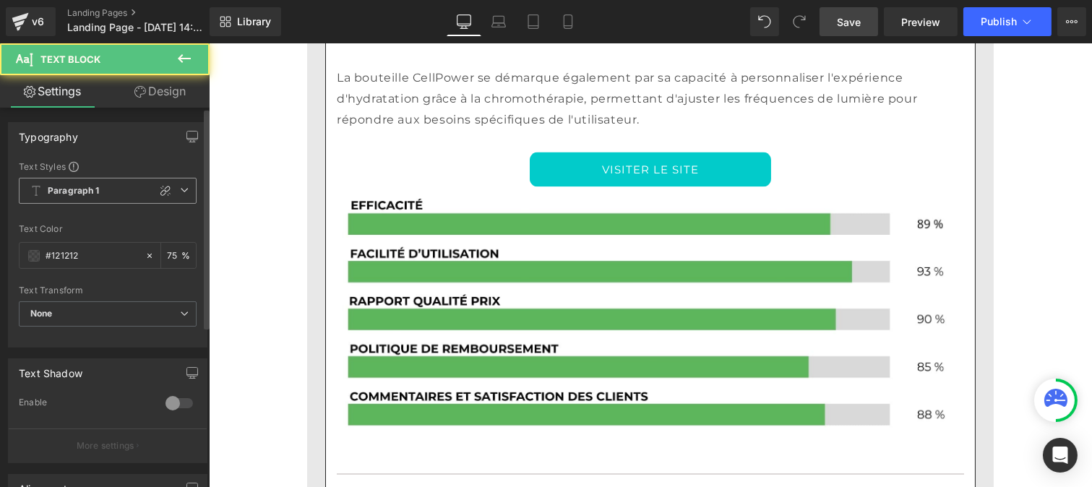
click at [62, 192] on b "Paragraph 1" at bounding box center [74, 191] width 52 height 12
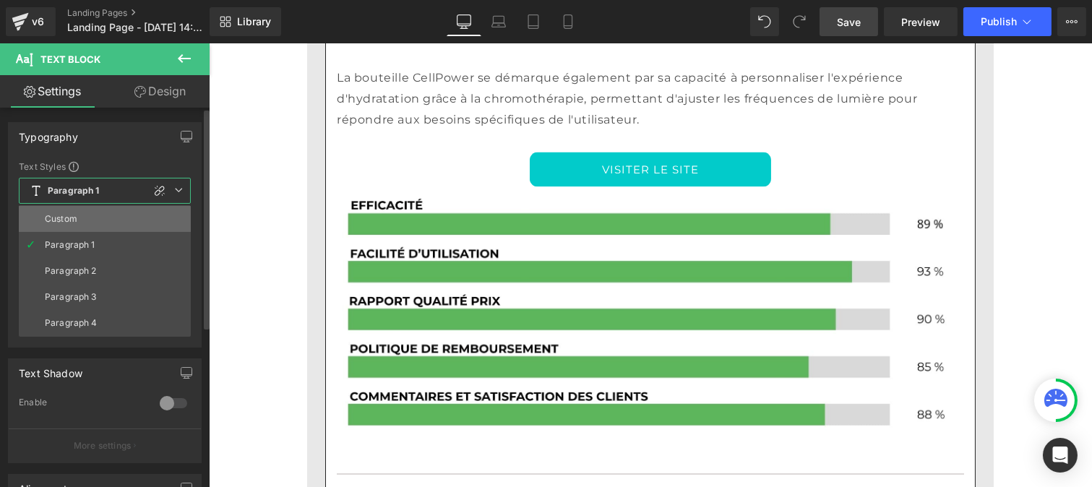
click at [61, 212] on li "Custom" at bounding box center [105, 219] width 172 height 26
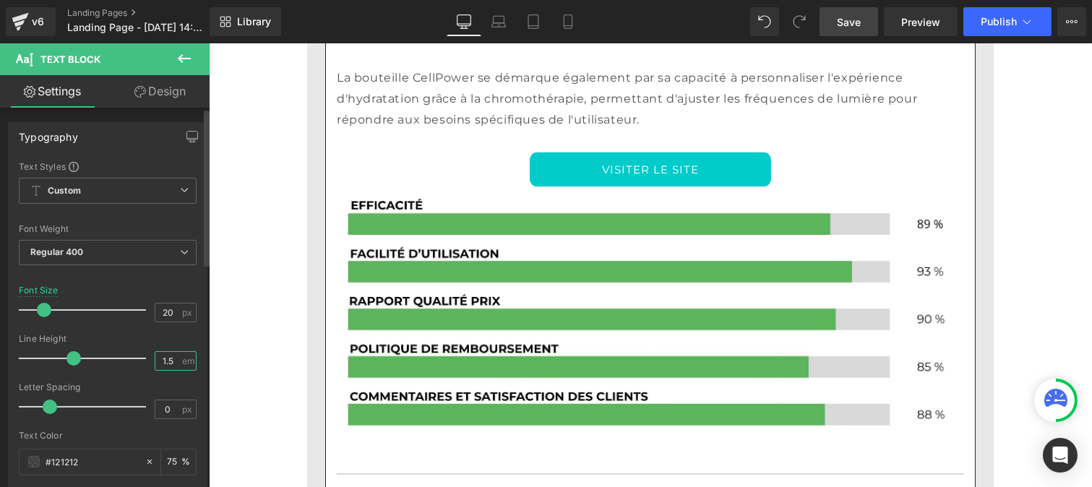
click at [171, 359] on input "1.5" at bounding box center [167, 361] width 25 height 18
type input "1"
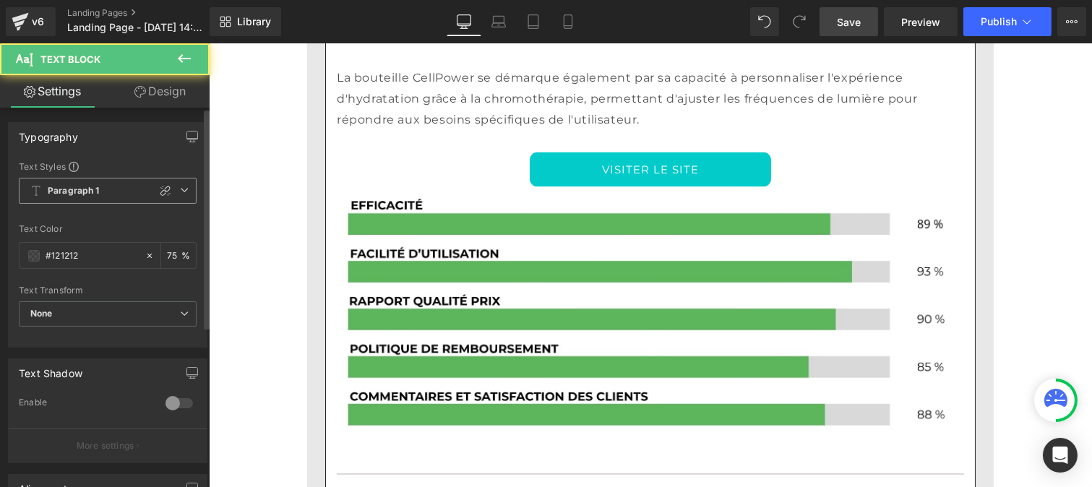
click at [72, 199] on span "Paragraph 1" at bounding box center [108, 191] width 178 height 26
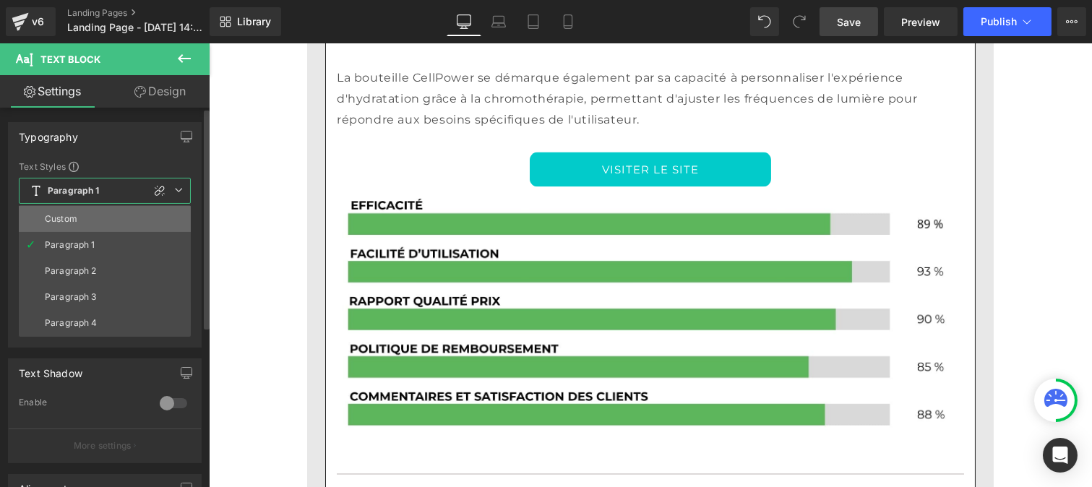
click at [71, 220] on div "Custom" at bounding box center [61, 219] width 33 height 10
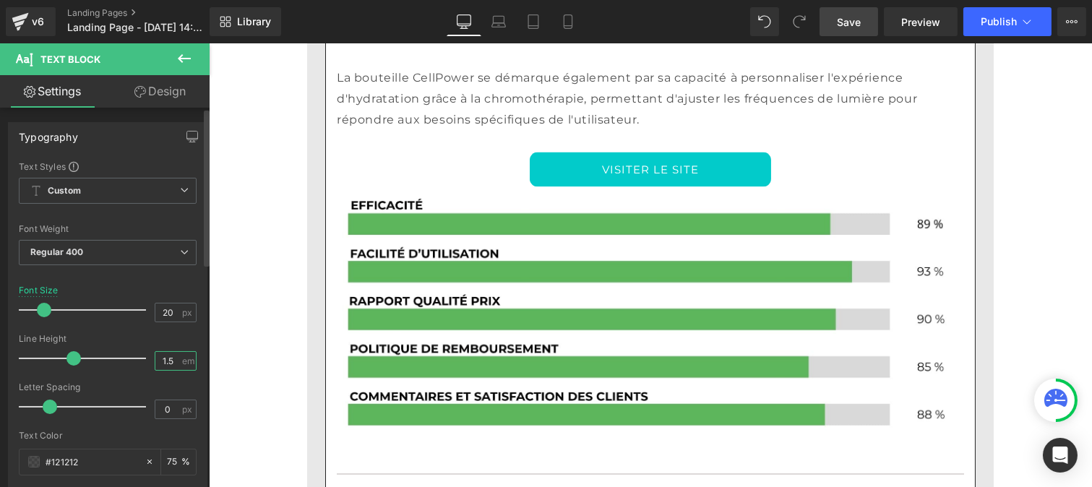
click at [171, 362] on input "1.5" at bounding box center [167, 361] width 25 height 18
type input "1"
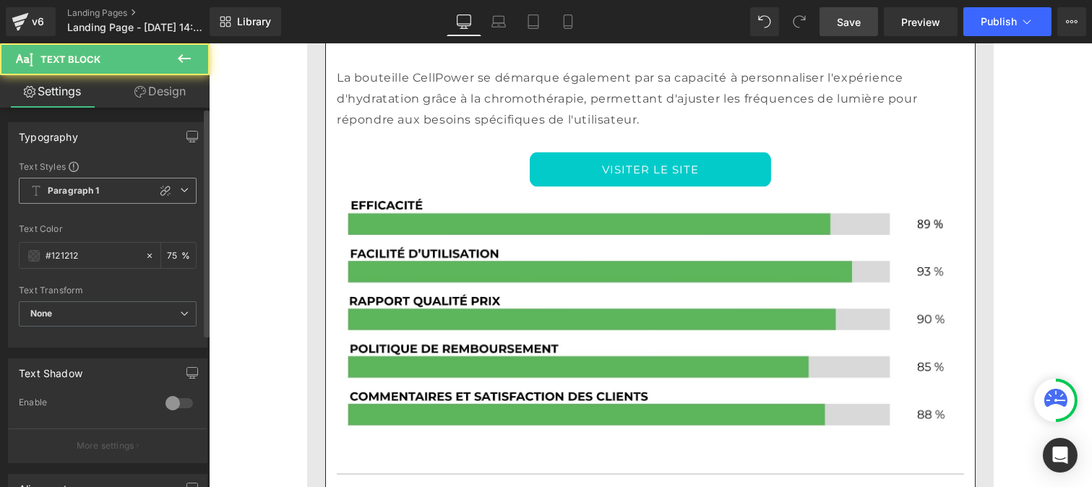
click at [85, 188] on b "Paragraph 1" at bounding box center [74, 191] width 52 height 12
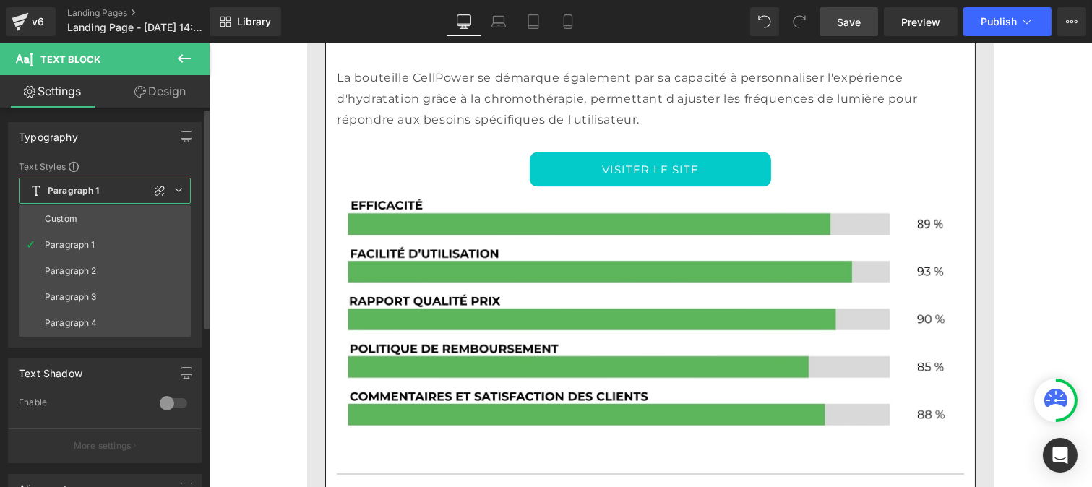
click at [82, 217] on li "Custom" at bounding box center [105, 219] width 172 height 26
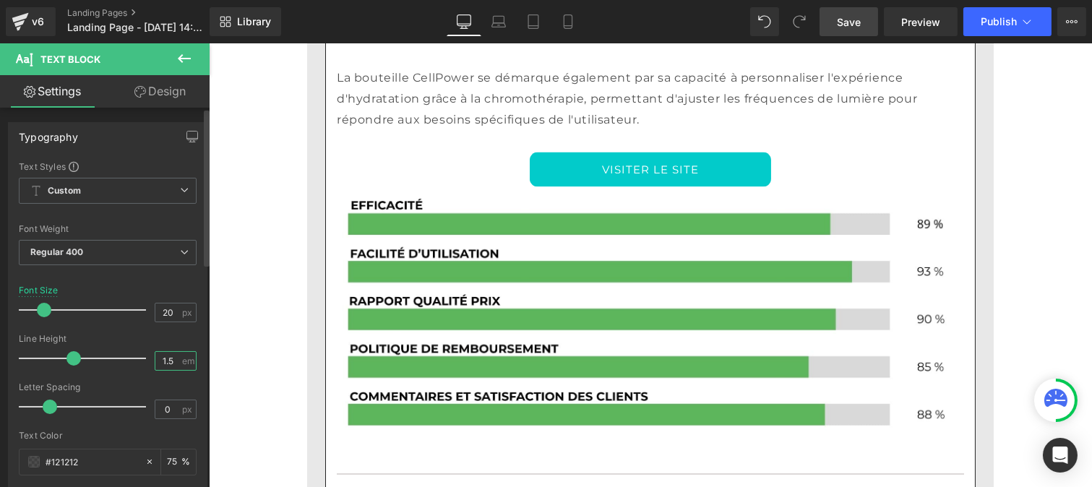
click at [168, 361] on input "1.5" at bounding box center [167, 361] width 25 height 18
type input "1"
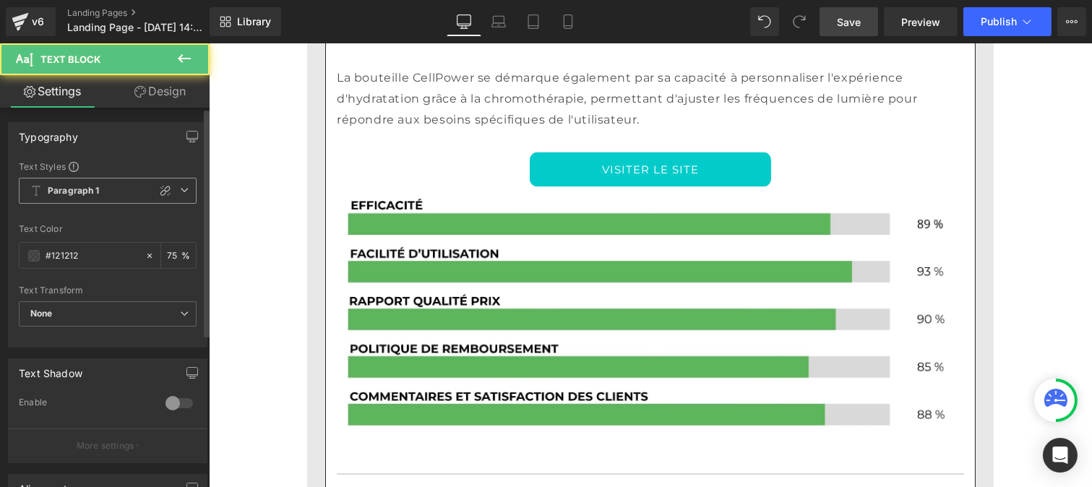
click at [72, 197] on b "Paragraph 1" at bounding box center [74, 191] width 52 height 12
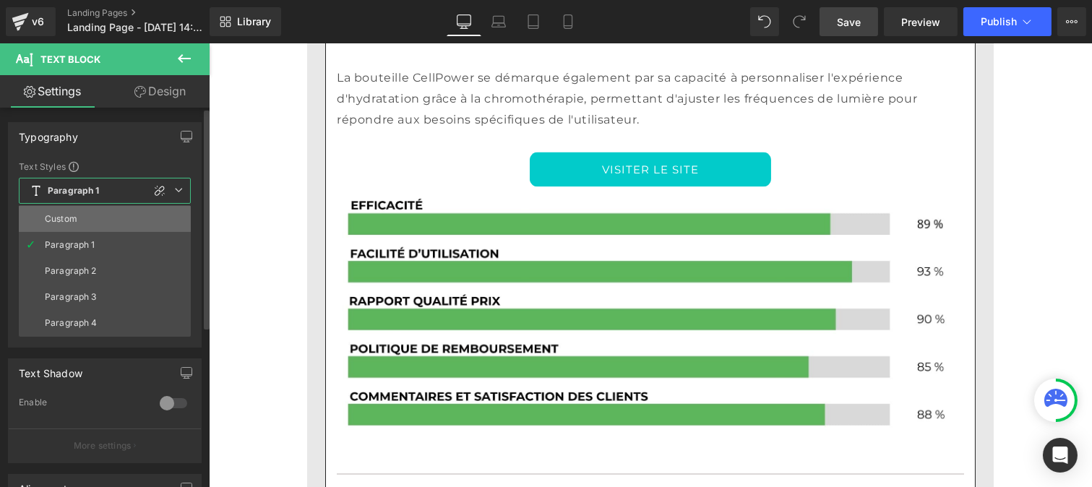
click at [76, 214] on div "Custom" at bounding box center [61, 219] width 33 height 10
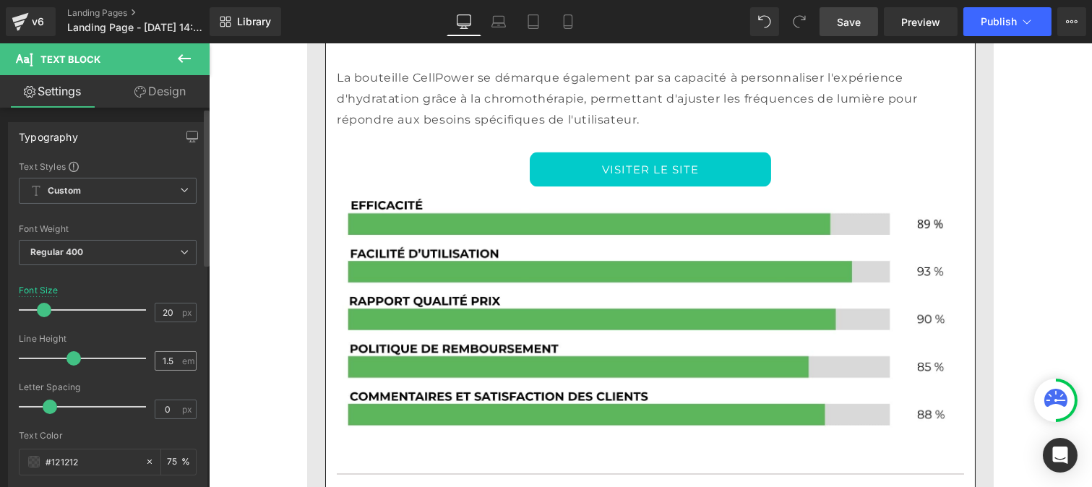
click at [178, 360] on div "1.5 em" at bounding box center [176, 361] width 42 height 20
click at [170, 360] on input "1.5" at bounding box center [167, 361] width 25 height 18
type input "1"
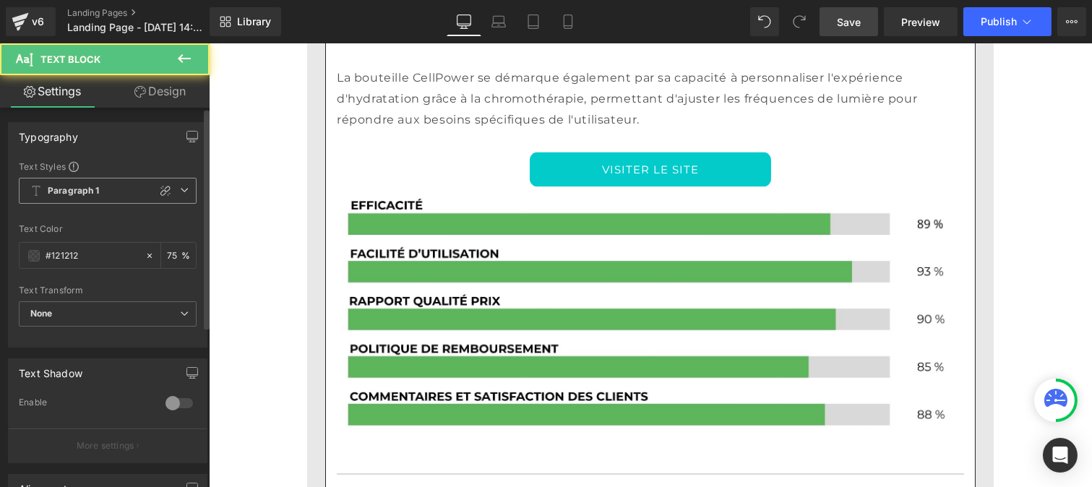
click at [87, 196] on b "Paragraph 1" at bounding box center [74, 191] width 52 height 12
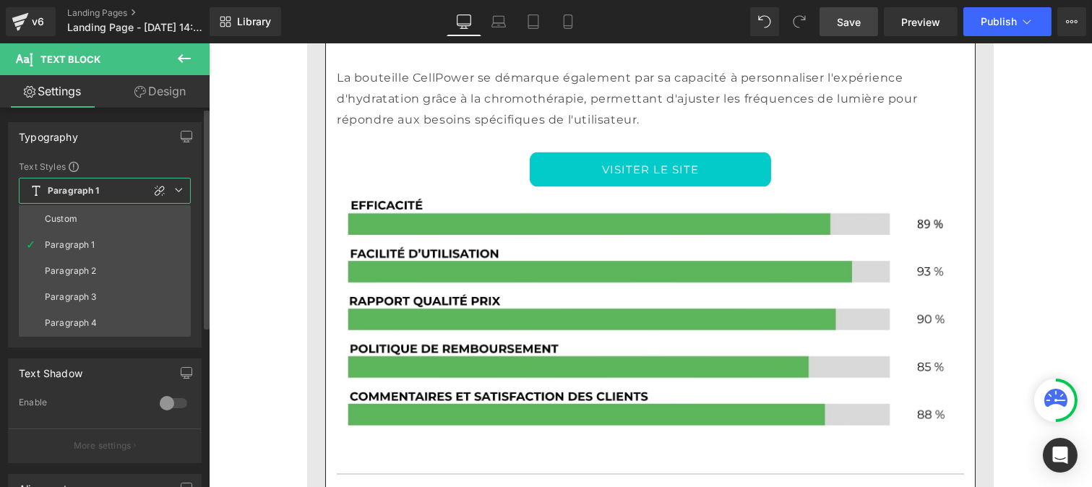
click at [87, 210] on li "Custom" at bounding box center [105, 219] width 172 height 26
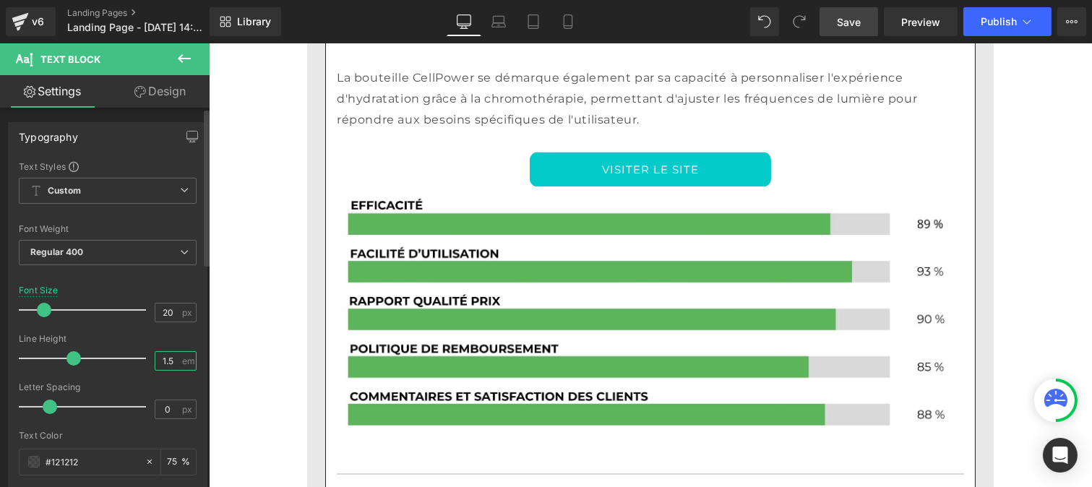
click at [170, 364] on input "1.5" at bounding box center [167, 361] width 25 height 18
type input "1"
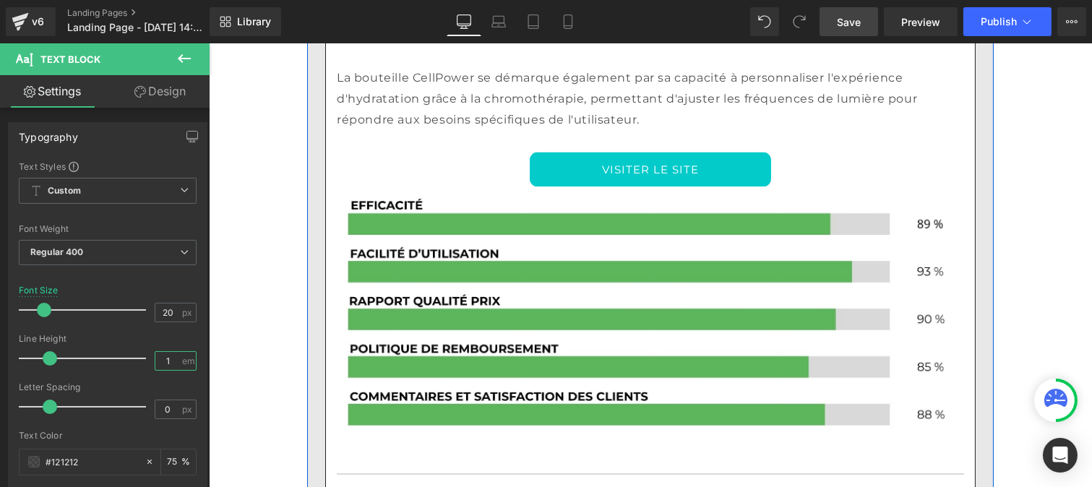
scroll to position [4758, 0]
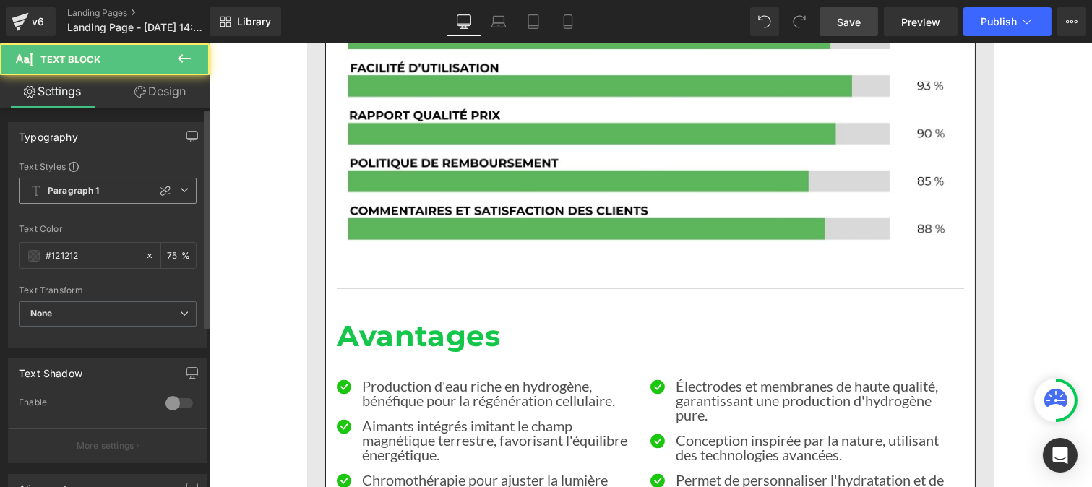
click at [64, 199] on span "Paragraph 1" at bounding box center [108, 191] width 178 height 26
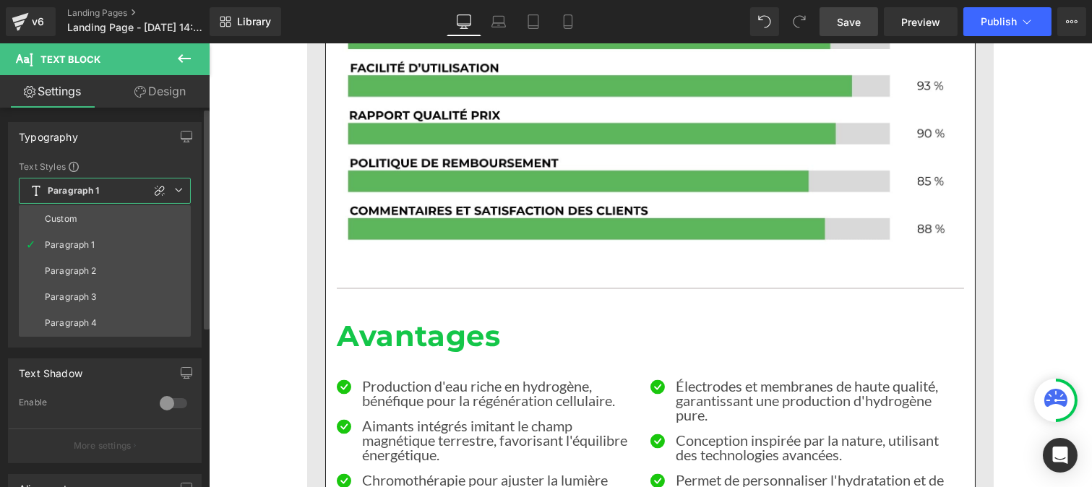
click at [64, 217] on div "Custom" at bounding box center [61, 219] width 33 height 10
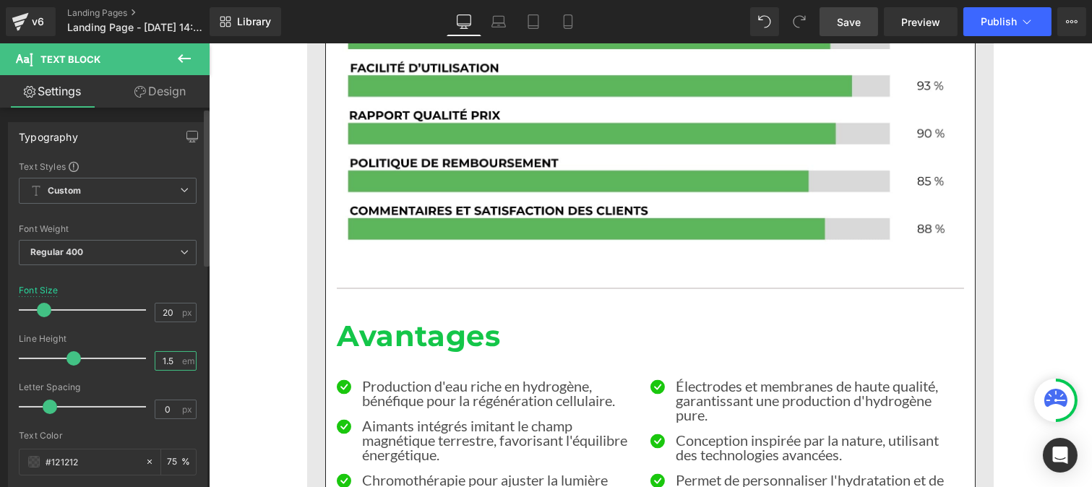
click at [167, 367] on input "1.5" at bounding box center [167, 361] width 25 height 18
type input "1"
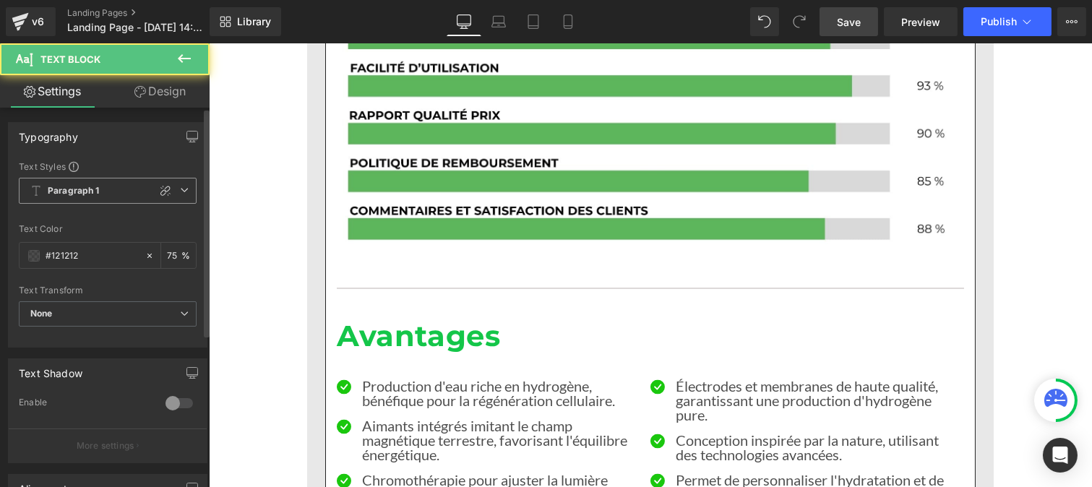
click at [68, 189] on b "Paragraph 1" at bounding box center [74, 191] width 52 height 12
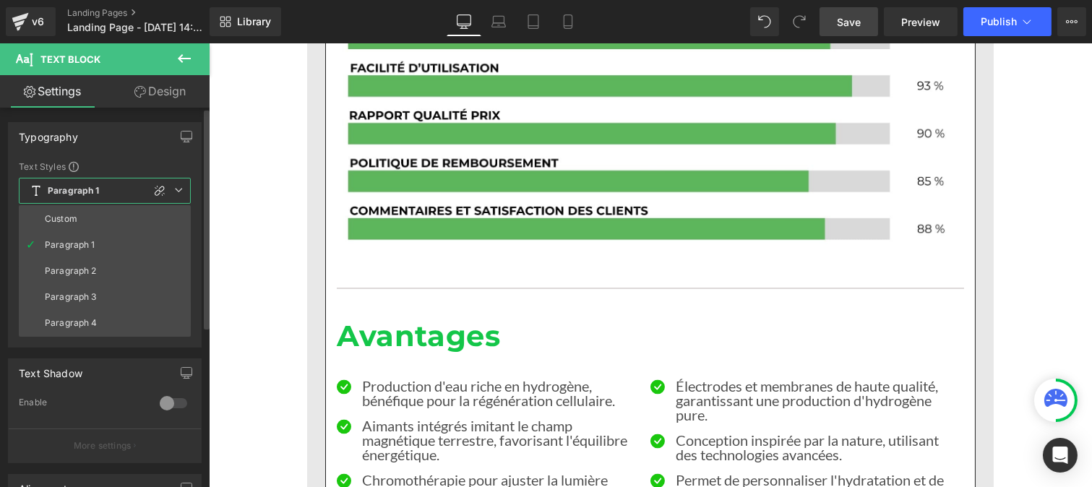
click at [67, 214] on div "Custom" at bounding box center [61, 219] width 33 height 10
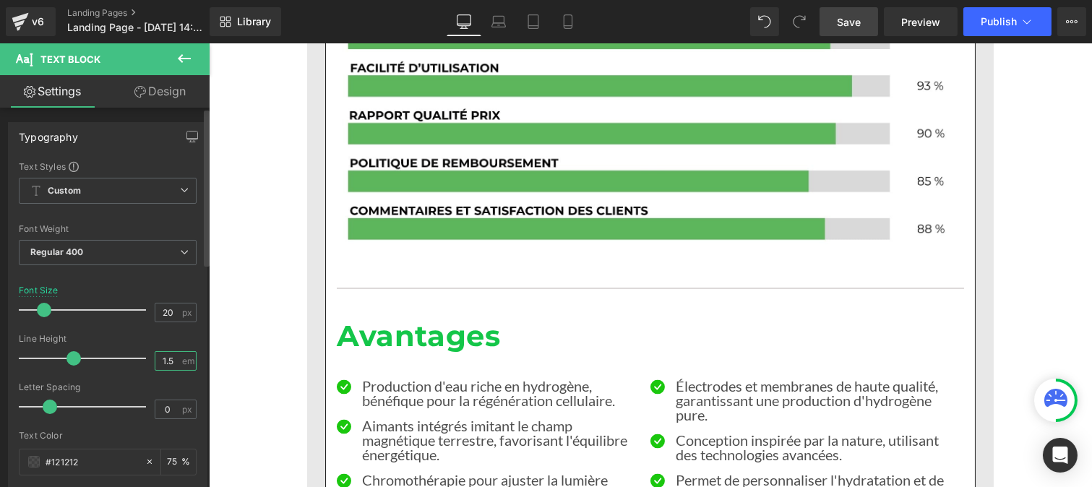
click at [172, 363] on input "1.5" at bounding box center [167, 361] width 25 height 18
type input "1"
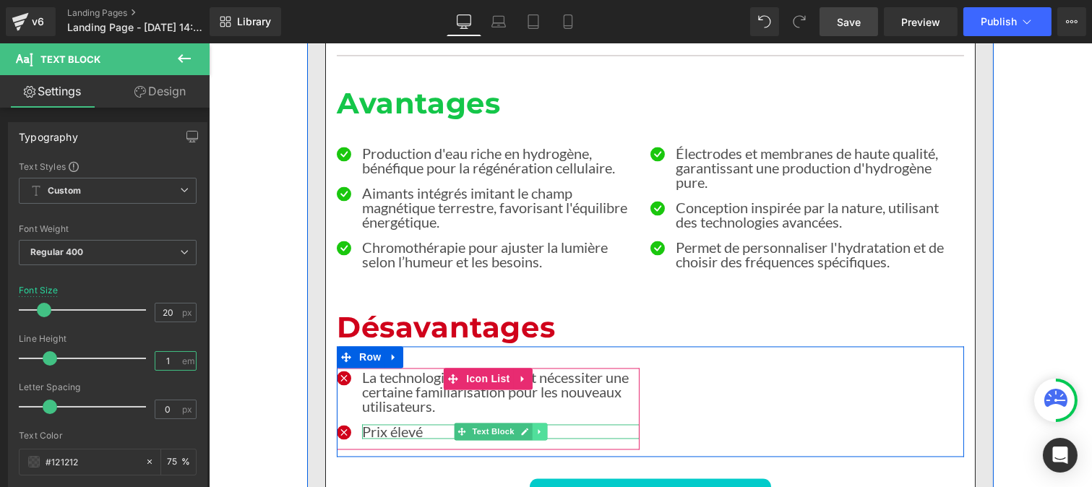
scroll to position [4993, 0]
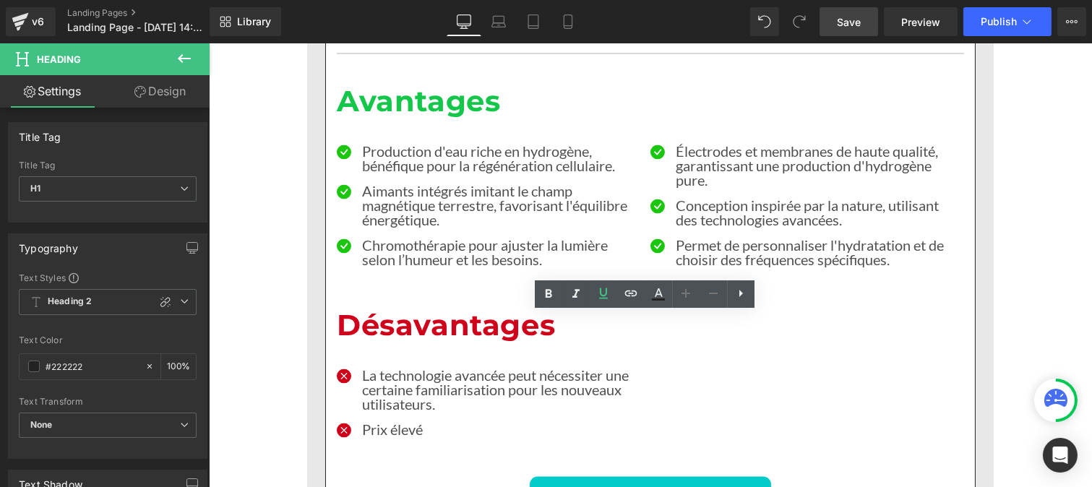
drag, startPoint x: 765, startPoint y: 364, endPoint x: 772, endPoint y: 367, distance: 7.5
click at [547, 299] on icon at bounding box center [548, 294] width 17 height 17
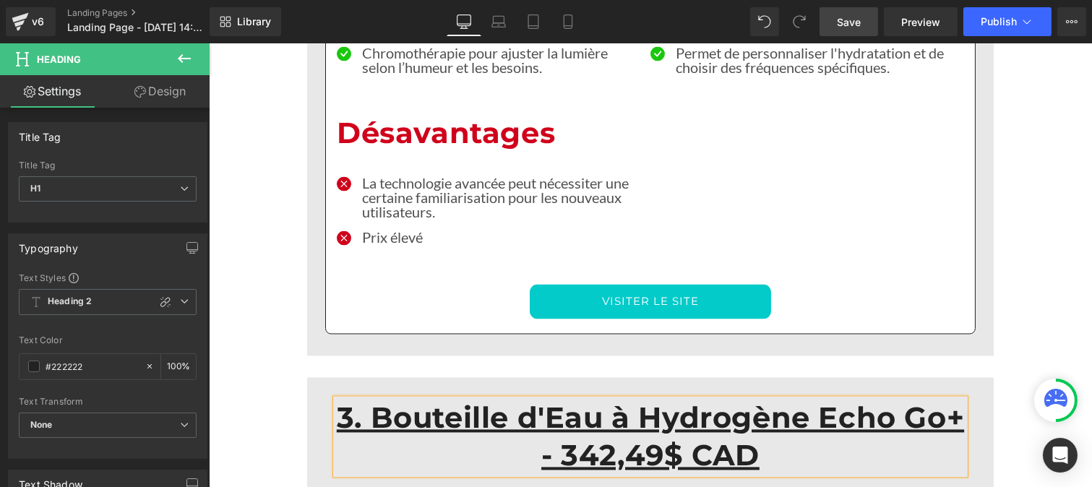
scroll to position [5200, 0]
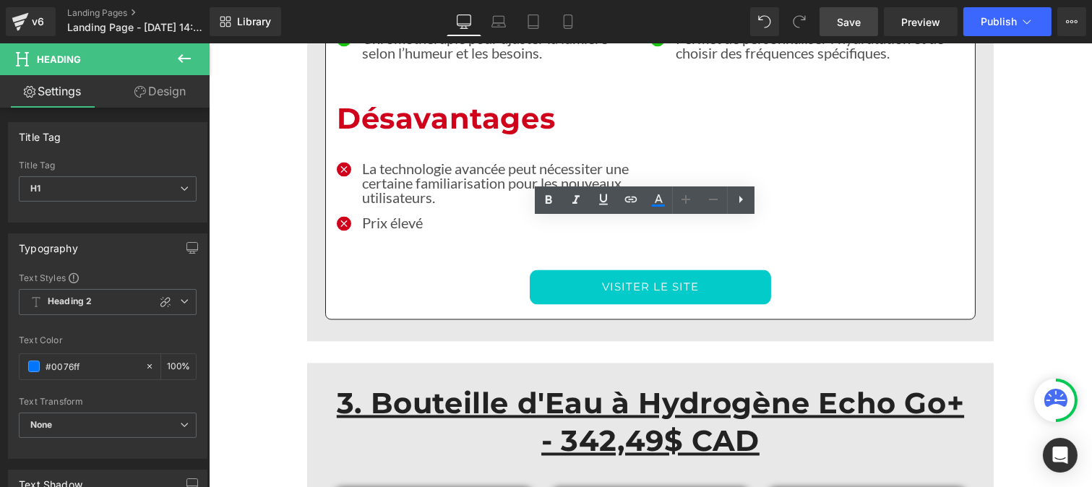
drag, startPoint x: 577, startPoint y: 232, endPoint x: 714, endPoint y: 242, distance: 137.7
click at [551, 199] on icon at bounding box center [549, 199] width 7 height 9
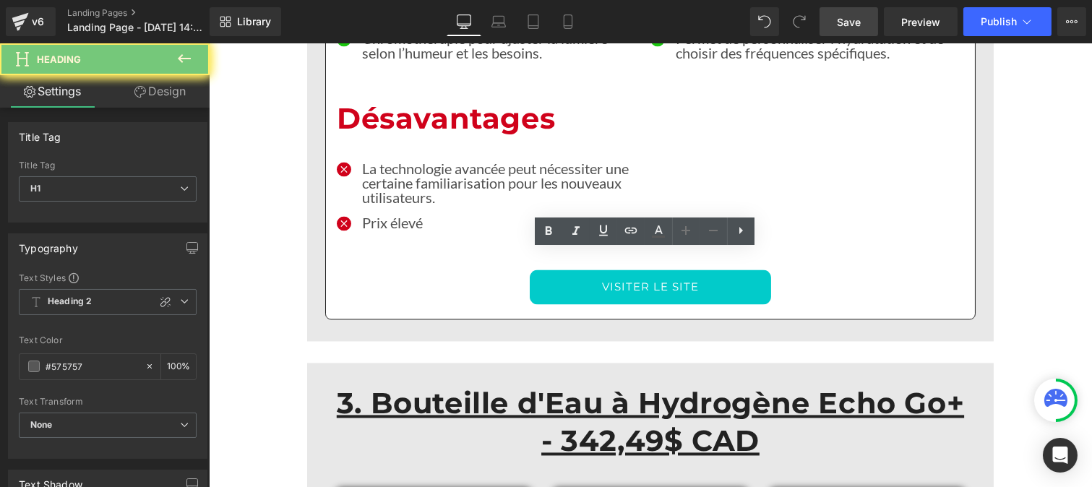
drag, startPoint x: 586, startPoint y: 266, endPoint x: 692, endPoint y: 270, distance: 105.6
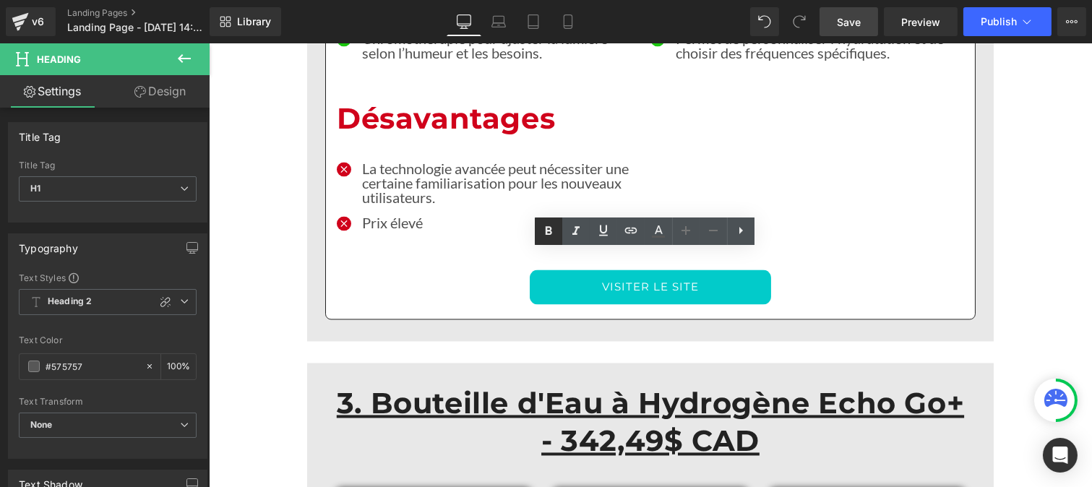
click at [554, 228] on icon at bounding box center [548, 231] width 17 height 17
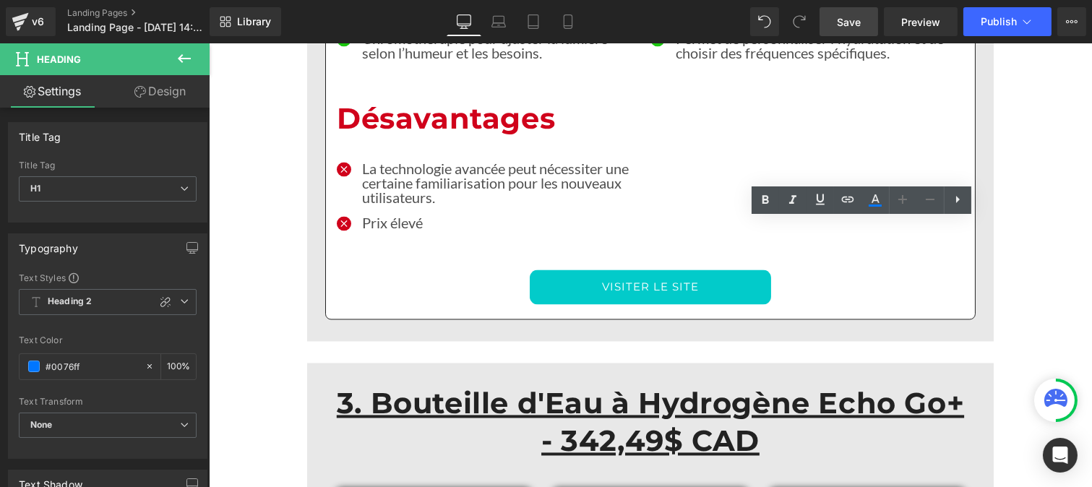
drag, startPoint x: 808, startPoint y: 237, endPoint x: 931, endPoint y: 239, distance: 122.9
click at [762, 203] on icon at bounding box center [765, 200] width 17 height 17
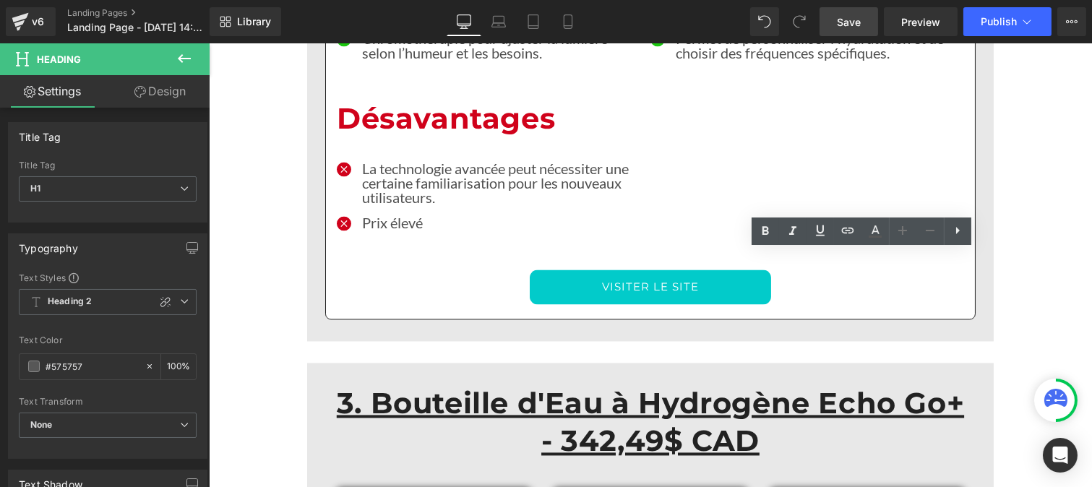
drag, startPoint x: 805, startPoint y: 265, endPoint x: 901, endPoint y: 262, distance: 95.5
click at [762, 233] on icon at bounding box center [765, 231] width 17 height 17
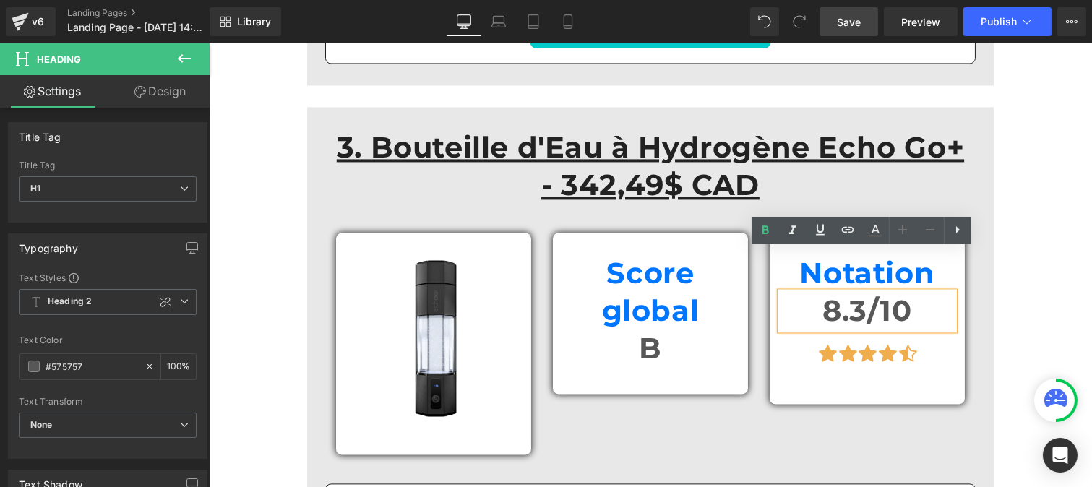
scroll to position [5472, 0]
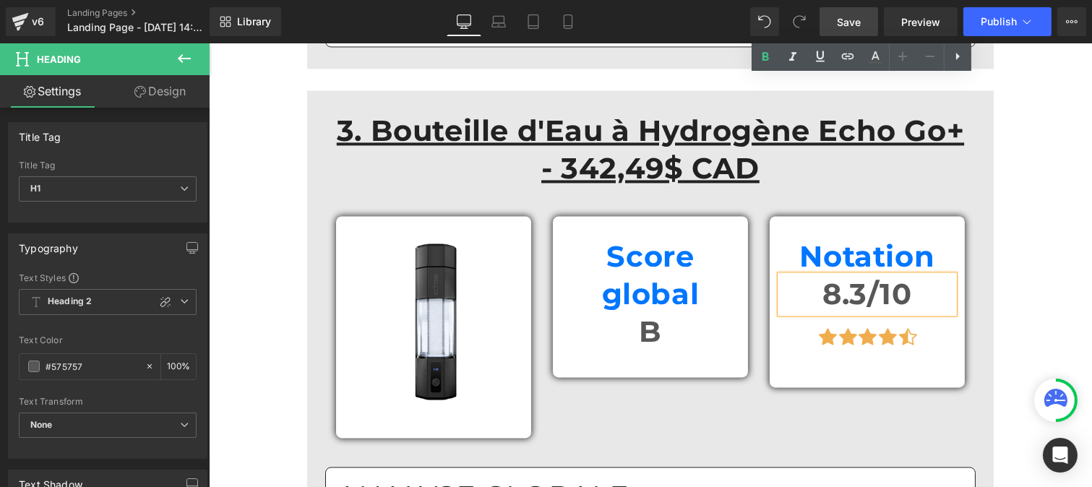
click at [208, 43] on div at bounding box center [208, 43] width 0 height 0
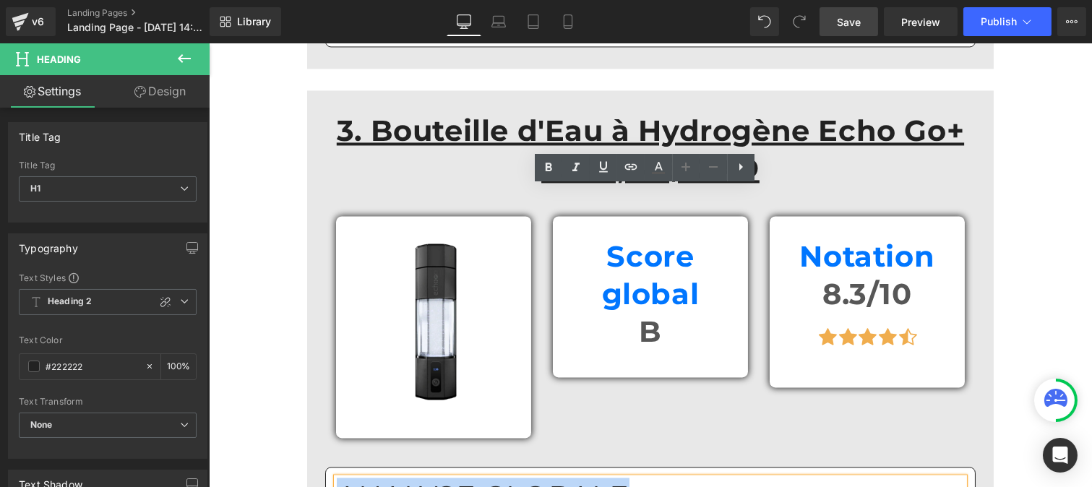
drag, startPoint x: 451, startPoint y: 204, endPoint x: 312, endPoint y: 208, distance: 138.9
click at [545, 171] on icon at bounding box center [548, 167] width 17 height 17
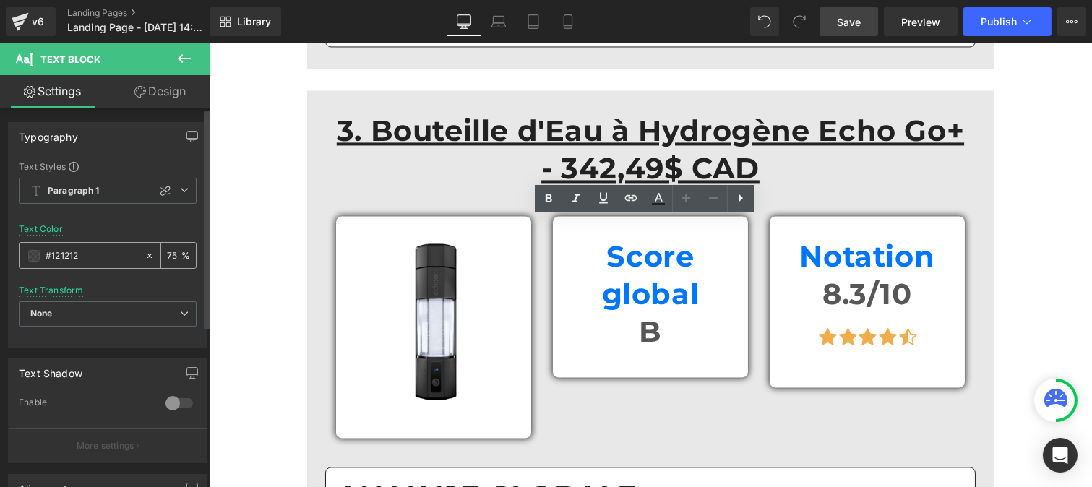
click at [94, 256] on input "#121212" at bounding box center [92, 256] width 93 height 16
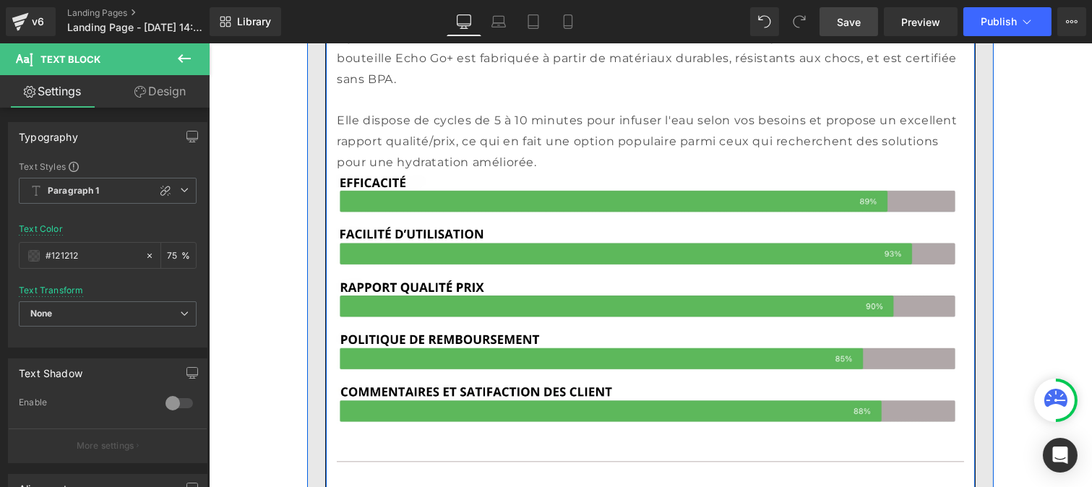
scroll to position [6130, 0]
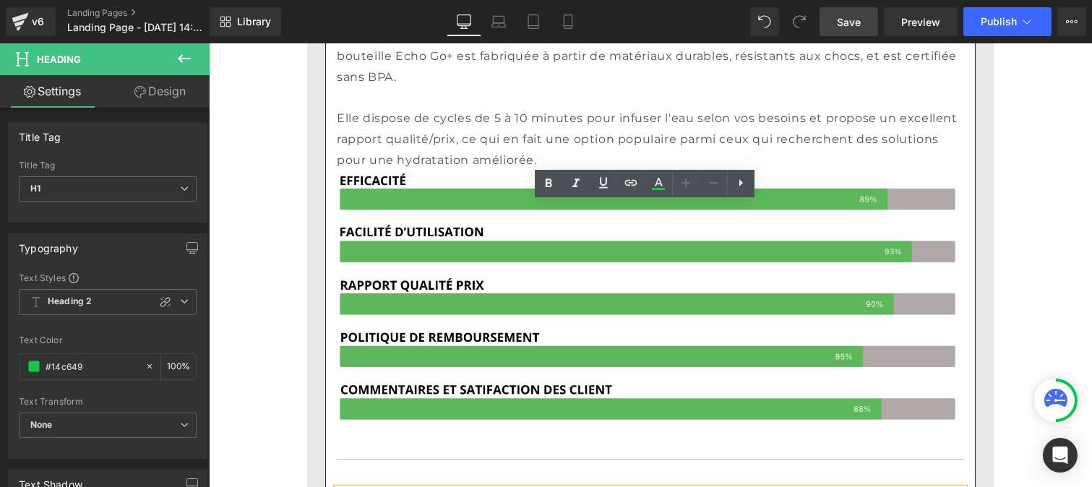
drag, startPoint x: 474, startPoint y: 222, endPoint x: 335, endPoint y: 217, distance: 138.9
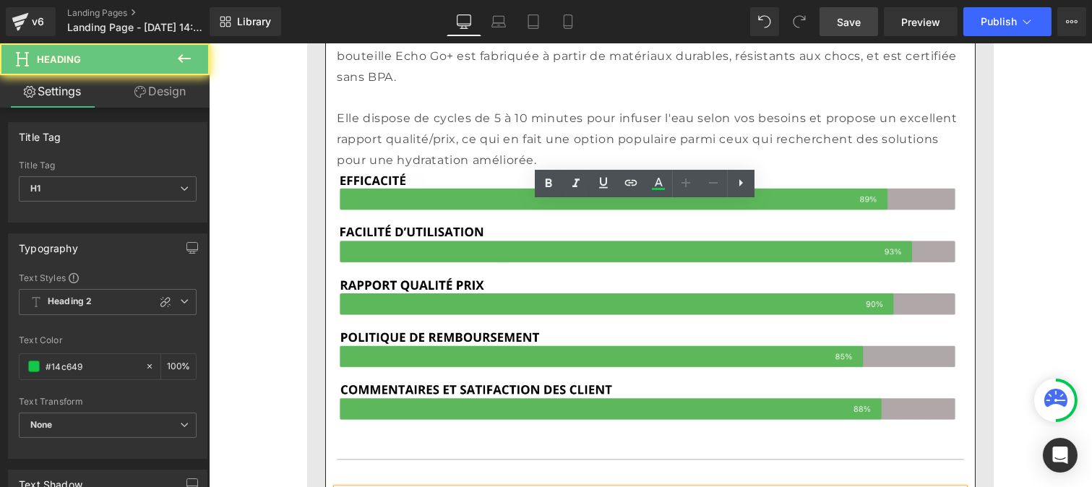
drag, startPoint x: 346, startPoint y: 213, endPoint x: 334, endPoint y: 215, distance: 11.9
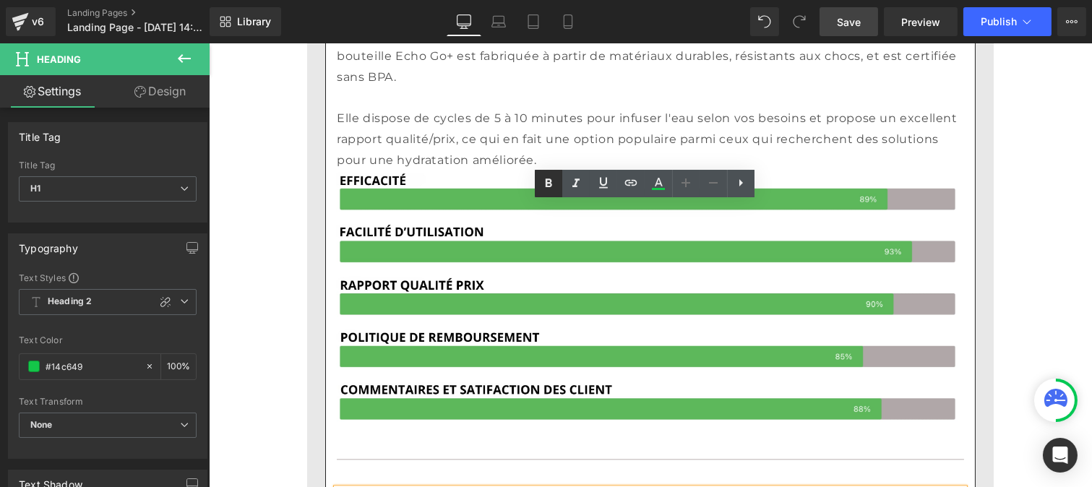
click at [551, 181] on icon at bounding box center [549, 183] width 7 height 9
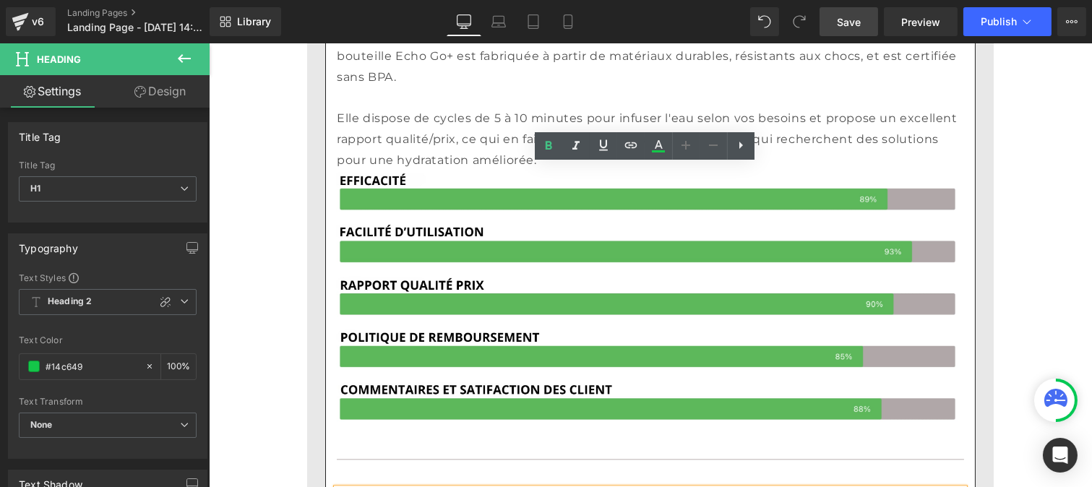
scroll to position [6250, 0]
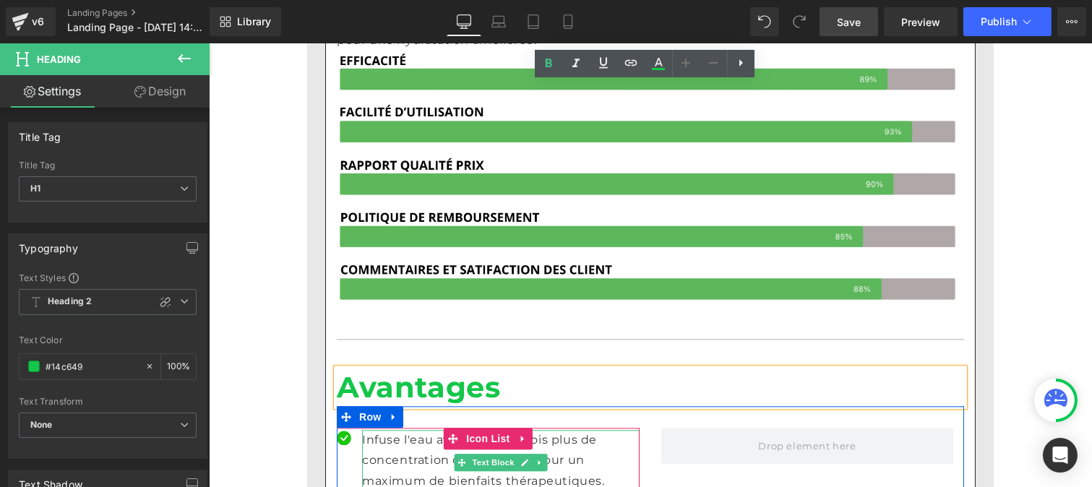
click at [396, 430] on p "Infuse l'eau avec jusqu'à 9 fois plus de concentration d'hydrogène pour un maxi…" at bounding box center [500, 461] width 278 height 62
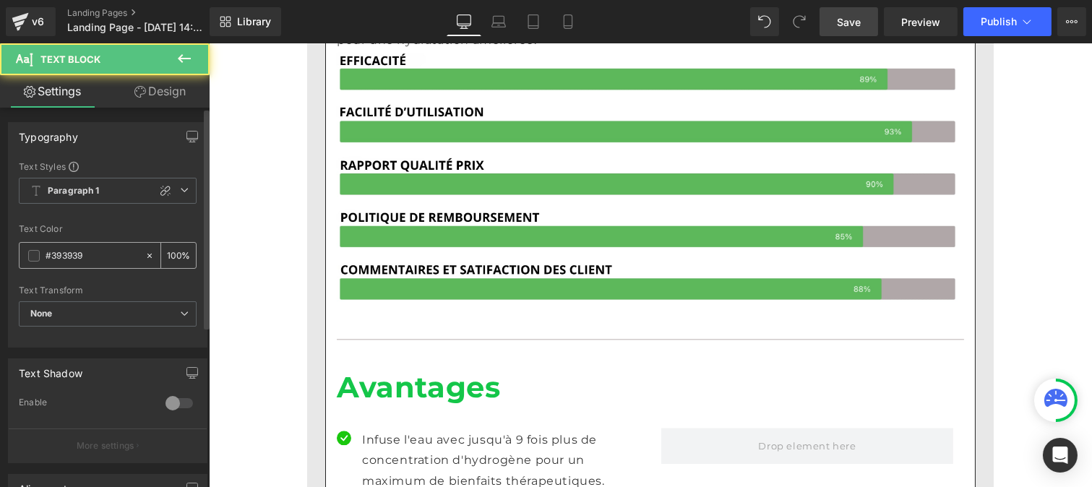
click at [90, 261] on input "#393939" at bounding box center [92, 256] width 93 height 16
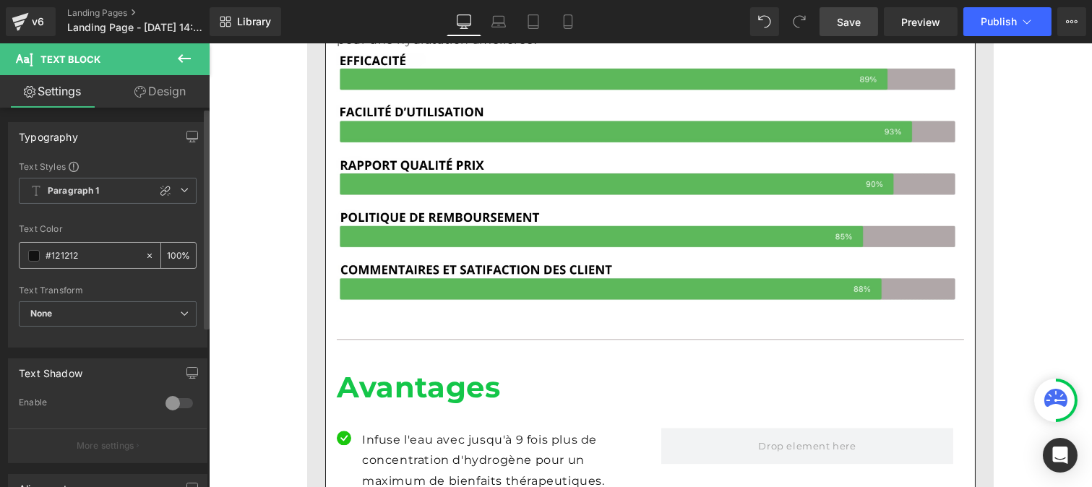
type input "#121212"
click at [171, 252] on input "100" at bounding box center [174, 255] width 14 height 16
type input "0"
type input "8"
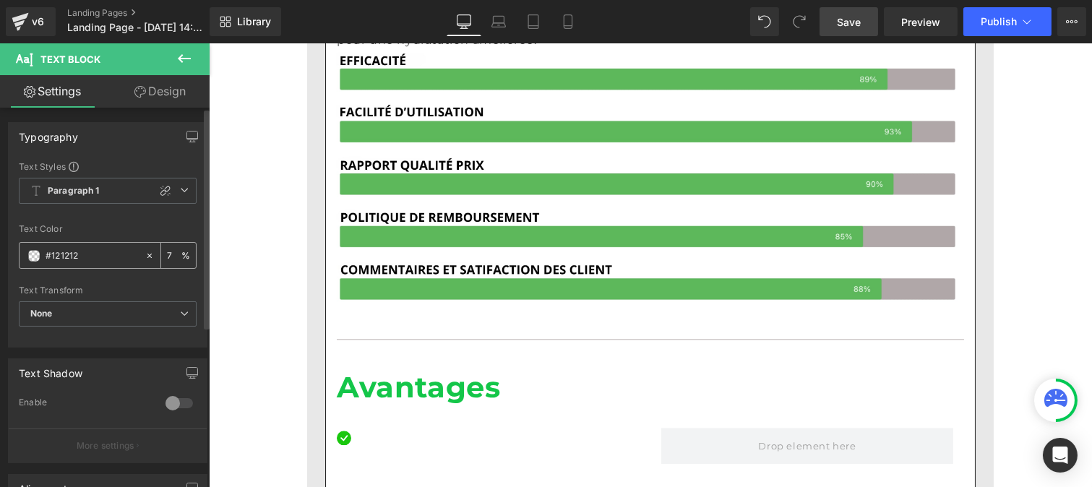
type input "75"
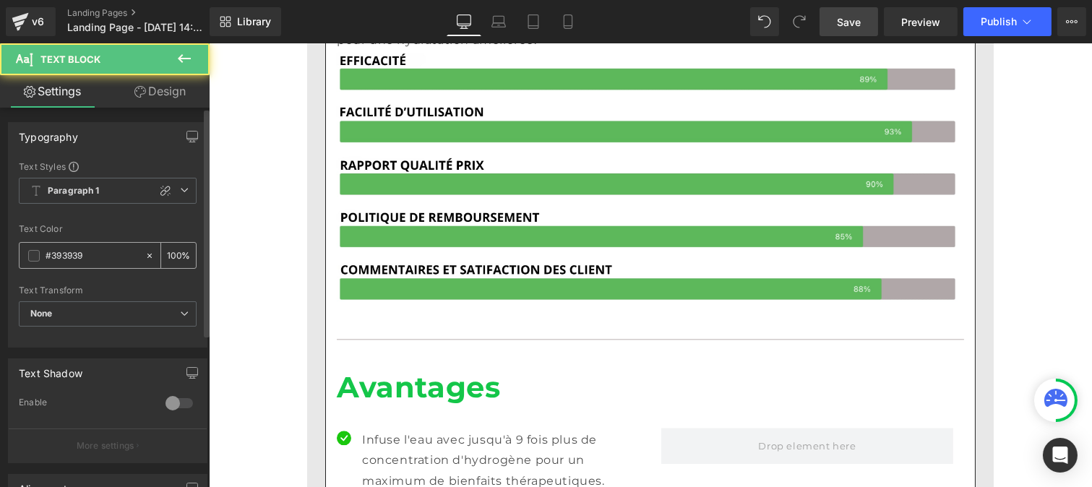
click at [97, 255] on input "#393939" at bounding box center [92, 256] width 93 height 16
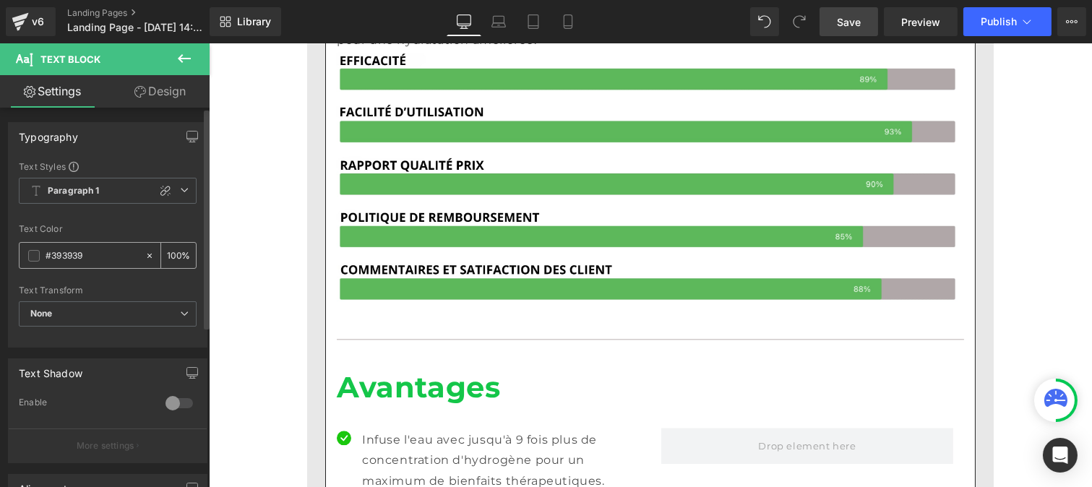
paste input "121212"
type input "#121212"
click at [174, 253] on input "100" at bounding box center [174, 255] width 14 height 16
type input "1"
type input "75"
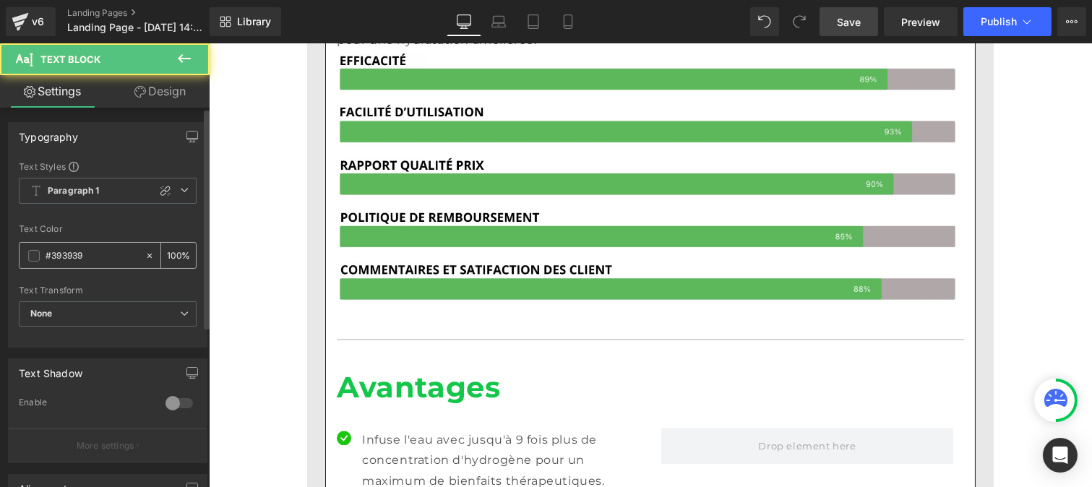
click at [95, 257] on input "#393939" at bounding box center [92, 256] width 93 height 16
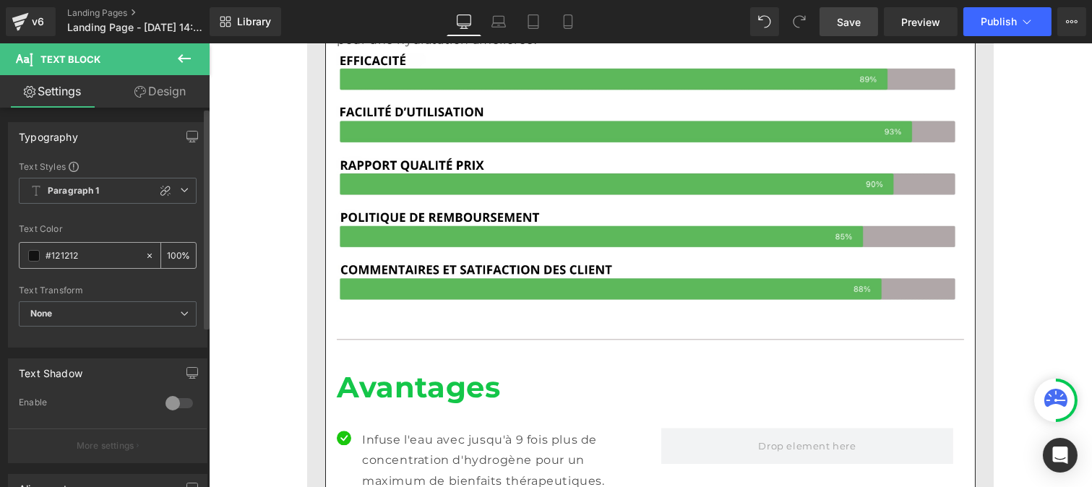
type input "#121212"
click at [170, 253] on input "100" at bounding box center [174, 255] width 14 height 16
click at [172, 253] on input "100" at bounding box center [174, 255] width 14 height 16
type input "0"
type input "75"
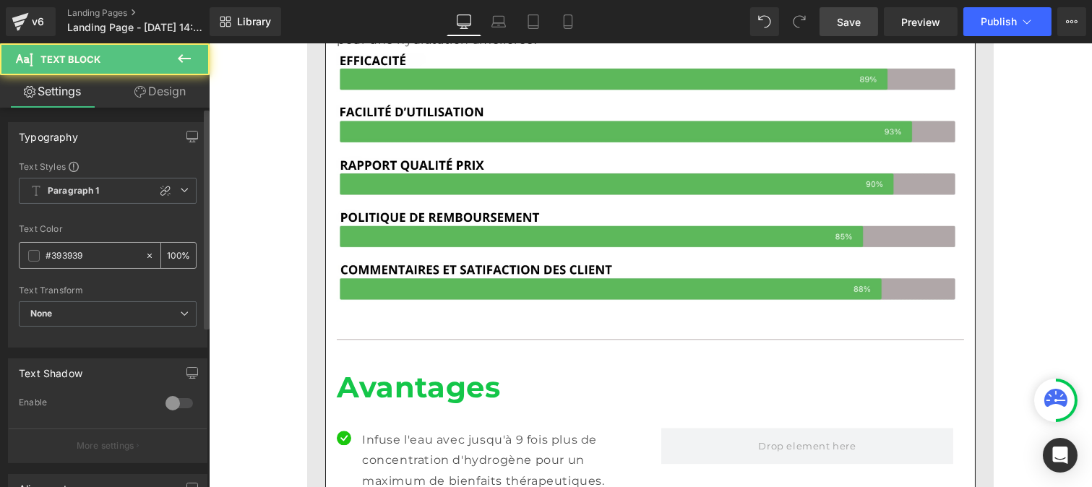
click at [81, 258] on input "#393939" at bounding box center [92, 256] width 93 height 16
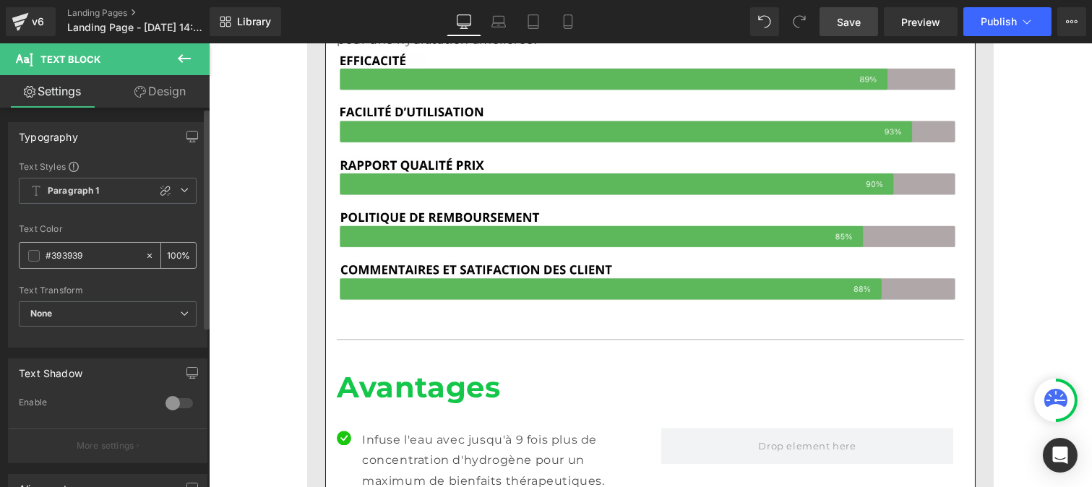
paste input "121212"
type input "#121212"
click at [171, 250] on input "100" at bounding box center [174, 255] width 14 height 16
type input "75"
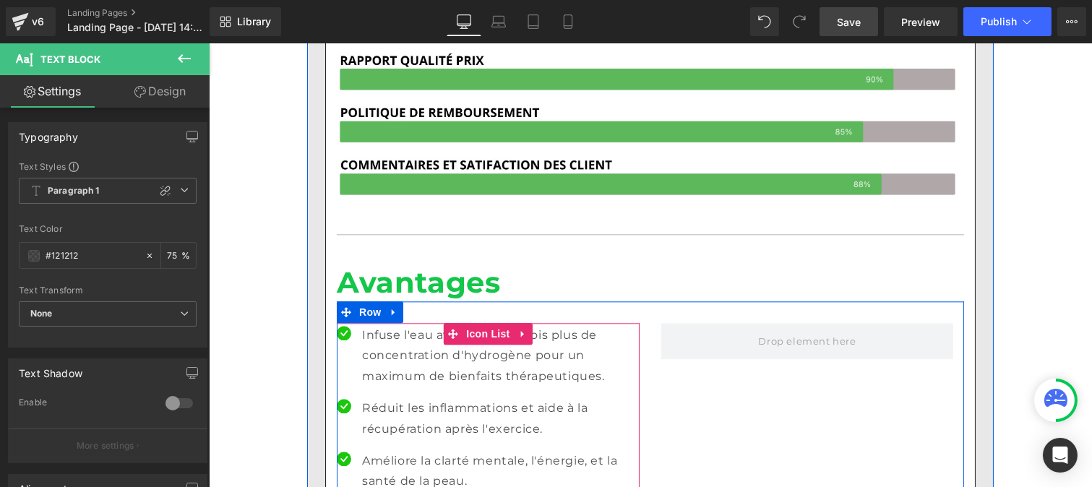
scroll to position [6357, 0]
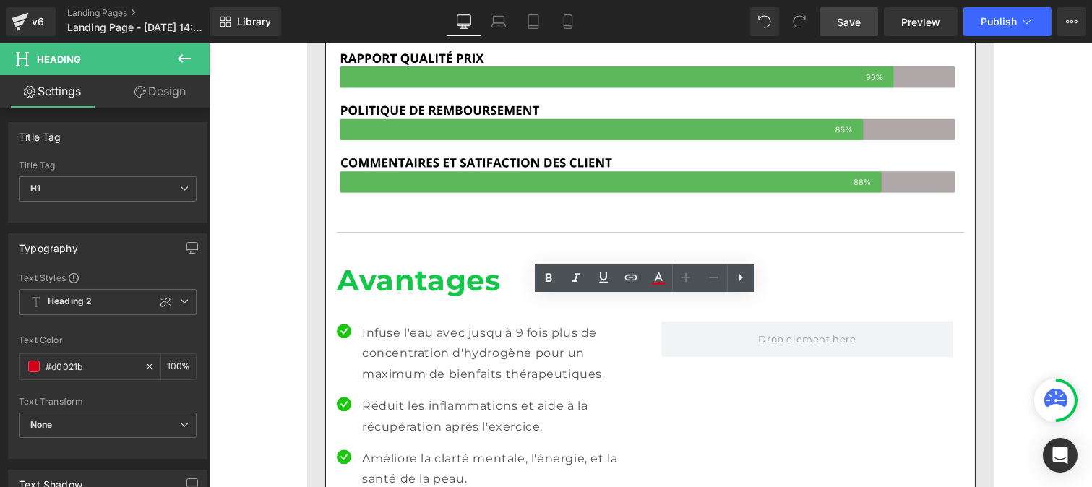
drag, startPoint x: 439, startPoint y: 315, endPoint x: 308, endPoint y: 316, distance: 130.8
click at [314, 316] on div "3. Bouteille d'Eau à Hydrogène Echo Go+ - 342,49$ CAD Heading Row Image Row Sco…" at bounding box center [650, 53] width 672 height 1653
drag, startPoint x: 544, startPoint y: 278, endPoint x: 259, endPoint y: 291, distance: 285.8
click at [544, 278] on icon at bounding box center [548, 278] width 17 height 17
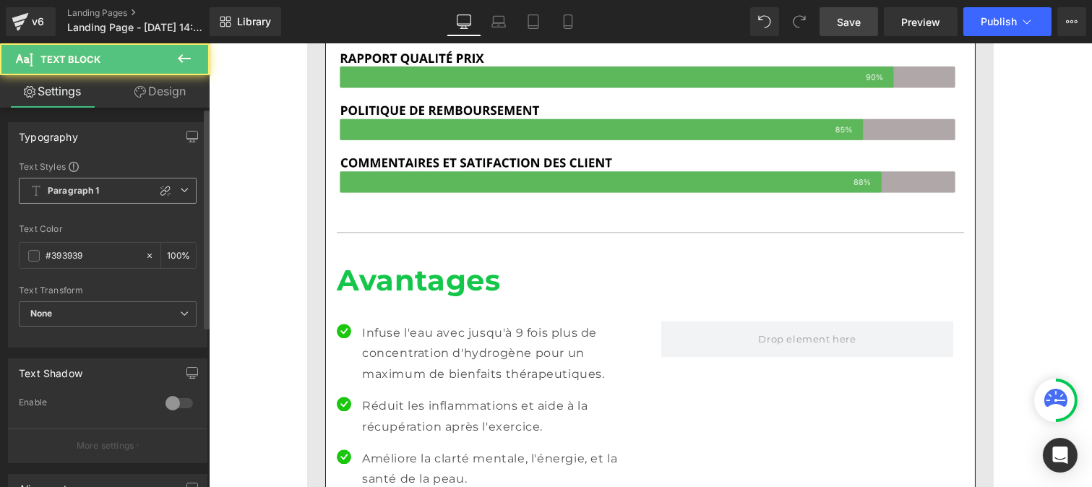
click at [95, 194] on b "Paragraph 1" at bounding box center [74, 191] width 52 height 12
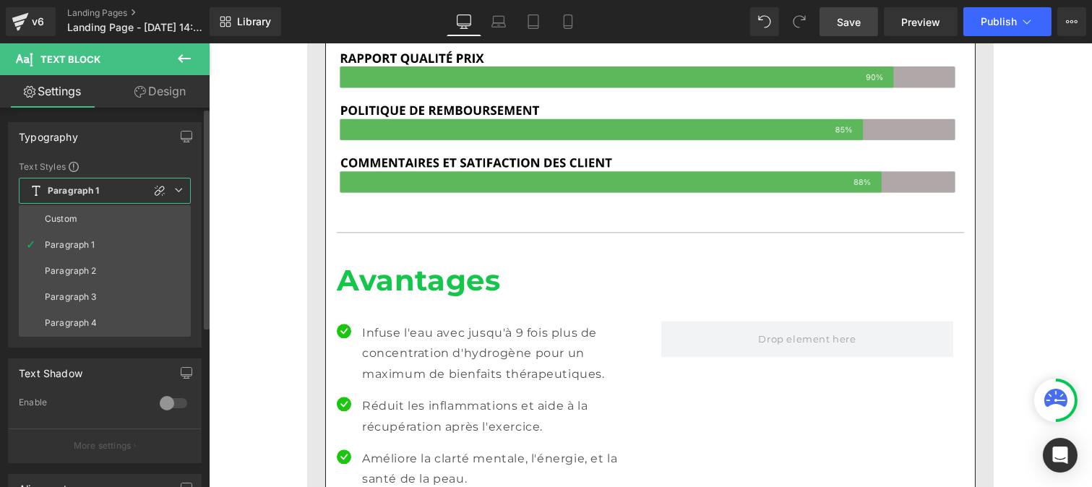
click at [0, 297] on div "Typography Text Styles Custom Paragraph 1 Paragraph 2 Paragraph 3 Paragraph 4 P…" at bounding box center [105, 229] width 210 height 236
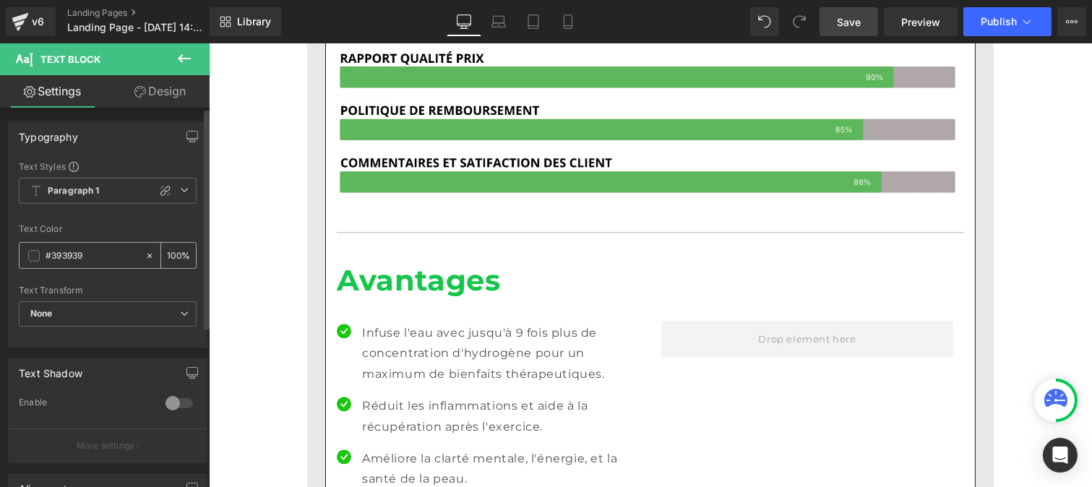
click at [87, 254] on input "#393939" at bounding box center [92, 256] width 93 height 16
paste input "121212"
type input "#121212"
click at [174, 253] on input "100" at bounding box center [174, 255] width 14 height 16
type input "1"
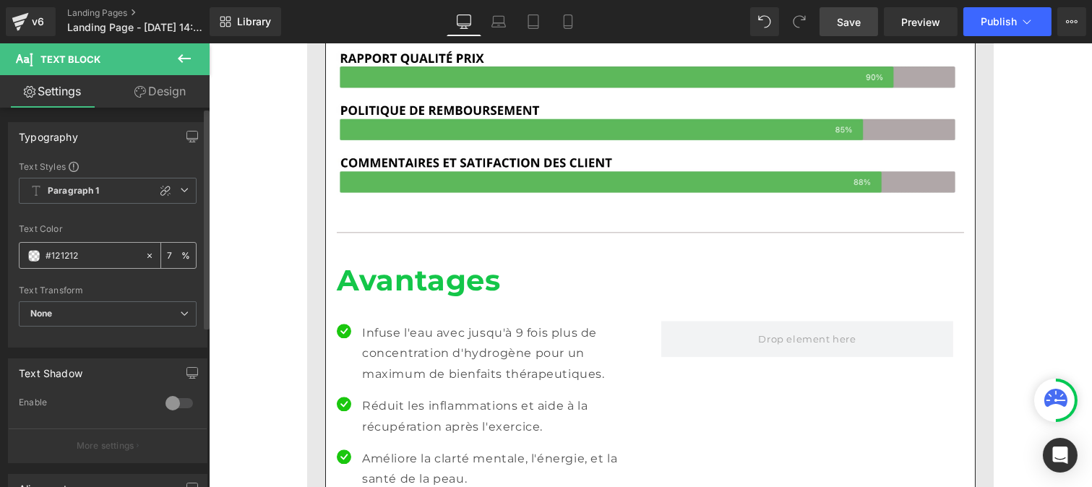
type input "75"
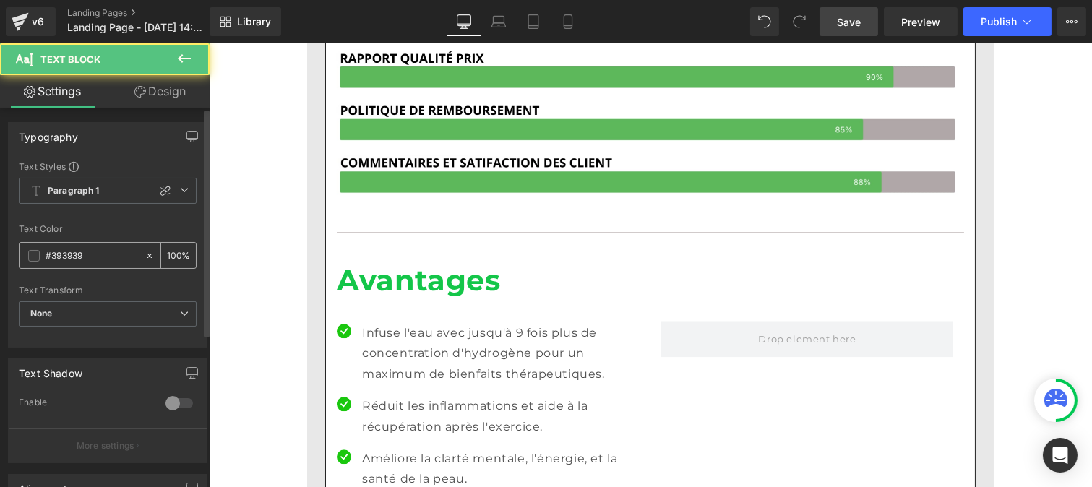
click at [90, 249] on input "#393939" at bounding box center [92, 256] width 93 height 16
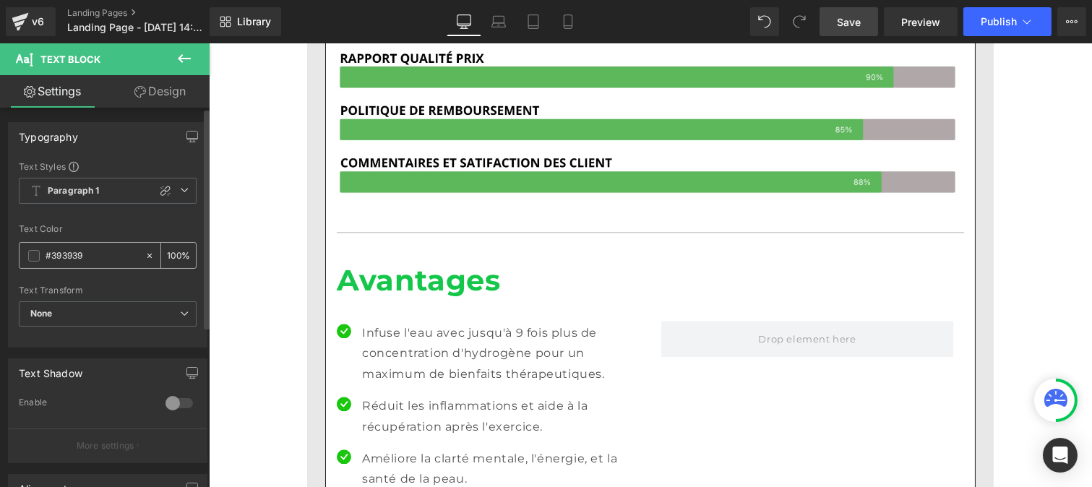
paste input "121212"
type input "#121212"
click at [171, 251] on input "100" at bounding box center [174, 255] width 14 height 16
type input "0"
type input "75"
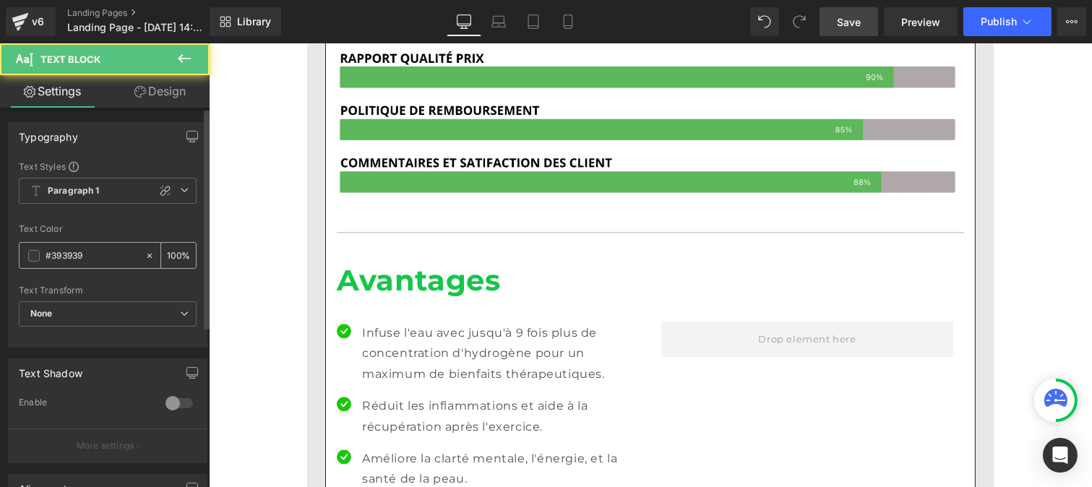
click at [98, 253] on input "#393939" at bounding box center [92, 256] width 93 height 16
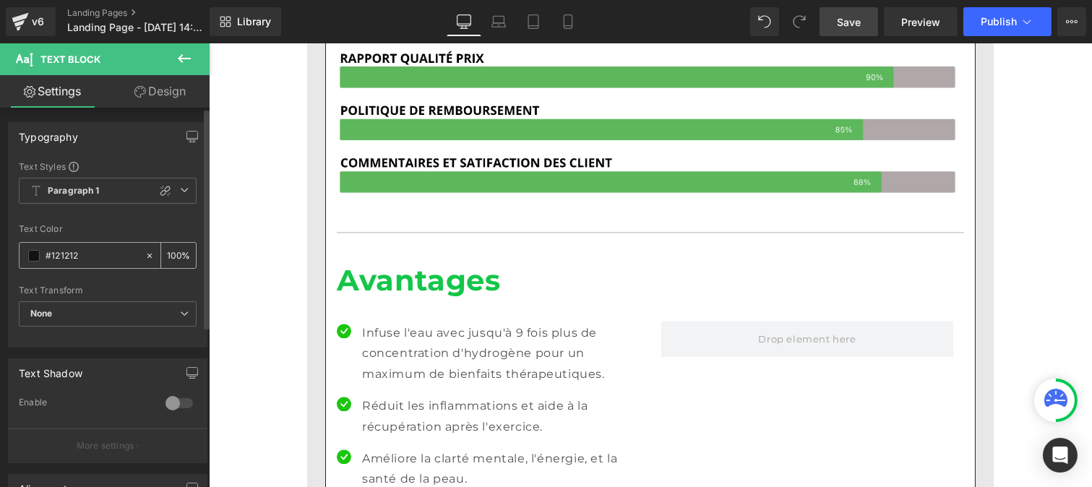
type input "#121212"
click at [174, 252] on input "100" at bounding box center [174, 255] width 14 height 16
type input "1"
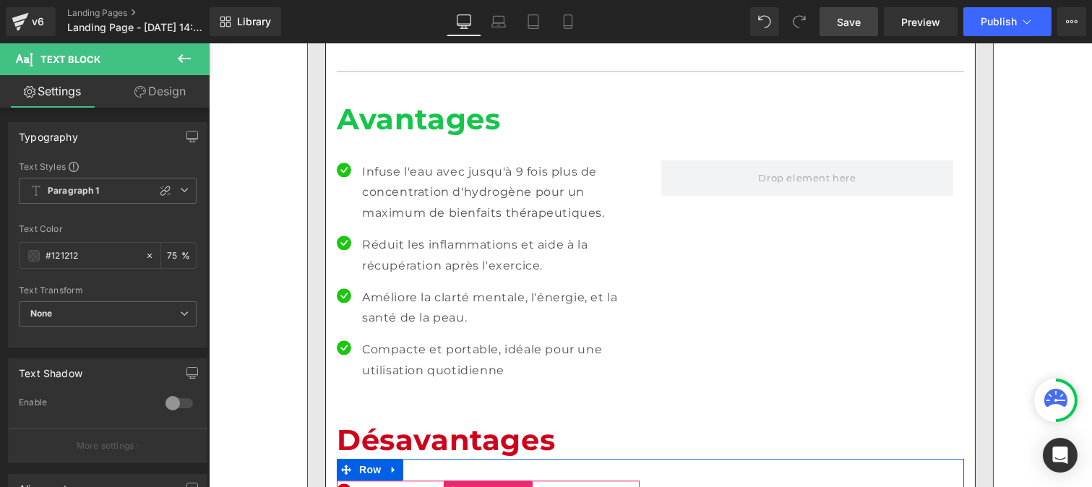
scroll to position [6500, 0]
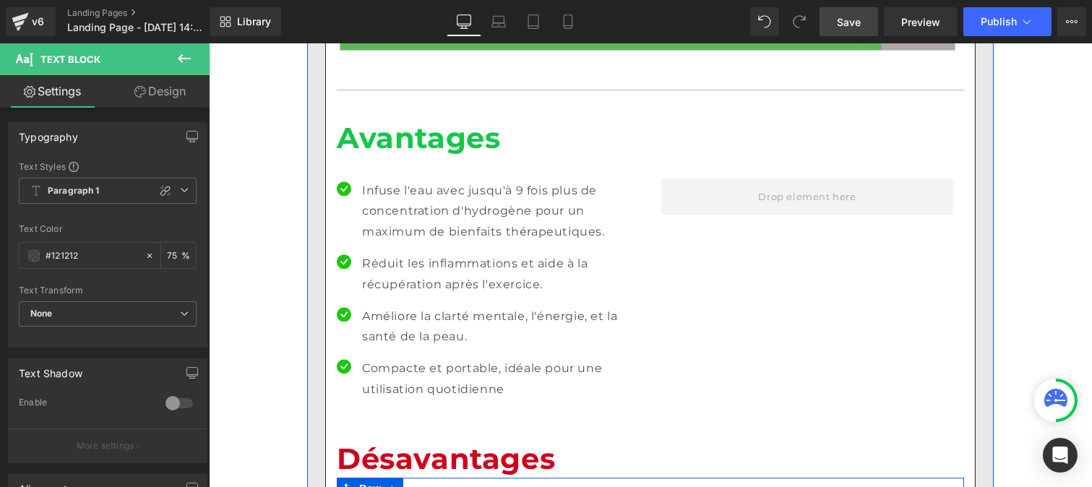
type input "75"
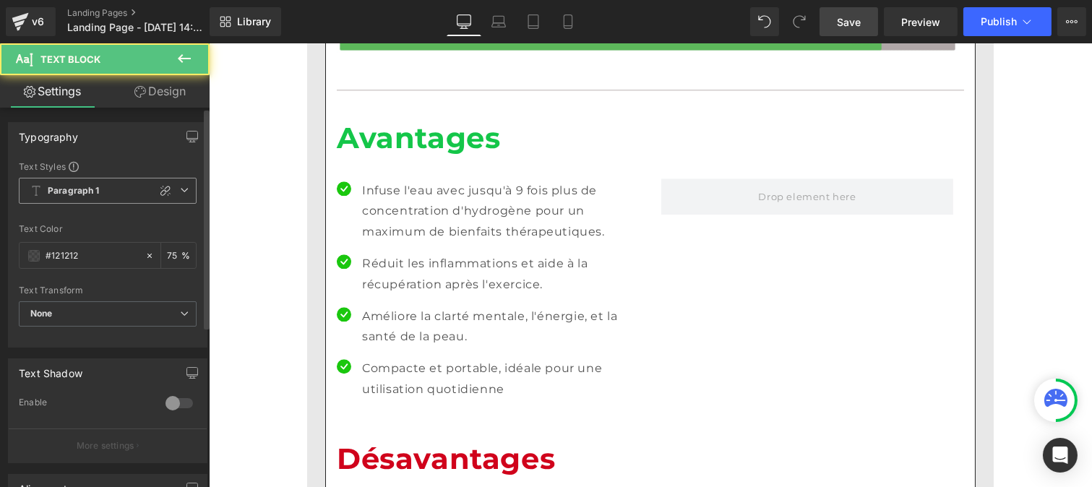
click at [77, 191] on b "Paragraph 1" at bounding box center [74, 191] width 52 height 12
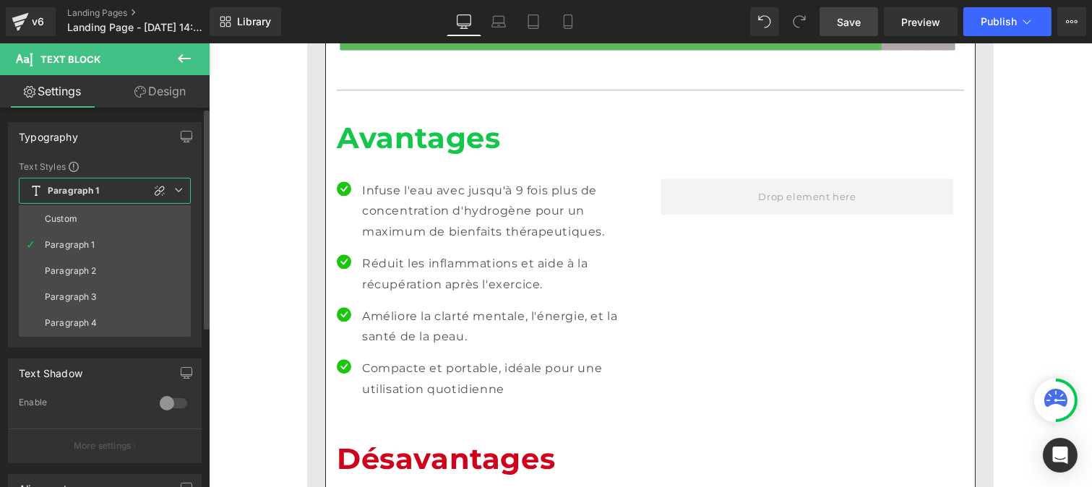
click at [75, 214] on div "Custom" at bounding box center [61, 219] width 33 height 10
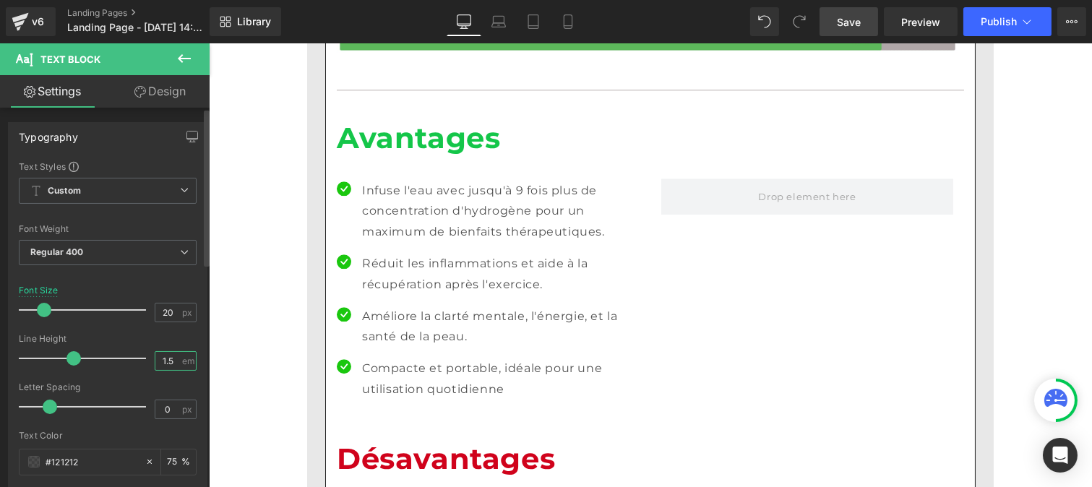
click at [171, 359] on input "1.5" at bounding box center [167, 361] width 25 height 18
type input "1"
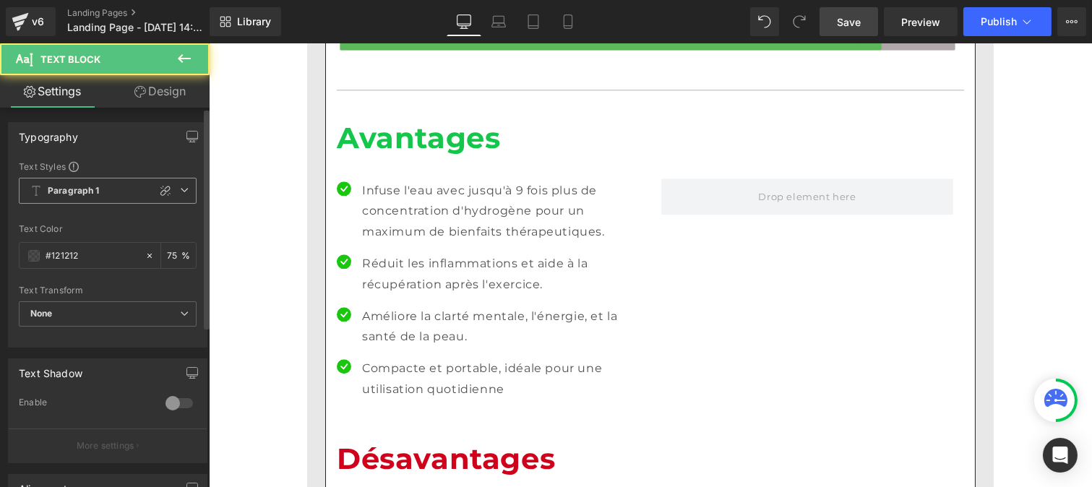
click at [87, 197] on b "Paragraph 1" at bounding box center [74, 191] width 52 height 12
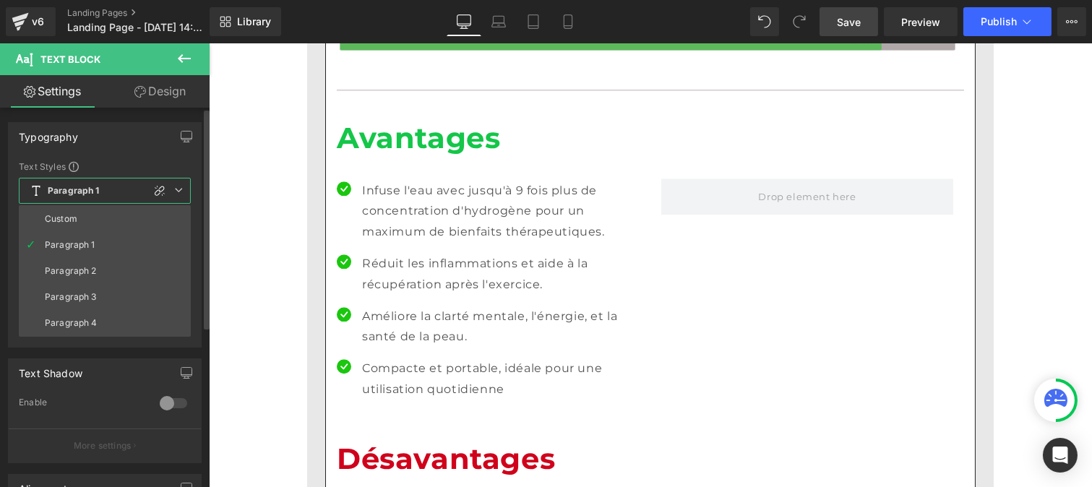
click at [89, 213] on li "Custom" at bounding box center [105, 219] width 172 height 26
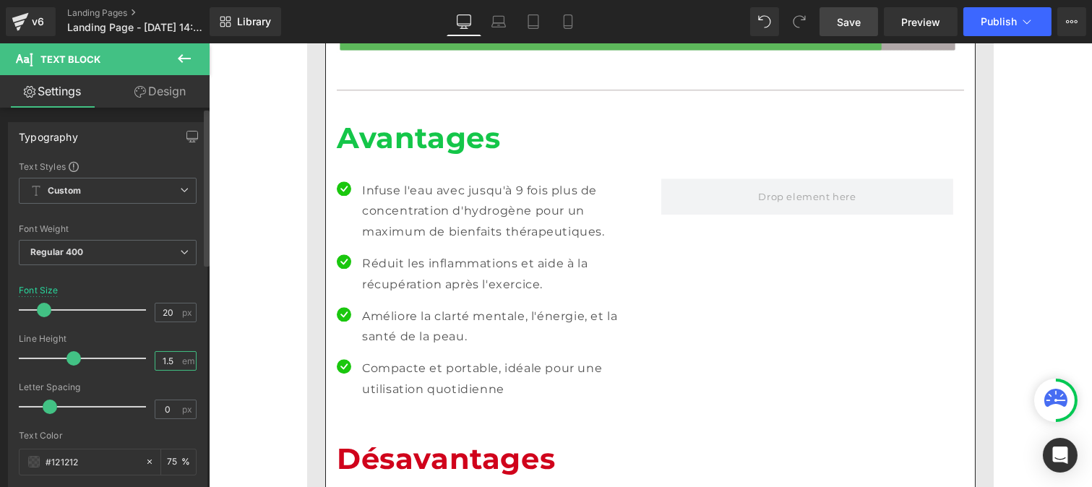
click at [171, 364] on input "1.5" at bounding box center [167, 361] width 25 height 18
type input "1"
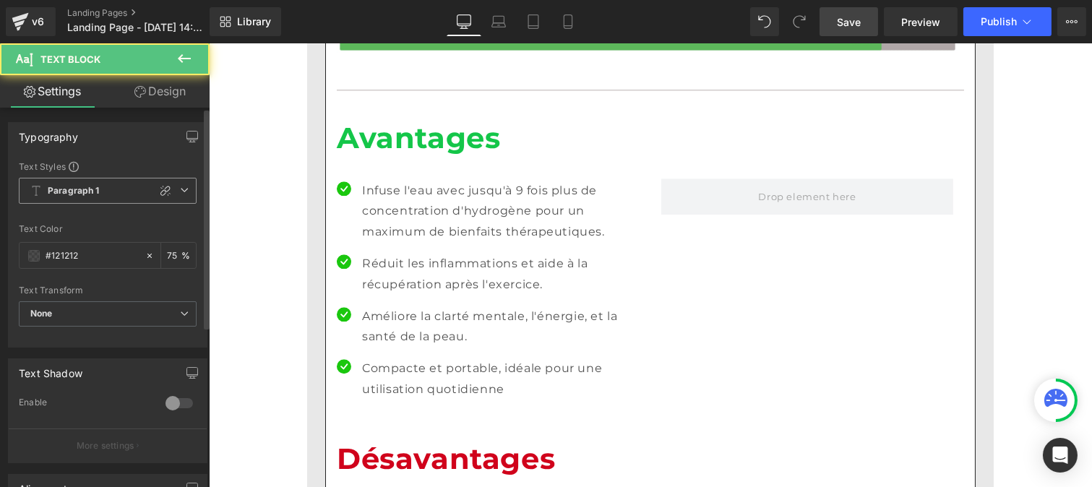
click at [63, 184] on span "Paragraph 1" at bounding box center [108, 191] width 178 height 26
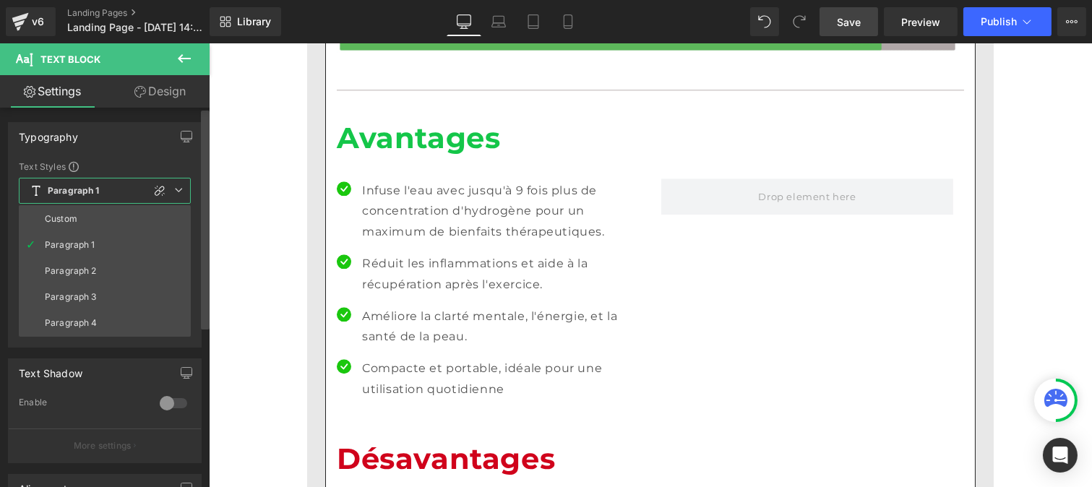
click at [67, 215] on div "Custom" at bounding box center [61, 219] width 33 height 10
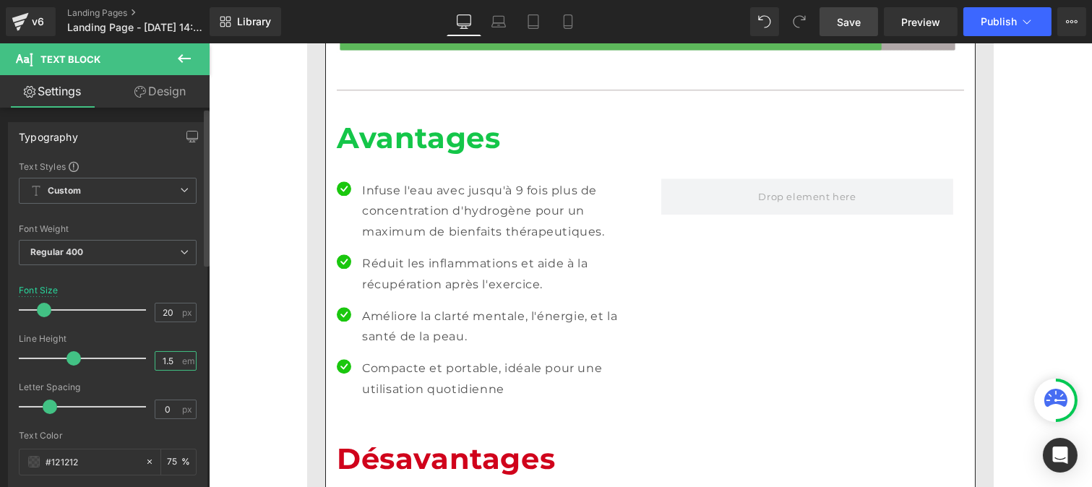
click at [172, 363] on input "1.5" at bounding box center [167, 361] width 25 height 18
type input "1"
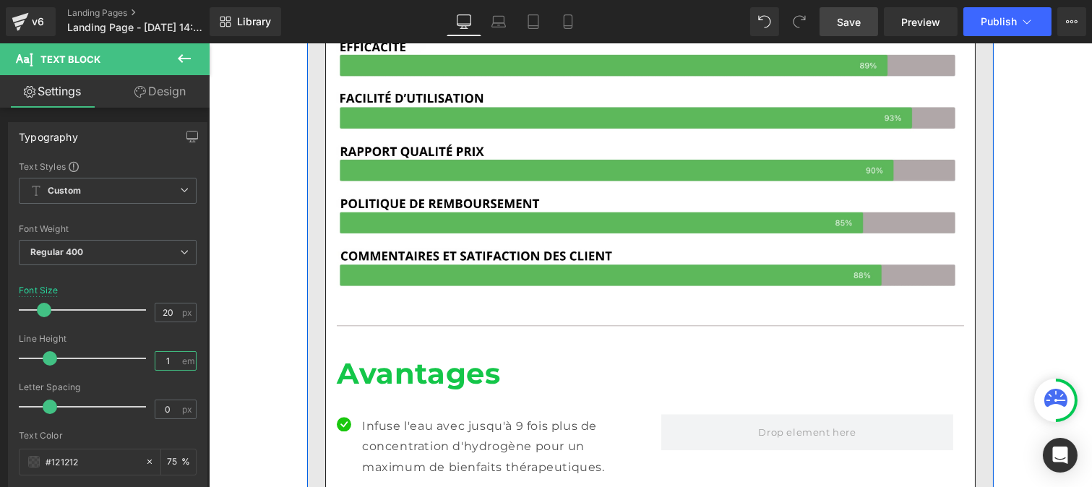
scroll to position [6263, 0]
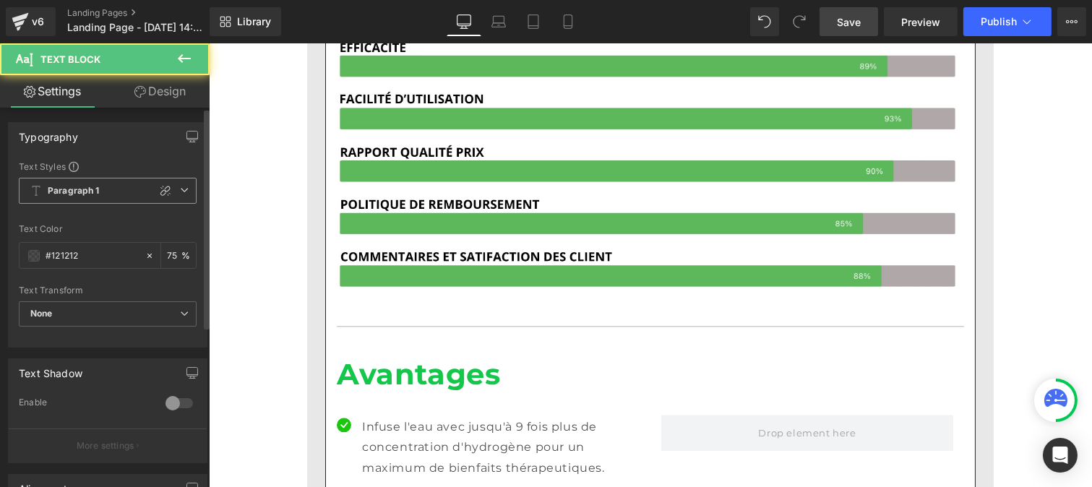
click at [87, 189] on b "Paragraph 1" at bounding box center [74, 191] width 52 height 12
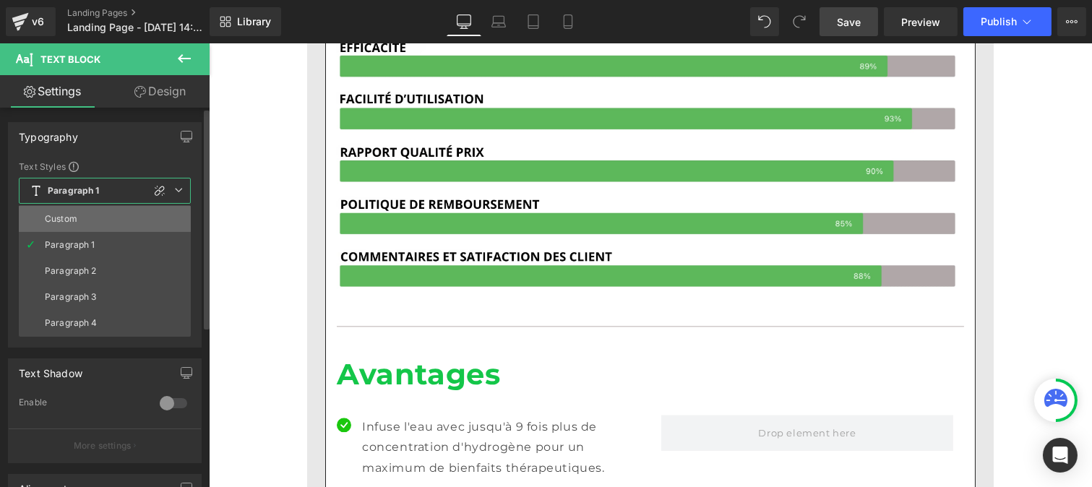
click at [85, 215] on li "Custom" at bounding box center [105, 219] width 172 height 26
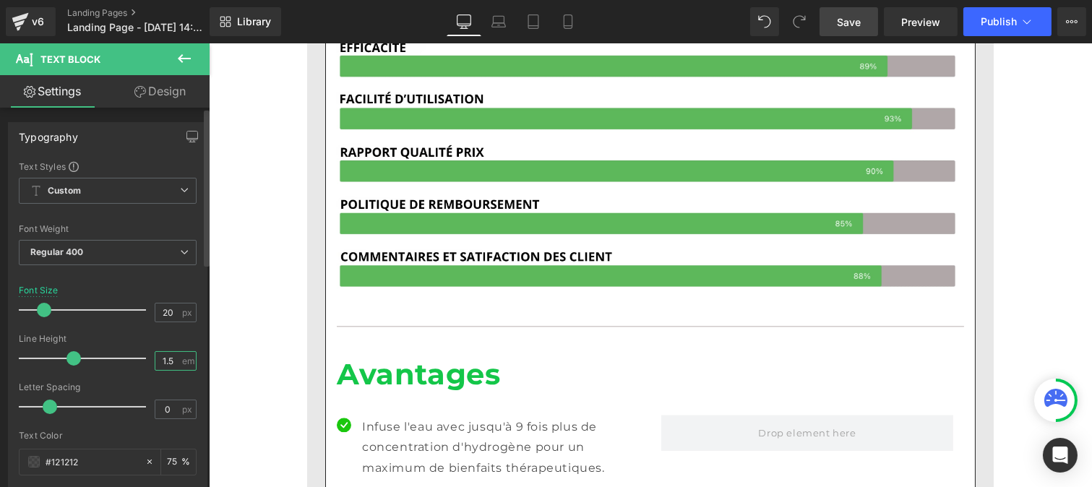
click at [171, 364] on input "1.5" at bounding box center [167, 361] width 25 height 18
type input "1"
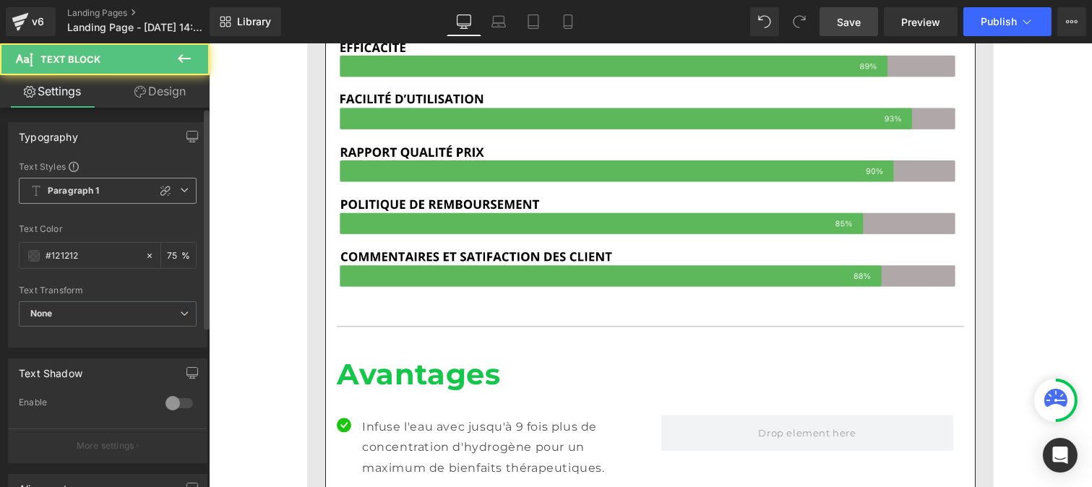
click at [97, 189] on b "Paragraph 1" at bounding box center [74, 191] width 52 height 12
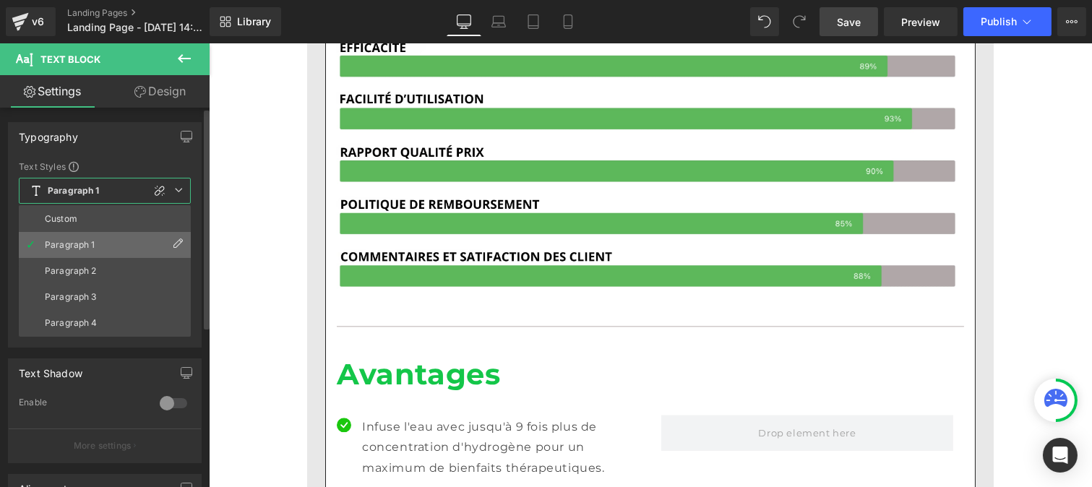
click at [81, 235] on li "Paragraph 1" at bounding box center [105, 245] width 172 height 26
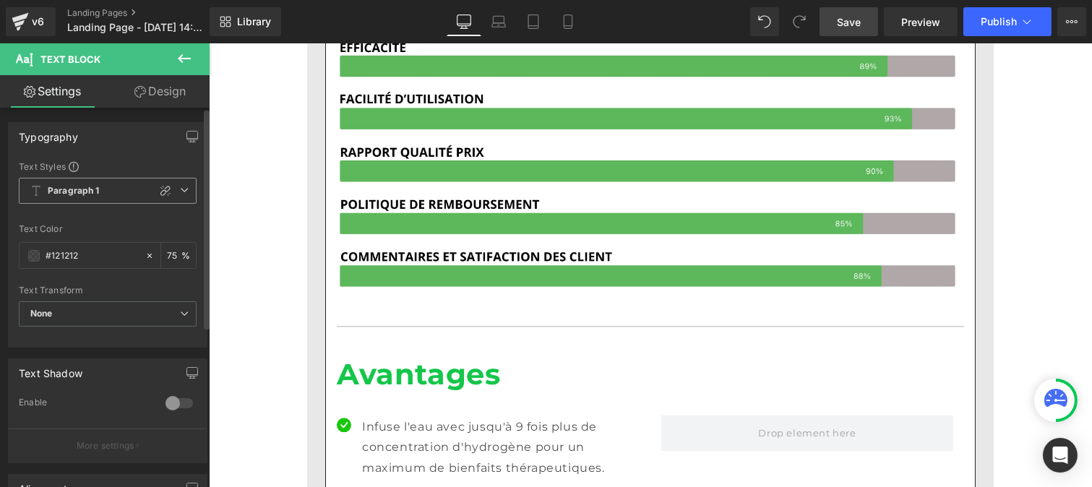
click at [85, 198] on span "Paragraph 1" at bounding box center [108, 191] width 178 height 26
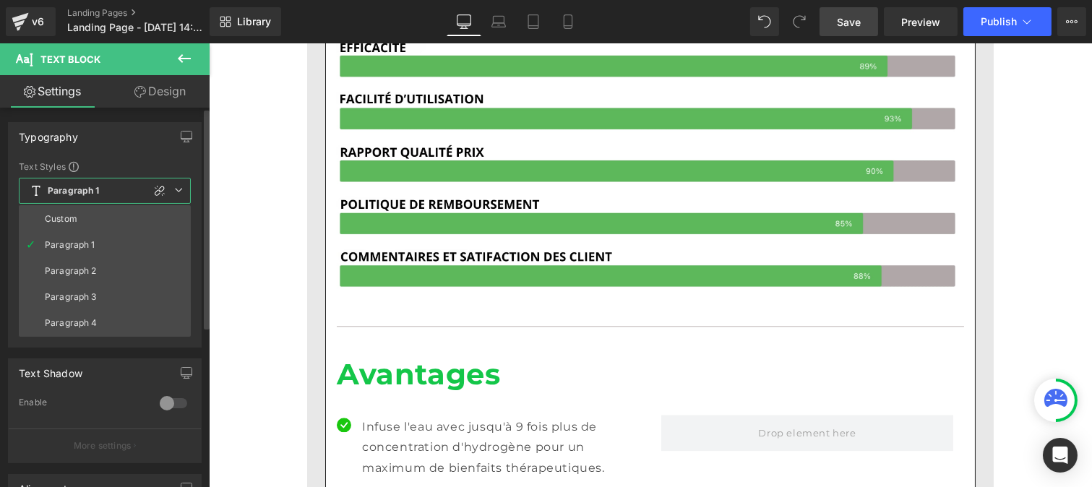
click at [85, 217] on li "Custom" at bounding box center [105, 219] width 172 height 26
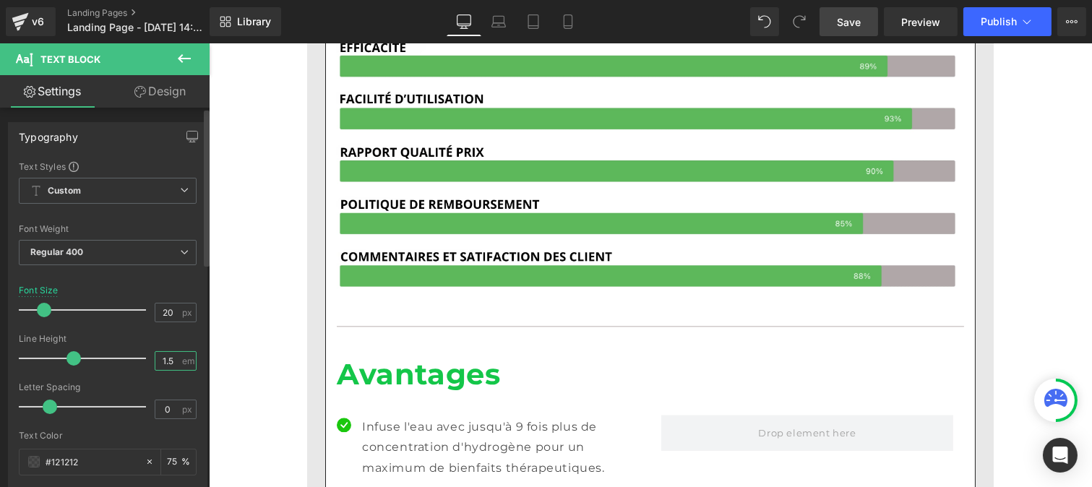
click at [174, 367] on input "1.5" at bounding box center [167, 361] width 25 height 18
type input "1"
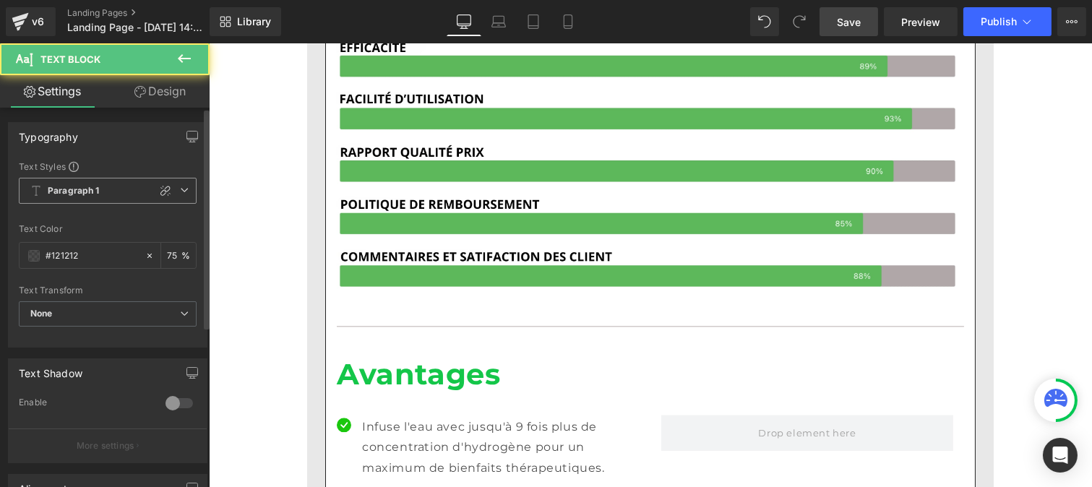
click at [73, 182] on span "Paragraph 1" at bounding box center [108, 191] width 178 height 26
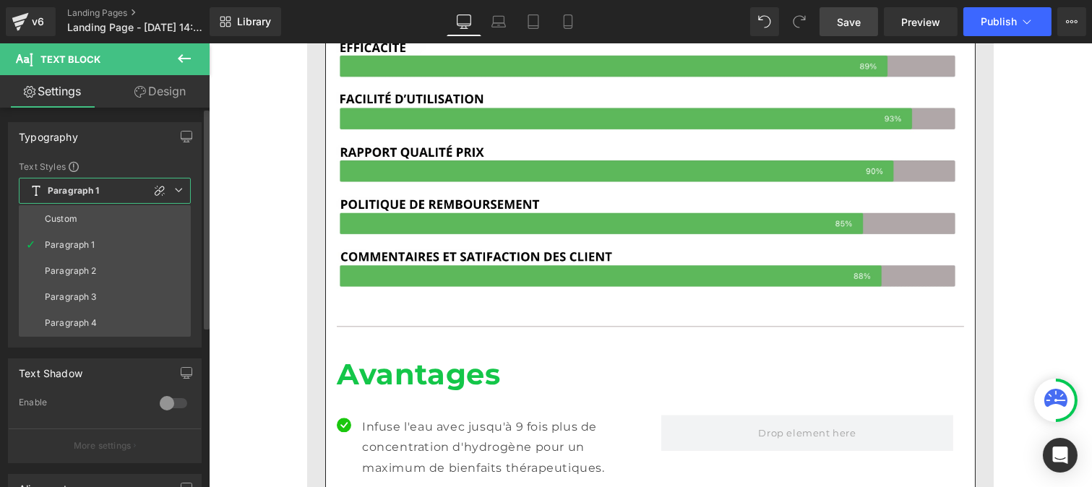
click at [82, 221] on li "Custom" at bounding box center [105, 219] width 172 height 26
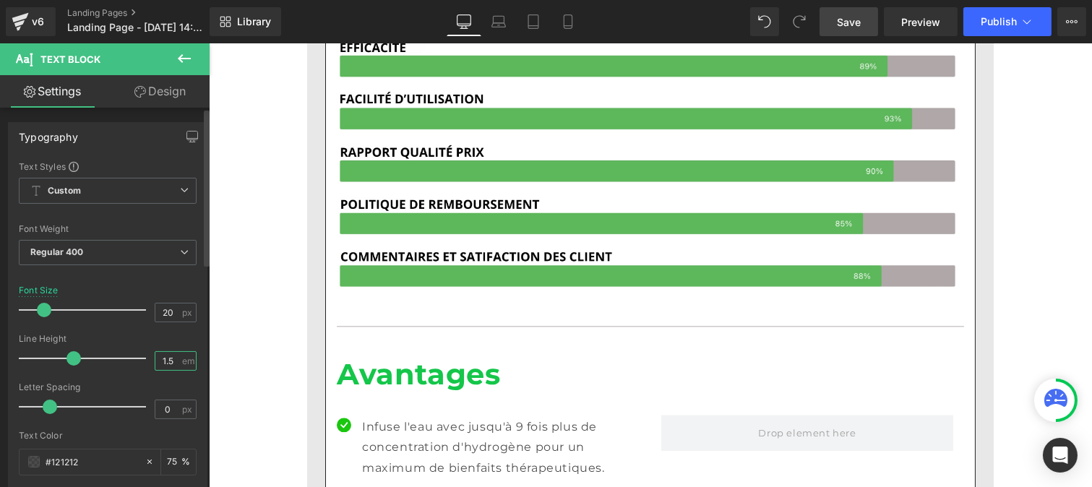
click at [171, 360] on input "1.5" at bounding box center [167, 361] width 25 height 18
type input "1"
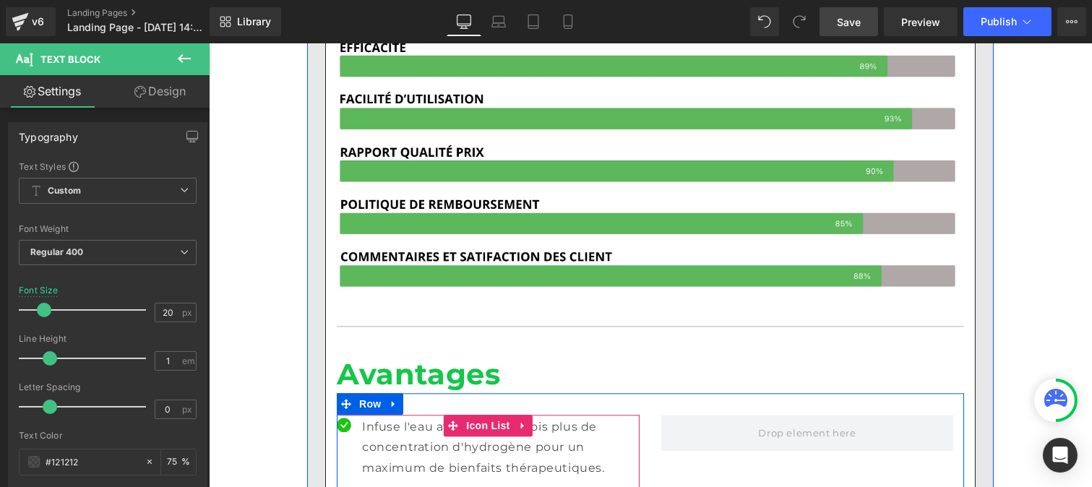
click at [406, 417] on p "Infuse l'eau avec jusqu'à 9 fois plus de concentration d'hydrogène pour un maxi…" at bounding box center [500, 448] width 278 height 62
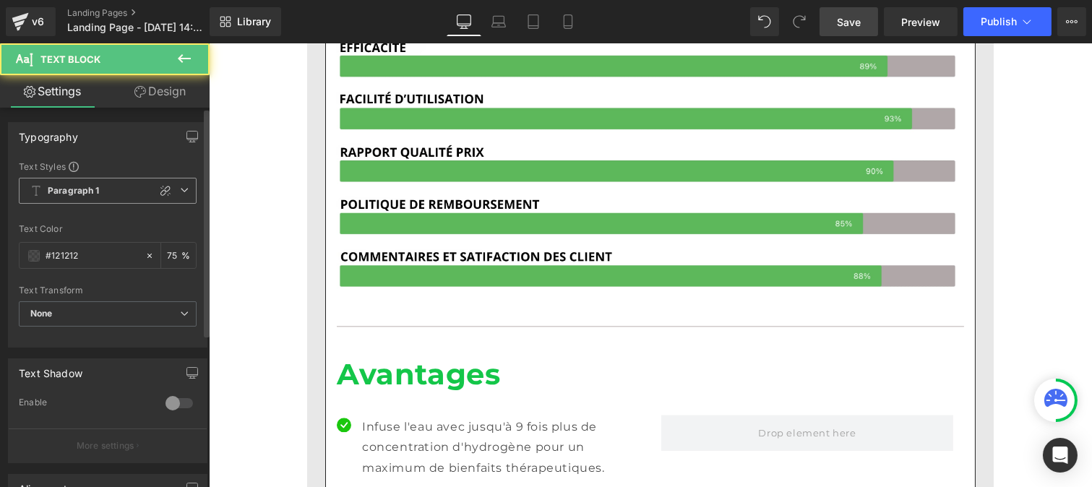
click at [110, 185] on span "Paragraph 1" at bounding box center [108, 191] width 178 height 26
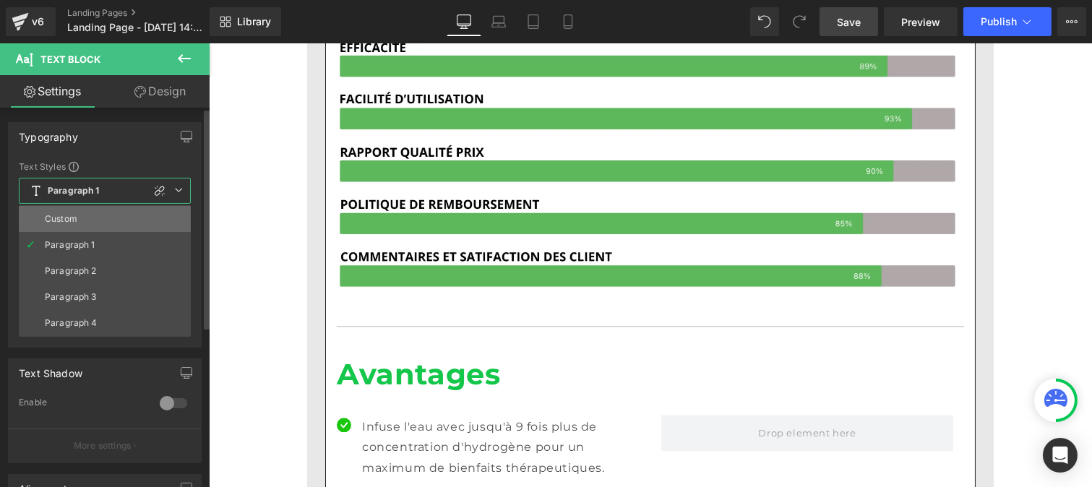
click at [95, 219] on li "Custom" at bounding box center [105, 219] width 172 height 26
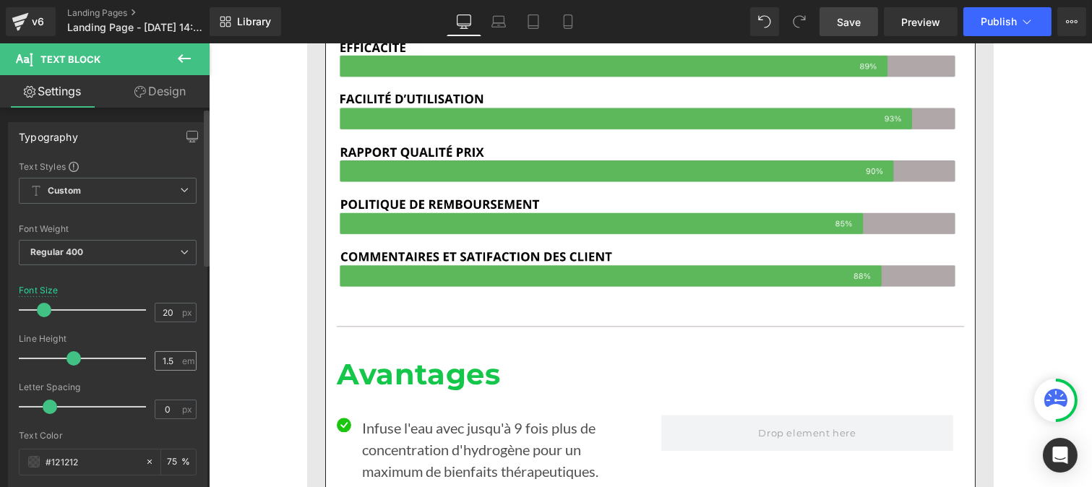
click at [178, 364] on div "1.5 em" at bounding box center [176, 361] width 42 height 20
click at [170, 363] on input "1.5" at bounding box center [167, 361] width 25 height 18
type input "1"
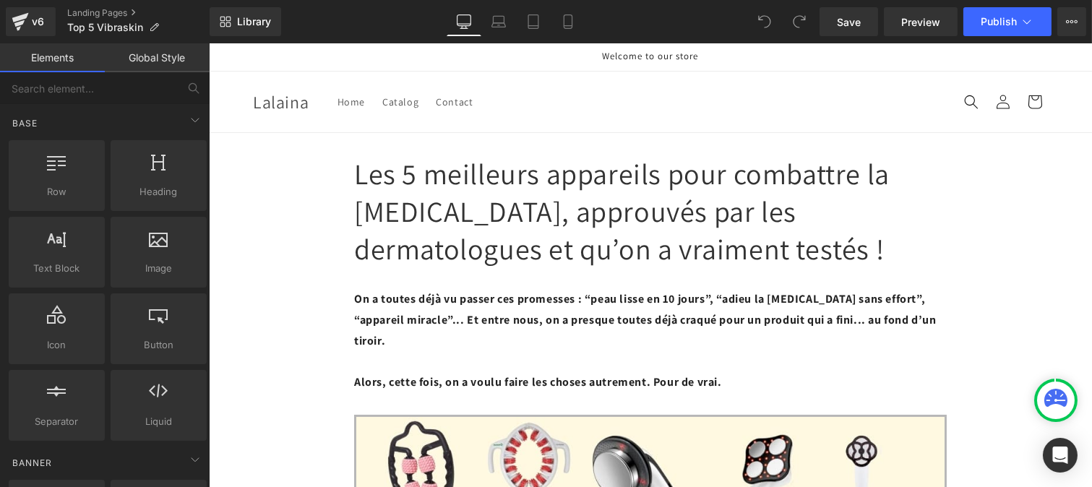
click at [25, 29] on icon at bounding box center [20, 22] width 17 height 36
